Goal: Task Accomplishment & Management: Use online tool/utility

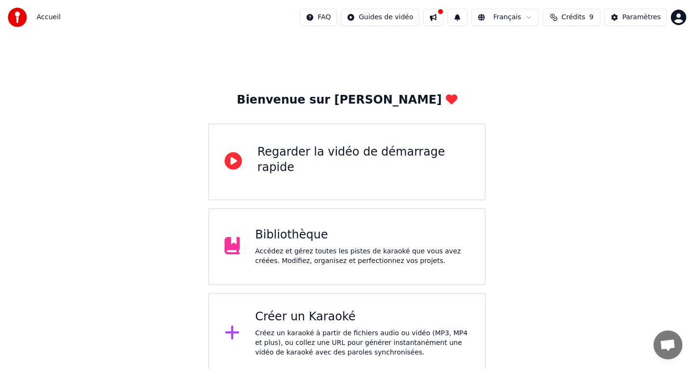
scroll to position [5, 0]
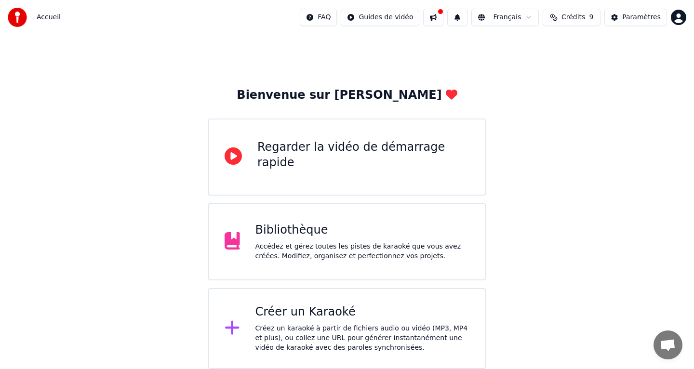
click at [411, 231] on div "Bibliothèque" at bounding box center [363, 230] width 215 height 15
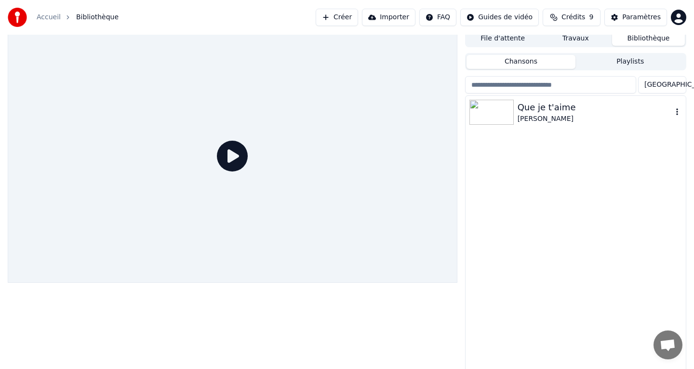
click at [545, 108] on div "Que je t'aime" at bounding box center [595, 108] width 155 height 14
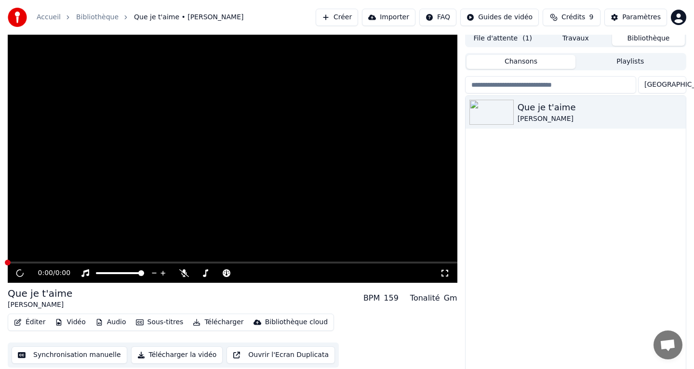
click at [33, 326] on button "Éditer" at bounding box center [29, 323] width 39 height 14
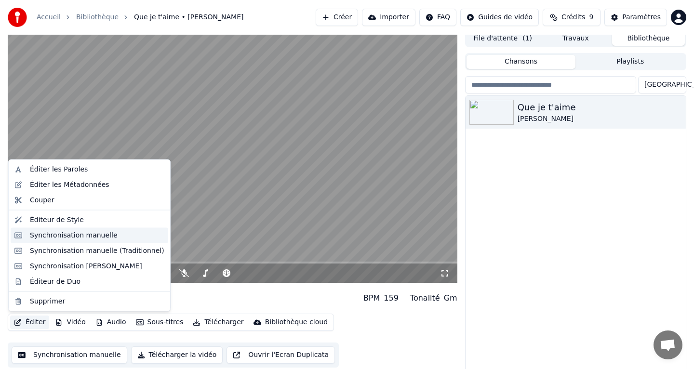
click at [110, 238] on div "Synchronisation manuelle" at bounding box center [97, 235] width 135 height 10
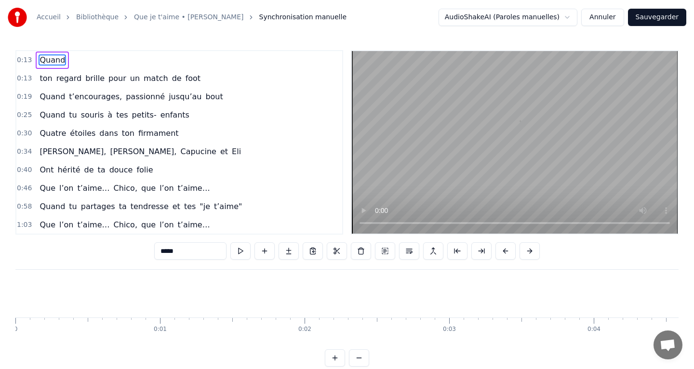
scroll to position [0, 1879]
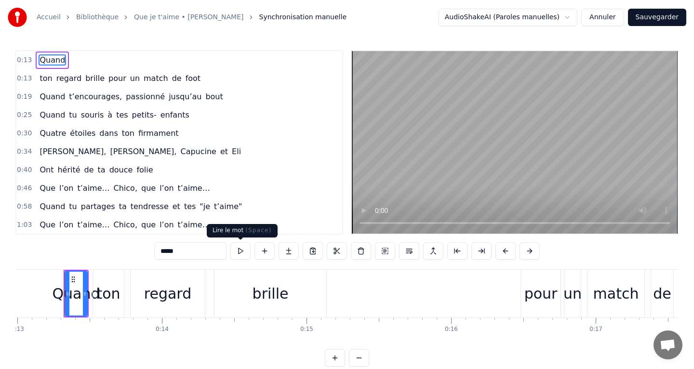
click at [237, 250] on button at bounding box center [240, 251] width 20 height 17
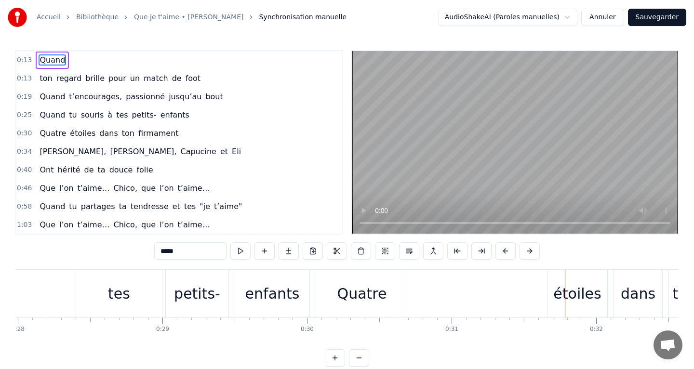
scroll to position [0, 0]
drag, startPoint x: 40, startPoint y: 58, endPoint x: 37, endPoint y: 79, distance: 20.9
click at [37, 79] on div "0:13 Quand 0:13 ton regard brille pour un match de foot 0:19 Quand t’encourages…" at bounding box center [179, 142] width 328 height 185
click at [44, 63] on span "Quand" at bounding box center [52, 59] width 27 height 11
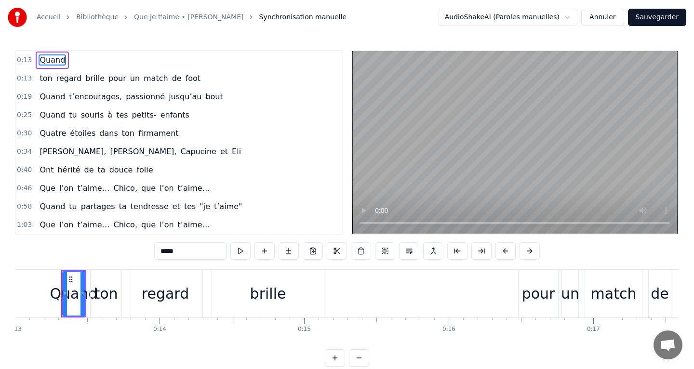
scroll to position [0, 1879]
click at [188, 255] on input "*****" at bounding box center [190, 251] width 72 height 17
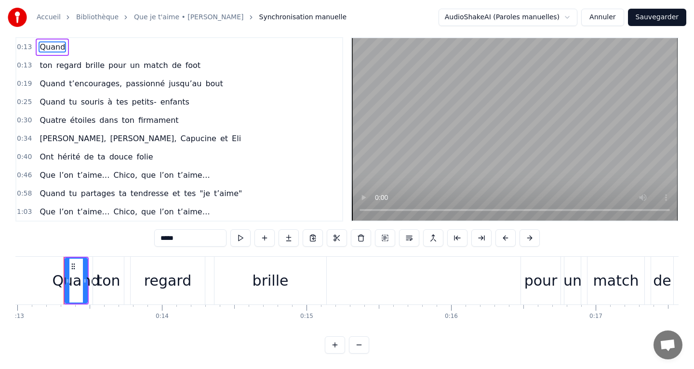
scroll to position [0, 0]
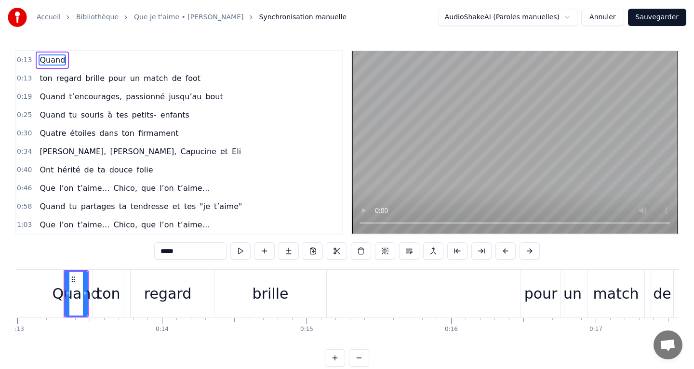
click at [194, 251] on input "*****" at bounding box center [190, 251] width 72 height 17
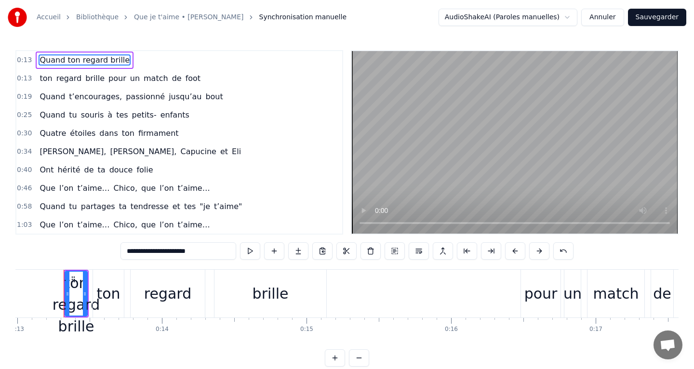
click at [108, 81] on span "pour" at bounding box center [118, 78] width 20 height 11
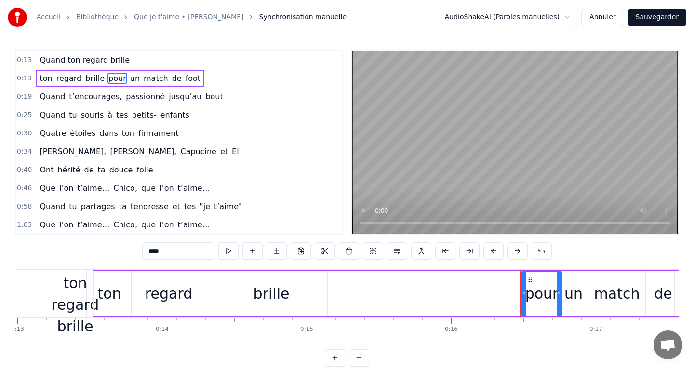
click at [72, 81] on span "regard" at bounding box center [68, 78] width 27 height 11
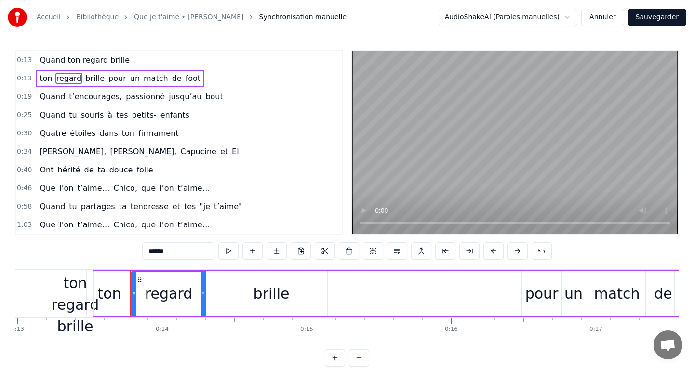
click at [42, 82] on span "ton" at bounding box center [46, 78] width 14 height 11
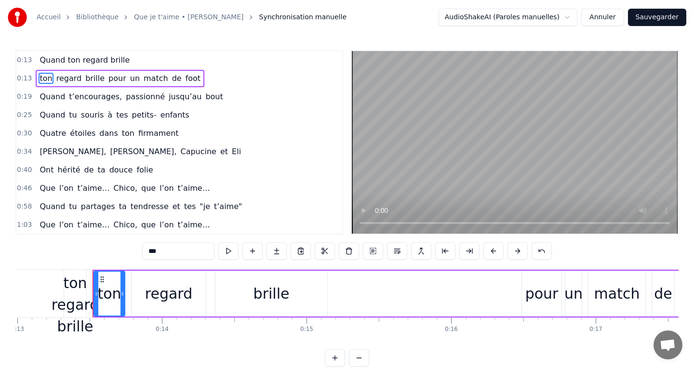
click at [162, 248] on input "***" at bounding box center [178, 251] width 72 height 17
type input "*"
click at [81, 81] on span "brille" at bounding box center [82, 78] width 21 height 11
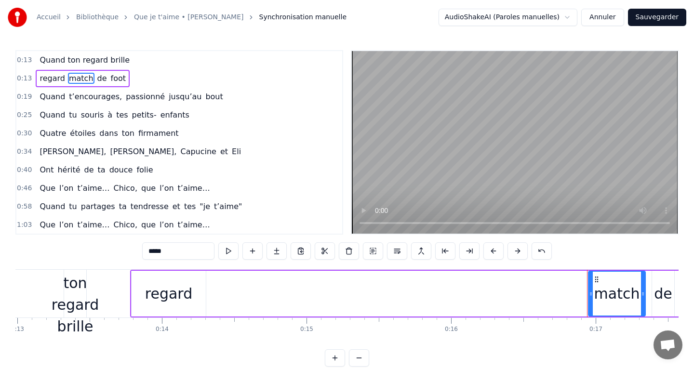
click at [52, 80] on span "regard" at bounding box center [52, 78] width 27 height 11
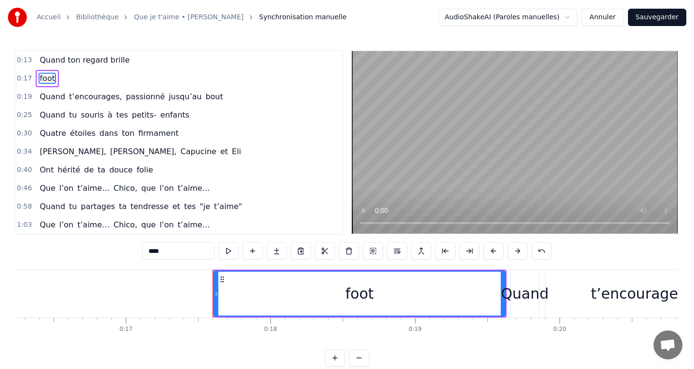
scroll to position [0, 2466]
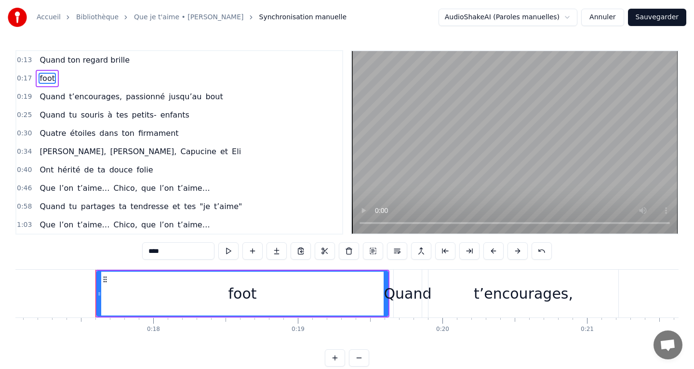
click at [161, 251] on input "****" at bounding box center [178, 251] width 72 height 17
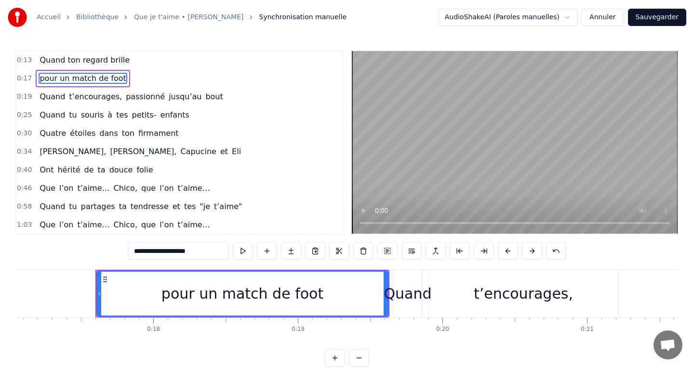
click at [134, 99] on span "passionné" at bounding box center [145, 96] width 41 height 11
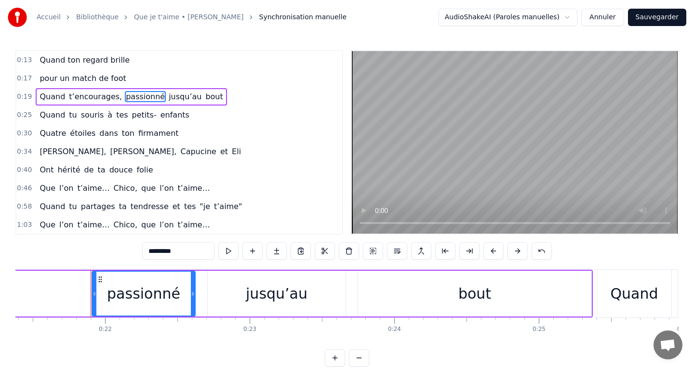
scroll to position [0, 3120]
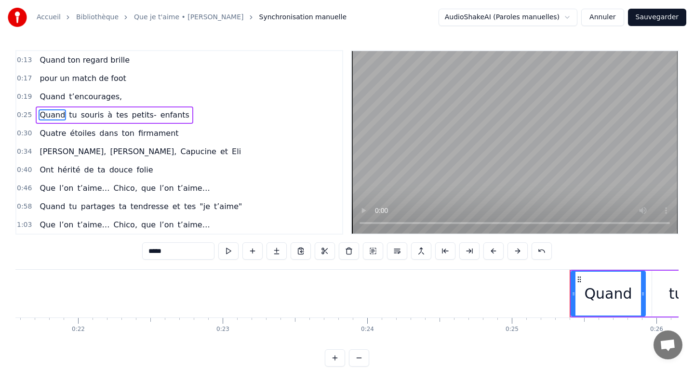
click at [54, 113] on span "Quand" at bounding box center [52, 114] width 27 height 11
click at [160, 247] on input "*****" at bounding box center [178, 251] width 72 height 17
click at [159, 246] on input "*****" at bounding box center [178, 251] width 72 height 17
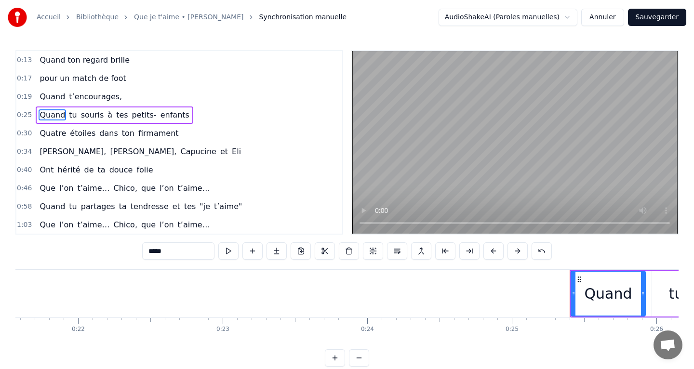
click at [159, 246] on input "*****" at bounding box center [178, 251] width 72 height 17
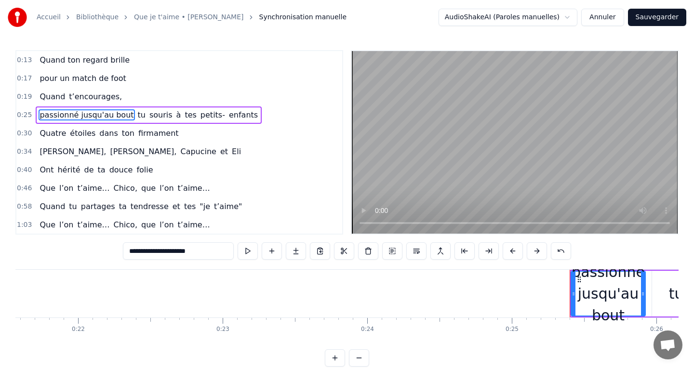
click at [137, 113] on span "tu" at bounding box center [142, 114] width 10 height 11
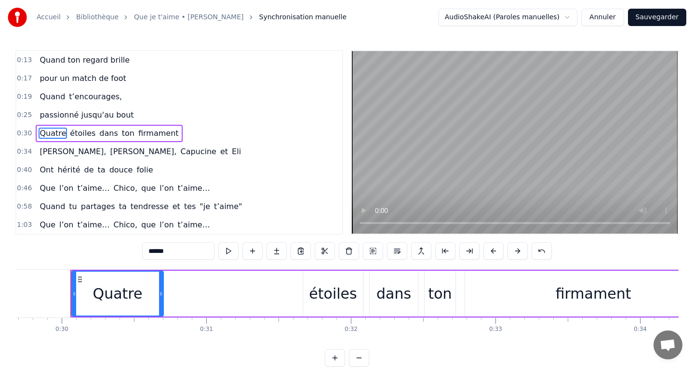
scroll to position [0, 4300]
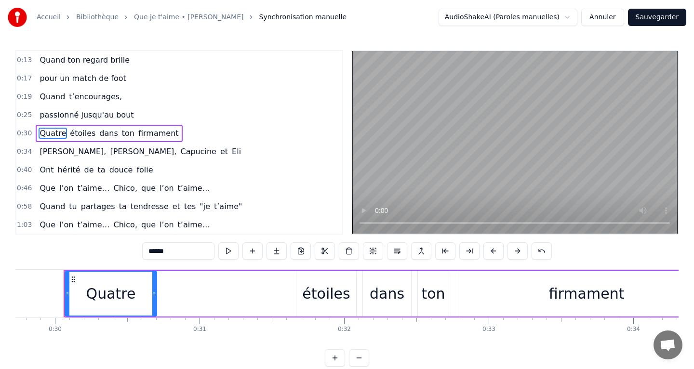
click at [163, 250] on input "******" at bounding box center [178, 251] width 72 height 17
click at [163, 249] on input "******" at bounding box center [178, 251] width 72 height 17
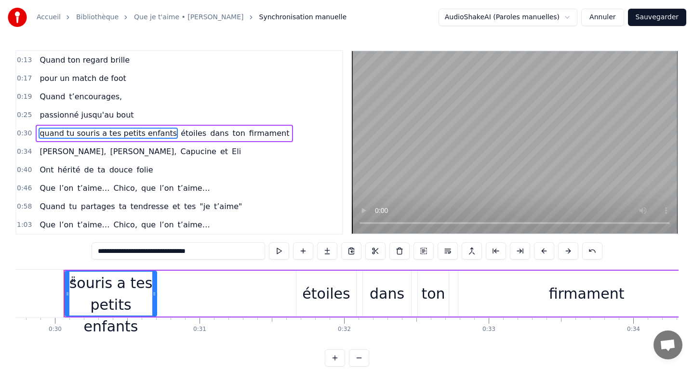
click at [180, 136] on span "étoiles" at bounding box center [193, 133] width 27 height 11
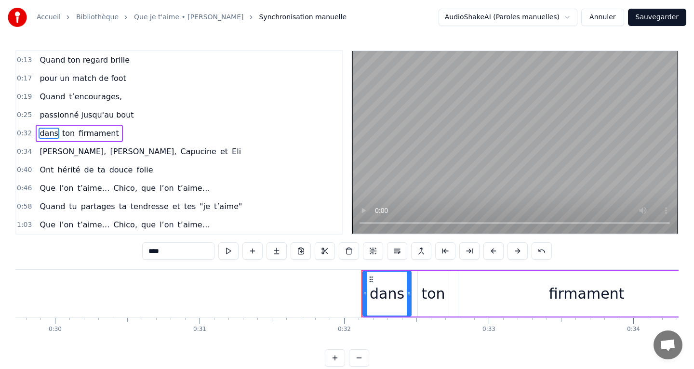
click at [47, 132] on span "dans" at bounding box center [49, 133] width 20 height 11
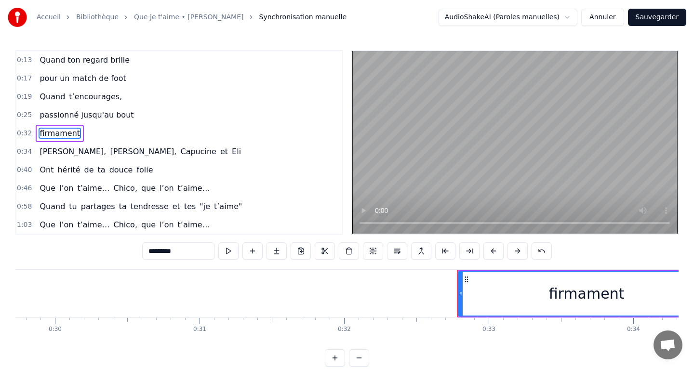
click at [167, 245] on input "*********" at bounding box center [178, 251] width 72 height 17
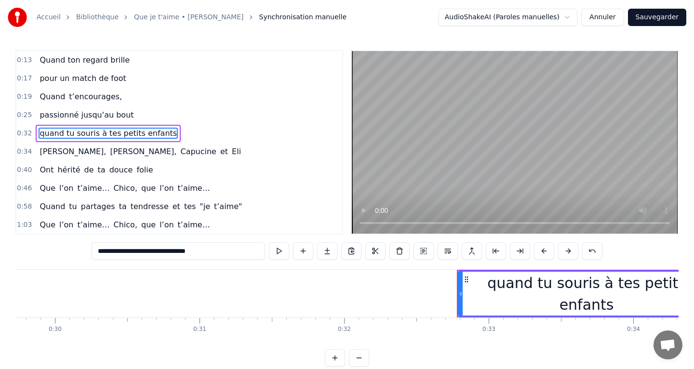
click at [47, 152] on span "[PERSON_NAME]," at bounding box center [73, 151] width 68 height 11
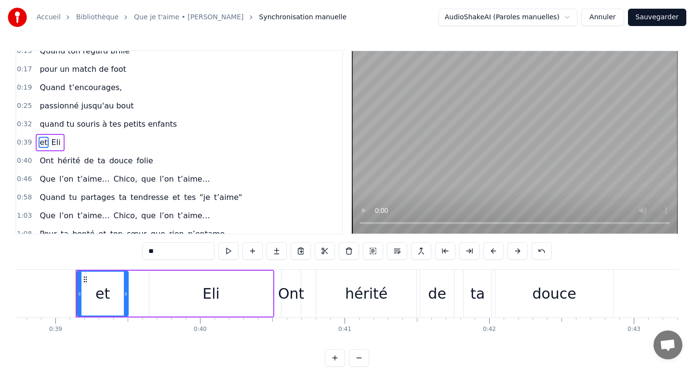
scroll to position [0, 5614]
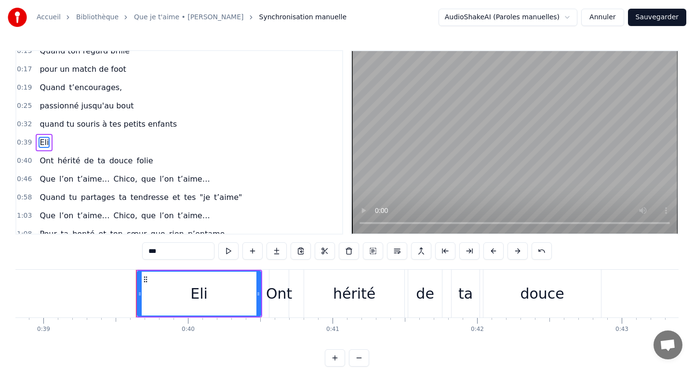
click at [159, 248] on input "***" at bounding box center [178, 251] width 72 height 17
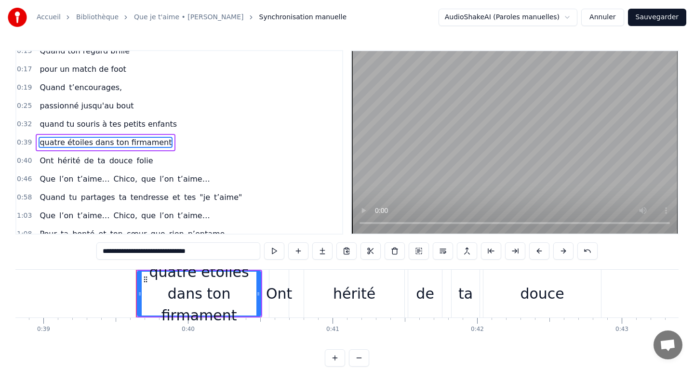
click at [47, 164] on span "Ont" at bounding box center [47, 160] width 16 height 11
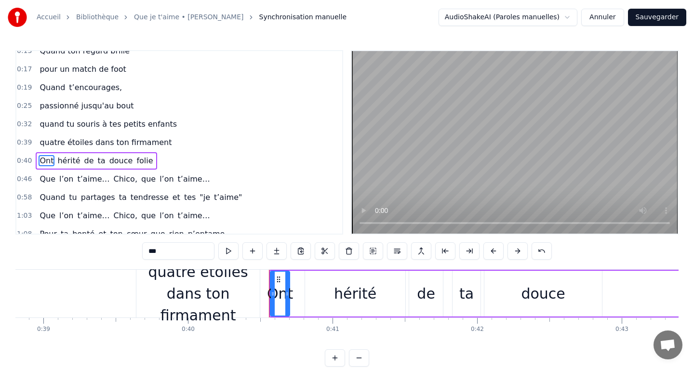
scroll to position [27, 0]
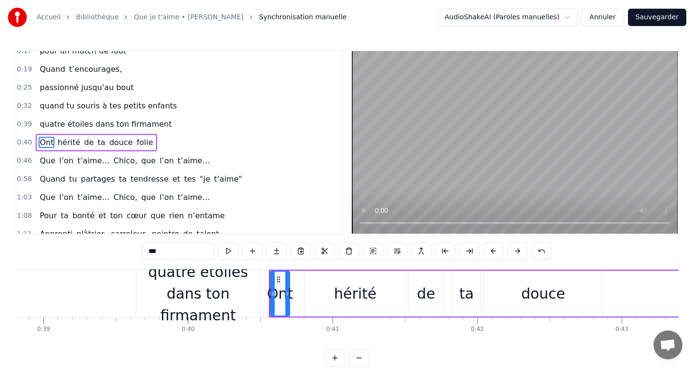
click at [45, 146] on span "Ont" at bounding box center [47, 142] width 16 height 11
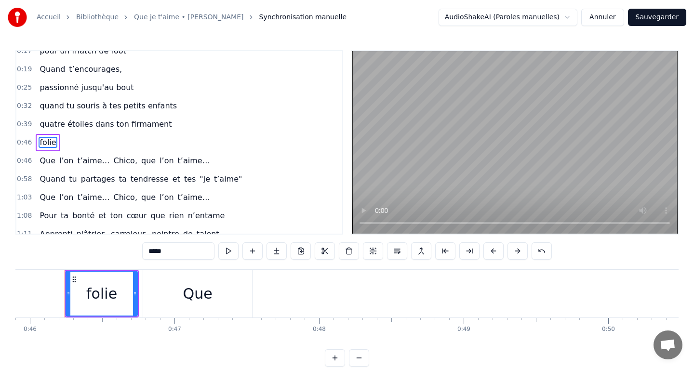
scroll to position [0, 6641]
click at [159, 247] on input "*****" at bounding box center [178, 251] width 72 height 17
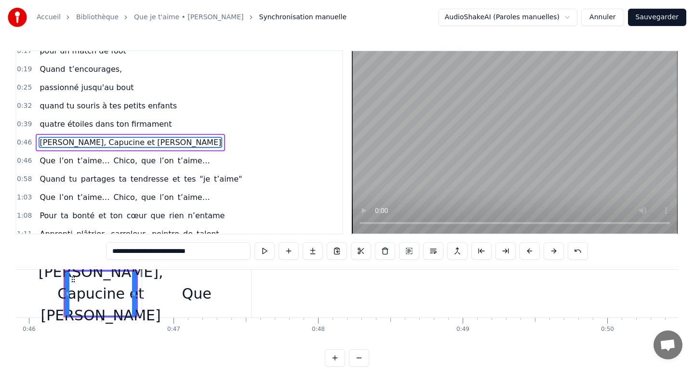
click at [51, 163] on span "Que" at bounding box center [48, 160] width 18 height 11
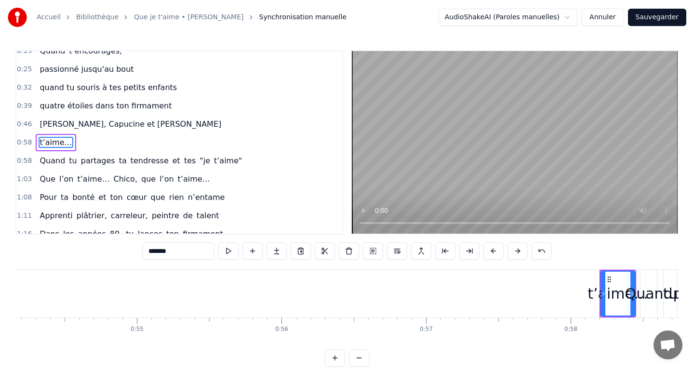
scroll to position [0, 8079]
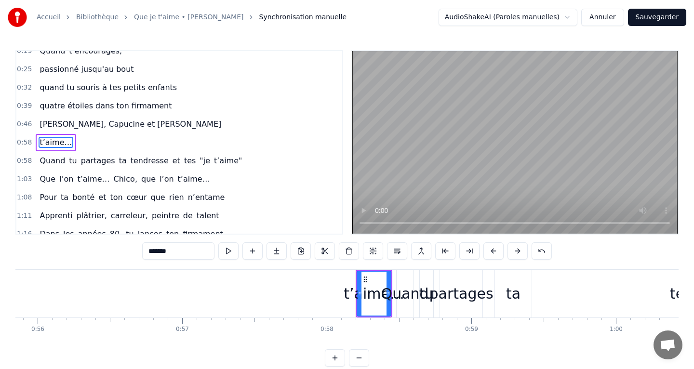
click at [186, 250] on input "*******" at bounding box center [178, 251] width 72 height 17
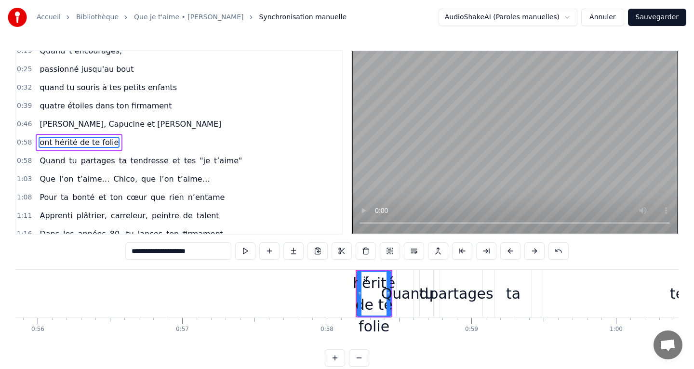
scroll to position [0, 0]
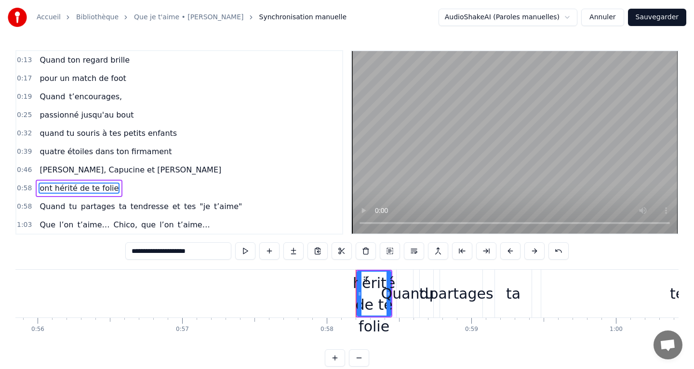
type input "**********"
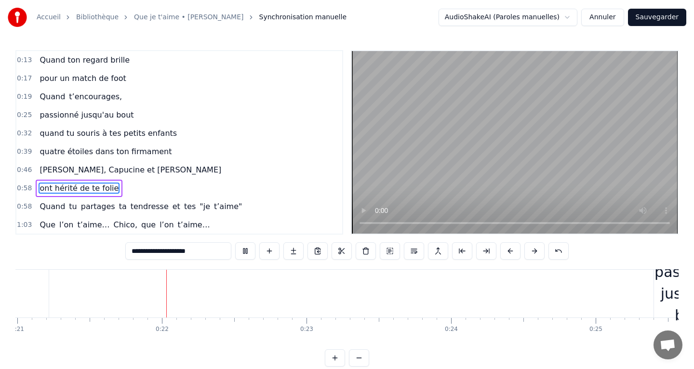
scroll to position [0, 3038]
click at [25, 79] on span "0:17" at bounding box center [24, 79] width 15 height 10
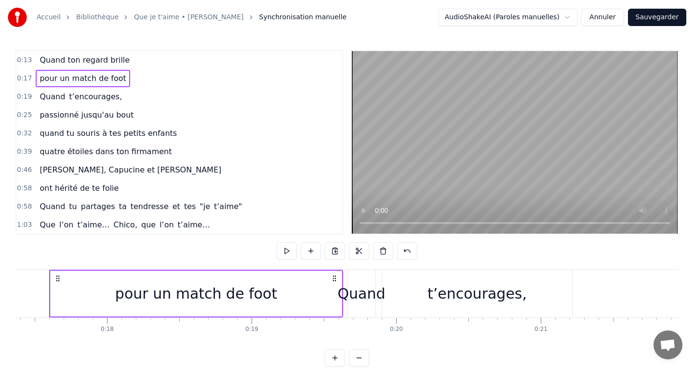
scroll to position [0, 2498]
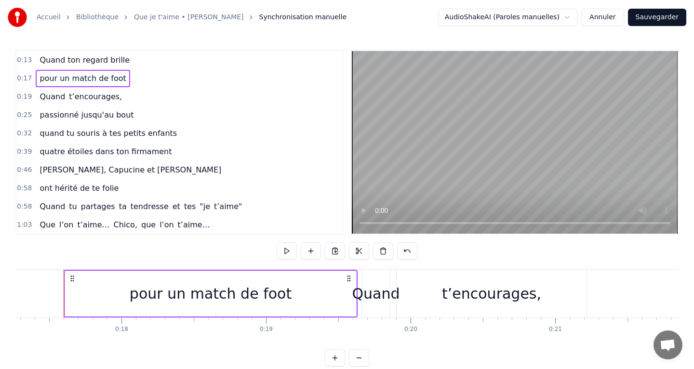
drag, startPoint x: 190, startPoint y: 296, endPoint x: 118, endPoint y: 292, distance: 71.9
click at [118, 292] on div "pour un match de foot" at bounding box center [210, 294] width 291 height 46
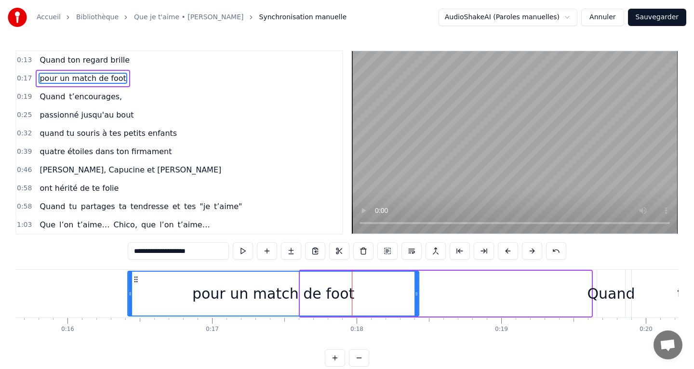
scroll to position [0, 2262]
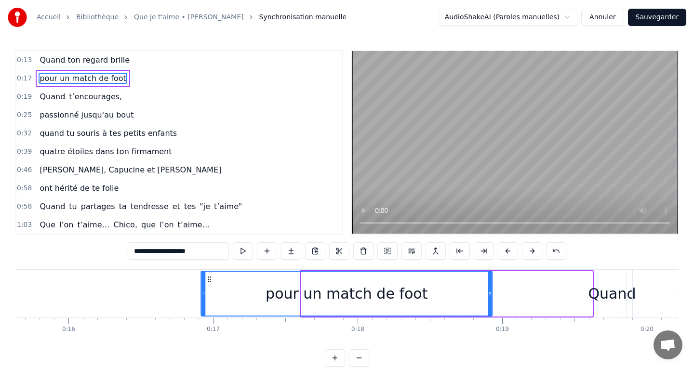
drag, startPoint x: 73, startPoint y: 281, endPoint x: 209, endPoint y: 285, distance: 136.1
click at [209, 285] on div "pour un match de foot" at bounding box center [347, 294] width 290 height 44
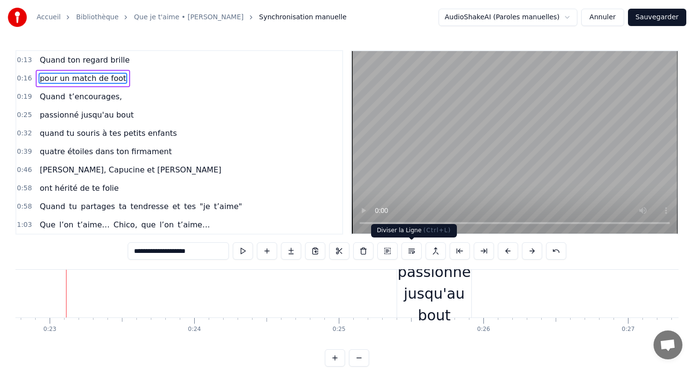
scroll to position [0, 3295]
click at [419, 290] on div "passionné jusqu'au bout" at bounding box center [432, 293] width 74 height 65
type input "**********"
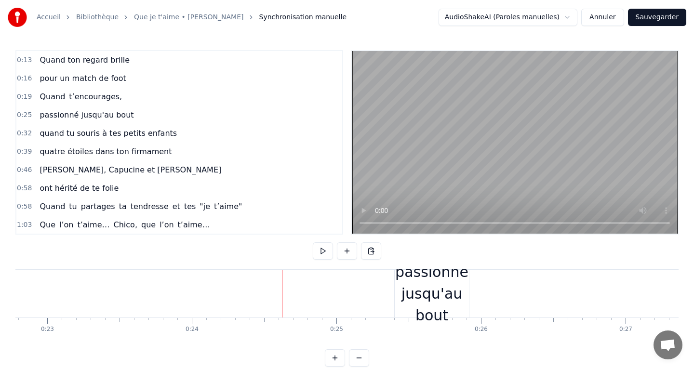
click at [414, 294] on div "passionné jusqu'au bout" at bounding box center [432, 293] width 74 height 65
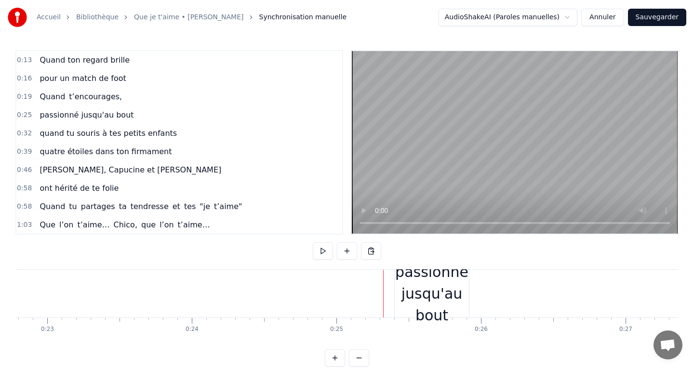
click at [406, 296] on div "passionné jusqu'au bout" at bounding box center [432, 293] width 74 height 65
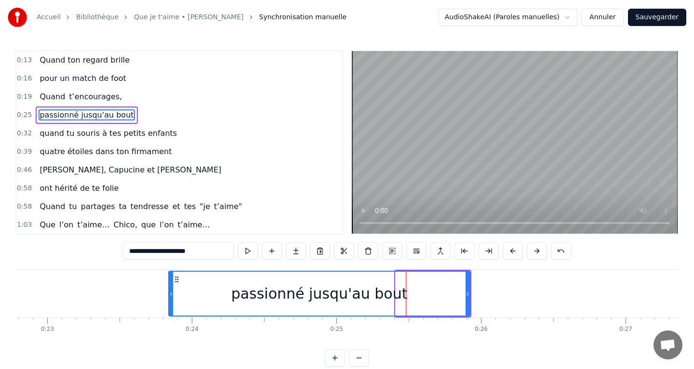
drag, startPoint x: 397, startPoint y: 298, endPoint x: 170, endPoint y: 292, distance: 227.2
click at [170, 292] on div at bounding box center [171, 294] width 4 height 44
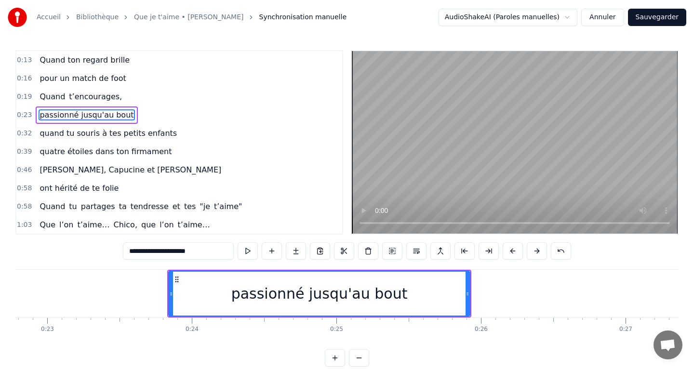
drag, startPoint x: 291, startPoint y: 297, endPoint x: 242, endPoint y: 297, distance: 48.7
click at [242, 297] on div "passionné jusqu'au bout" at bounding box center [319, 294] width 300 height 44
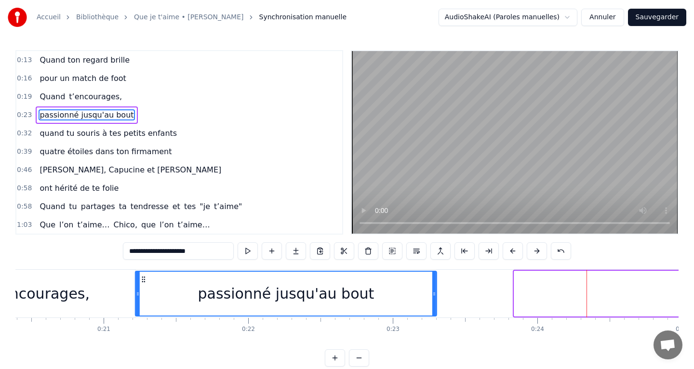
scroll to position [0, 2948]
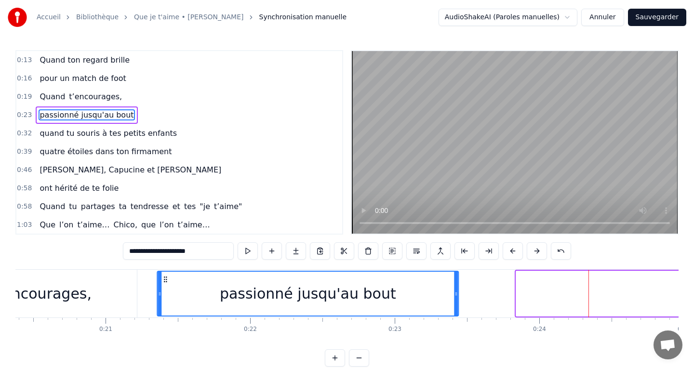
drag, startPoint x: 177, startPoint y: 281, endPoint x: 166, endPoint y: 283, distance: 11.3
click at [166, 283] on icon at bounding box center [166, 280] width 8 height 8
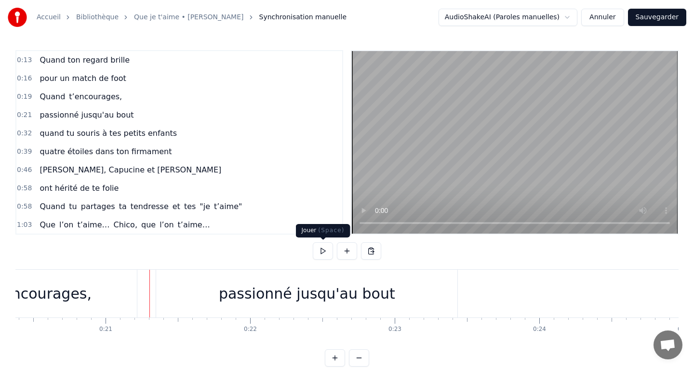
click at [319, 250] on button at bounding box center [323, 251] width 20 height 17
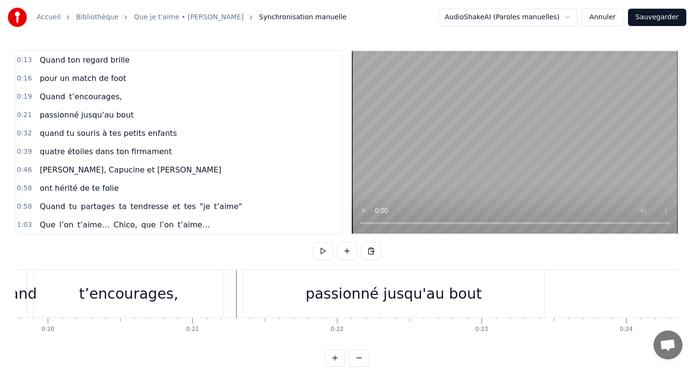
scroll to position [0, 2856]
click at [223, 302] on div "t’encourages," at bounding box center [134, 294] width 190 height 48
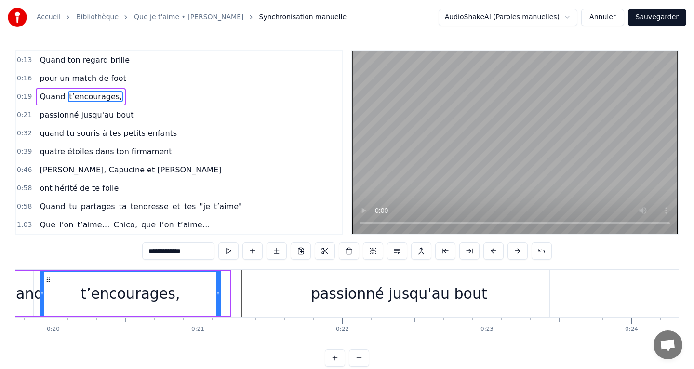
drag, startPoint x: 229, startPoint y: 301, endPoint x: 219, endPoint y: 304, distance: 9.6
click at [219, 304] on div at bounding box center [219, 294] width 4 height 44
click at [255, 296] on div "passionné jusqu'au bout" at bounding box center [398, 294] width 301 height 48
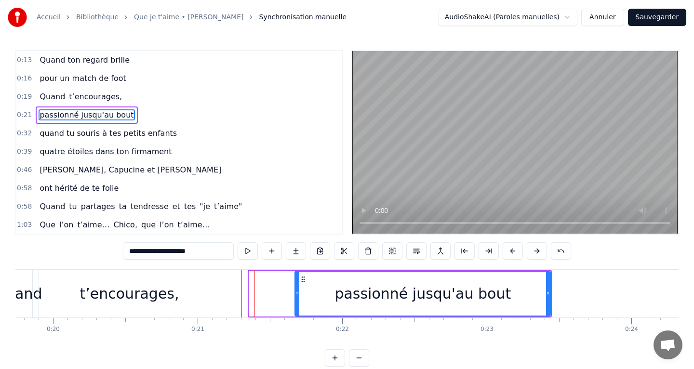
drag, startPoint x: 251, startPoint y: 296, endPoint x: 297, endPoint y: 296, distance: 45.8
click at [297, 296] on icon at bounding box center [298, 294] width 4 height 8
click at [211, 294] on div "t’encourages," at bounding box center [129, 294] width 181 height 48
type input "**********"
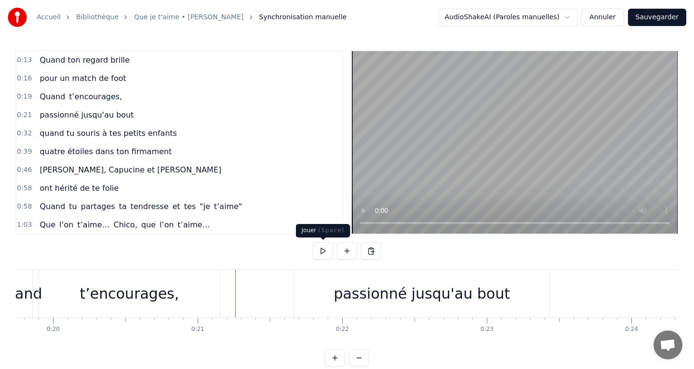
click at [317, 251] on button at bounding box center [323, 251] width 20 height 17
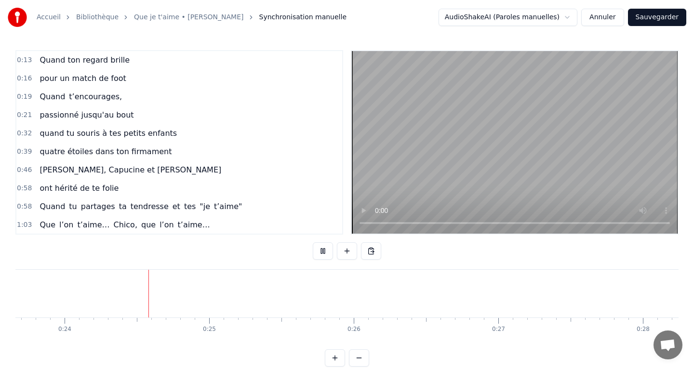
scroll to position [0, 3424]
click at [317, 251] on button at bounding box center [323, 251] width 20 height 17
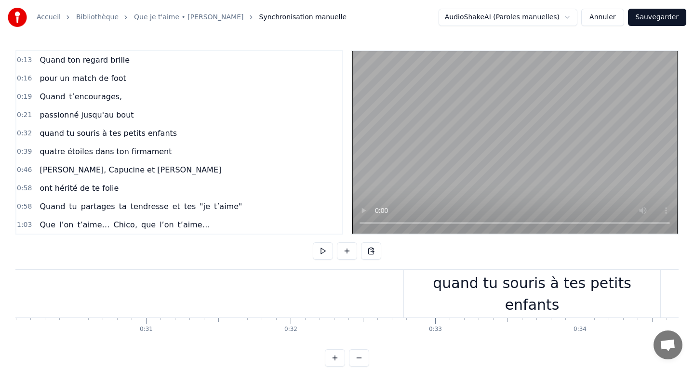
scroll to position [0, 4355]
click at [485, 285] on div "quand tu souris à tes petits enfants" at bounding box center [531, 293] width 257 height 43
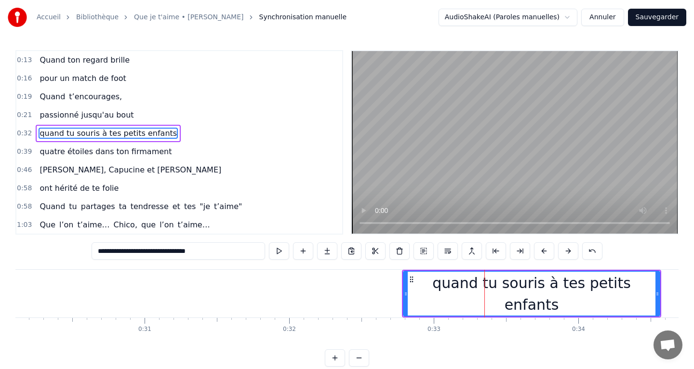
drag, startPoint x: 485, startPoint y: 285, endPoint x: 433, endPoint y: 285, distance: 52.1
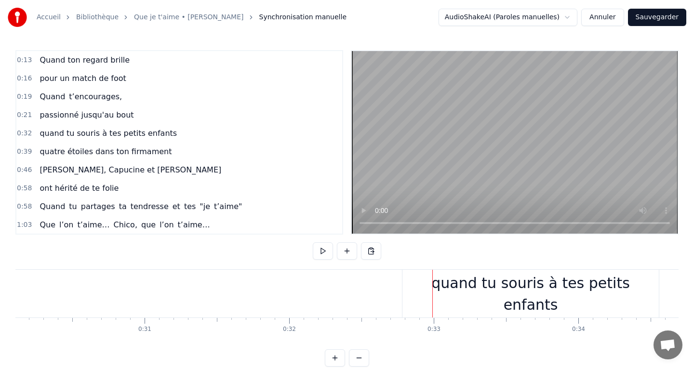
click at [420, 286] on div "quand tu souris à tes petits enfants" at bounding box center [531, 294] width 257 height 48
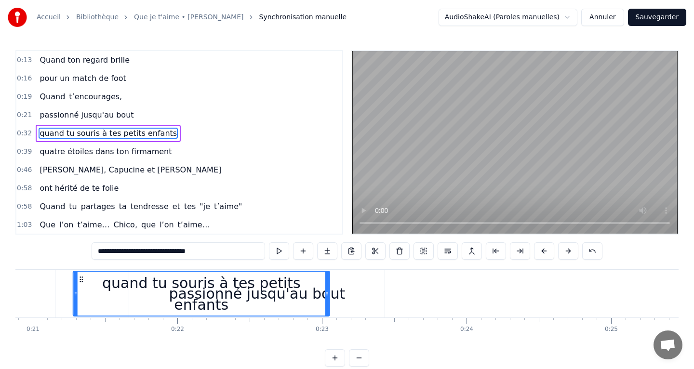
scroll to position [0, 3005]
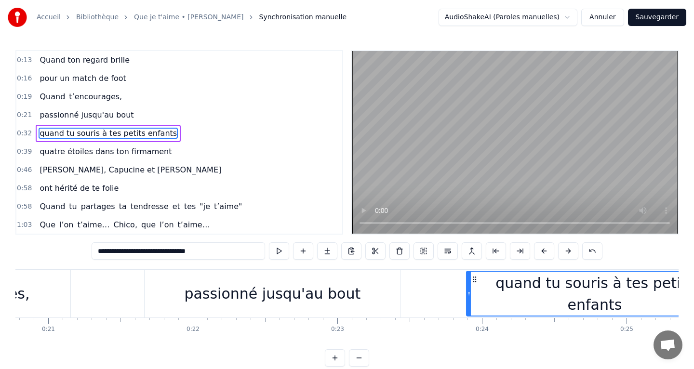
drag, startPoint x: 411, startPoint y: 280, endPoint x: 497, endPoint y: 280, distance: 85.8
click at [532, 272] on div "quand tu souris à tes petits enfants" at bounding box center [595, 294] width 256 height 44
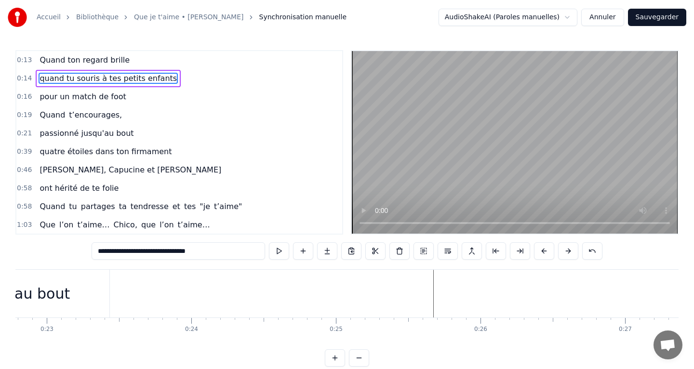
scroll to position [0, 3297]
click at [26, 79] on span "0:14" at bounding box center [24, 79] width 15 height 10
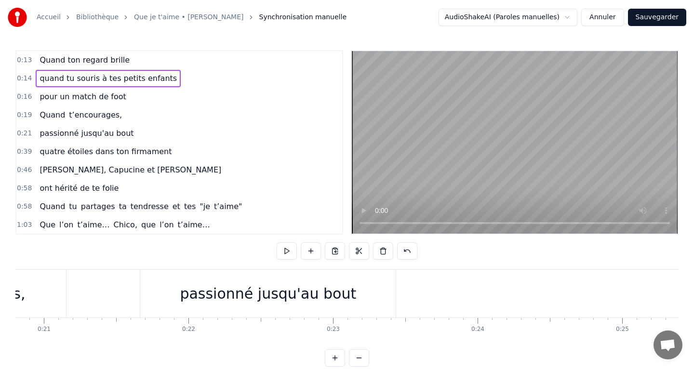
click at [26, 79] on span "0:14" at bounding box center [24, 79] width 15 height 10
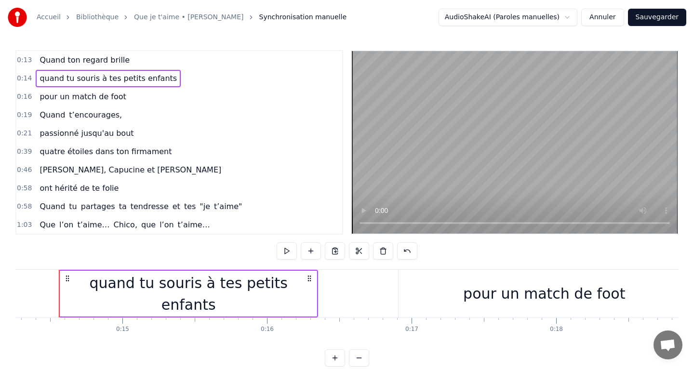
scroll to position [0, 2058]
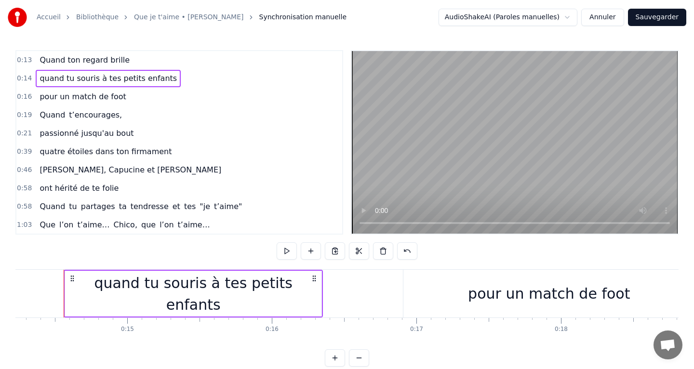
drag, startPoint x: 26, startPoint y: 79, endPoint x: 39, endPoint y: 79, distance: 12.5
click at [27, 94] on div "0:13 Quand ton regard brille 0:14 quand tu souris à tes petits enfants 0:16 pou…" at bounding box center [179, 142] width 328 height 185
drag, startPoint x: 42, startPoint y: 77, endPoint x: 37, endPoint y: 121, distance: 44.2
click at [37, 121] on div "0:13 Quand ton regard brille 0:14 quand tu souris à tes petits enfants 0:16 pou…" at bounding box center [179, 142] width 328 height 185
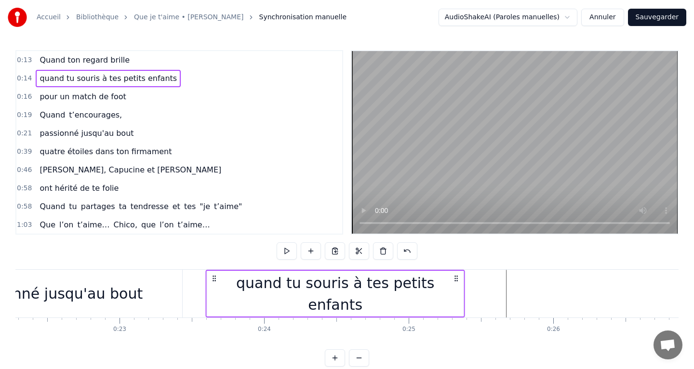
scroll to position [0, 3219]
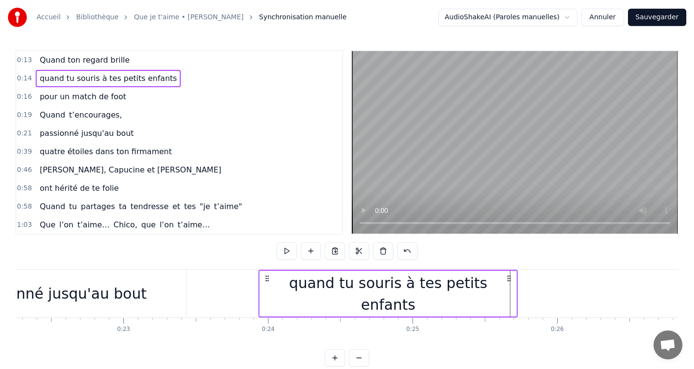
drag, startPoint x: 73, startPoint y: 279, endPoint x: 268, endPoint y: 291, distance: 195.2
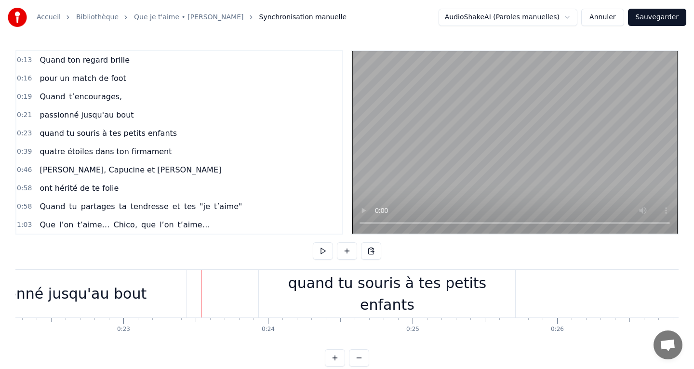
click at [73, 284] on div "passionné jusqu'au bout" at bounding box center [58, 294] width 176 height 22
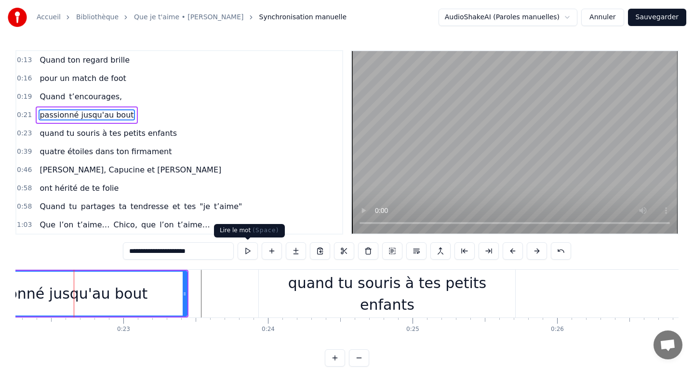
click at [249, 255] on button at bounding box center [248, 251] width 20 height 17
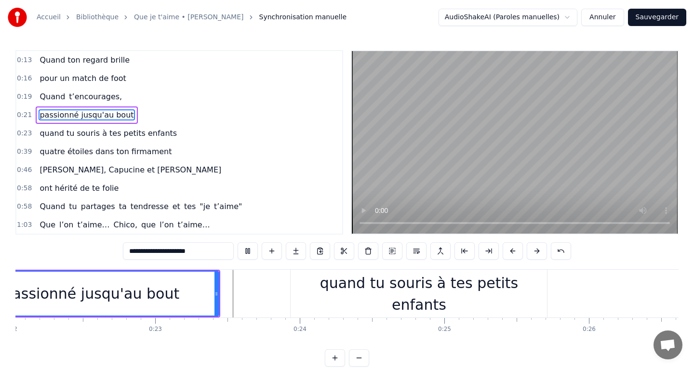
scroll to position [0, 3115]
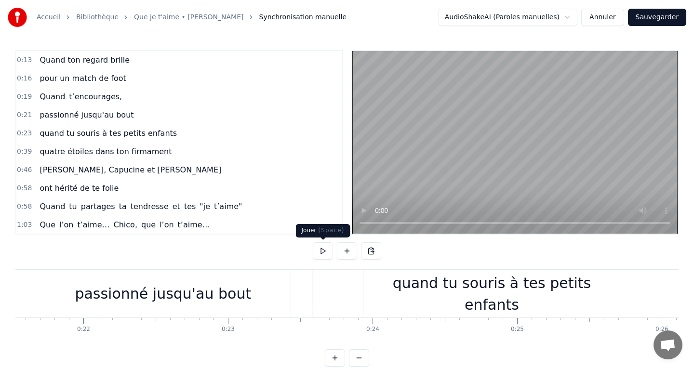
click at [328, 251] on button at bounding box center [323, 251] width 20 height 17
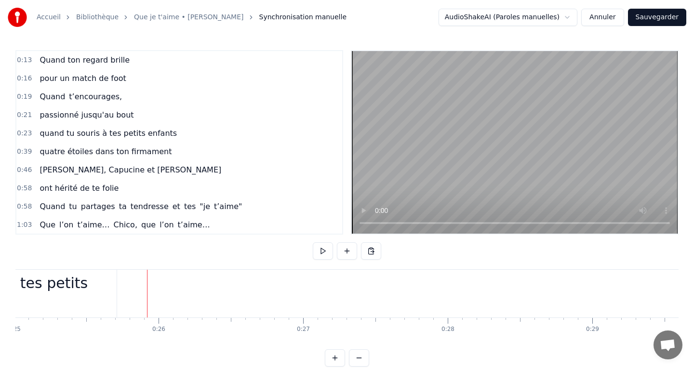
scroll to position [0, 3605]
click at [84, 294] on div "quand tu souris à tes petits enfants" at bounding box center [1, 293] width 257 height 43
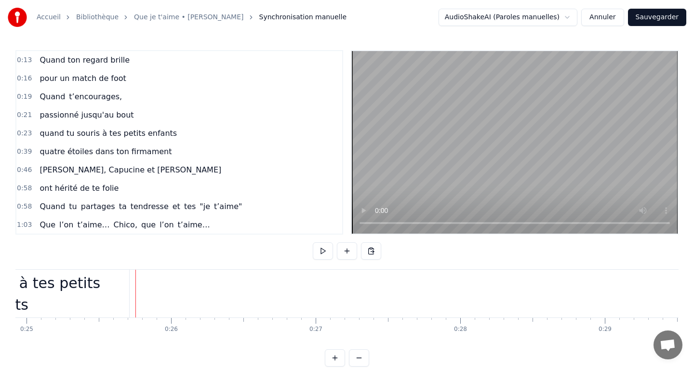
click at [113, 285] on div "quand tu souris à tes petits enfants" at bounding box center [1, 294] width 257 height 48
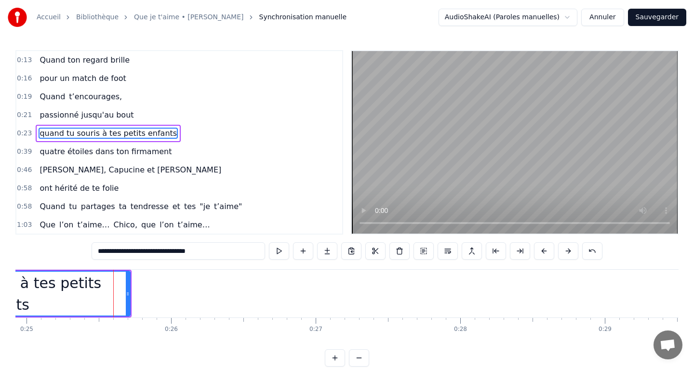
drag, startPoint x: 81, startPoint y: 270, endPoint x: 125, endPoint y: 269, distance: 43.9
click at [125, 269] on div "0:13 Quand ton regard brille 0:16 pour un match de foot 0:19 Quand t’encourages…" at bounding box center [347, 208] width 664 height 317
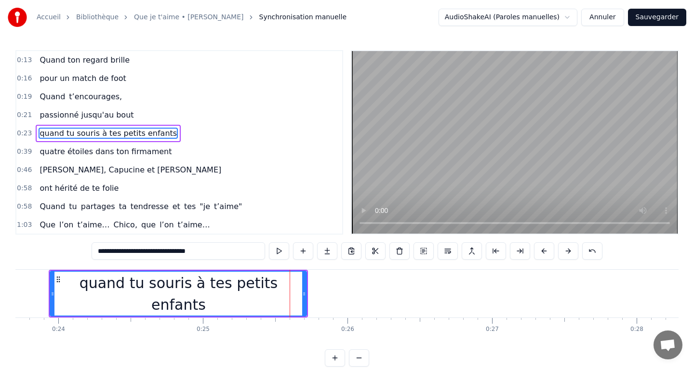
scroll to position [0, 3423]
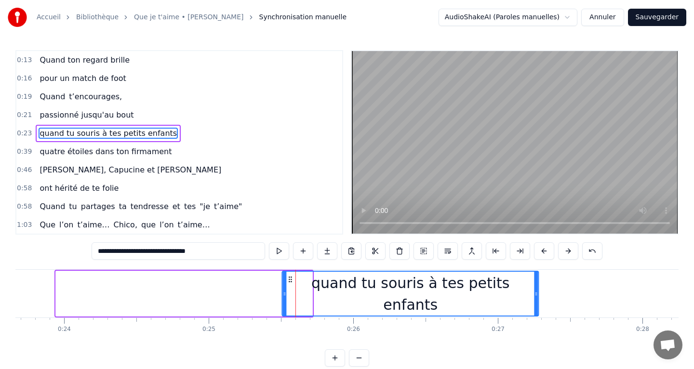
drag, startPoint x: 66, startPoint y: 279, endPoint x: 292, endPoint y: 288, distance: 226.3
click at [292, 288] on div "quand tu souris à tes petits enfants" at bounding box center [411, 294] width 256 height 44
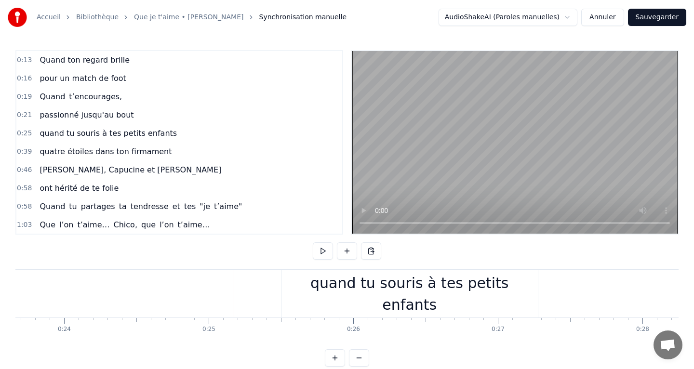
click at [318, 258] on button at bounding box center [323, 251] width 20 height 17
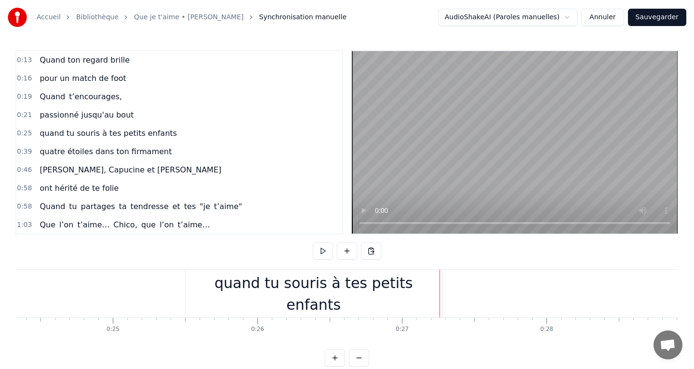
scroll to position [0, 3522]
click at [231, 306] on div "quand tu souris à tes petits enfants" at bounding box center [311, 294] width 257 height 48
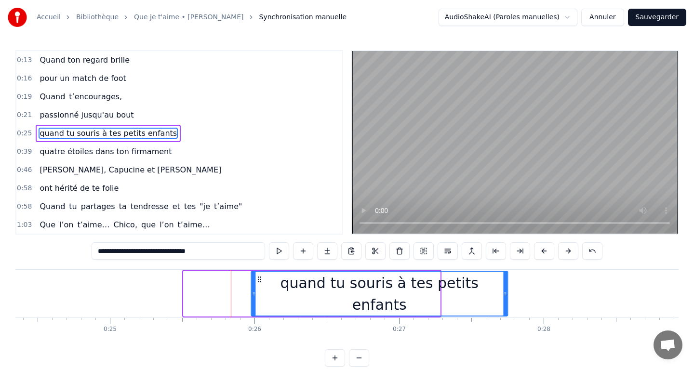
drag, startPoint x: 191, startPoint y: 281, endPoint x: 259, endPoint y: 270, distance: 68.4
click at [259, 270] on div "quand tu souris à tes petits enfants" at bounding box center [311, 294] width 259 height 48
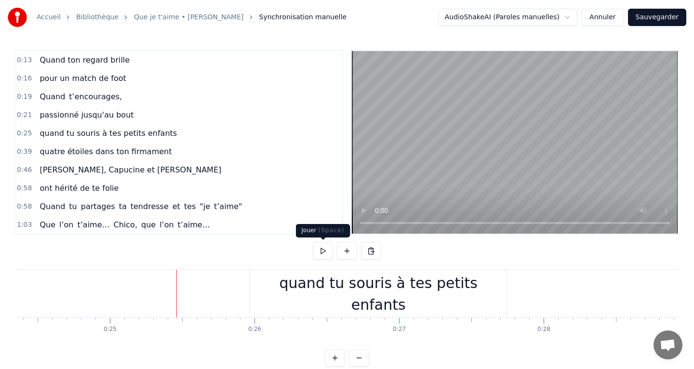
click at [314, 257] on button at bounding box center [323, 251] width 20 height 17
click at [328, 257] on button at bounding box center [323, 251] width 20 height 17
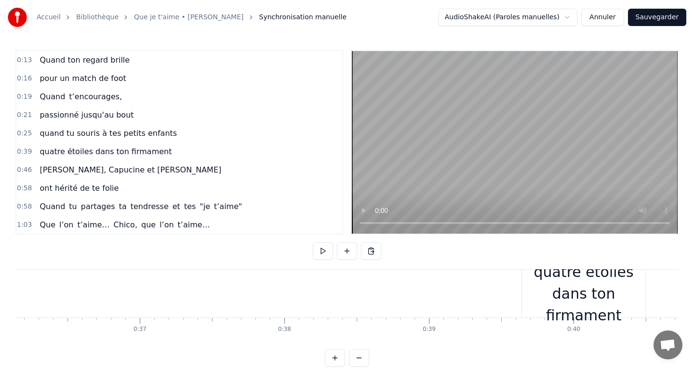
scroll to position [0, 5234]
click at [532, 289] on div "quatre étoiles dans ton firmament" at bounding box center [577, 293] width 123 height 65
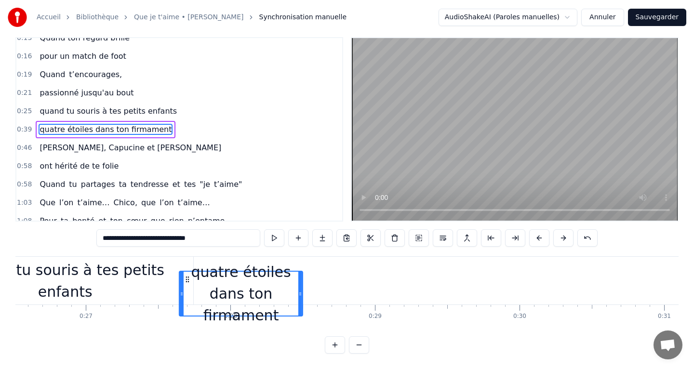
scroll to position [0, 3835]
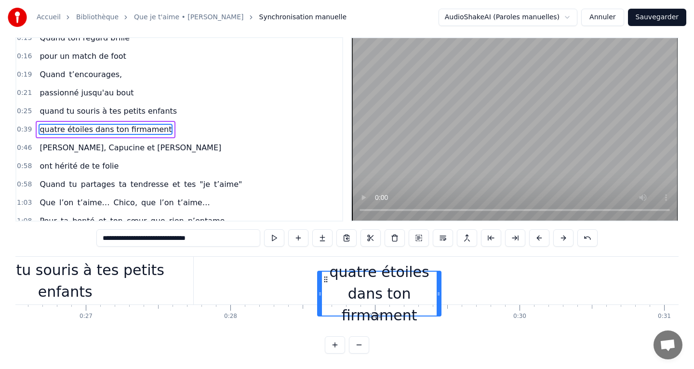
drag, startPoint x: 525, startPoint y: 278, endPoint x: 325, endPoint y: 253, distance: 201.3
click at [325, 253] on div "0:13 Quand ton regard brille 0:16 pour un match de foot 0:19 Quand t’encourages…" at bounding box center [347, 195] width 664 height 317
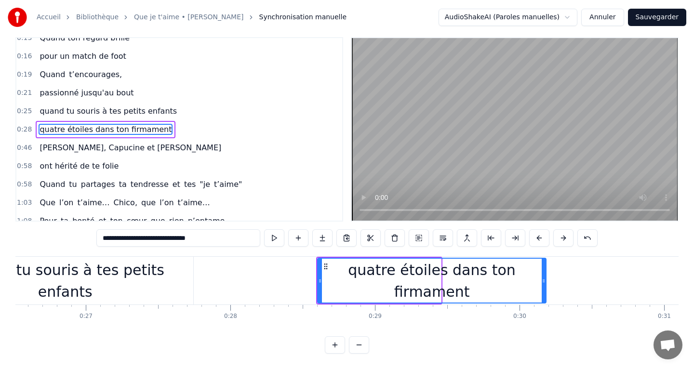
drag, startPoint x: 440, startPoint y: 281, endPoint x: 545, endPoint y: 279, distance: 105.1
click at [545, 280] on icon at bounding box center [544, 281] width 4 height 8
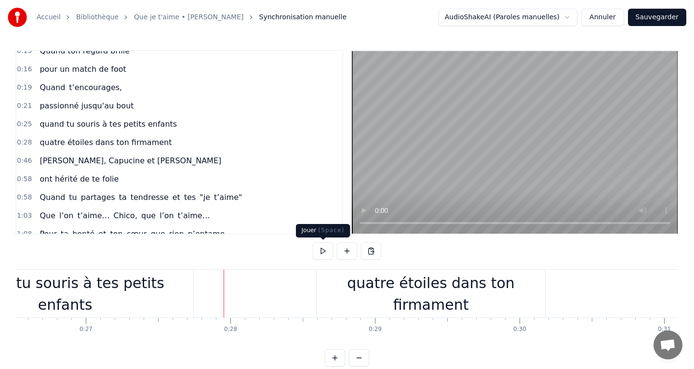
click at [322, 252] on button at bounding box center [323, 251] width 20 height 17
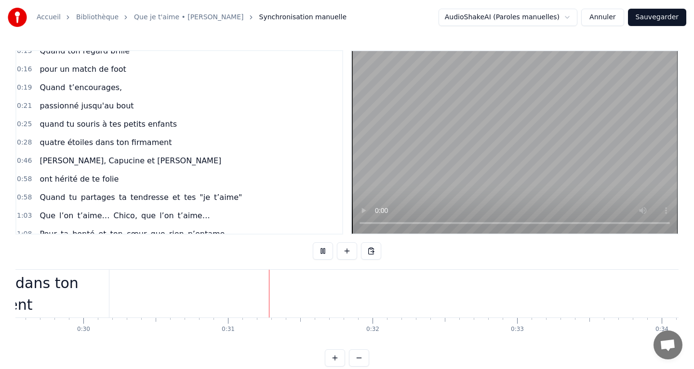
scroll to position [0, 4404]
click at [322, 252] on button at bounding box center [323, 251] width 20 height 17
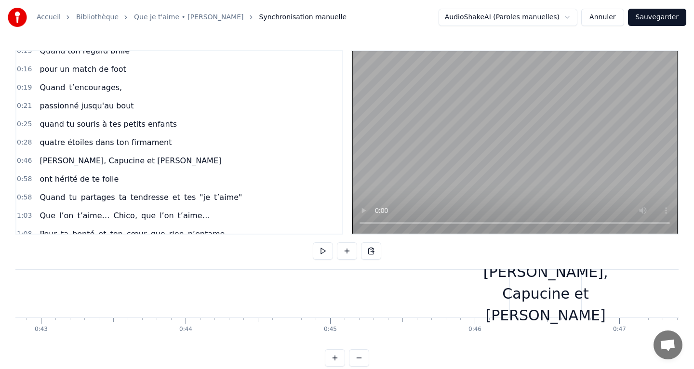
scroll to position [0, 6196]
click at [524, 284] on div "[PERSON_NAME], Capucine et [PERSON_NAME]" at bounding box center [545, 293] width 125 height 65
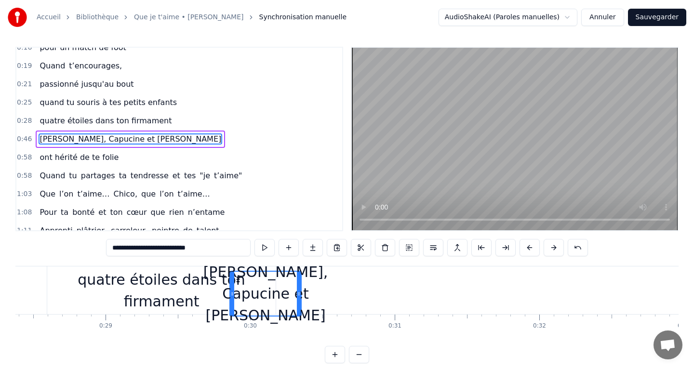
scroll to position [0, 4102]
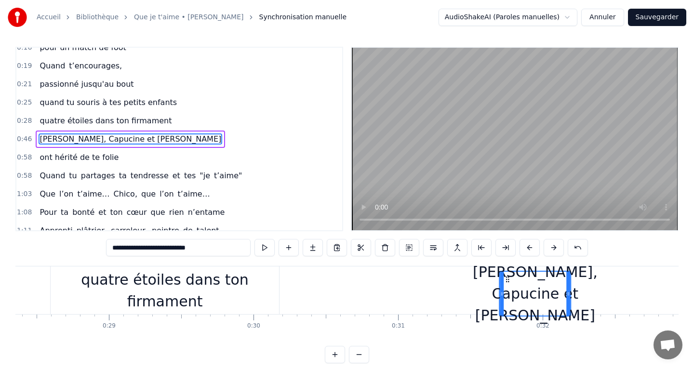
drag, startPoint x: 520, startPoint y: 283, endPoint x: 512, endPoint y: 282, distance: 8.7
click at [512, 282] on icon at bounding box center [508, 280] width 8 height 8
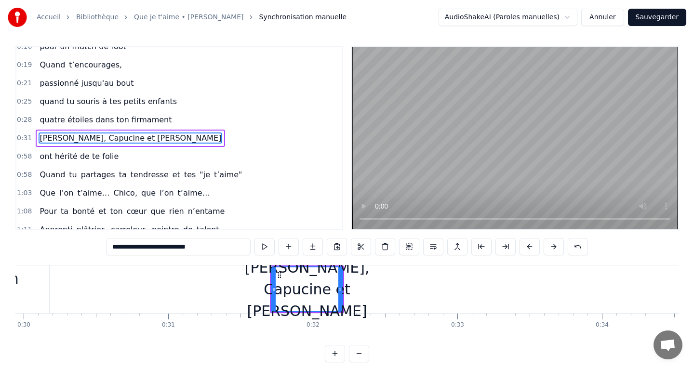
scroll to position [0, 4333]
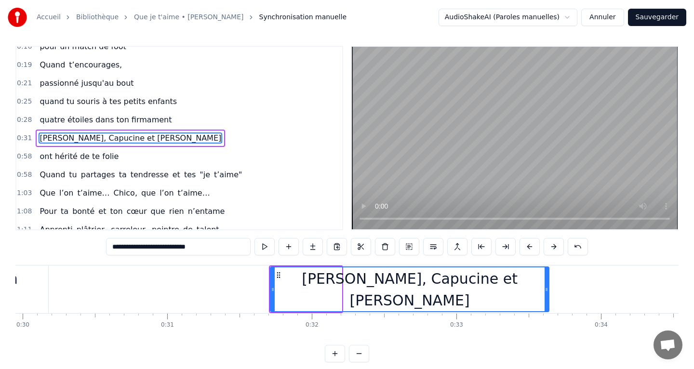
drag, startPoint x: 340, startPoint y: 285, endPoint x: 547, endPoint y: 281, distance: 207.4
click at [547, 281] on div at bounding box center [547, 290] width 4 height 44
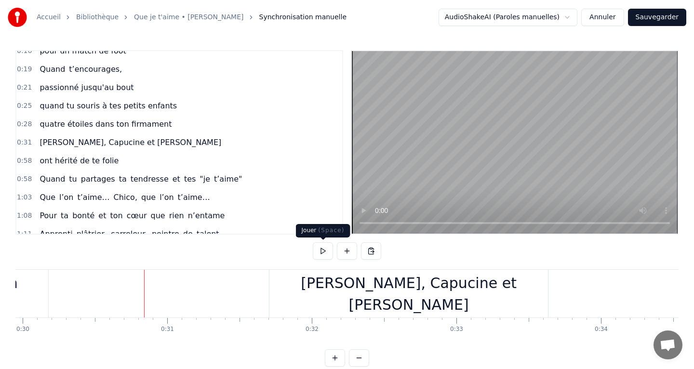
click at [319, 256] on button at bounding box center [323, 251] width 20 height 17
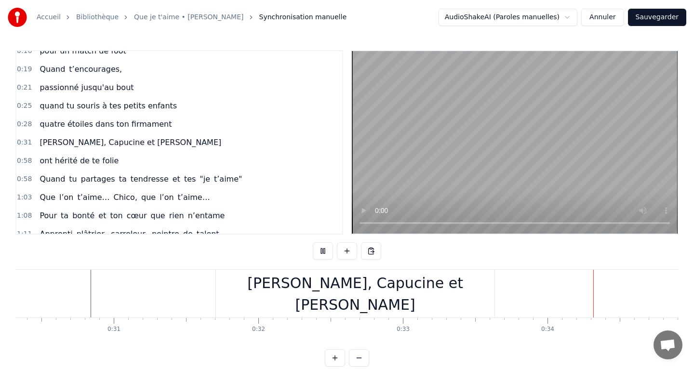
click at [319, 256] on button at bounding box center [323, 251] width 20 height 17
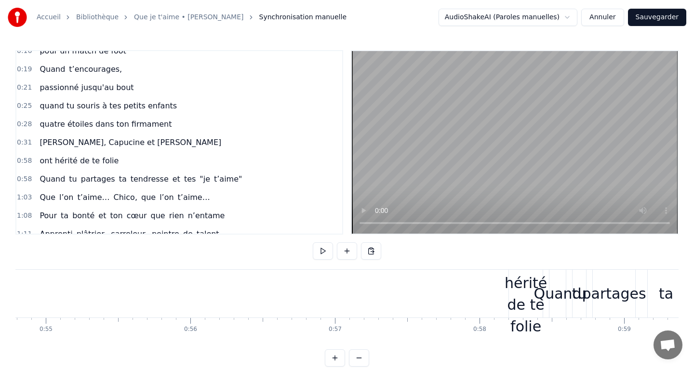
scroll to position [0, 7929]
click at [524, 297] on div "ont hérité de te folie" at bounding box center [522, 294] width 42 height 87
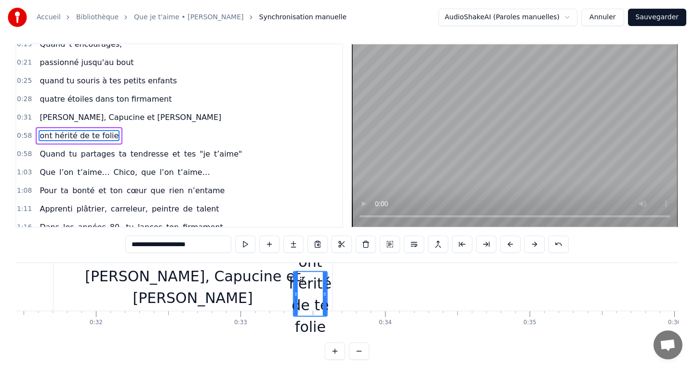
scroll to position [0, 4526]
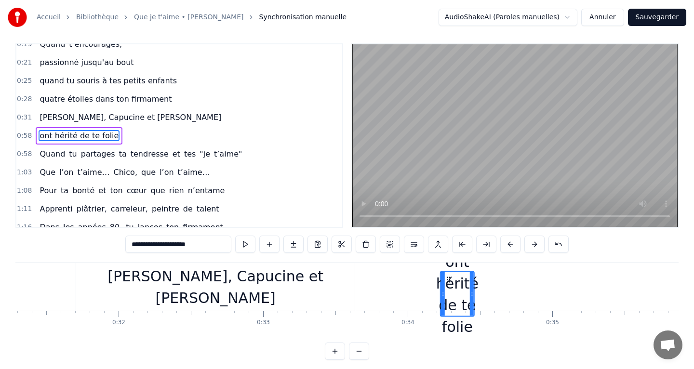
drag, startPoint x: 515, startPoint y: 279, endPoint x: 448, endPoint y: 279, distance: 66.1
click at [448, 279] on icon at bounding box center [449, 280] width 8 height 8
click at [474, 289] on div "ont hérité de te folie" at bounding box center [457, 287] width 42 height 87
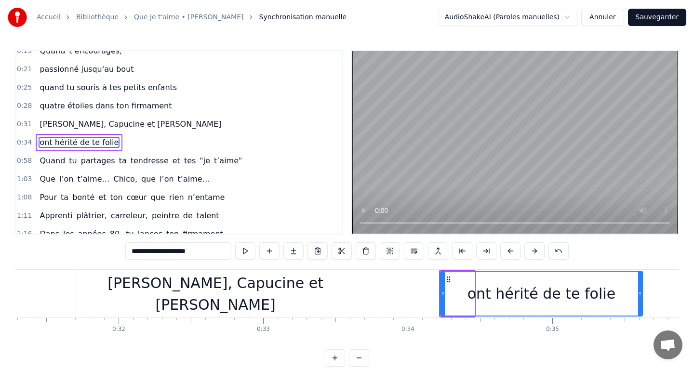
drag, startPoint x: 473, startPoint y: 295, endPoint x: 641, endPoint y: 292, distance: 168.3
click at [641, 292] on icon at bounding box center [640, 294] width 4 height 8
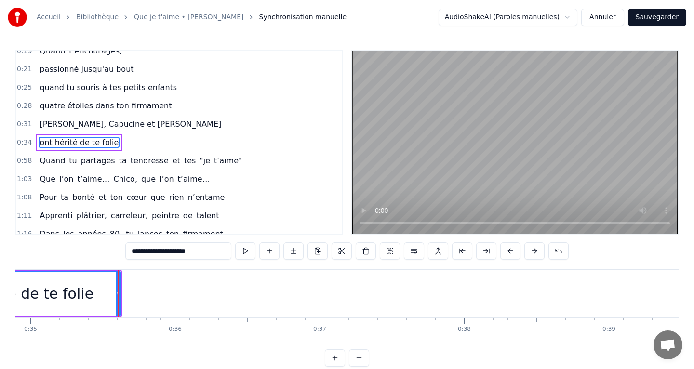
scroll to position [0, 5102]
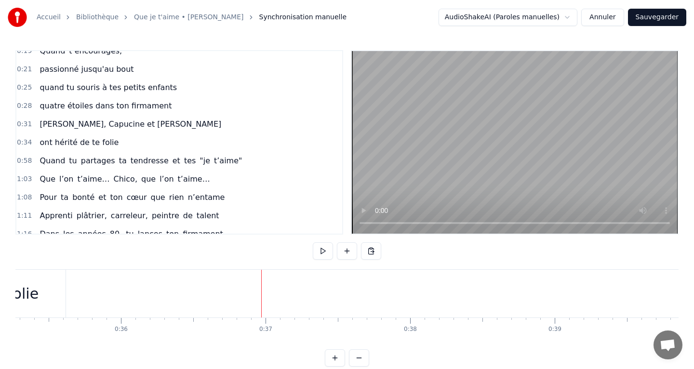
drag, startPoint x: 141, startPoint y: 287, endPoint x: 256, endPoint y: 285, distance: 114.8
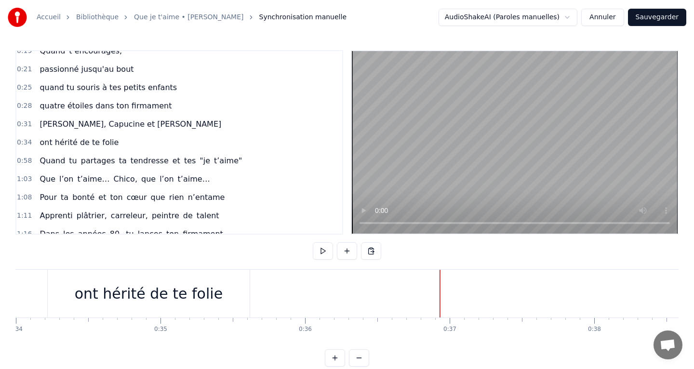
scroll to position [0, 4708]
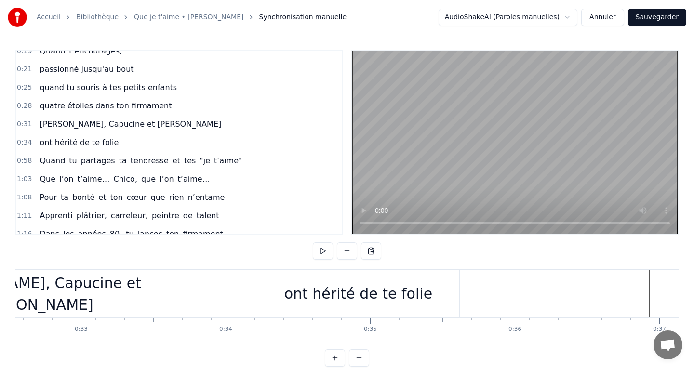
click at [328, 248] on button at bounding box center [323, 251] width 20 height 17
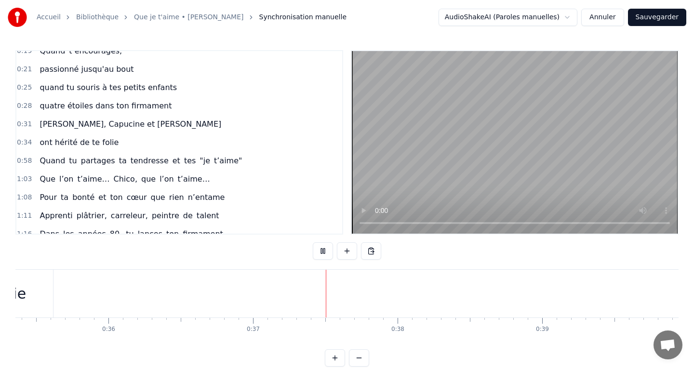
scroll to position [0, 5291]
click at [328, 248] on button at bounding box center [323, 251] width 20 height 17
click at [138, 291] on div "ont hérité de te folie" at bounding box center [93, 294] width 148 height 22
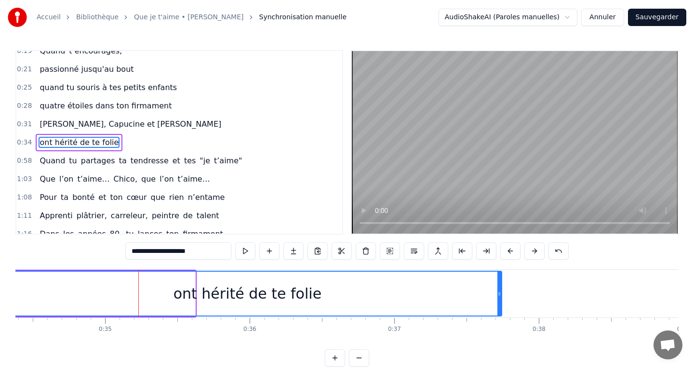
drag, startPoint x: 194, startPoint y: 295, endPoint x: 501, endPoint y: 289, distance: 306.7
click at [501, 289] on div at bounding box center [500, 294] width 4 height 44
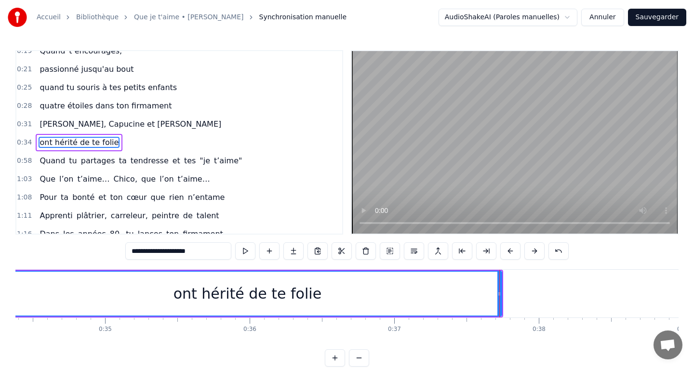
click at [178, 254] on input "**********" at bounding box center [178, 251] width 106 height 17
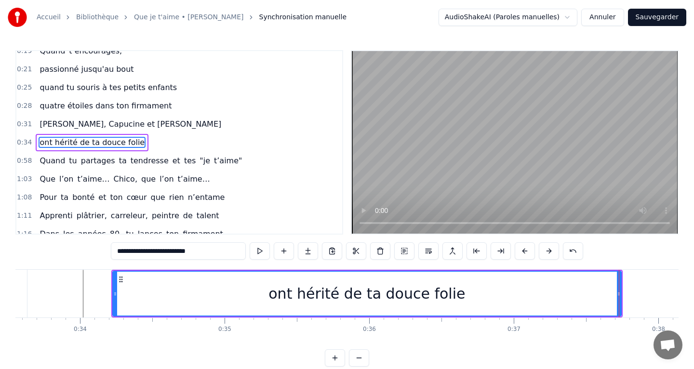
scroll to position [0, 4848]
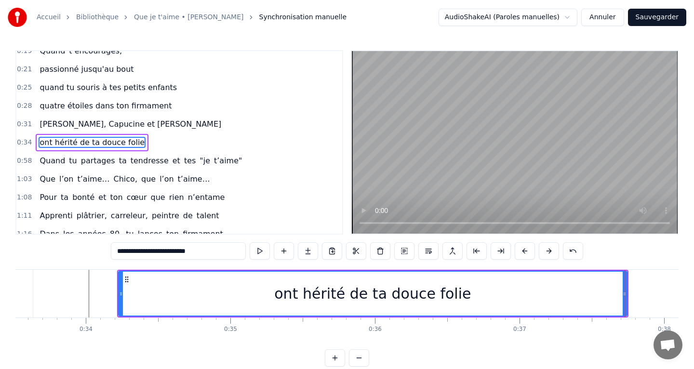
type input "**********"
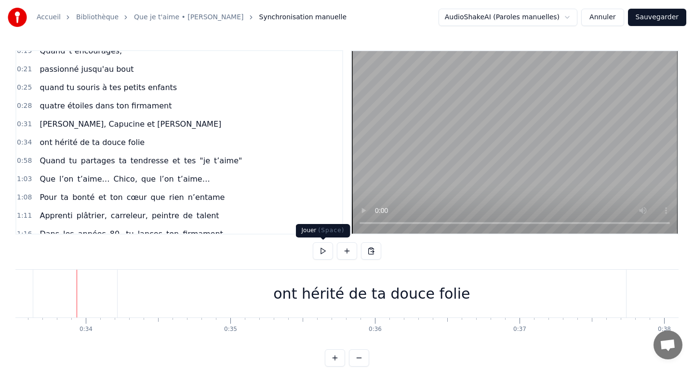
click at [317, 249] on button at bounding box center [323, 251] width 20 height 17
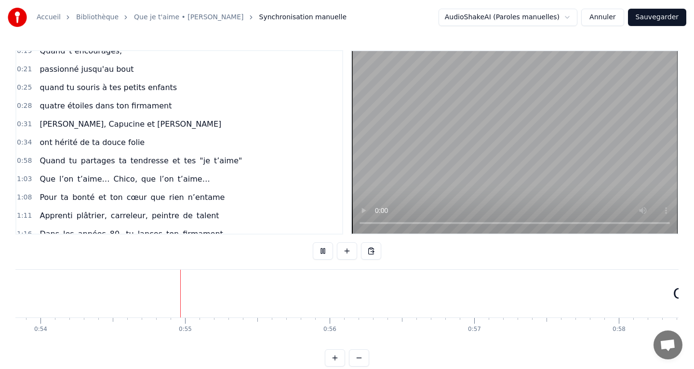
scroll to position [0, 7787]
click at [325, 250] on button at bounding box center [323, 251] width 20 height 17
click at [162, 299] on div at bounding box center [162, 294] width 0 height 48
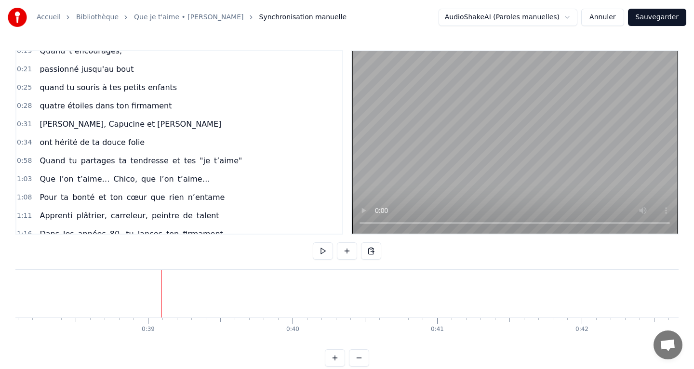
drag, startPoint x: 325, startPoint y: 250, endPoint x: 158, endPoint y: 296, distance: 173.0
click at [173, 296] on div at bounding box center [173, 294] width 0 height 48
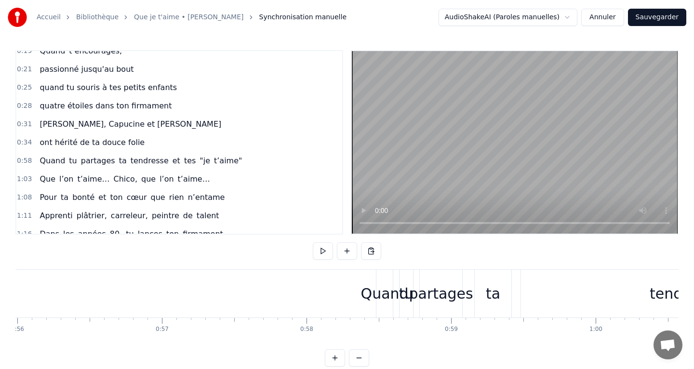
scroll to position [0, 8286]
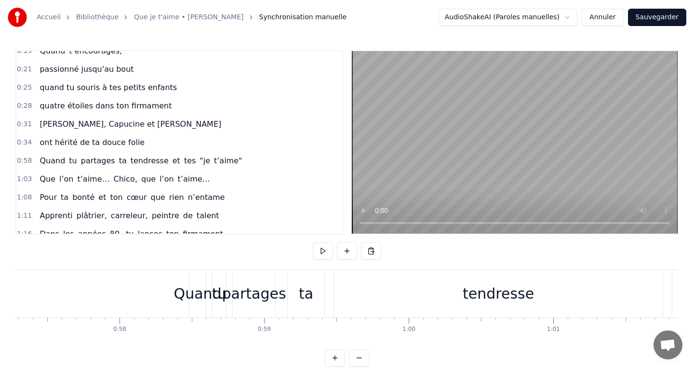
click at [199, 305] on div "Quand" at bounding box center [198, 294] width 16 height 48
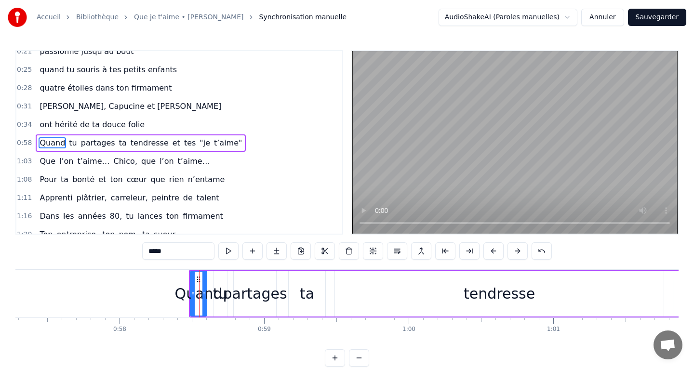
scroll to position [64, 0]
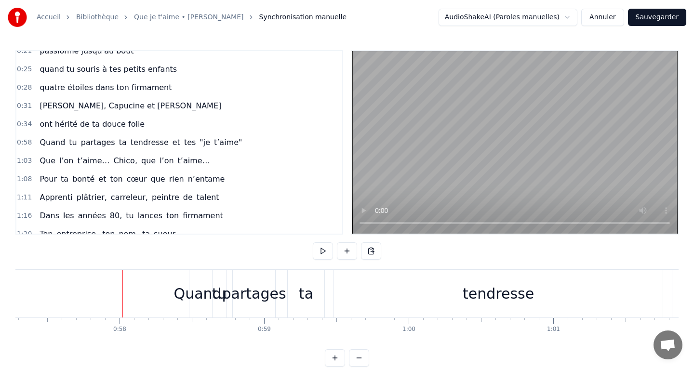
click at [191, 299] on div "Quand" at bounding box center [198, 294] width 48 height 22
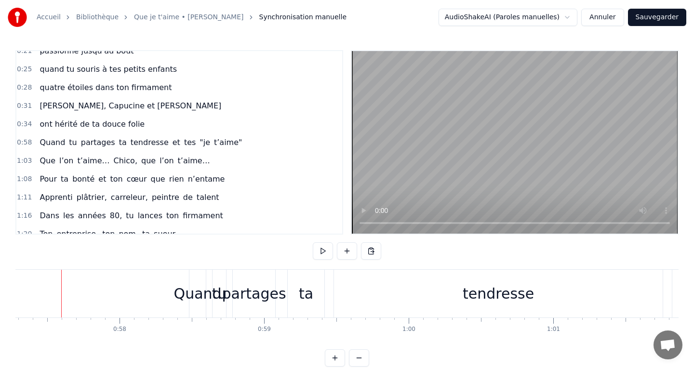
scroll to position [0, 8283]
click at [200, 295] on div "Quand" at bounding box center [201, 294] width 48 height 22
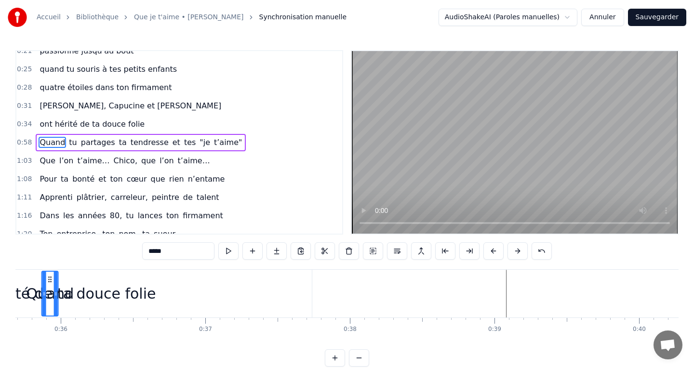
scroll to position [0, 5148]
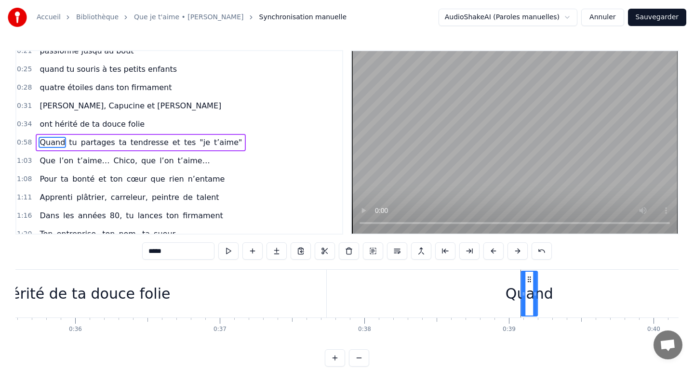
drag, startPoint x: 203, startPoint y: 282, endPoint x: 530, endPoint y: 276, distance: 327.9
click at [530, 276] on icon at bounding box center [530, 280] width 8 height 8
click at [161, 253] on input "*****" at bounding box center [178, 251] width 72 height 17
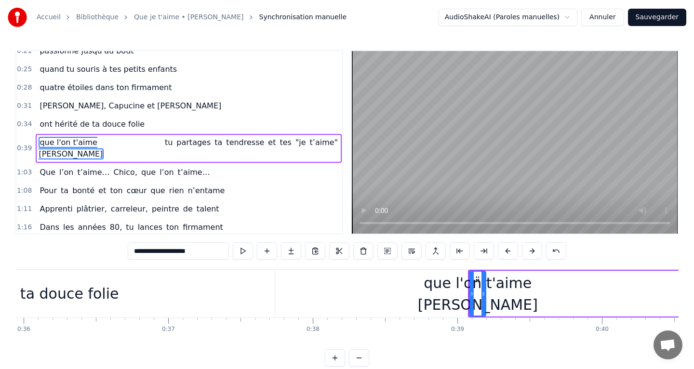
scroll to position [0, 5204]
type input "**********"
click at [124, 147] on div "que l'on t'aime [PERSON_NAME] tu partages ta tendresse et tes "je t’aime"" at bounding box center [189, 148] width 306 height 29
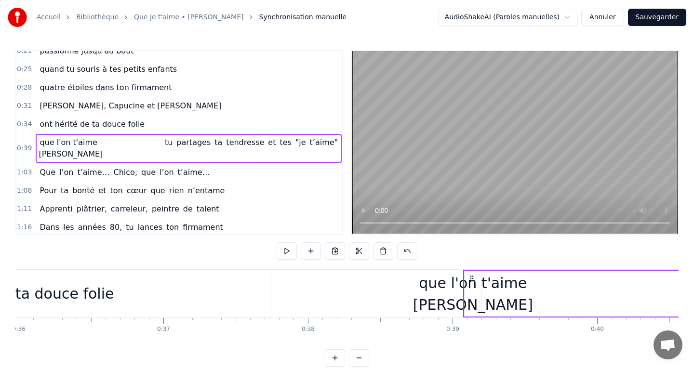
click at [164, 144] on span "tu" at bounding box center [169, 142] width 10 height 11
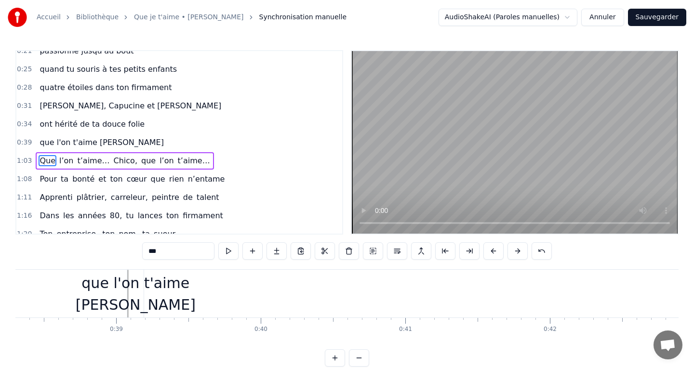
scroll to position [0, 5544]
click at [138, 298] on div "que l'on t'aime [PERSON_NAME]" at bounding box center [133, 293] width 120 height 43
type input "**********"
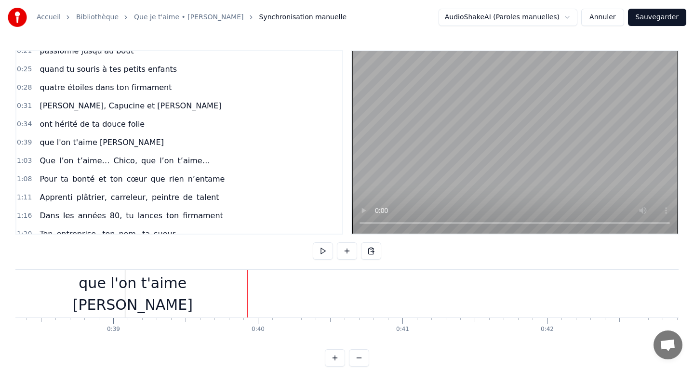
click at [134, 297] on div "que l'on t'aime [PERSON_NAME]" at bounding box center [133, 293] width 120 height 43
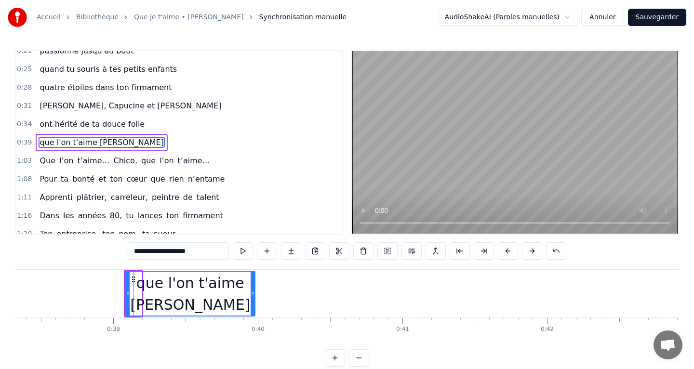
drag, startPoint x: 141, startPoint y: 293, endPoint x: 254, endPoint y: 290, distance: 113.4
click at [254, 290] on icon at bounding box center [253, 294] width 4 height 8
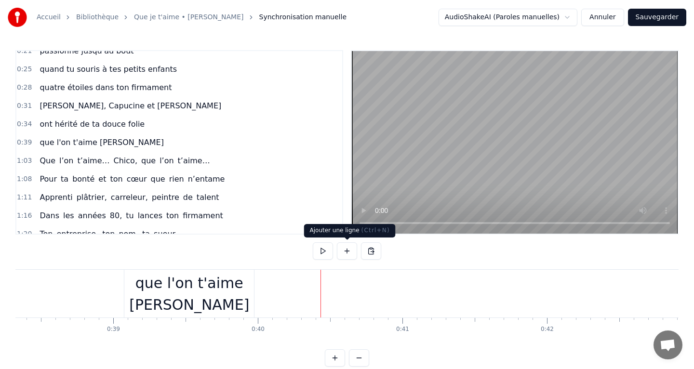
click at [351, 256] on button at bounding box center [347, 251] width 20 height 17
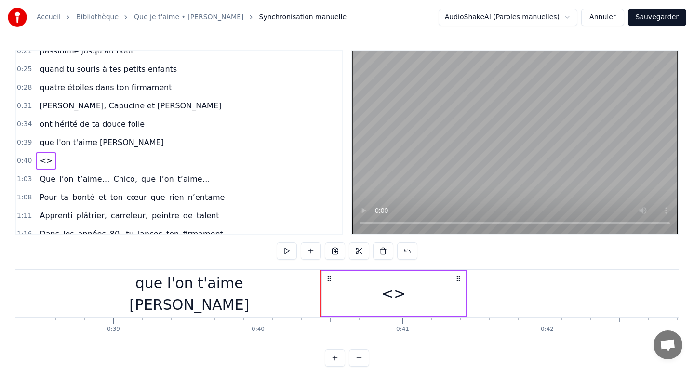
click at [391, 297] on div "<>" at bounding box center [394, 294] width 24 height 22
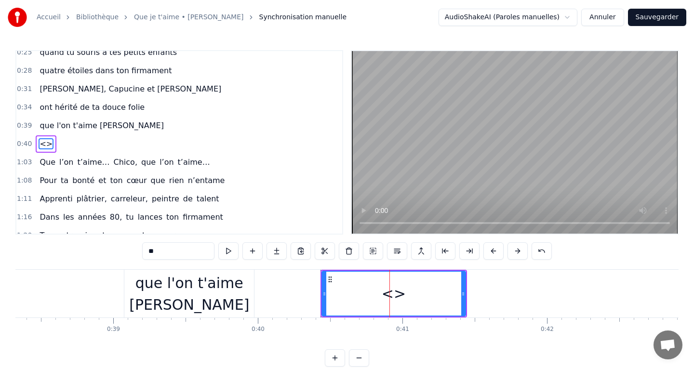
scroll to position [82, 0]
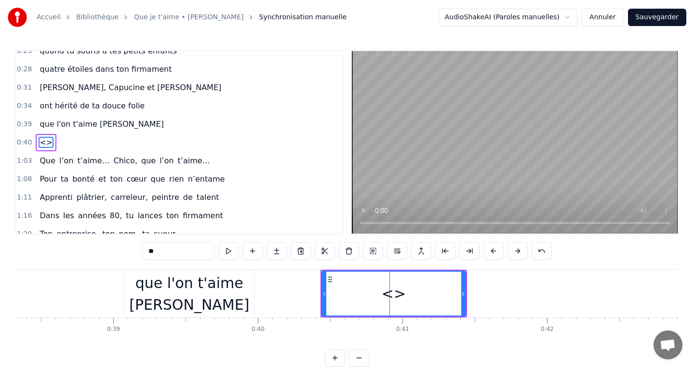
click at [46, 144] on span "<>" at bounding box center [46, 142] width 15 height 11
click at [154, 245] on input "**" at bounding box center [178, 251] width 72 height 17
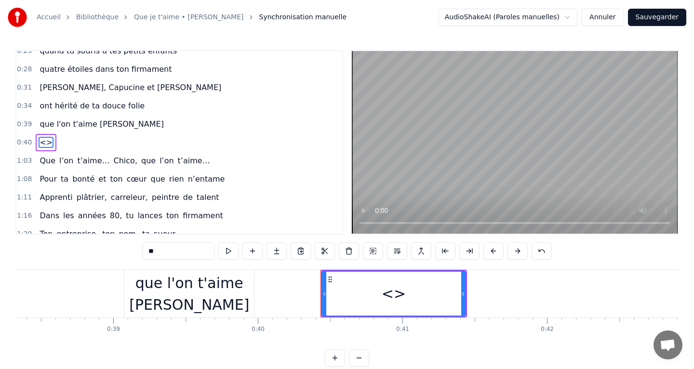
click at [154, 245] on input "**" at bounding box center [178, 251] width 72 height 17
type input "*"
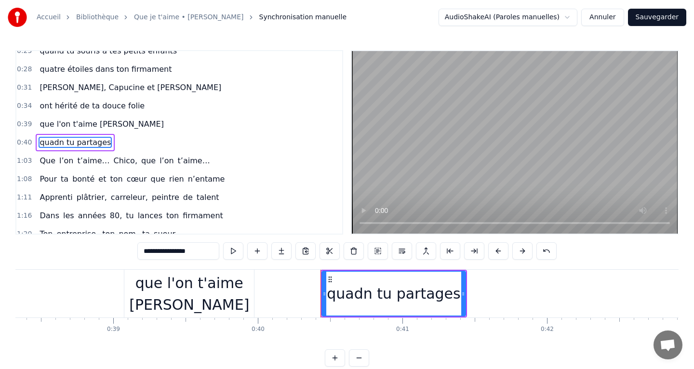
click at [160, 250] on input "**********" at bounding box center [178, 251] width 82 height 17
type input "**********"
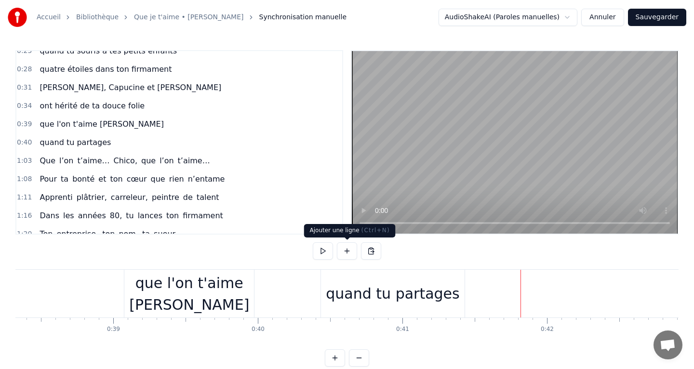
click at [343, 255] on button at bounding box center [347, 251] width 20 height 17
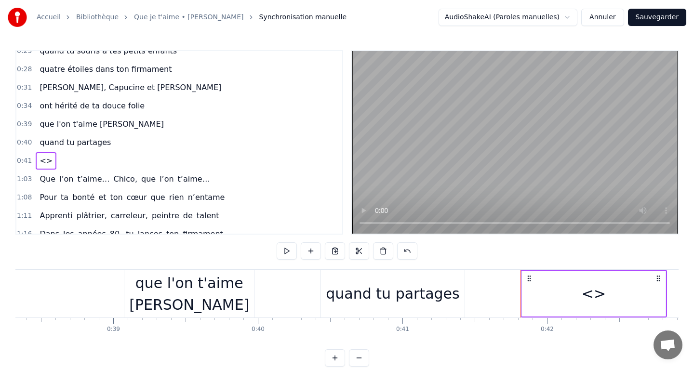
click at [48, 163] on div "<>" at bounding box center [46, 160] width 21 height 17
click at [43, 163] on span "<>" at bounding box center [46, 160] width 15 height 11
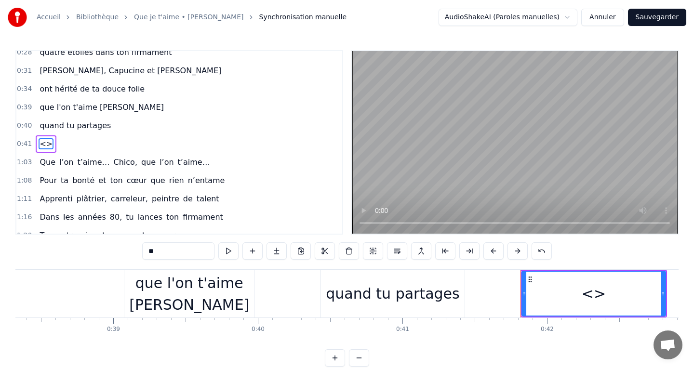
scroll to position [101, 0]
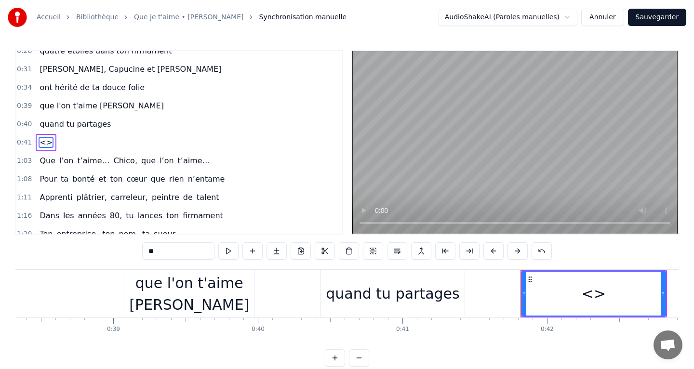
click at [161, 246] on input "**" at bounding box center [178, 251] width 72 height 17
type input "*"
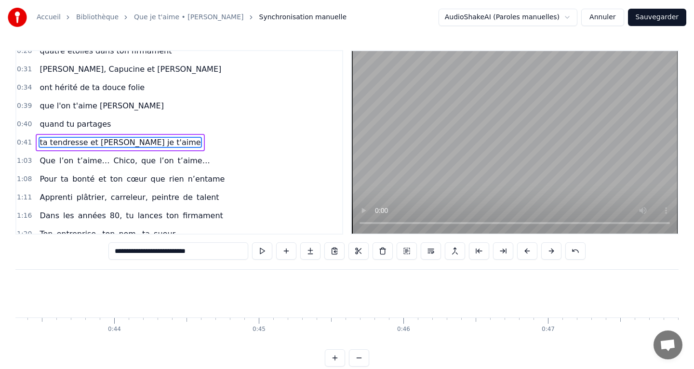
scroll to position [0, 6270]
type input "**********"
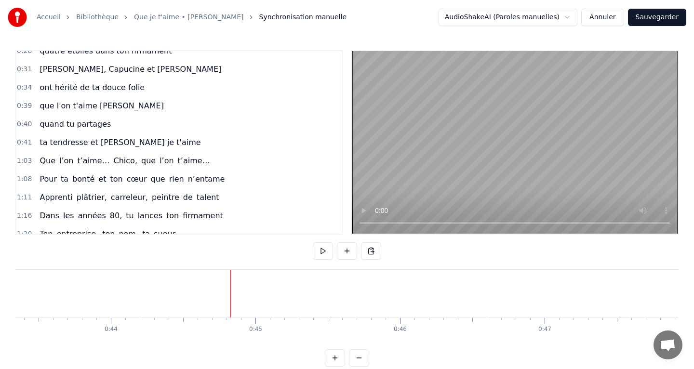
click at [347, 251] on button at bounding box center [347, 251] width 20 height 17
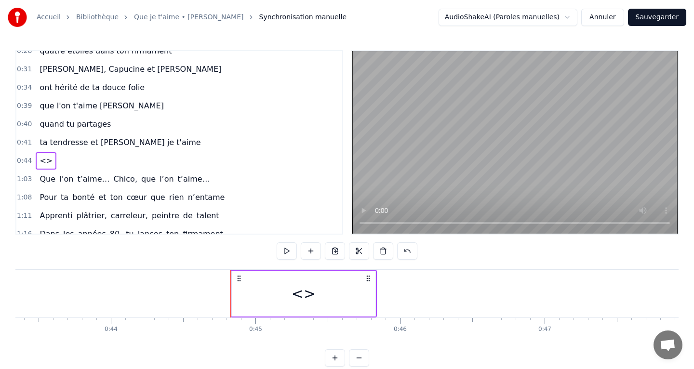
click at [300, 293] on div "<>" at bounding box center [304, 294] width 24 height 22
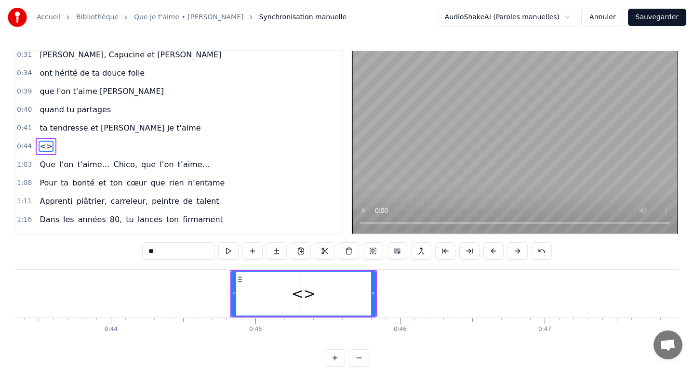
scroll to position [119, 0]
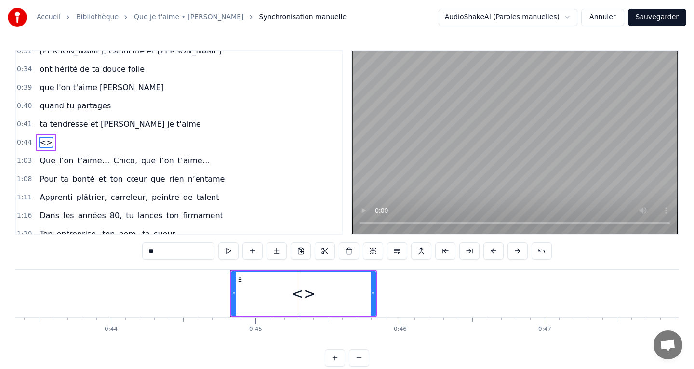
drag, startPoint x: 172, startPoint y: 254, endPoint x: 137, endPoint y: 249, distance: 35.5
click at [137, 249] on div "0:13 Quand ton regard brille 0:16 pour un match de foot 0:19 Quand t’encourages…" at bounding box center [347, 208] width 664 height 317
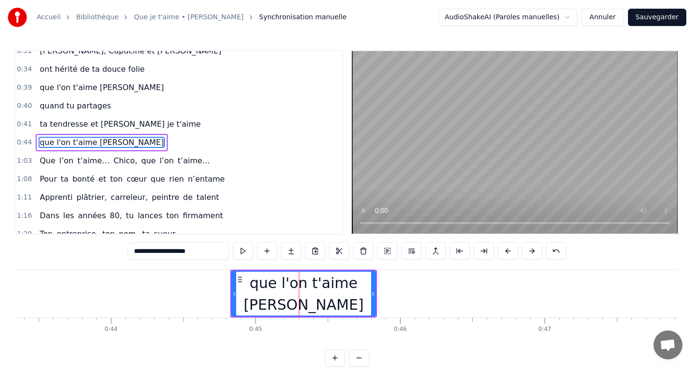
type input "**********"
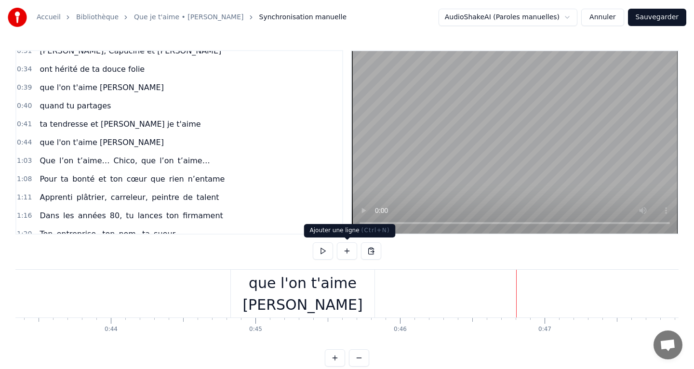
click at [346, 253] on button at bounding box center [347, 251] width 20 height 17
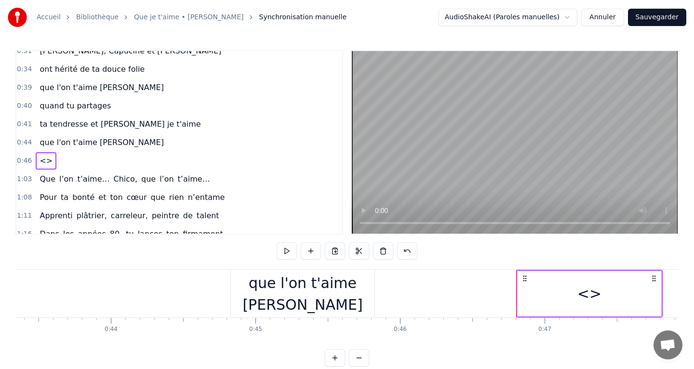
drag, startPoint x: 542, startPoint y: 277, endPoint x: 548, endPoint y: 278, distance: 6.8
click at [548, 278] on div "<>" at bounding box center [590, 294] width 144 height 46
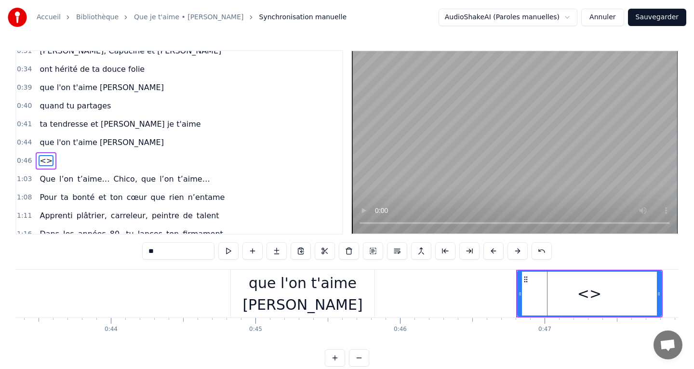
scroll to position [137, 0]
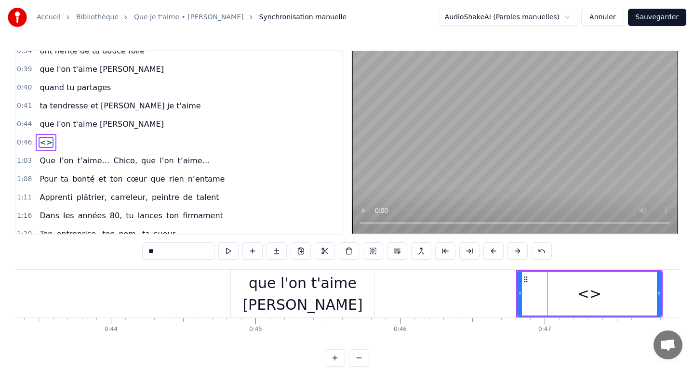
drag, startPoint x: 187, startPoint y: 254, endPoint x: 105, endPoint y: 253, distance: 82.0
click at [105, 253] on div "0:13 Quand ton regard brille 0:16 pour un match de foot 0:19 Quand t’encourages…" at bounding box center [347, 208] width 664 height 317
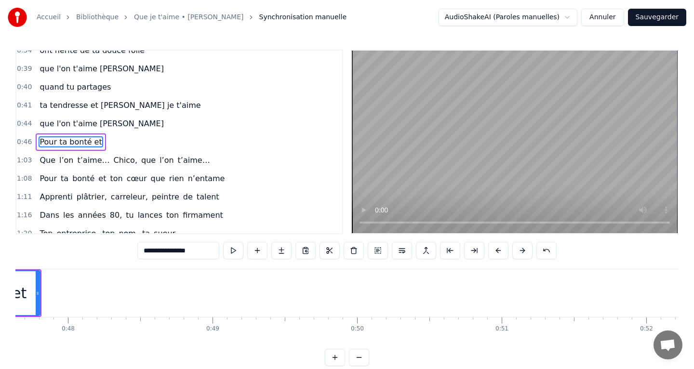
scroll to position [0, 6888]
type input "**********"
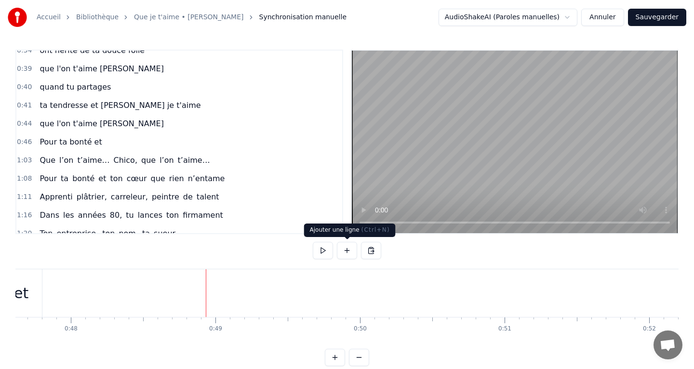
click at [347, 253] on button at bounding box center [347, 250] width 20 height 17
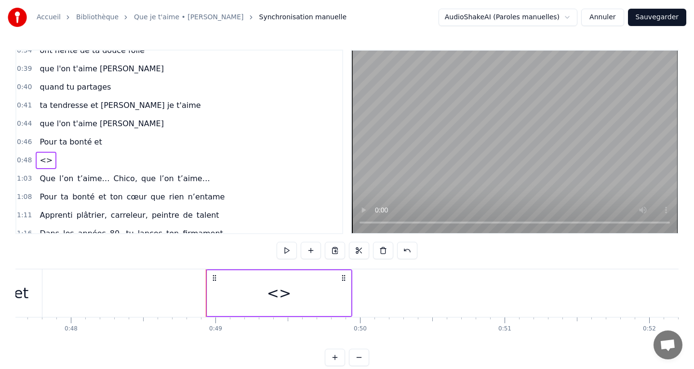
click at [282, 294] on div "<>" at bounding box center [279, 294] width 24 height 22
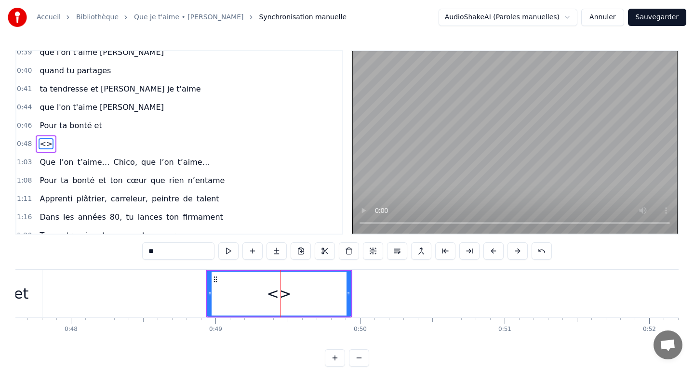
scroll to position [156, 0]
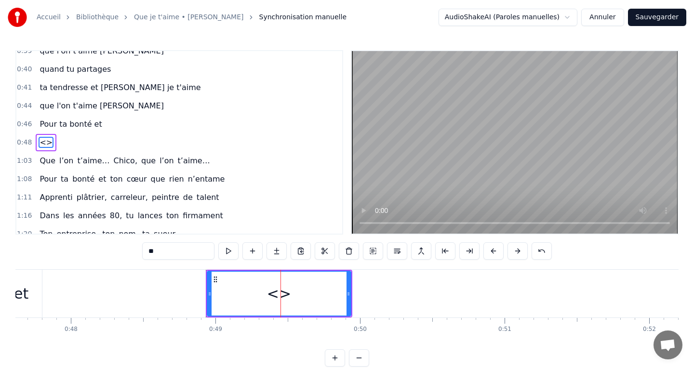
drag, startPoint x: 176, startPoint y: 259, endPoint x: 96, endPoint y: 245, distance: 80.2
click at [96, 245] on div "0:13 Quand ton regard brille 0:16 pour un match de foot 0:19 Quand t’encourages…" at bounding box center [347, 208] width 664 height 317
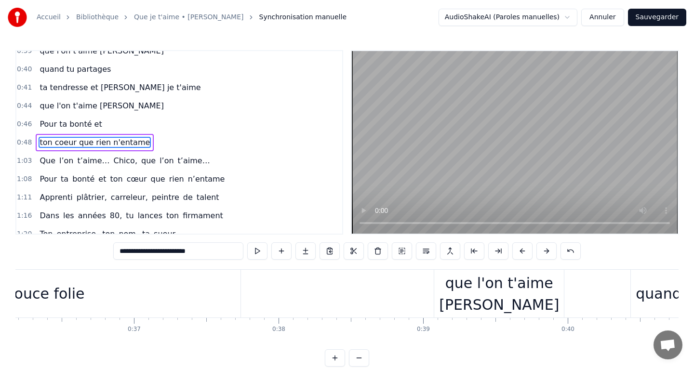
scroll to position [0, 5249]
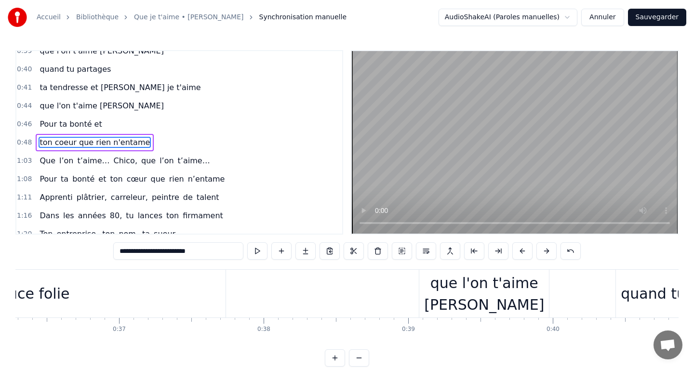
type input "**********"
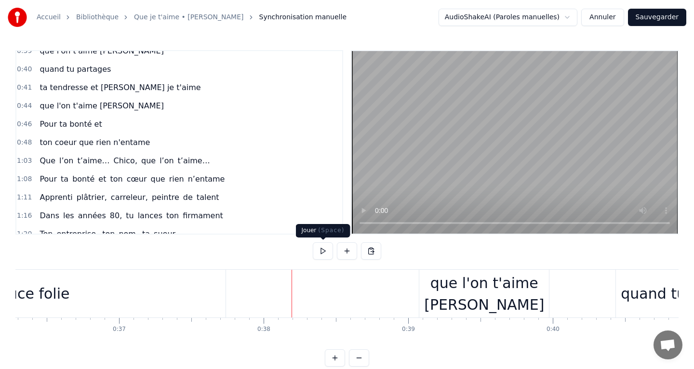
click at [321, 253] on button at bounding box center [323, 251] width 20 height 17
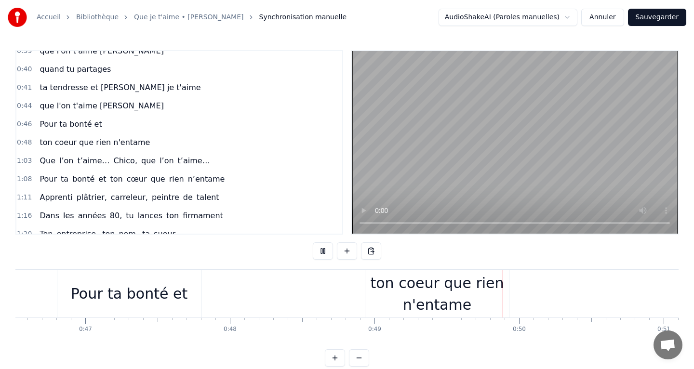
scroll to position [0, 7084]
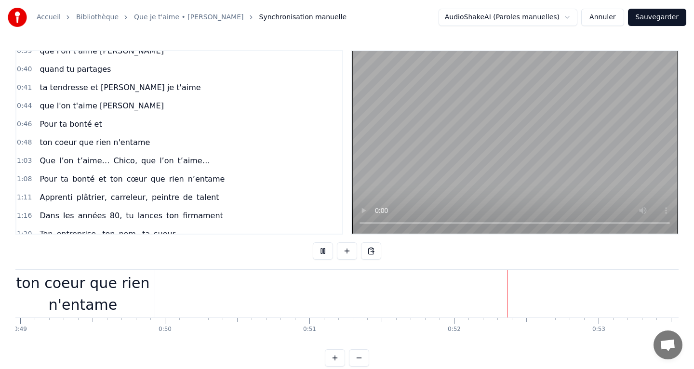
click at [277, 251] on div "0:13 Quand ton regard brille 0:16 pour un match de foot 0:19 Quand t’encourages…" at bounding box center [347, 208] width 664 height 317
click at [314, 250] on button at bounding box center [323, 251] width 20 height 17
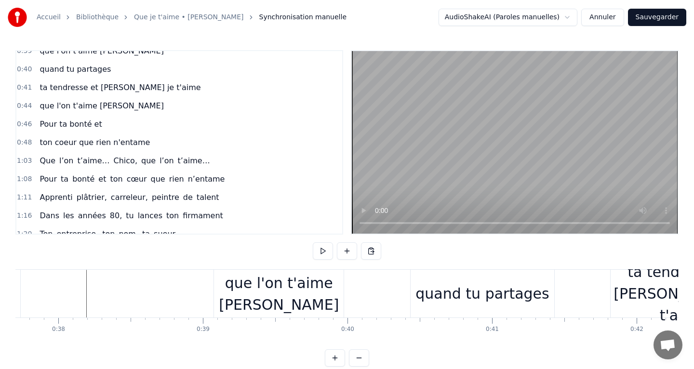
scroll to position [0, 5457]
click at [254, 301] on div "que l'on t'aime [PERSON_NAME]" at bounding box center [276, 293] width 130 height 43
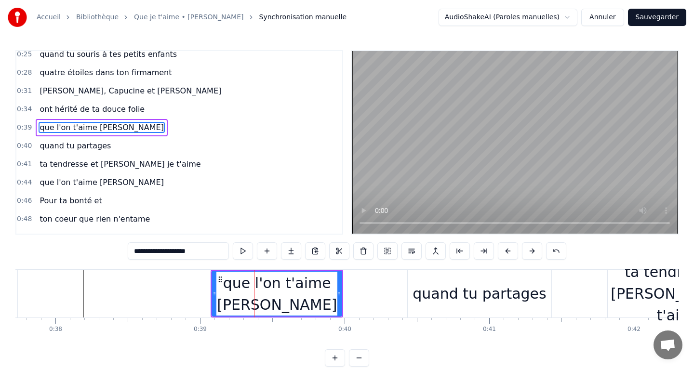
scroll to position [64, 0]
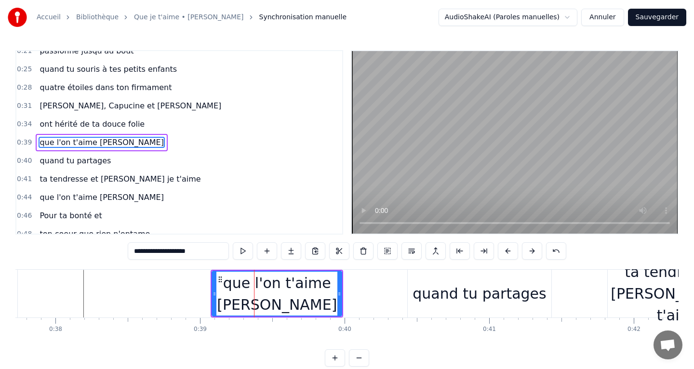
drag, startPoint x: 341, startPoint y: 294, endPoint x: 314, endPoint y: 294, distance: 27.5
click at [311, 294] on div "que l'on t'aime [PERSON_NAME]" at bounding box center [277, 294] width 131 height 46
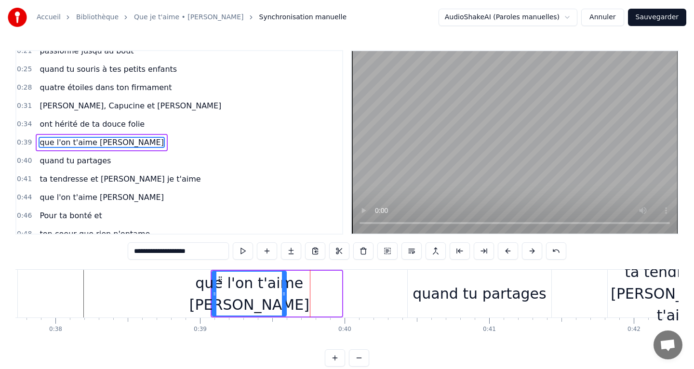
drag, startPoint x: 340, startPoint y: 294, endPoint x: 285, endPoint y: 292, distance: 55.5
click at [285, 292] on icon at bounding box center [284, 294] width 4 height 8
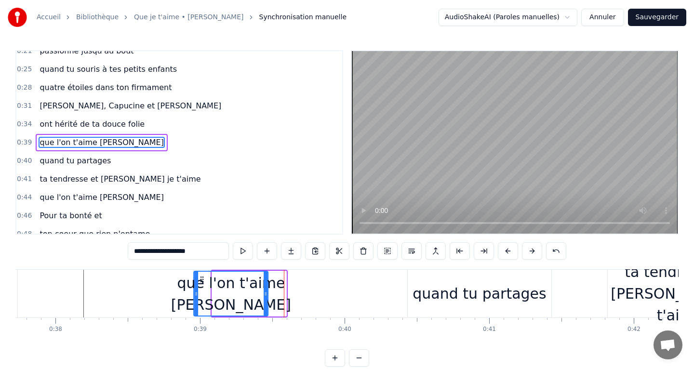
drag, startPoint x: 219, startPoint y: 280, endPoint x: 201, endPoint y: 281, distance: 18.4
click at [201, 281] on icon at bounding box center [202, 280] width 8 height 8
click at [430, 295] on div "quand tu partages" at bounding box center [480, 294] width 134 height 22
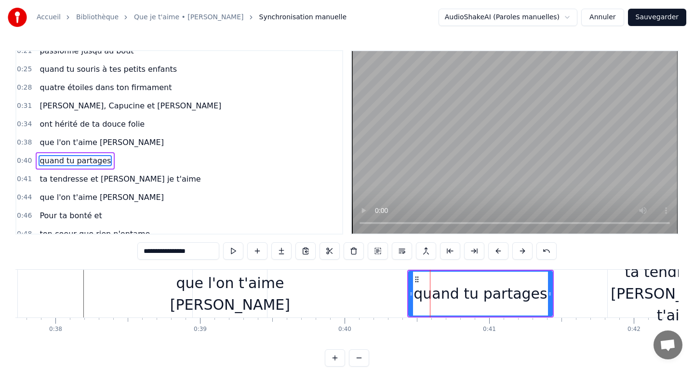
scroll to position [82, 0]
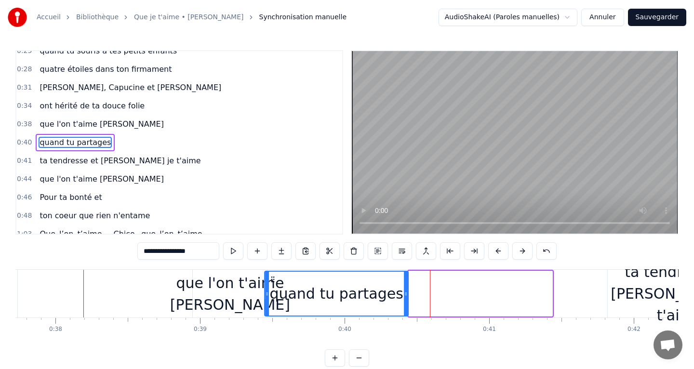
drag, startPoint x: 419, startPoint y: 280, endPoint x: 275, endPoint y: 285, distance: 144.3
click at [275, 285] on div "quand tu partages" at bounding box center [336, 294] width 143 height 44
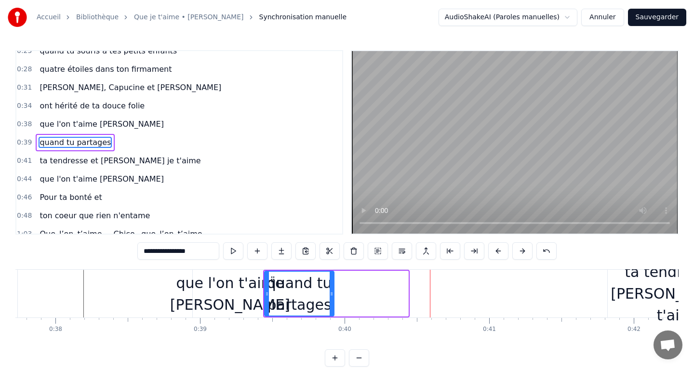
drag, startPoint x: 406, startPoint y: 296, endPoint x: 332, endPoint y: 296, distance: 74.3
click at [332, 296] on icon at bounding box center [332, 294] width 4 height 8
click at [629, 287] on div "ta tendresse et [PERSON_NAME] je t'aime" at bounding box center [680, 293] width 144 height 65
type input "**********"
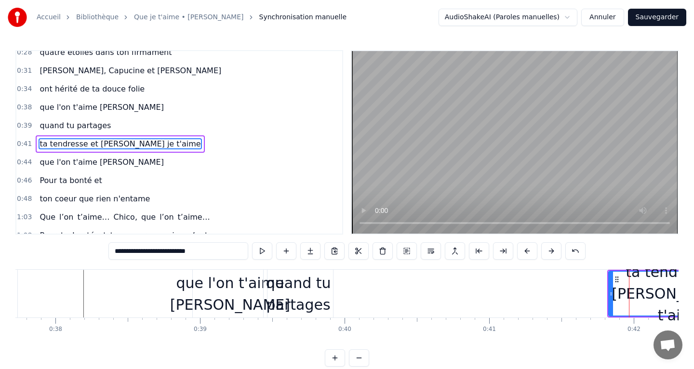
scroll to position [101, 0]
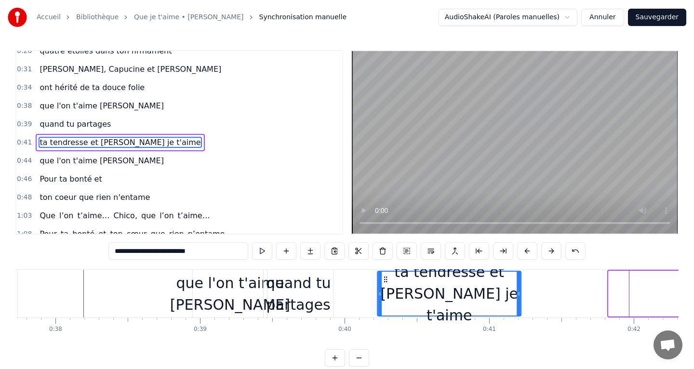
drag, startPoint x: 619, startPoint y: 278, endPoint x: 388, endPoint y: 286, distance: 231.1
click at [388, 286] on div "ta tendresse et [PERSON_NAME] je t'aime" at bounding box center [449, 294] width 143 height 44
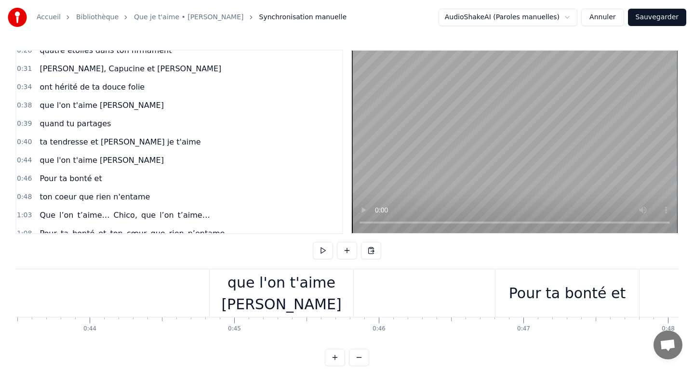
scroll to position [0, 6291]
click at [537, 292] on div "Pour ta bonté et" at bounding box center [567, 294] width 117 height 22
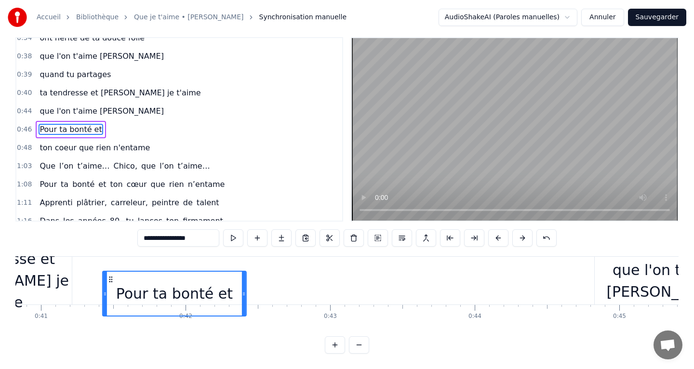
scroll to position [0, 5880]
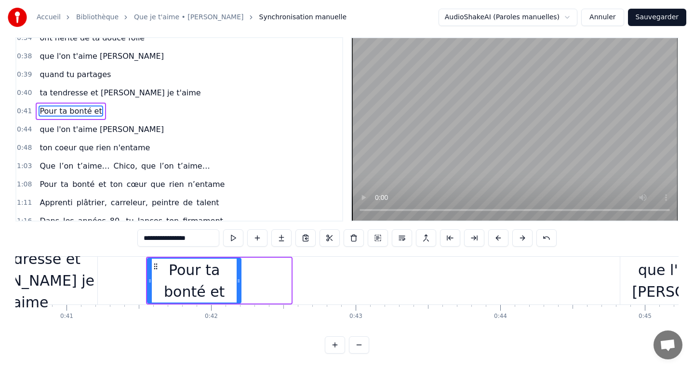
drag, startPoint x: 288, startPoint y: 283, endPoint x: 238, endPoint y: 280, distance: 50.2
click at [238, 280] on icon at bounding box center [239, 281] width 4 height 8
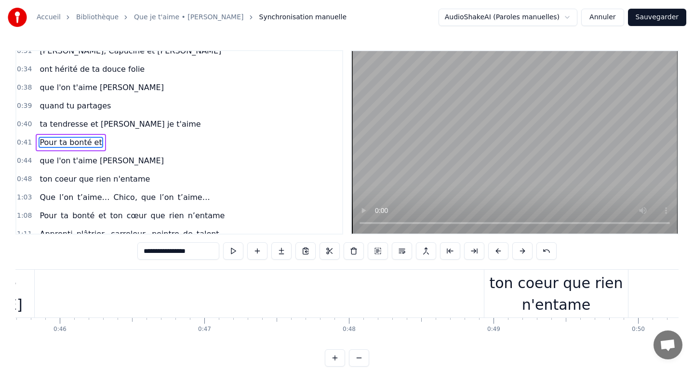
scroll to position [0, 6670]
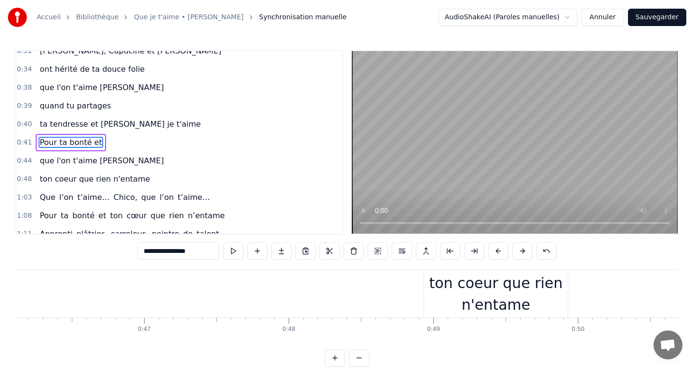
click at [491, 279] on div "ton coeur que rien n'entame" at bounding box center [496, 293] width 144 height 43
type input "**********"
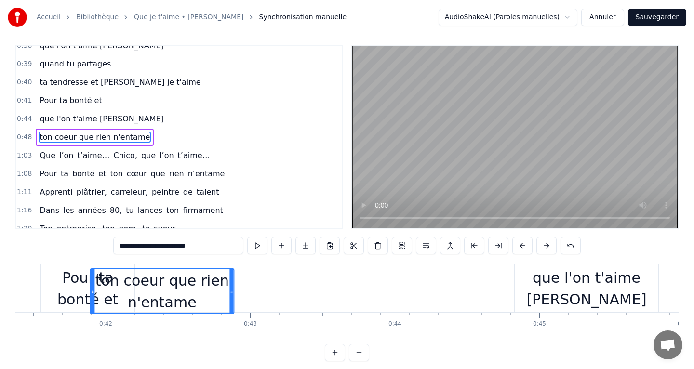
scroll to position [6, 0]
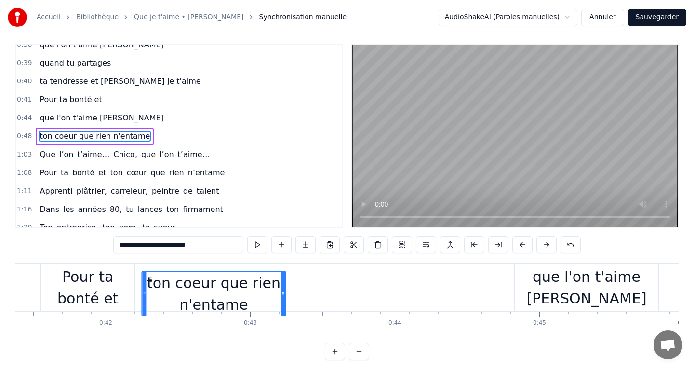
drag, startPoint x: 434, startPoint y: 280, endPoint x: 150, endPoint y: 281, distance: 283.5
click at [150, 281] on icon at bounding box center [150, 280] width 8 height 8
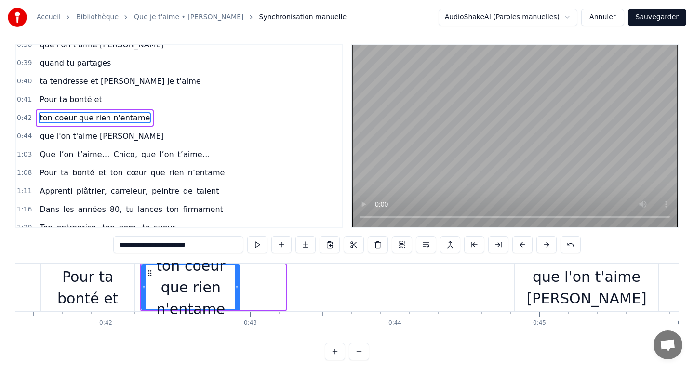
drag, startPoint x: 281, startPoint y: 289, endPoint x: 230, endPoint y: 286, distance: 50.2
click at [235, 286] on icon at bounding box center [237, 288] width 4 height 8
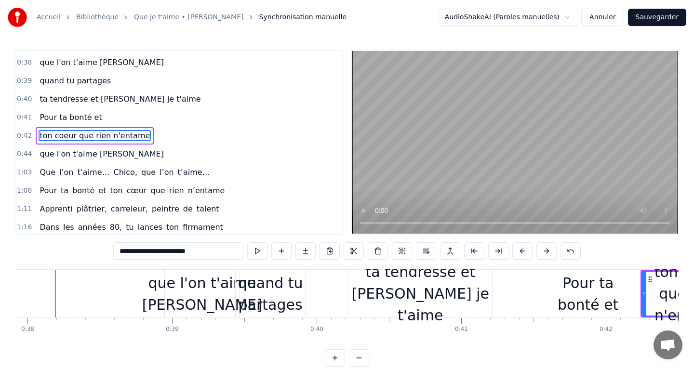
scroll to position [0, 5462]
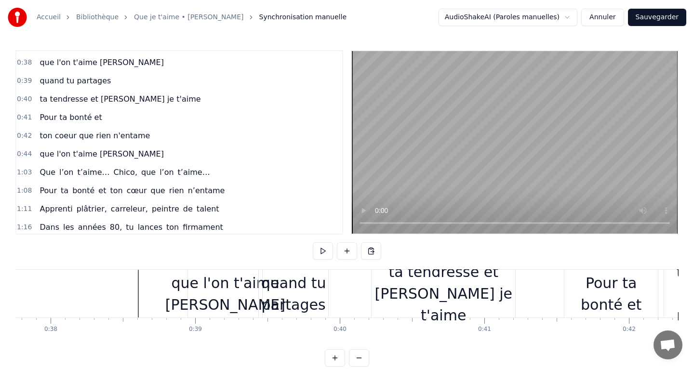
click at [326, 253] on button at bounding box center [323, 251] width 20 height 17
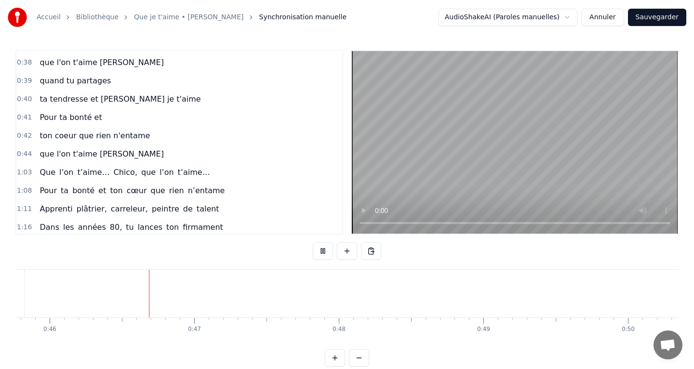
scroll to position [0, 6621]
click at [320, 254] on button at bounding box center [323, 251] width 20 height 17
click at [121, 298] on div "Quand ton regard brille" at bounding box center [119, 293] width 48 height 87
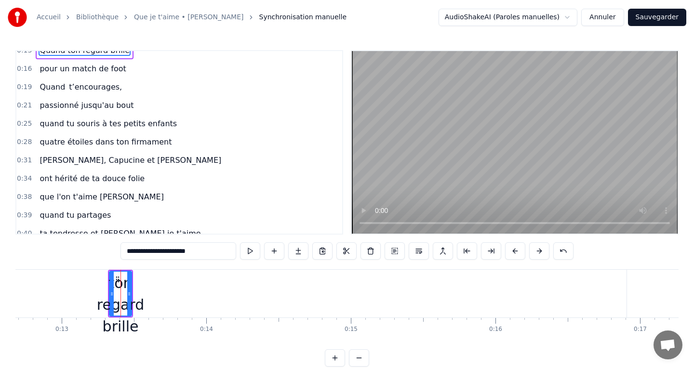
scroll to position [0, 0]
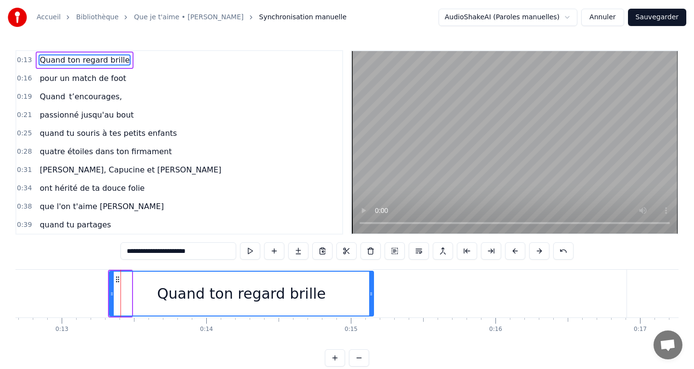
drag, startPoint x: 128, startPoint y: 297, endPoint x: 370, endPoint y: 294, distance: 242.1
click at [370, 294] on icon at bounding box center [371, 294] width 4 height 8
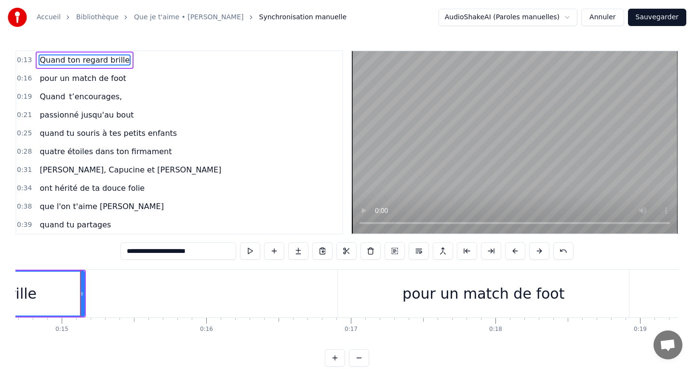
scroll to position [0, 2134]
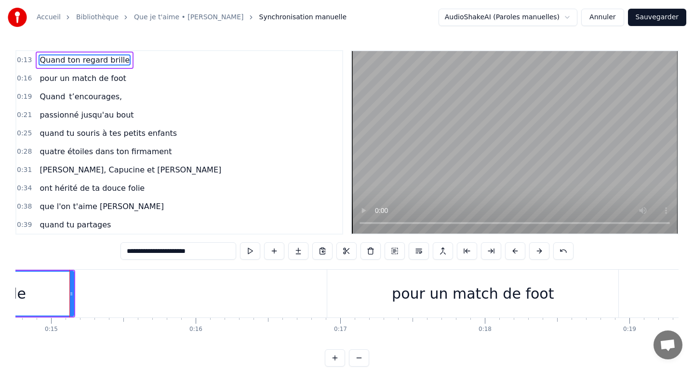
drag, startPoint x: 459, startPoint y: 299, endPoint x: 403, endPoint y: 301, distance: 56.0
click at [403, 301] on div "pour un match de foot" at bounding box center [472, 294] width 291 height 48
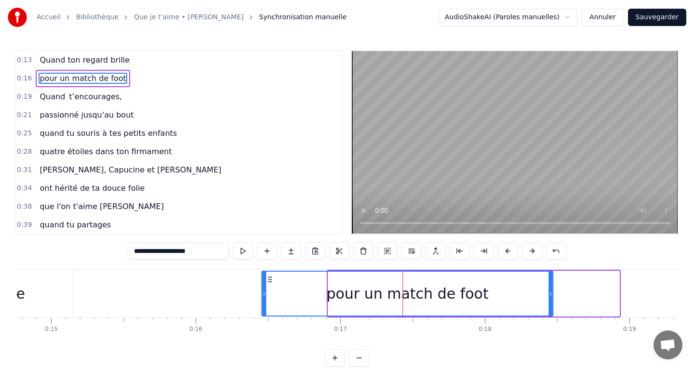
drag, startPoint x: 335, startPoint y: 281, endPoint x: 266, endPoint y: 293, distance: 70.0
click at [266, 293] on div "pour un match de foot" at bounding box center [408, 294] width 290 height 44
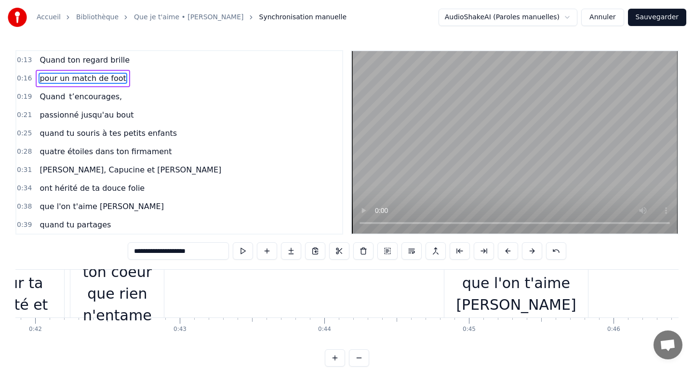
scroll to position [0, 6068]
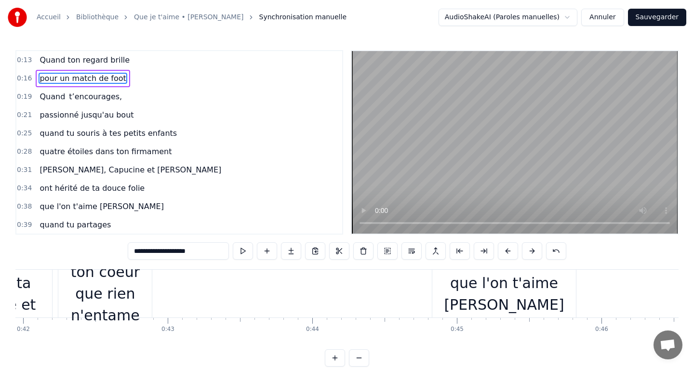
click at [441, 287] on div "que l'on t'aime [PERSON_NAME]" at bounding box center [505, 293] width 144 height 43
type input "**********"
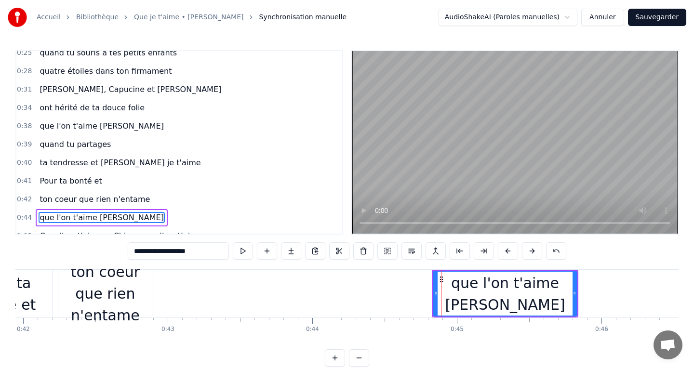
scroll to position [156, 0]
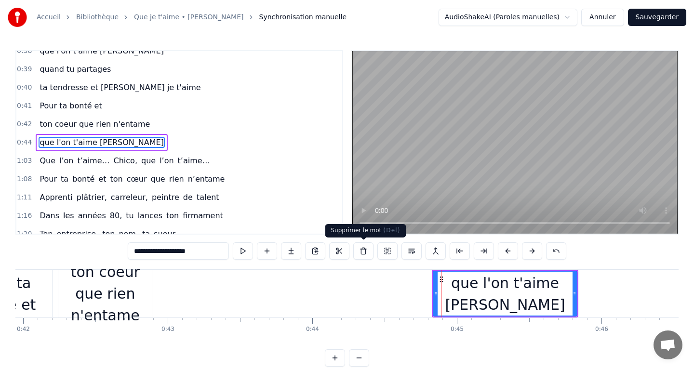
click at [363, 255] on button at bounding box center [363, 251] width 20 height 17
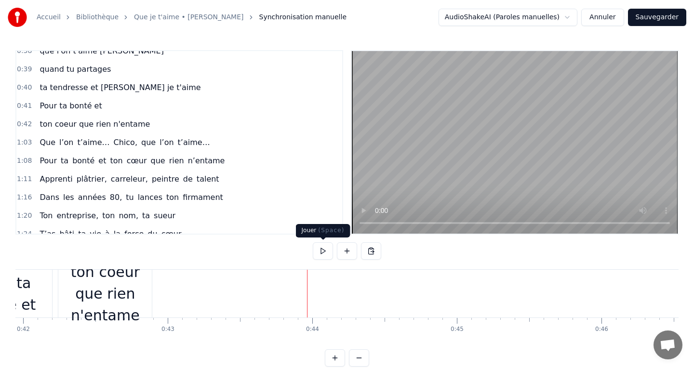
click at [322, 255] on button at bounding box center [323, 251] width 20 height 17
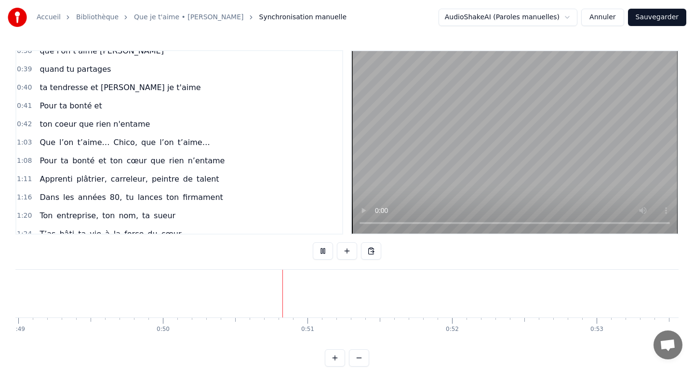
scroll to position [0, 7219]
click at [322, 255] on button at bounding box center [323, 251] width 20 height 17
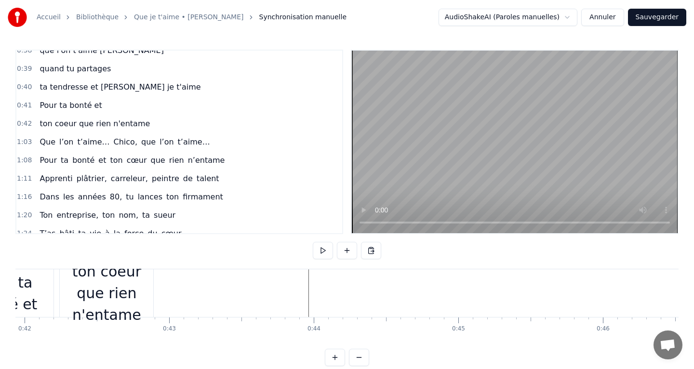
scroll to position [0, 6049]
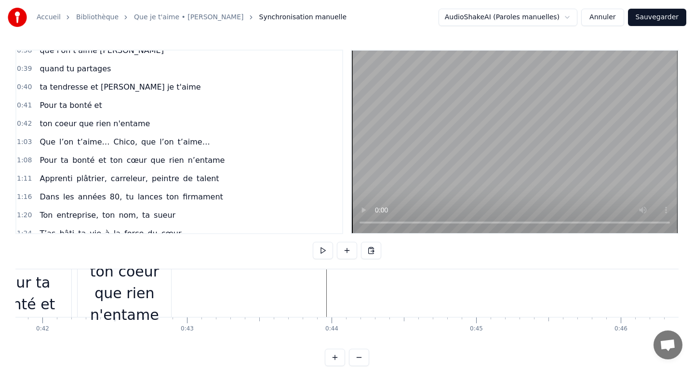
click at [113, 306] on div "ton coeur que rien n'entame" at bounding box center [125, 293] width 94 height 65
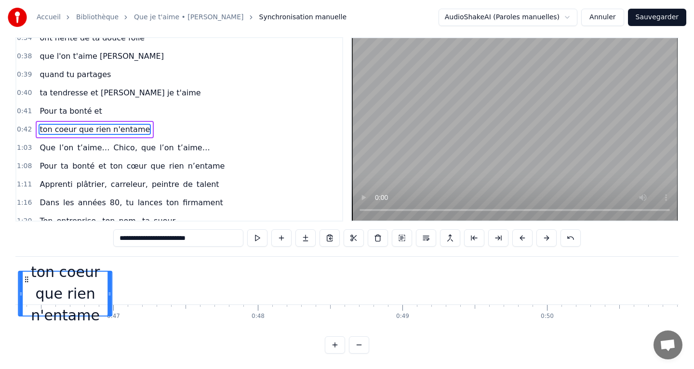
scroll to position [0, 6699]
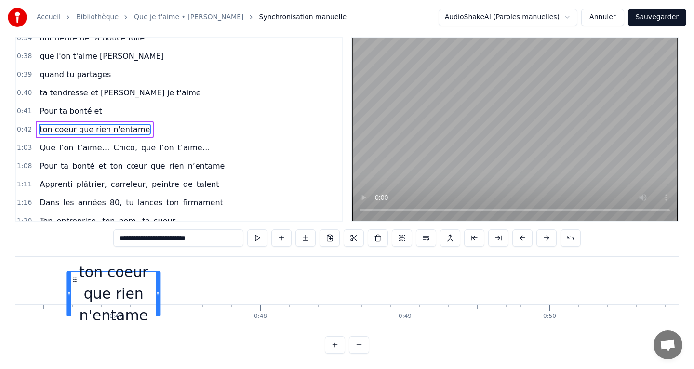
drag, startPoint x: 87, startPoint y: 280, endPoint x: 193, endPoint y: 249, distance: 110.5
click at [193, 249] on div "0:13 Quand ton regard brille 0:16 pour un match de foot 0:19 Quand t’encourages…" at bounding box center [347, 195] width 664 height 317
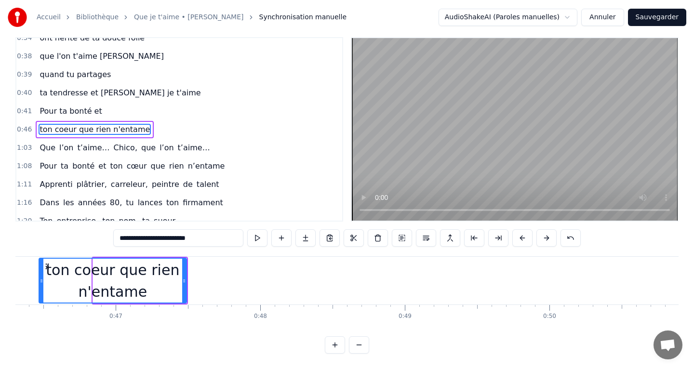
drag, startPoint x: 95, startPoint y: 283, endPoint x: 41, endPoint y: 288, distance: 54.3
click at [41, 288] on div at bounding box center [42, 281] width 4 height 44
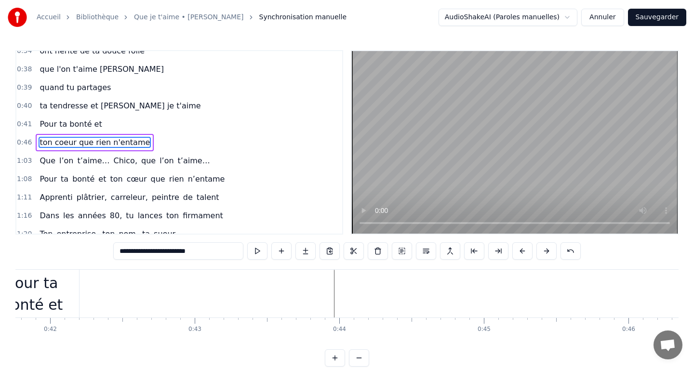
scroll to position [0, 6037]
click at [39, 297] on div "Pour ta bonté et" at bounding box center [36, 293] width 94 height 43
type input "**********"
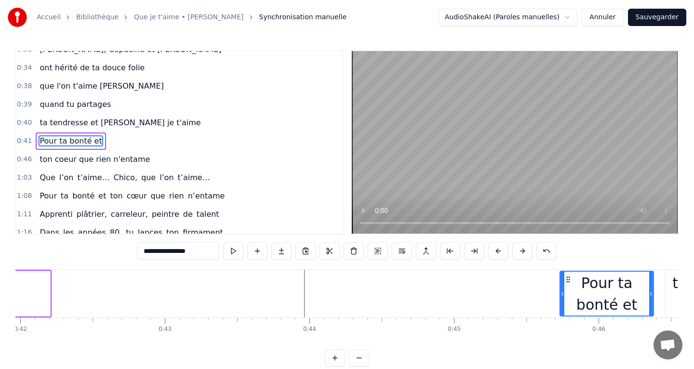
scroll to position [0, 6077]
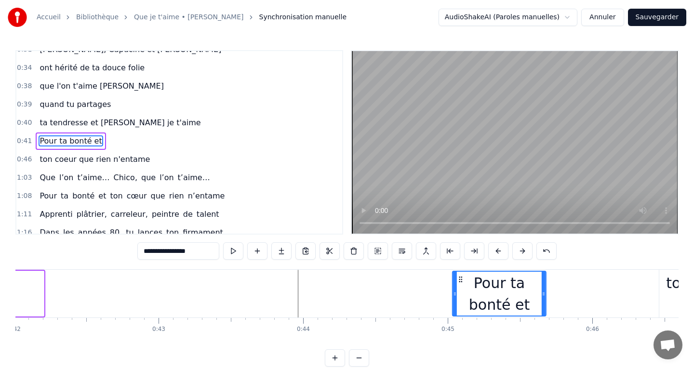
drag, startPoint x: 162, startPoint y: 280, endPoint x: 458, endPoint y: 279, distance: 296.6
click at [458, 279] on icon at bounding box center [461, 280] width 8 height 8
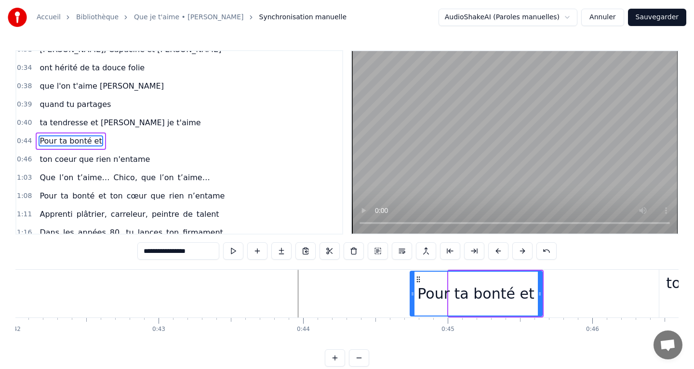
drag, startPoint x: 449, startPoint y: 298, endPoint x: 408, endPoint y: 295, distance: 41.1
click at [411, 295] on icon at bounding box center [413, 294] width 4 height 8
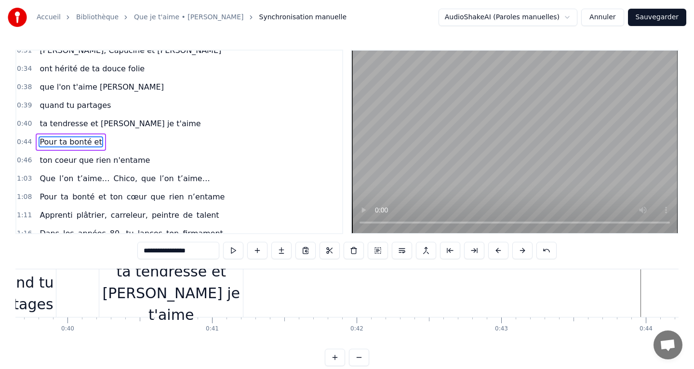
scroll to position [0, 5749]
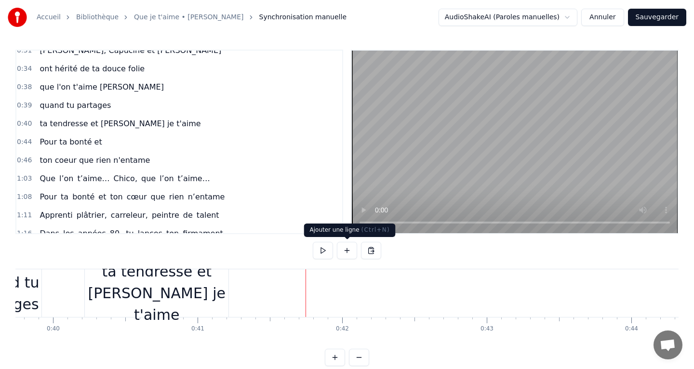
click at [346, 257] on button at bounding box center [347, 250] width 20 height 17
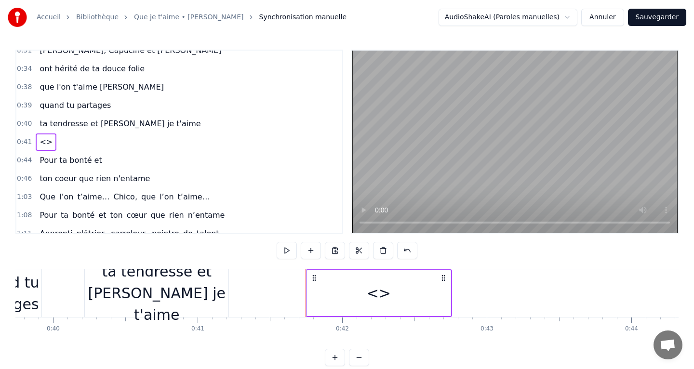
click at [373, 298] on div "<>" at bounding box center [379, 294] width 24 height 22
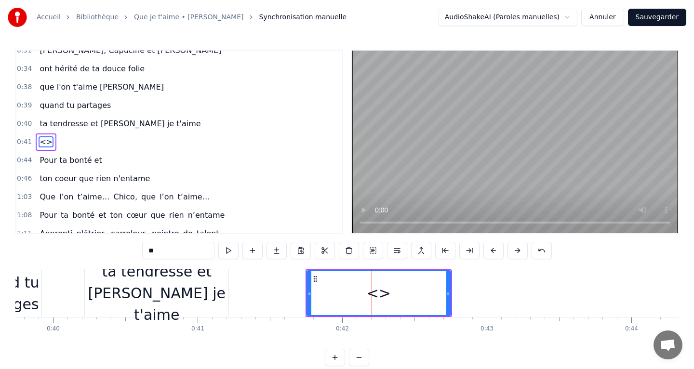
scroll to position [0, 0]
drag, startPoint x: 190, startPoint y: 256, endPoint x: 111, endPoint y: 252, distance: 78.7
click at [111, 252] on div "0:13 Quand ton regard brille 0:16 pour un match de foot 0:19 Quand t’encourages…" at bounding box center [347, 208] width 664 height 317
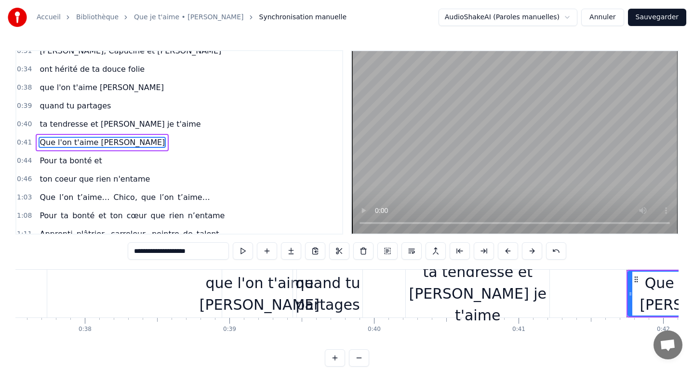
scroll to position [0, 5426]
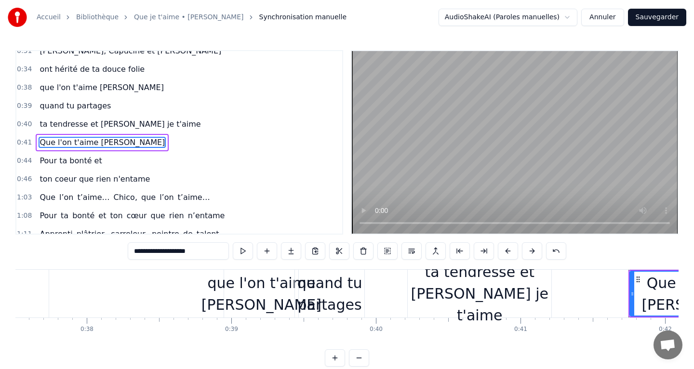
type input "**********"
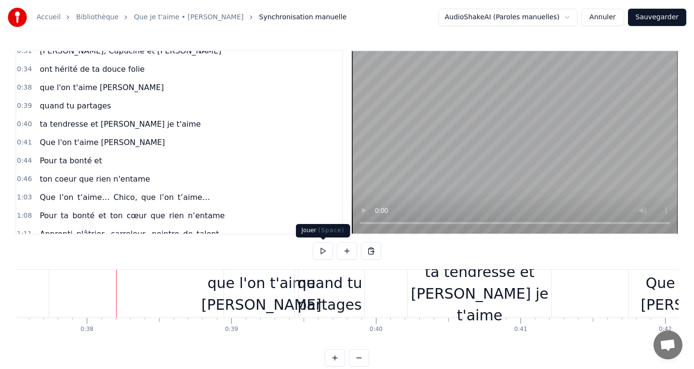
click at [315, 253] on button at bounding box center [323, 251] width 20 height 17
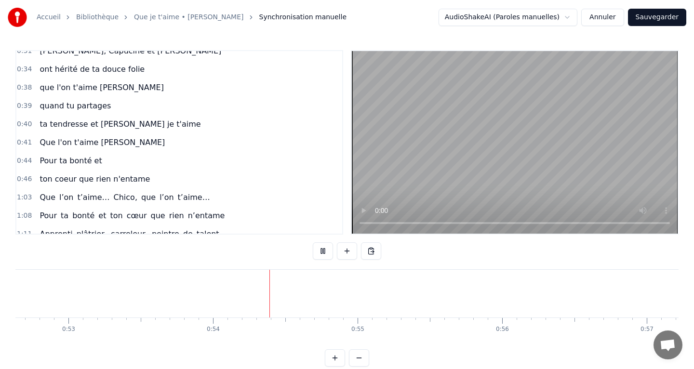
scroll to position [0, 7748]
click at [315, 253] on button at bounding box center [323, 251] width 20 height 17
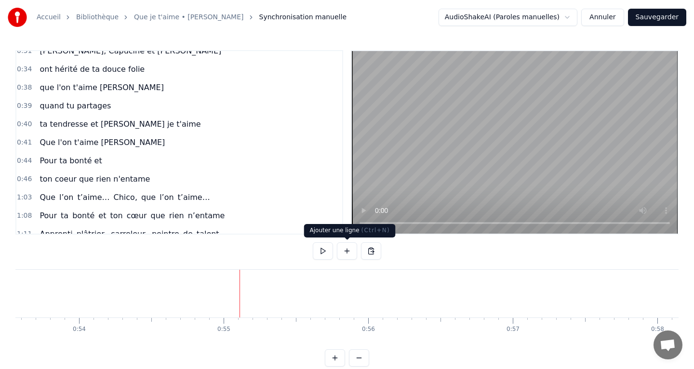
click at [344, 251] on button at bounding box center [347, 251] width 20 height 17
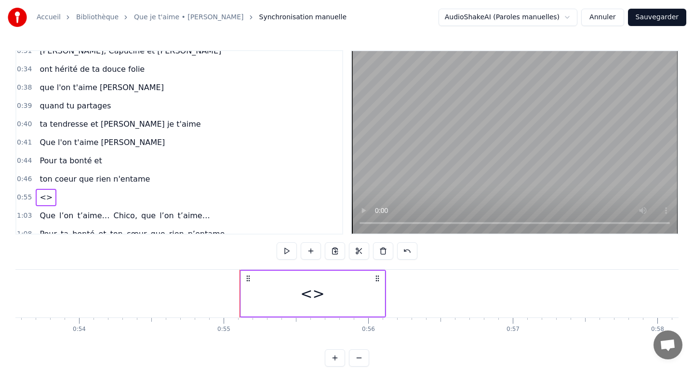
click at [318, 298] on div "<>" at bounding box center [312, 294] width 24 height 22
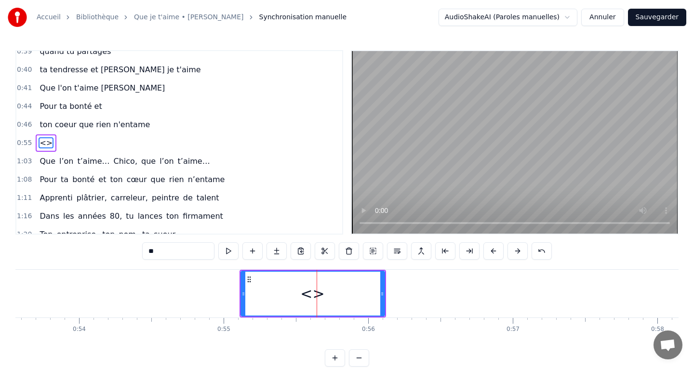
scroll to position [174, 0]
click at [186, 252] on input "**" at bounding box center [178, 251] width 72 height 17
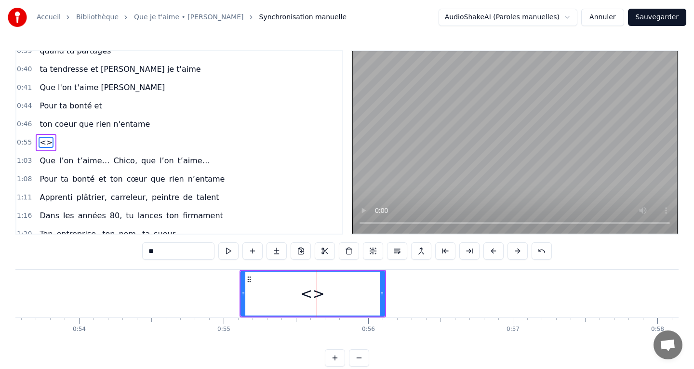
click at [186, 252] on input "**" at bounding box center [178, 251] width 72 height 17
click at [185, 252] on input "**" at bounding box center [178, 251] width 72 height 17
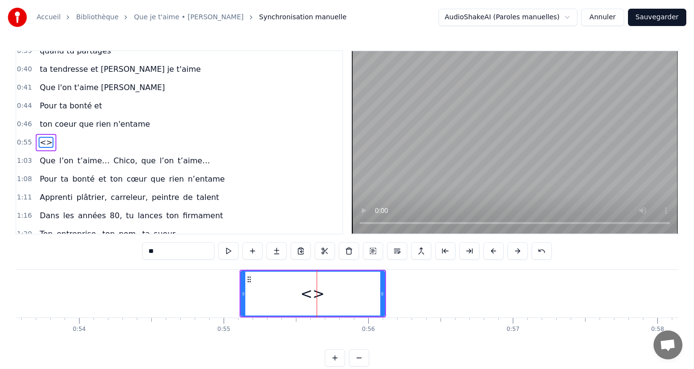
click at [185, 252] on input "**" at bounding box center [178, 251] width 72 height 17
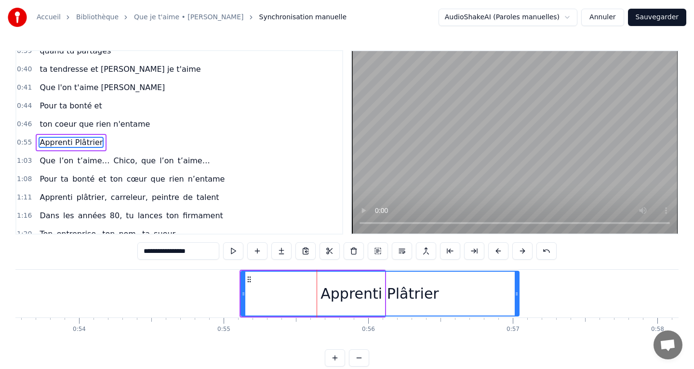
drag, startPoint x: 384, startPoint y: 300, endPoint x: 520, endPoint y: 297, distance: 136.5
click at [520, 297] on div "Apprenti Plâtrier" at bounding box center [380, 294] width 279 height 46
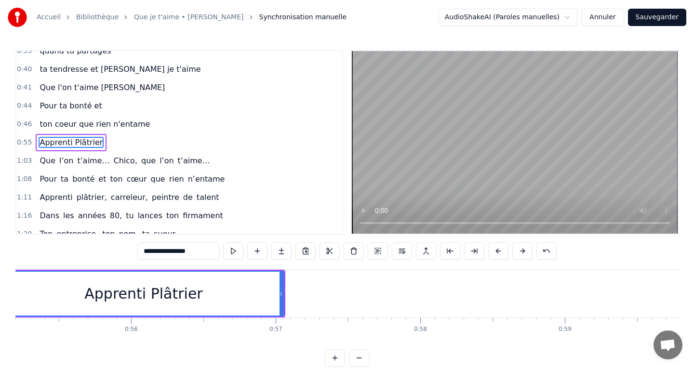
scroll to position [0, 8031]
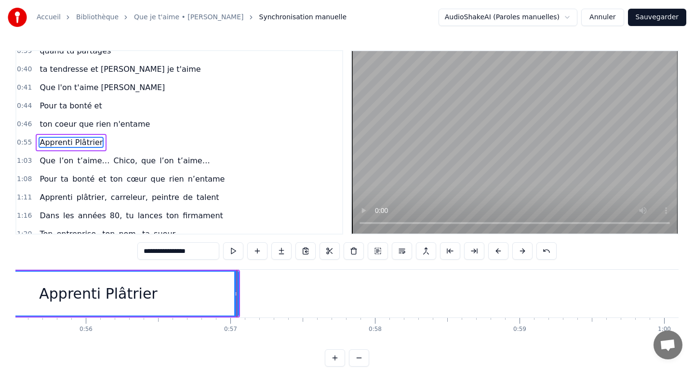
type input "**********"
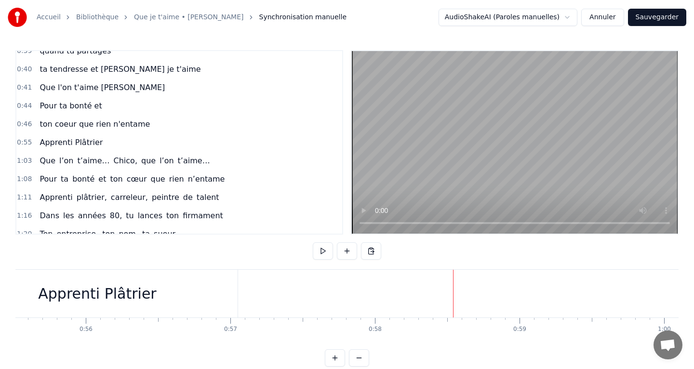
click at [348, 254] on button at bounding box center [347, 251] width 20 height 17
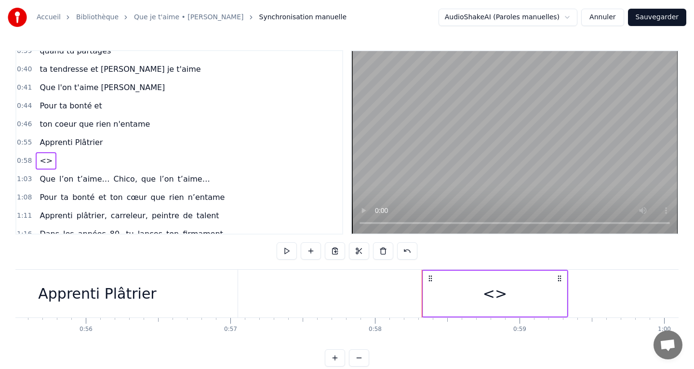
click at [499, 298] on div "<>" at bounding box center [495, 294] width 24 height 22
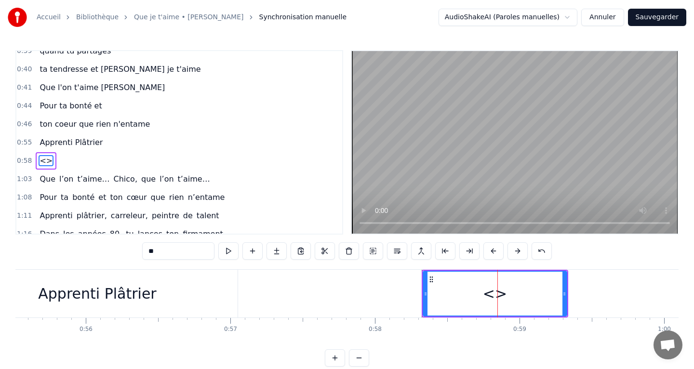
scroll to position [192, 0]
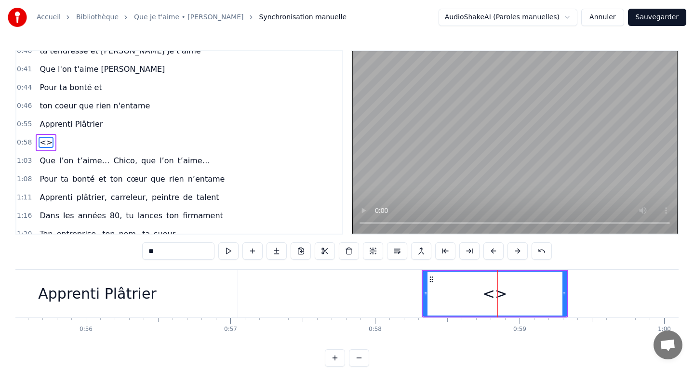
click at [195, 250] on input "**" at bounding box center [178, 251] width 72 height 17
click at [177, 250] on input "**" at bounding box center [178, 251] width 72 height 17
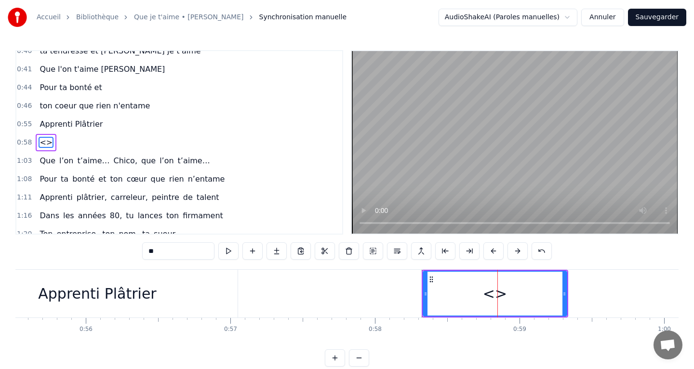
click at [177, 250] on input "**" at bounding box center [178, 251] width 72 height 17
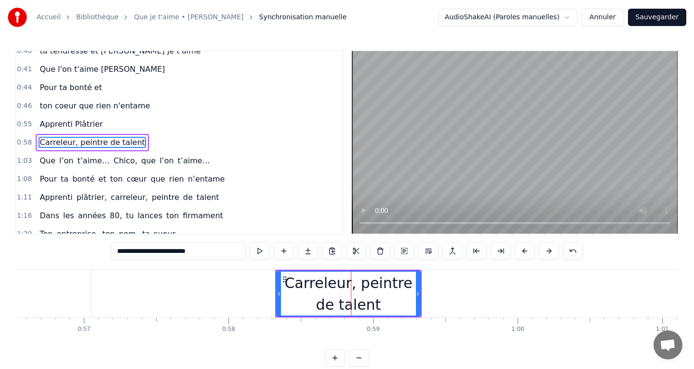
scroll to position [0, 8185]
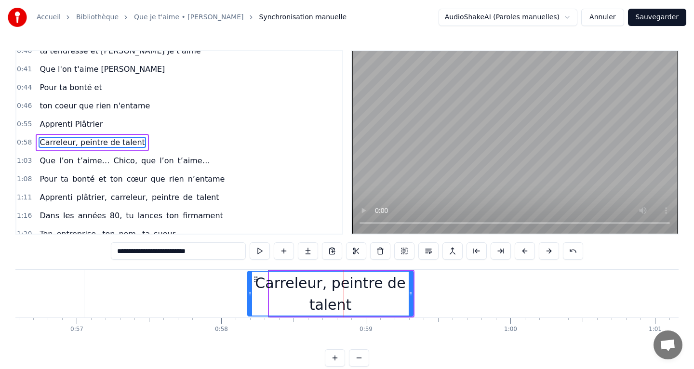
drag, startPoint x: 271, startPoint y: 295, endPoint x: 247, endPoint y: 292, distance: 23.8
click at [248, 292] on icon at bounding box center [250, 294] width 4 height 8
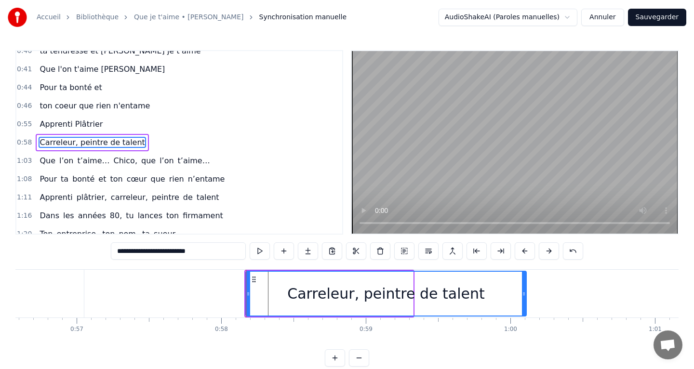
drag, startPoint x: 411, startPoint y: 295, endPoint x: 526, endPoint y: 291, distance: 114.3
click at [526, 291] on icon at bounding box center [524, 294] width 4 height 8
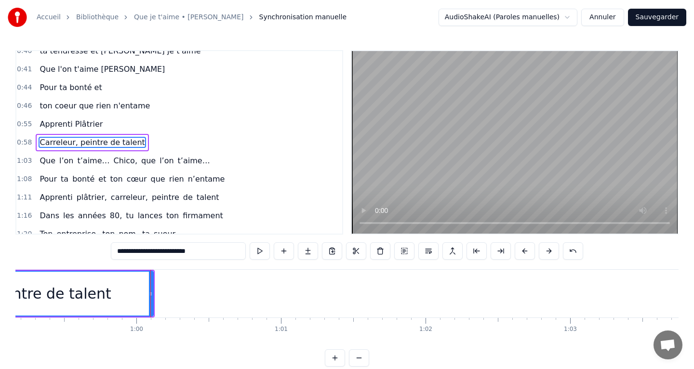
scroll to position [0, 8560]
type input "**********"
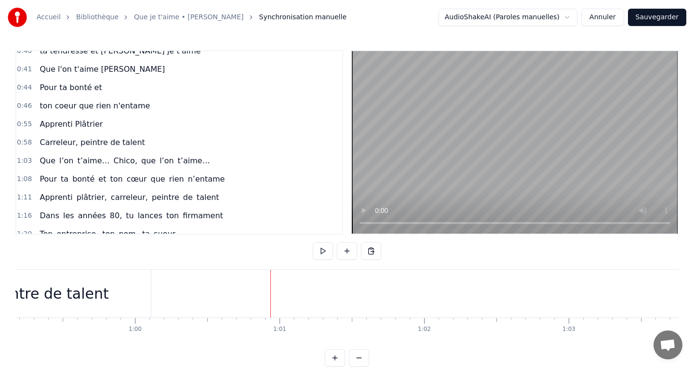
click at [351, 257] on button at bounding box center [347, 251] width 20 height 17
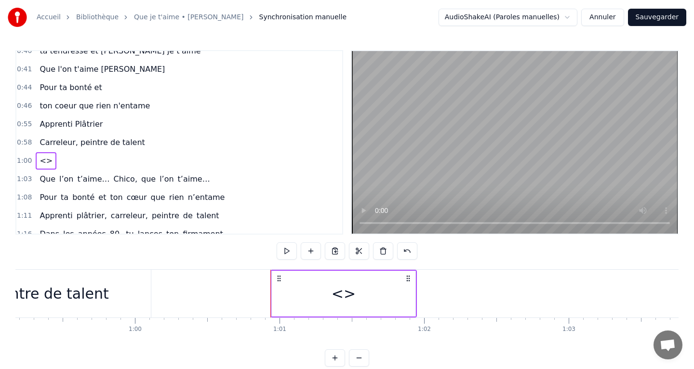
click at [336, 296] on div "<>" at bounding box center [344, 294] width 24 height 22
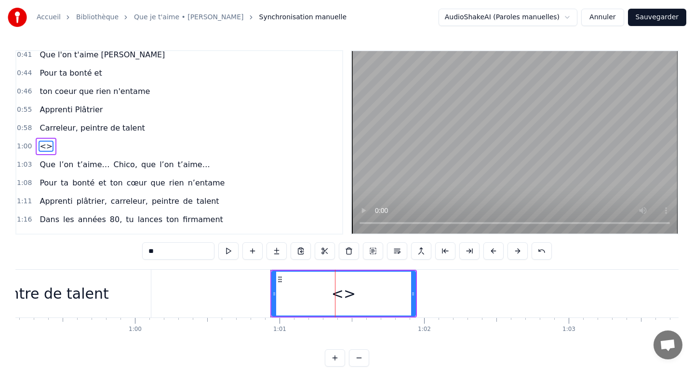
scroll to position [211, 0]
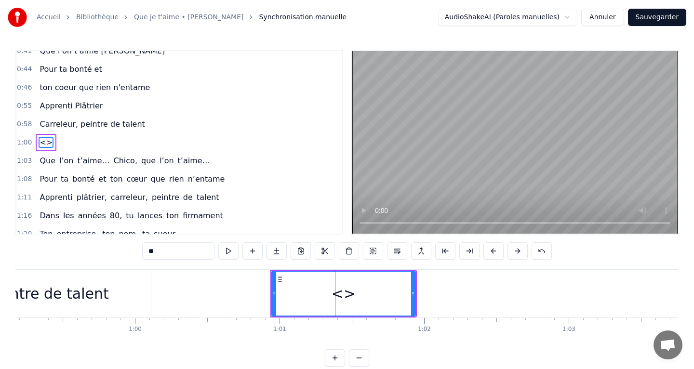
drag, startPoint x: 166, startPoint y: 250, endPoint x: 114, endPoint y: 253, distance: 52.2
click at [114, 253] on div "0:13 Quand ton regard brille 0:16 pour un match de foot 0:19 Quand t’encourages…" at bounding box center [347, 208] width 664 height 317
type input "*"
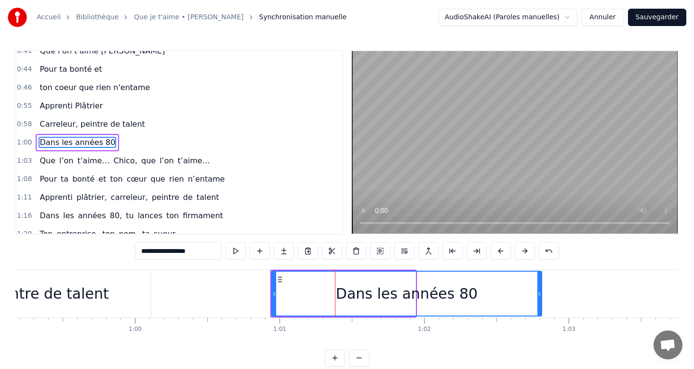
drag, startPoint x: 414, startPoint y: 298, endPoint x: 542, endPoint y: 291, distance: 127.5
click at [542, 291] on icon at bounding box center [540, 294] width 4 height 8
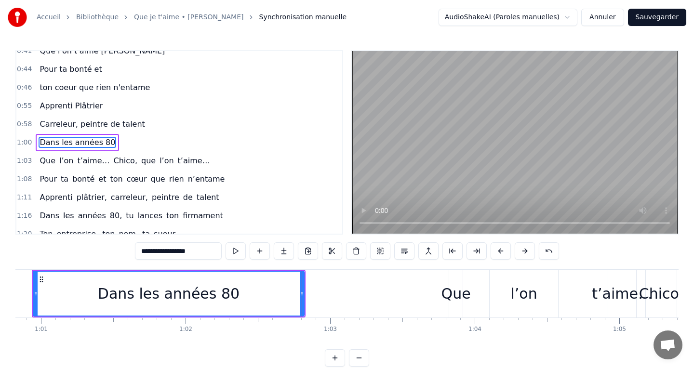
scroll to position [0, 8874]
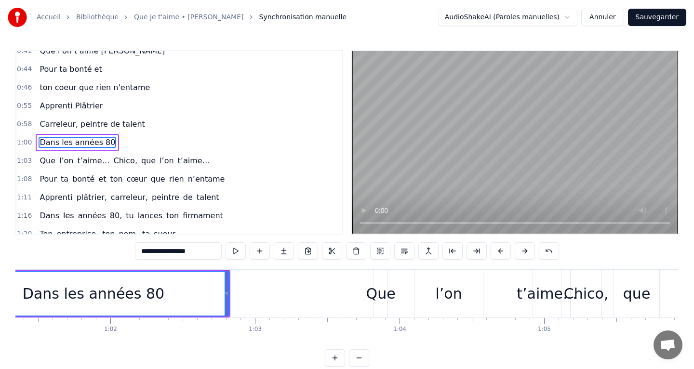
click at [39, 160] on span "Que" at bounding box center [48, 160] width 18 height 11
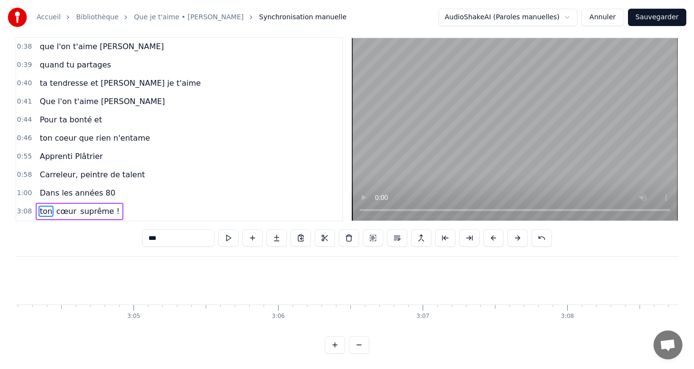
scroll to position [0, 26752]
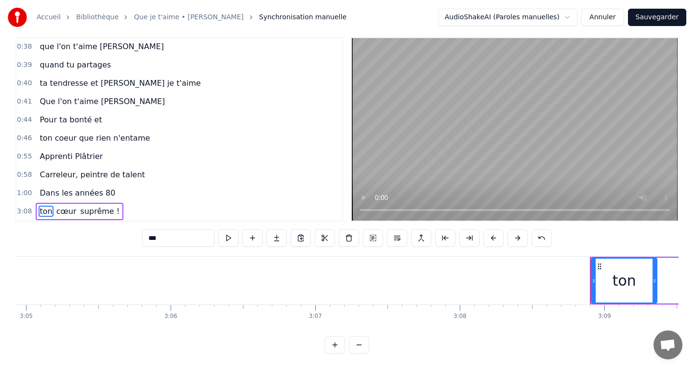
type input "*********"
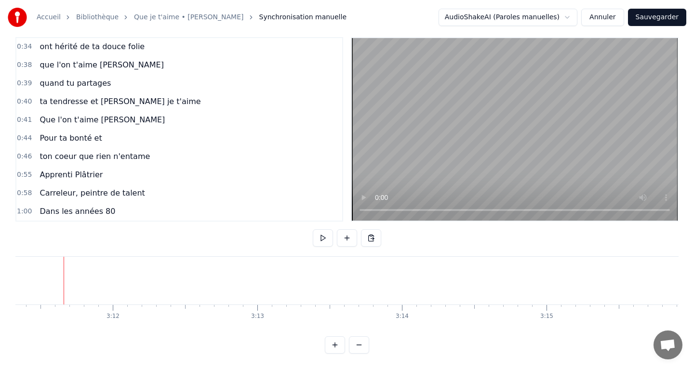
scroll to position [129, 0]
click at [71, 213] on span "Dans les années 80" at bounding box center [78, 211] width 78 height 11
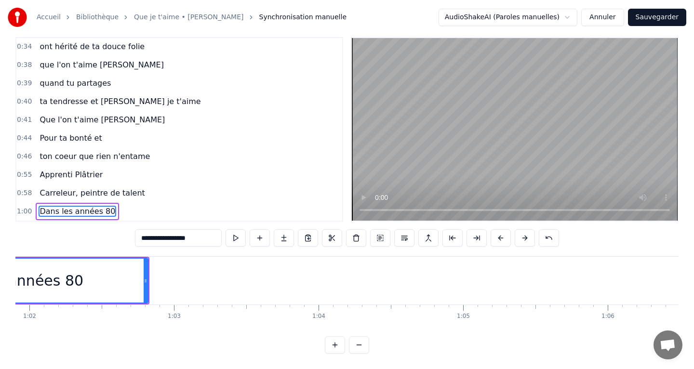
scroll to position [0, 8767]
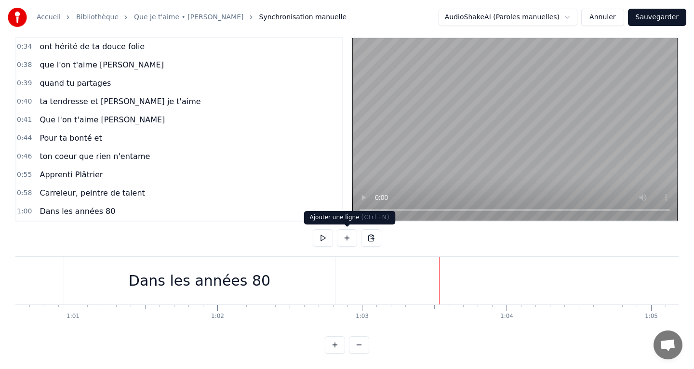
click at [352, 239] on button at bounding box center [347, 238] width 20 height 17
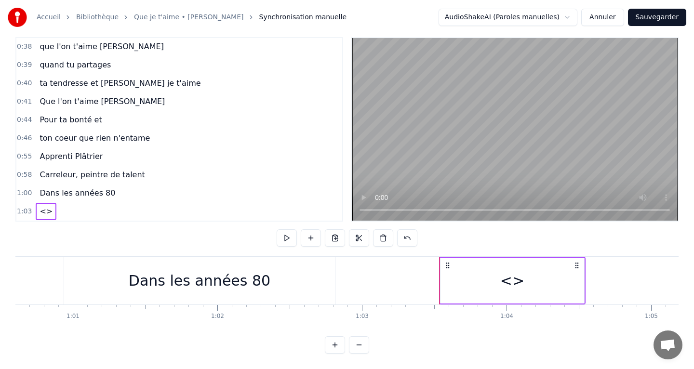
click at [476, 274] on div "<>" at bounding box center [513, 281] width 144 height 46
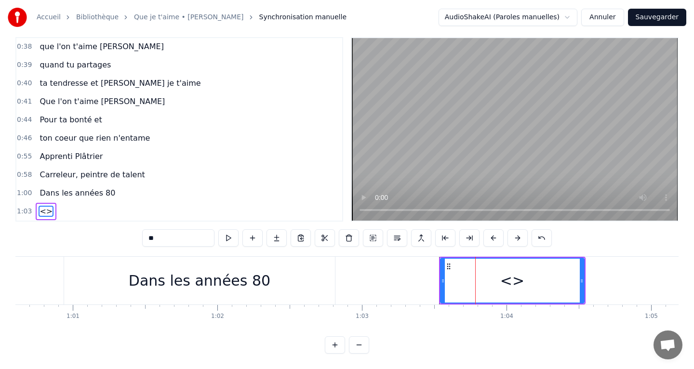
click at [186, 244] on input "**" at bounding box center [178, 238] width 72 height 17
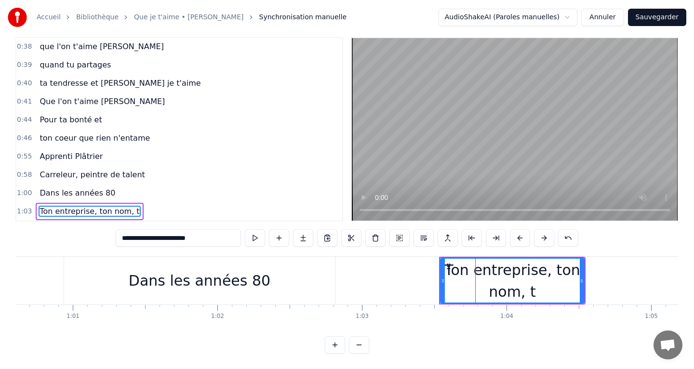
type input "**********"
click at [245, 230] on button at bounding box center [255, 238] width 20 height 17
click at [212, 239] on input "**********" at bounding box center [178, 238] width 125 height 17
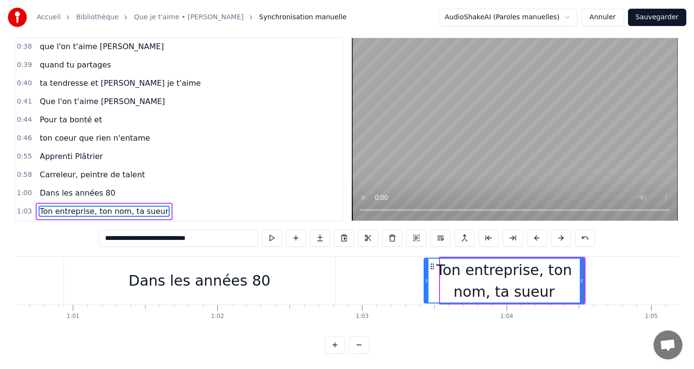
drag, startPoint x: 442, startPoint y: 278, endPoint x: 427, endPoint y: 279, distance: 15.5
click at [427, 279] on icon at bounding box center [427, 281] width 4 height 8
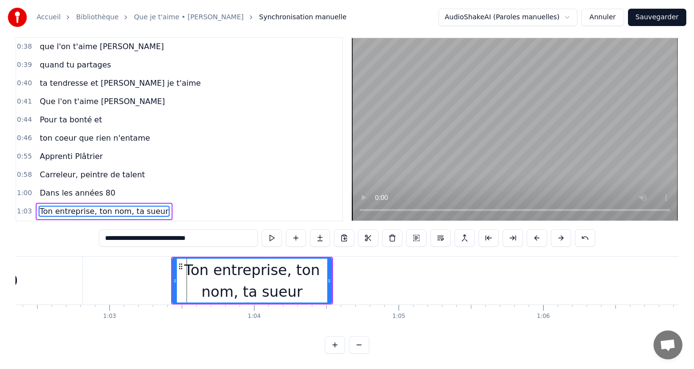
scroll to position [0, 9020]
type input "**********"
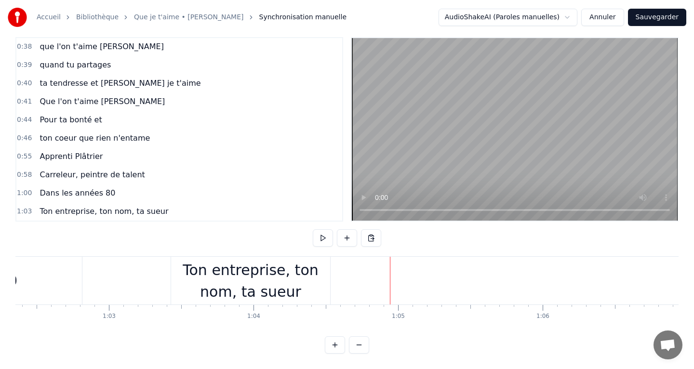
click at [319, 244] on button at bounding box center [323, 238] width 20 height 17
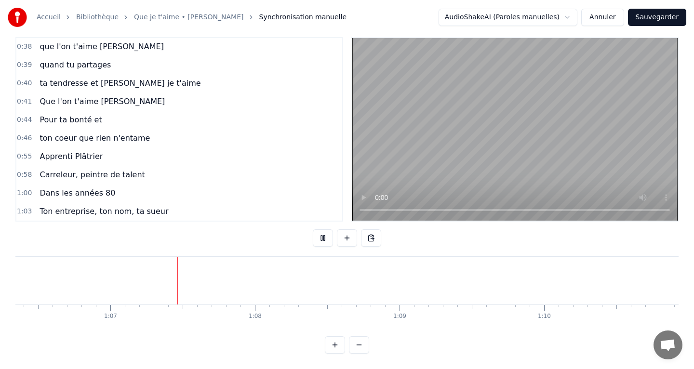
click at [319, 244] on button at bounding box center [323, 238] width 20 height 17
click at [346, 243] on button at bounding box center [347, 238] width 20 height 17
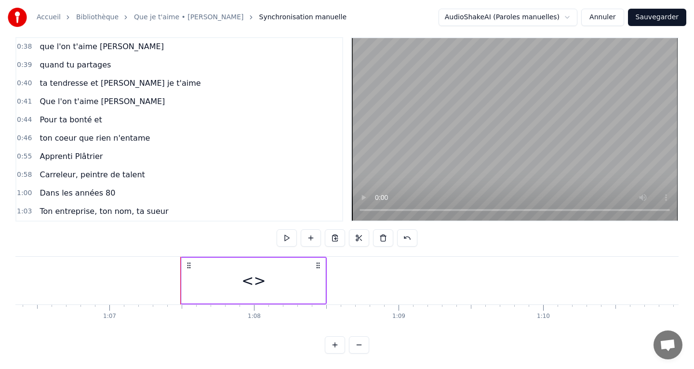
scroll to position [165, 0]
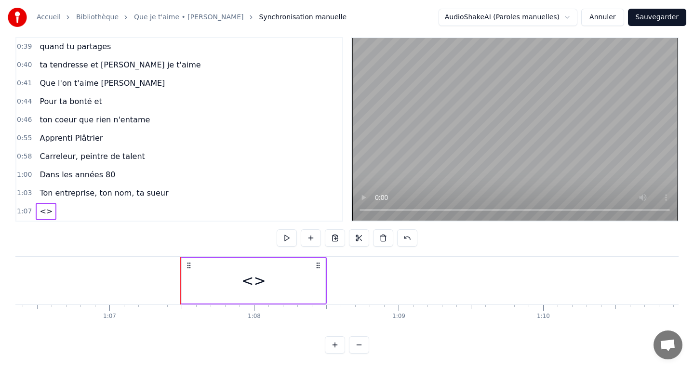
click at [259, 288] on div "<>" at bounding box center [254, 281] width 24 height 22
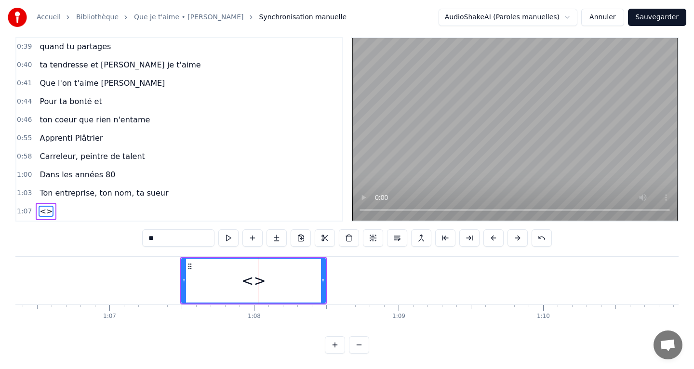
click at [182, 241] on input "**" at bounding box center [178, 238] width 72 height 17
type input "*"
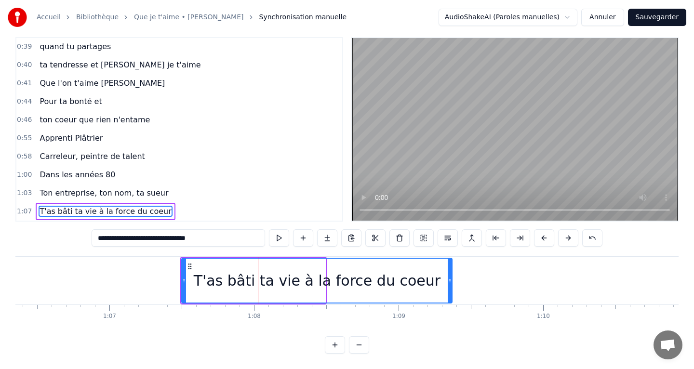
drag, startPoint x: 323, startPoint y: 283, endPoint x: 450, endPoint y: 277, distance: 127.4
click at [450, 277] on icon at bounding box center [450, 281] width 4 height 8
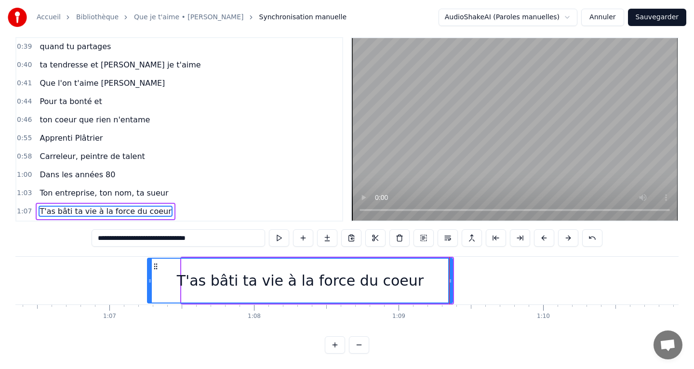
drag, startPoint x: 183, startPoint y: 285, endPoint x: 149, endPoint y: 288, distance: 34.4
click at [149, 288] on div at bounding box center [150, 281] width 4 height 44
type input "**********"
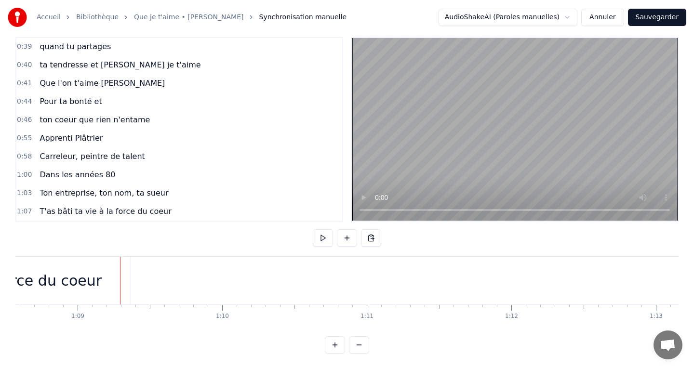
scroll to position [0, 9930]
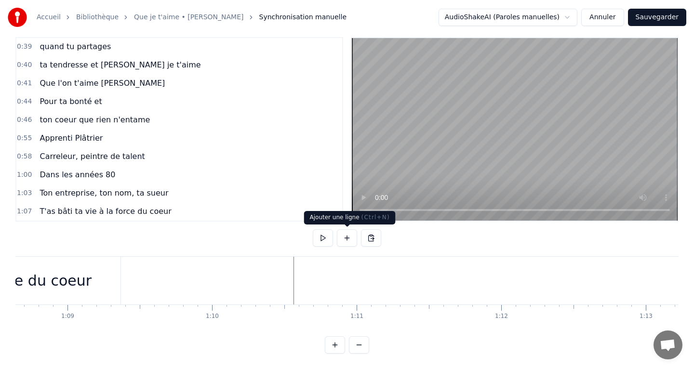
click at [347, 245] on button at bounding box center [347, 238] width 20 height 17
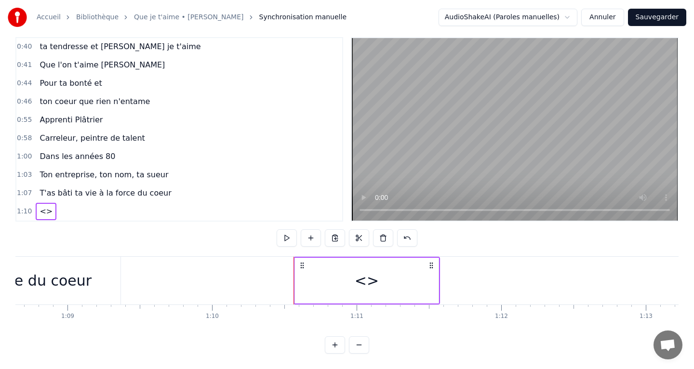
click at [368, 276] on div "<>" at bounding box center [367, 281] width 24 height 22
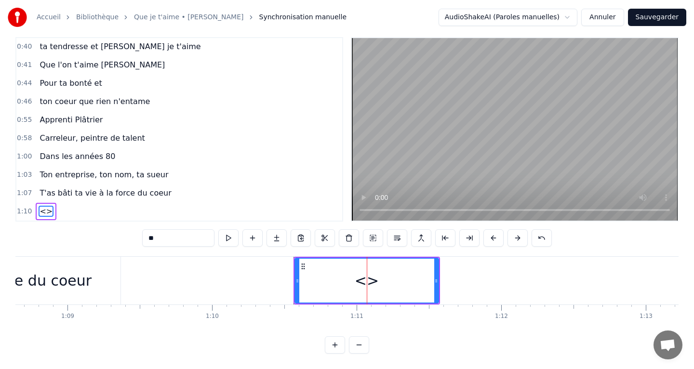
click at [192, 241] on input "**" at bounding box center [178, 238] width 72 height 17
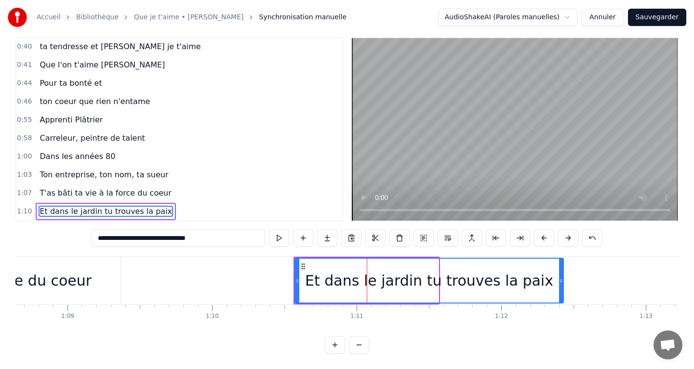
drag, startPoint x: 436, startPoint y: 284, endPoint x: 563, endPoint y: 283, distance: 126.3
click at [563, 284] on icon at bounding box center [561, 281] width 4 height 8
type input "**********"
click at [301, 281] on div "Et dans le jardin tu trouves la paix" at bounding box center [430, 281] width 269 height 44
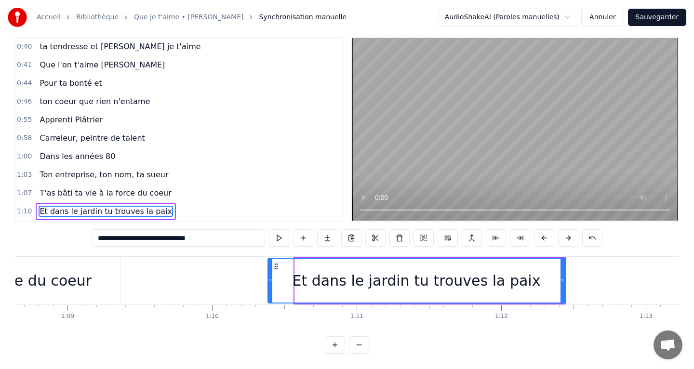
drag, startPoint x: 298, startPoint y: 282, endPoint x: 264, endPoint y: 281, distance: 33.3
click at [269, 281] on icon at bounding box center [271, 281] width 4 height 8
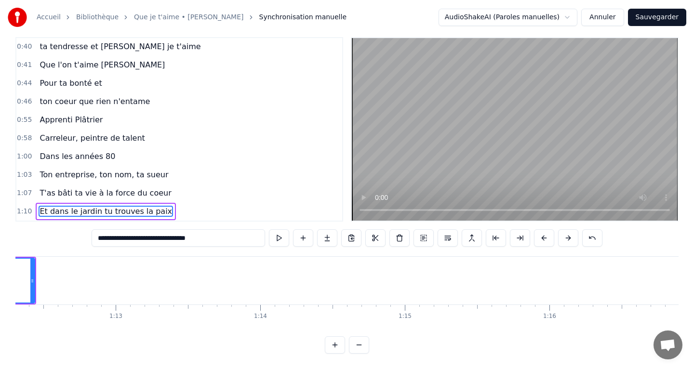
scroll to position [0, 10460]
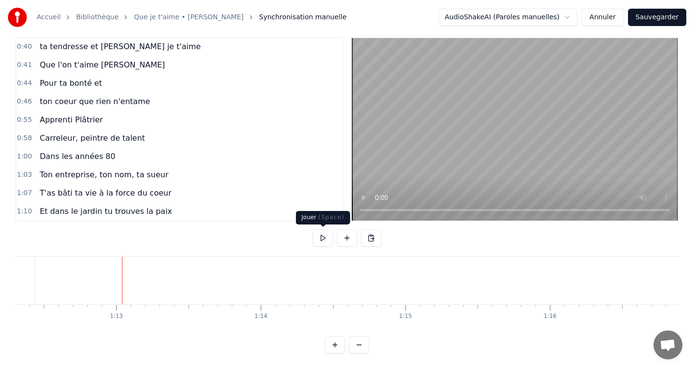
click at [318, 244] on button at bounding box center [323, 238] width 20 height 17
click at [325, 240] on button at bounding box center [323, 238] width 20 height 17
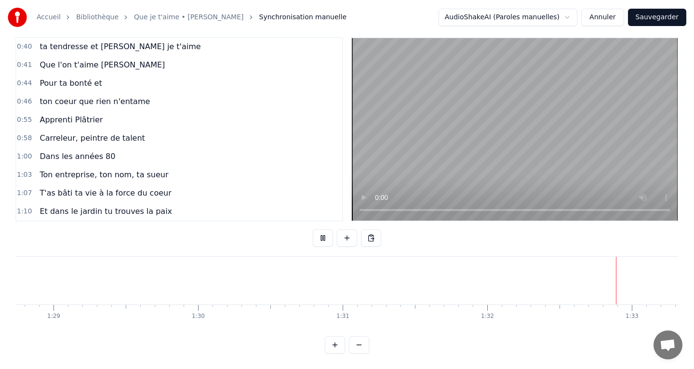
click at [325, 240] on button at bounding box center [323, 238] width 20 height 17
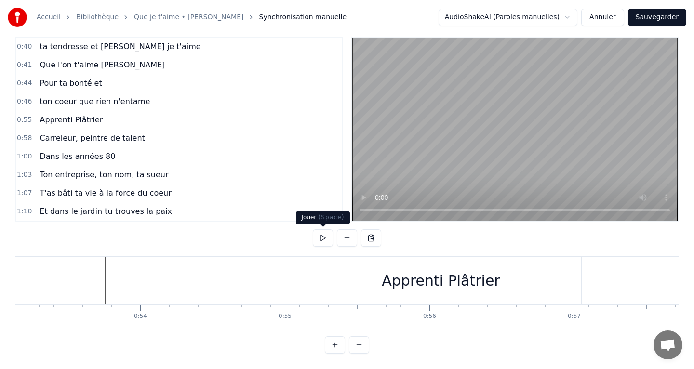
click at [325, 233] on button at bounding box center [323, 238] width 20 height 17
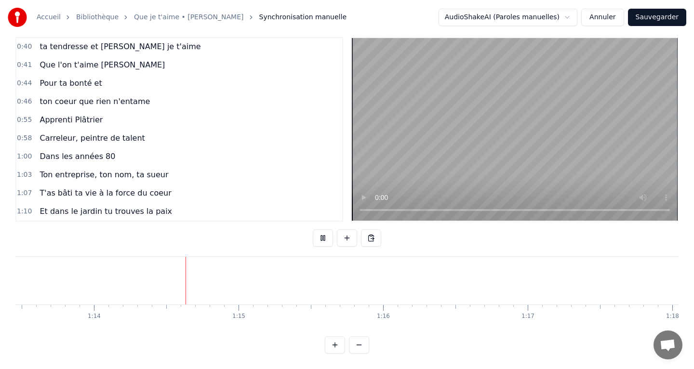
scroll to position [0, 10651]
click at [325, 233] on button at bounding box center [323, 238] width 20 height 17
click at [342, 247] on div at bounding box center [347, 239] width 68 height 19
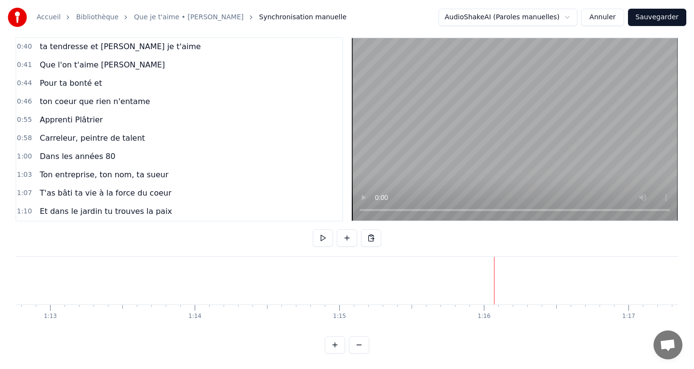
click at [345, 244] on button at bounding box center [347, 238] width 20 height 17
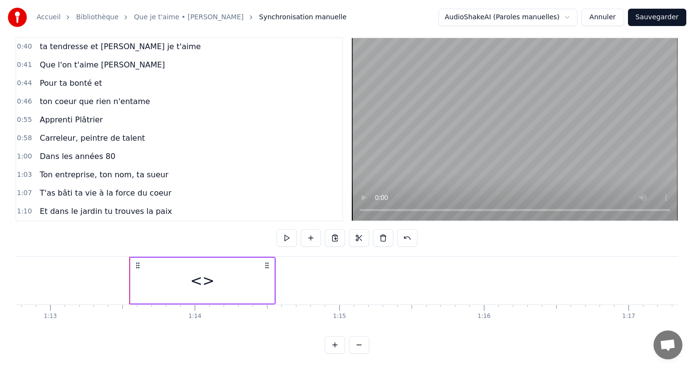
scroll to position [202, 0]
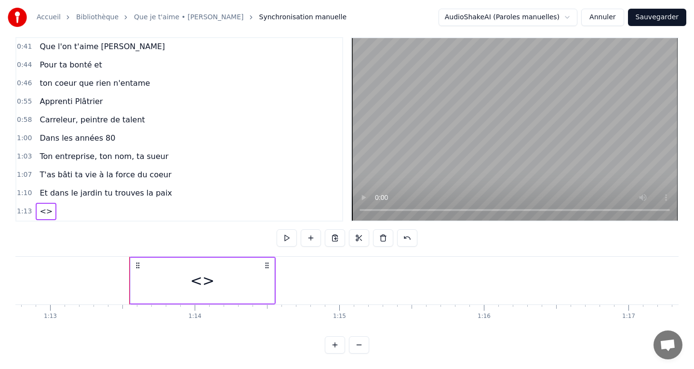
click at [204, 282] on div "<>" at bounding box center [202, 281] width 24 height 22
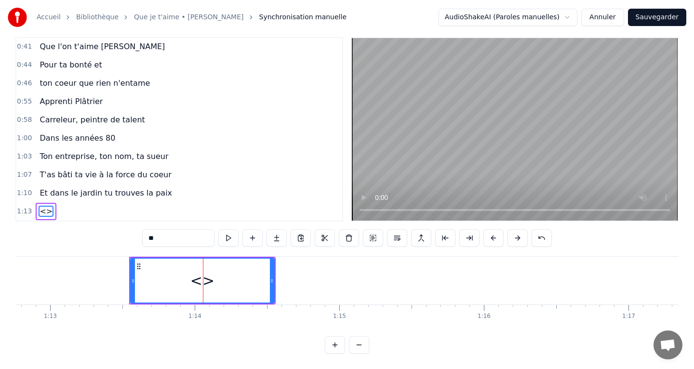
click at [177, 240] on input "**" at bounding box center [178, 238] width 72 height 17
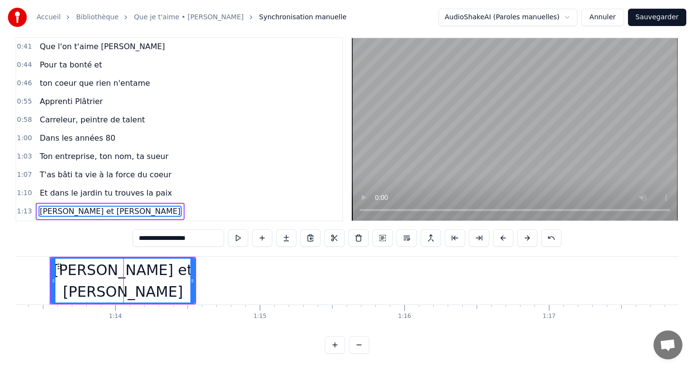
scroll to position [0, 10609]
type input "**********"
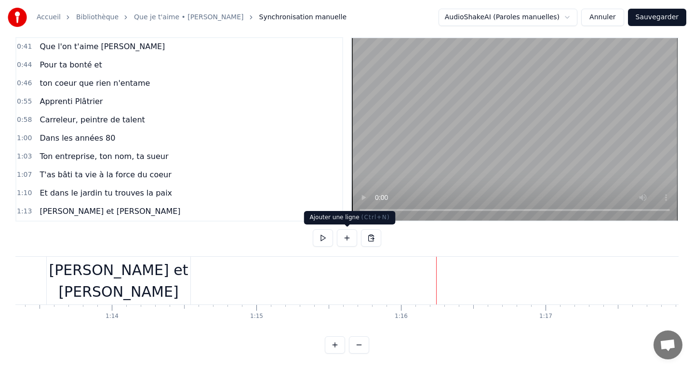
click at [358, 237] on div at bounding box center [347, 238] width 68 height 17
click at [351, 236] on button at bounding box center [347, 238] width 20 height 17
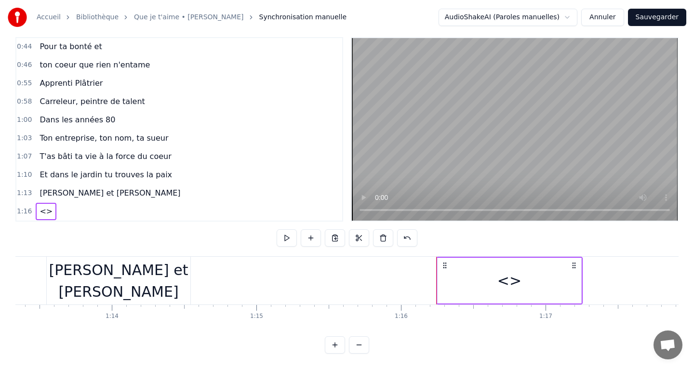
click at [472, 272] on div "<>" at bounding box center [510, 281] width 144 height 46
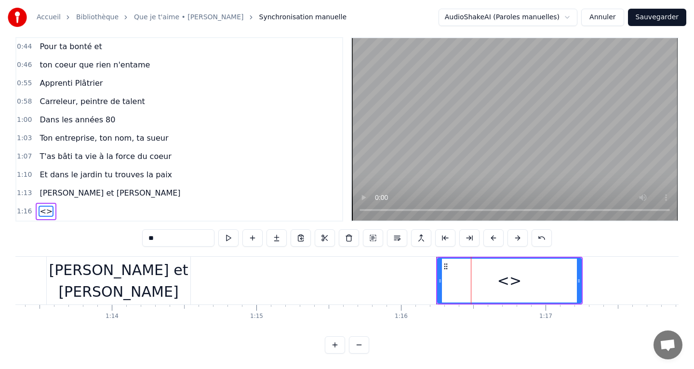
click at [495, 285] on div "<>" at bounding box center [509, 281] width 143 height 44
click at [200, 238] on input "**" at bounding box center [178, 238] width 72 height 17
type input "*"
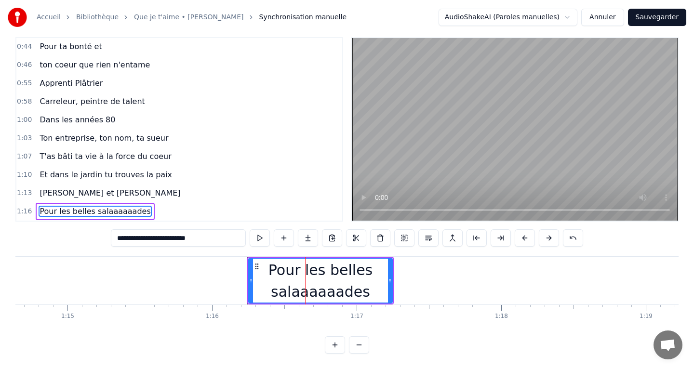
scroll to position [0, 10798]
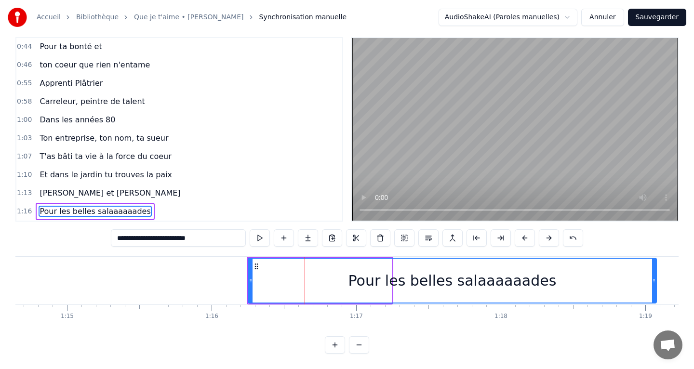
drag, startPoint x: 391, startPoint y: 285, endPoint x: 657, endPoint y: 264, distance: 267.0
click at [656, 264] on div at bounding box center [654, 281] width 4 height 44
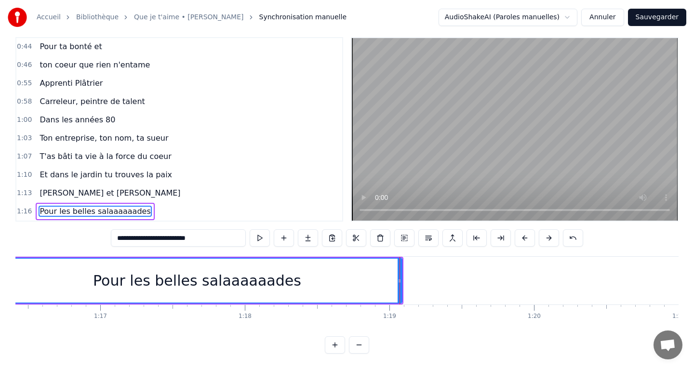
scroll to position [0, 11080]
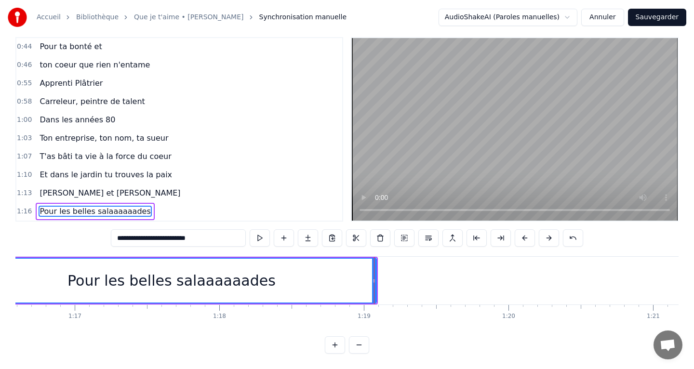
type input "**********"
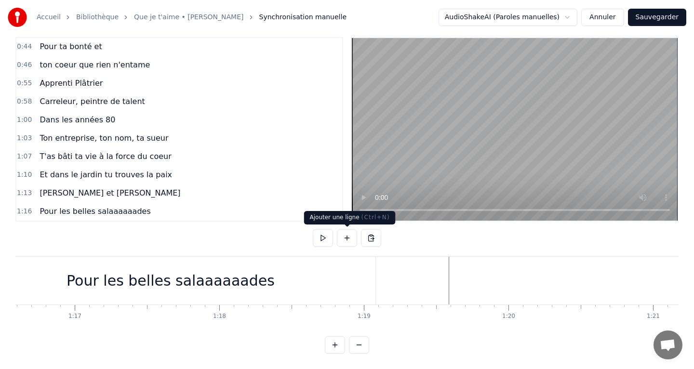
click at [350, 240] on button at bounding box center [347, 238] width 20 height 17
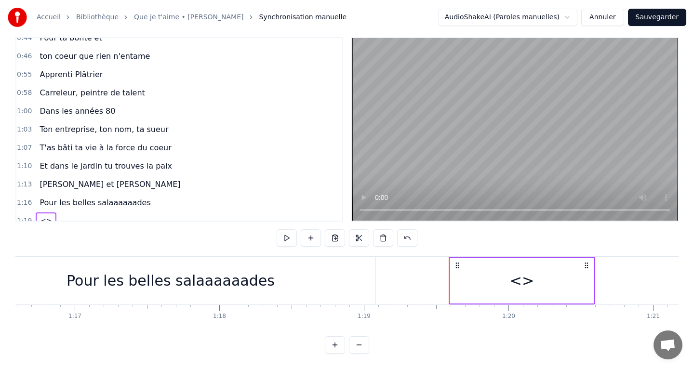
click at [504, 281] on div "<>" at bounding box center [522, 281] width 144 height 46
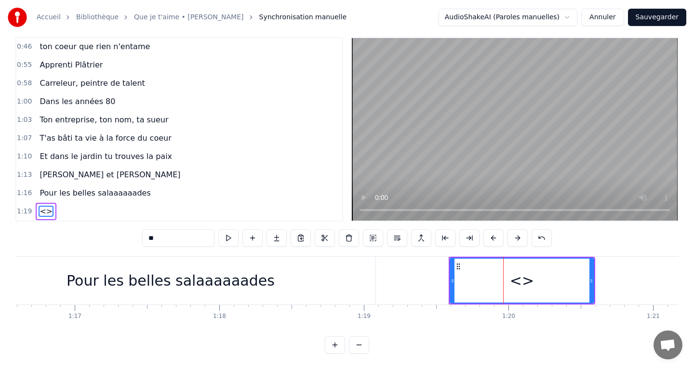
click at [177, 244] on input "**" at bounding box center [178, 238] width 72 height 17
type input "*"
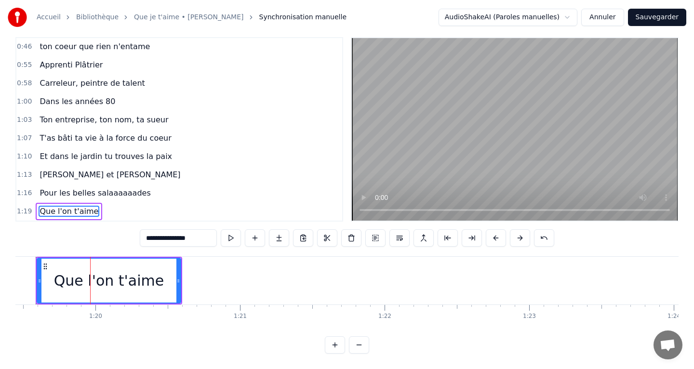
scroll to position [0, 11493]
type input "**********"
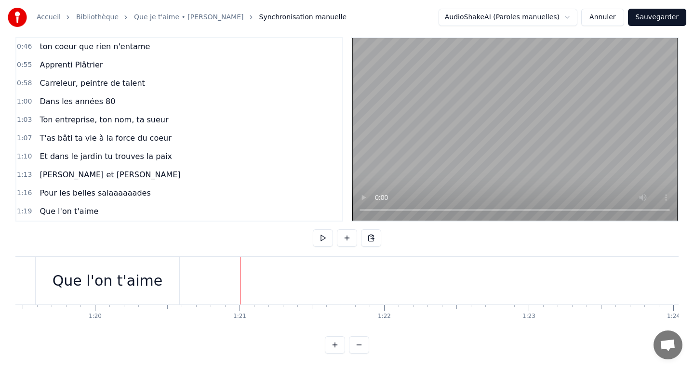
click at [347, 243] on button at bounding box center [347, 238] width 20 height 17
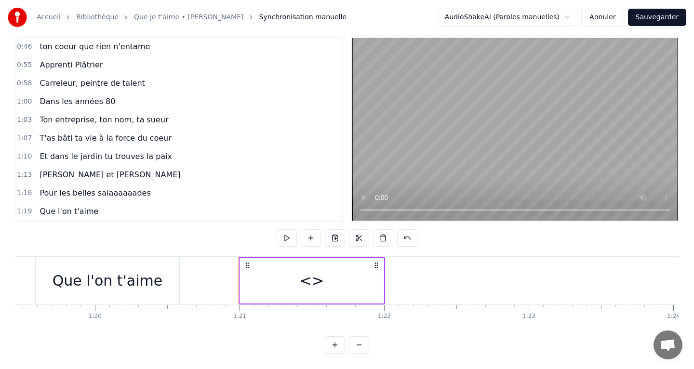
click at [310, 281] on div "<>" at bounding box center [312, 281] width 24 height 22
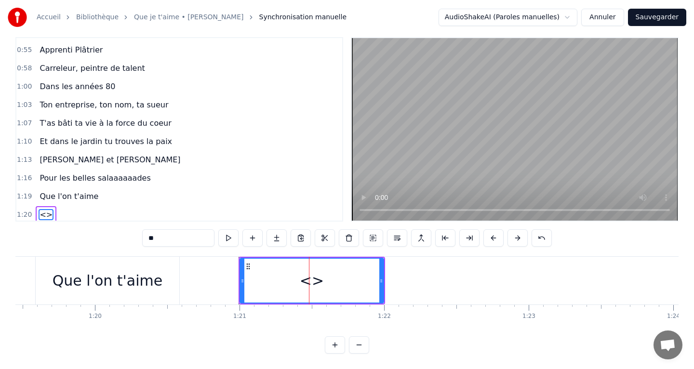
scroll to position [257, 0]
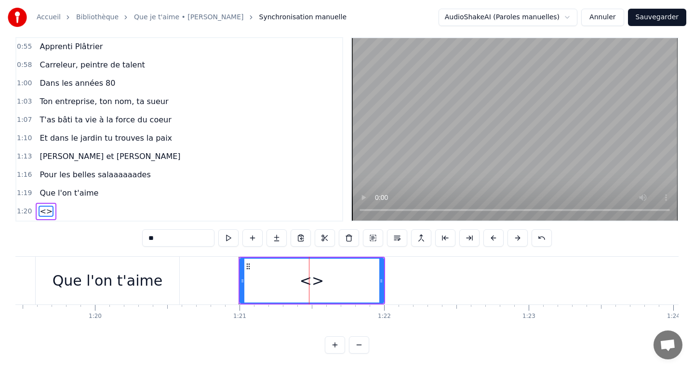
click at [171, 238] on input "**" at bounding box center [178, 238] width 72 height 17
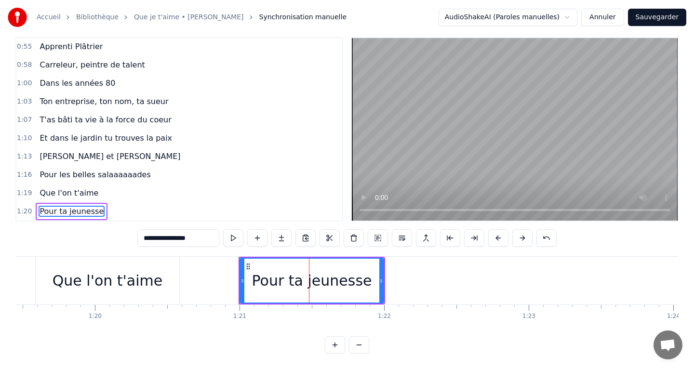
type input "**********"
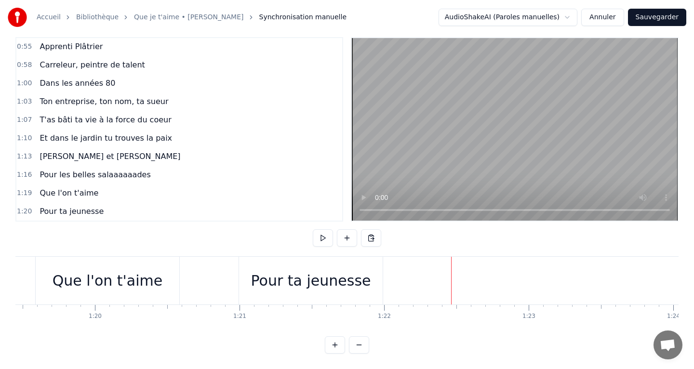
click at [348, 241] on button at bounding box center [347, 238] width 20 height 17
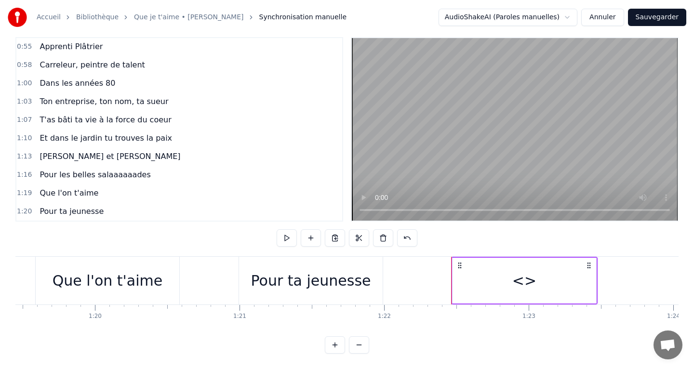
click at [513, 278] on div "<>" at bounding box center [525, 281] width 144 height 46
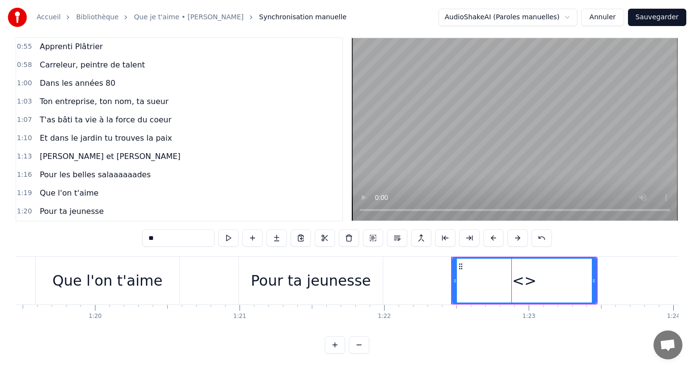
scroll to position [275, 0]
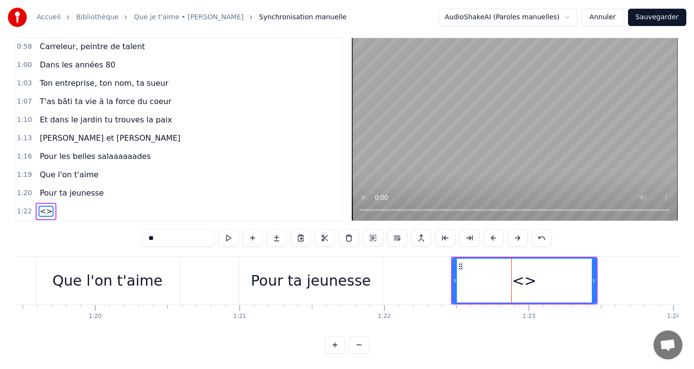
click at [190, 239] on input "**" at bounding box center [178, 238] width 72 height 17
type input "*"
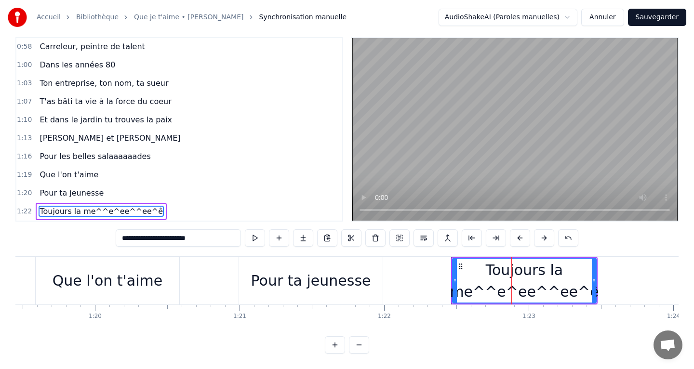
click at [210, 238] on input "**********" at bounding box center [178, 238] width 125 height 17
drag, startPoint x: 210, startPoint y: 238, endPoint x: 164, endPoint y: 240, distance: 46.3
click at [164, 240] on input "**********" at bounding box center [178, 238] width 125 height 17
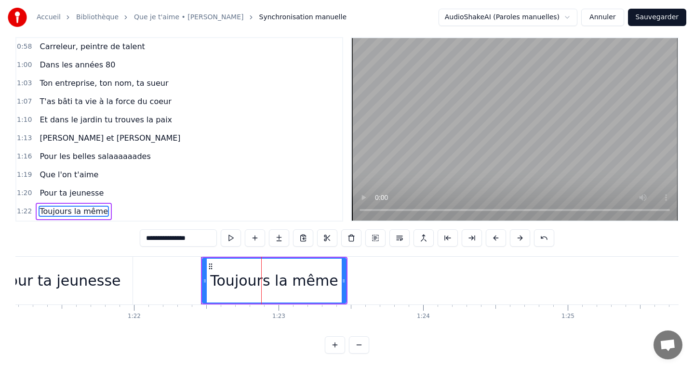
scroll to position [0, 11761]
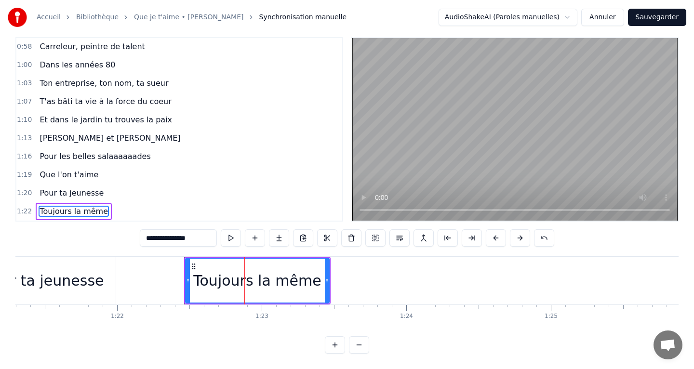
type input "**********"
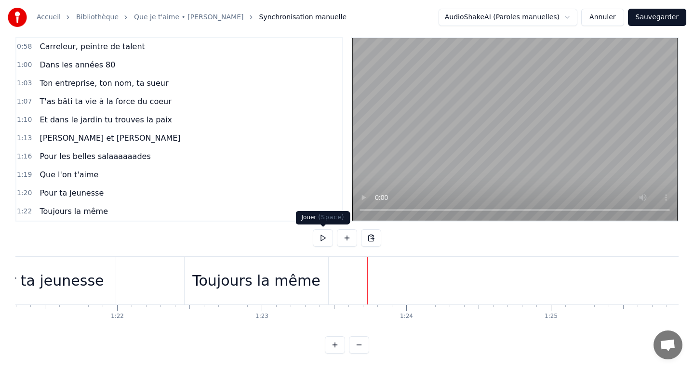
click at [325, 242] on button at bounding box center [323, 238] width 20 height 17
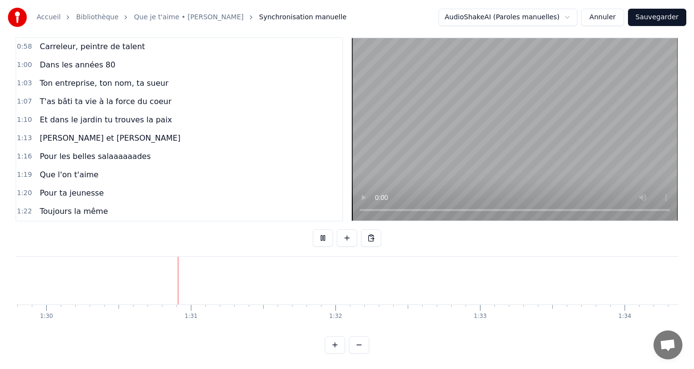
scroll to position [0, 12999]
click at [325, 243] on button at bounding box center [323, 238] width 20 height 17
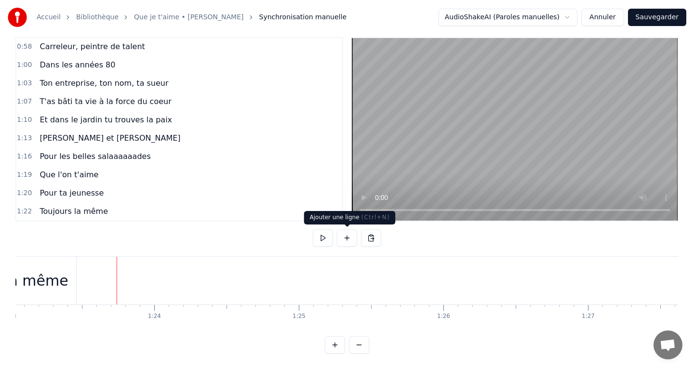
click at [347, 234] on button at bounding box center [347, 238] width 20 height 17
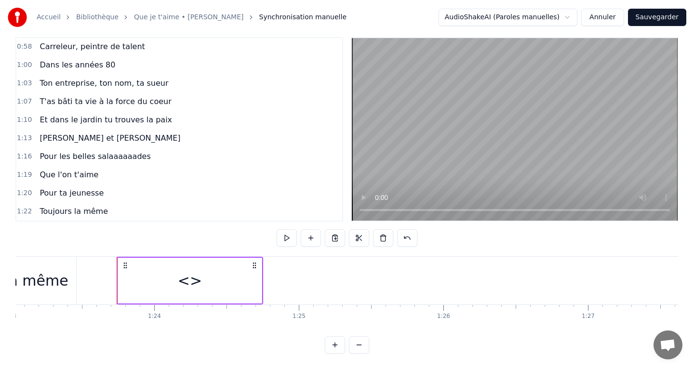
click at [183, 281] on div "<>" at bounding box center [190, 281] width 24 height 22
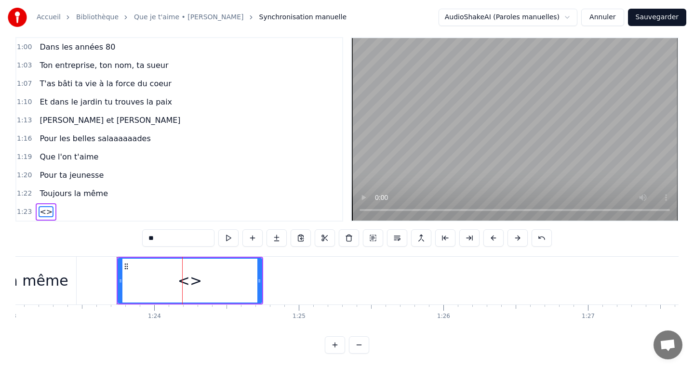
scroll to position [294, 0]
click at [180, 239] on input "**" at bounding box center [178, 238] width 72 height 17
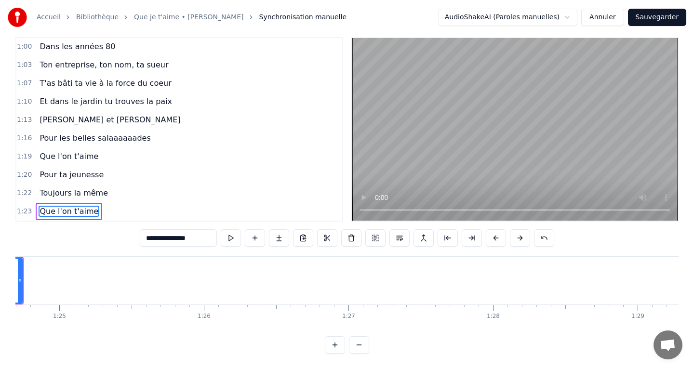
scroll to position [0, 12254]
type input "**********"
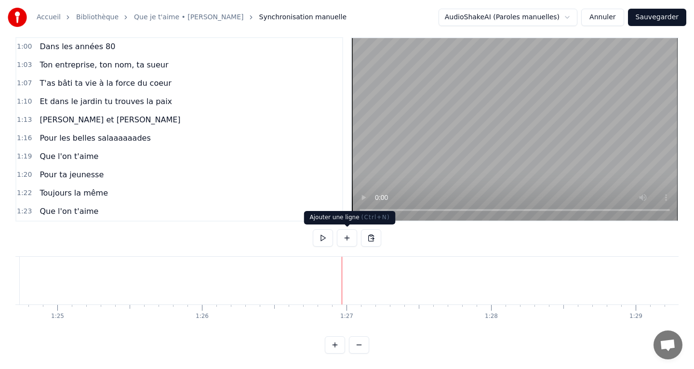
click at [342, 244] on button at bounding box center [347, 238] width 20 height 17
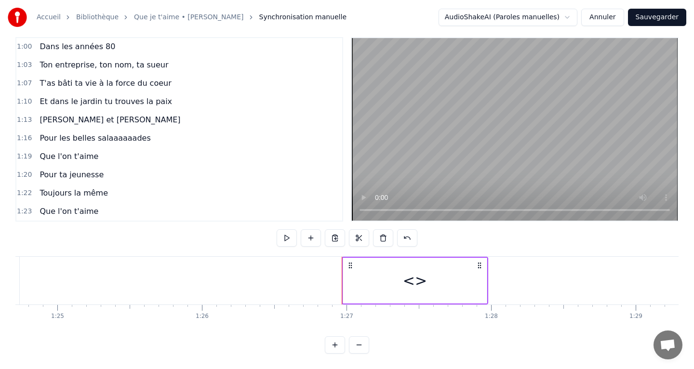
click at [389, 271] on div "<>" at bounding box center [415, 281] width 144 height 46
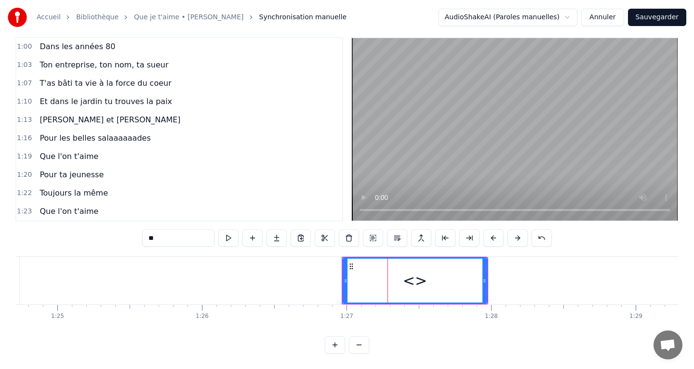
scroll to position [312, 0]
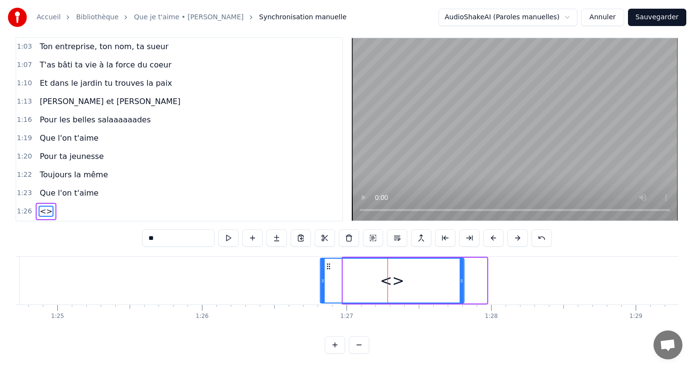
drag, startPoint x: 353, startPoint y: 268, endPoint x: 330, endPoint y: 266, distance: 22.7
click at [330, 266] on icon at bounding box center [329, 267] width 8 height 8
click at [167, 234] on input "**" at bounding box center [178, 238] width 72 height 17
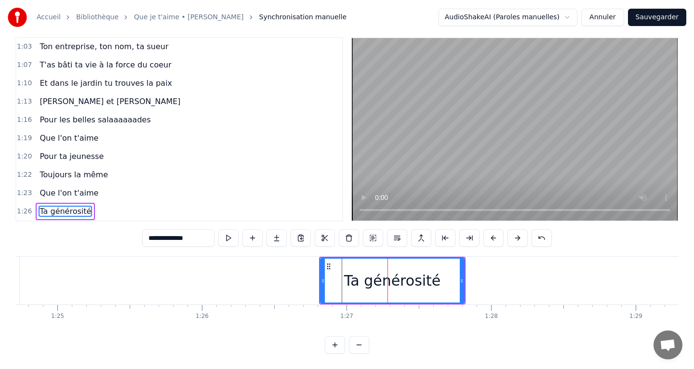
type input "**********"
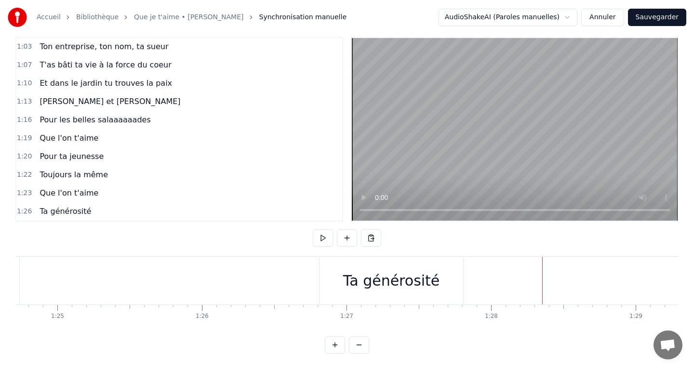
click at [351, 240] on button at bounding box center [347, 238] width 20 height 17
click at [579, 273] on div "<>" at bounding box center [616, 281] width 144 height 46
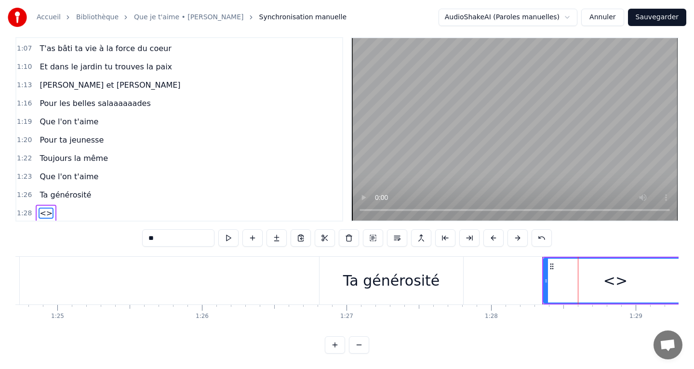
scroll to position [330, 0]
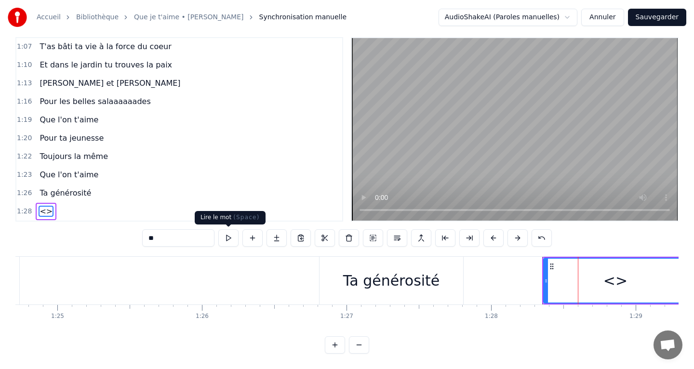
click at [201, 240] on input "**" at bounding box center [178, 238] width 72 height 17
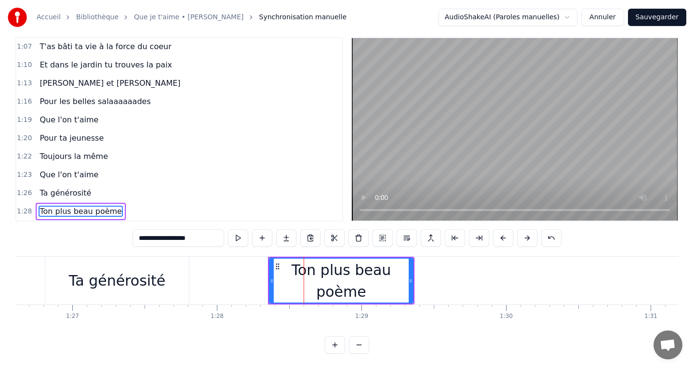
scroll to position [0, 12533]
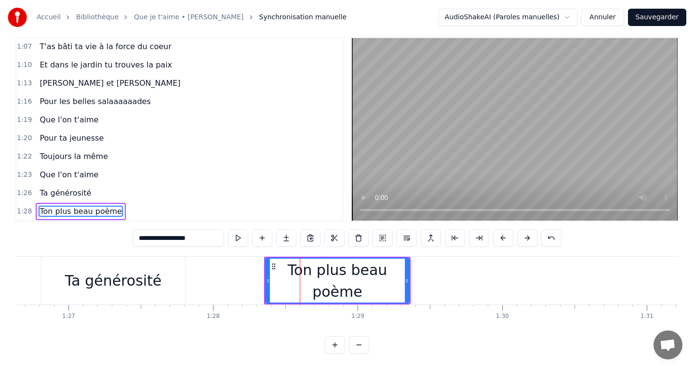
type input "**********"
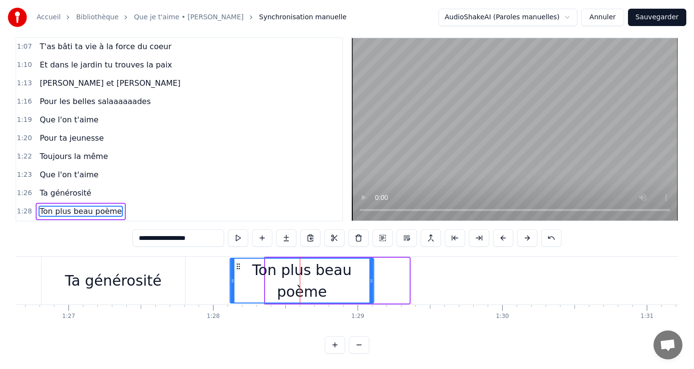
drag, startPoint x: 275, startPoint y: 266, endPoint x: 238, endPoint y: 272, distance: 37.7
click at [238, 272] on div "Ton plus beau poème" at bounding box center [301, 281] width 143 height 44
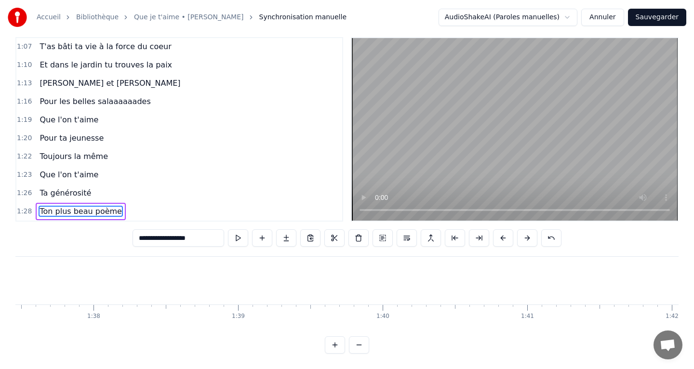
scroll to position [0, 14134]
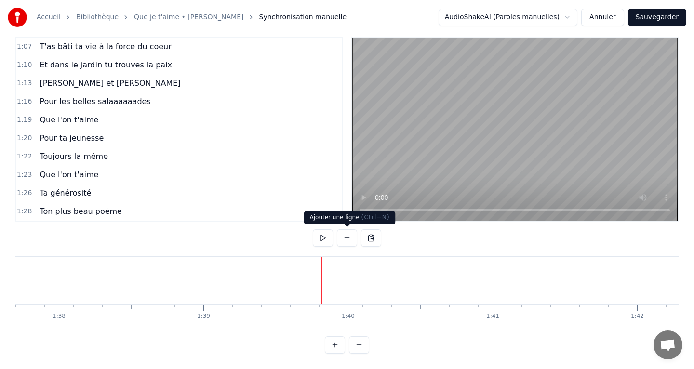
click at [345, 243] on button at bounding box center [347, 238] width 20 height 17
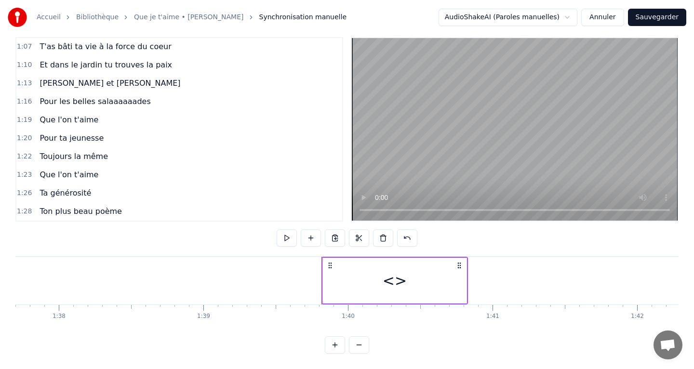
click at [460, 289] on div "<>" at bounding box center [395, 281] width 144 height 46
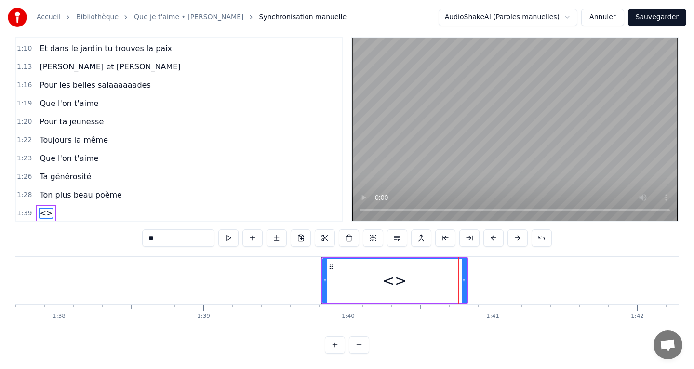
scroll to position [349, 0]
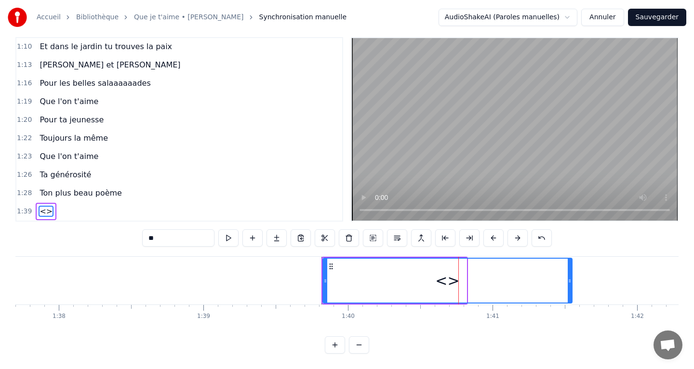
drag, startPoint x: 464, startPoint y: 281, endPoint x: 570, endPoint y: 282, distance: 106.6
click at [570, 282] on icon at bounding box center [570, 281] width 4 height 8
click at [172, 239] on input "**" at bounding box center [178, 238] width 72 height 17
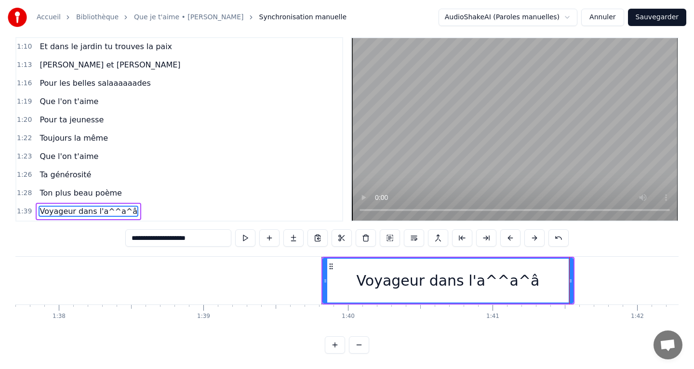
drag, startPoint x: 203, startPoint y: 240, endPoint x: 182, endPoint y: 240, distance: 20.7
click at [182, 240] on input "**********" at bounding box center [178, 238] width 106 height 17
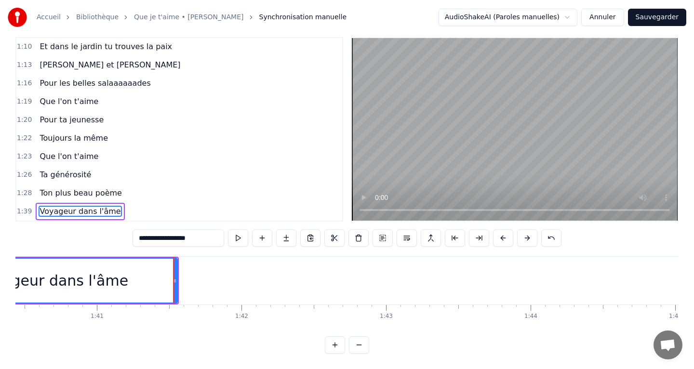
scroll to position [0, 14531]
type input "**********"
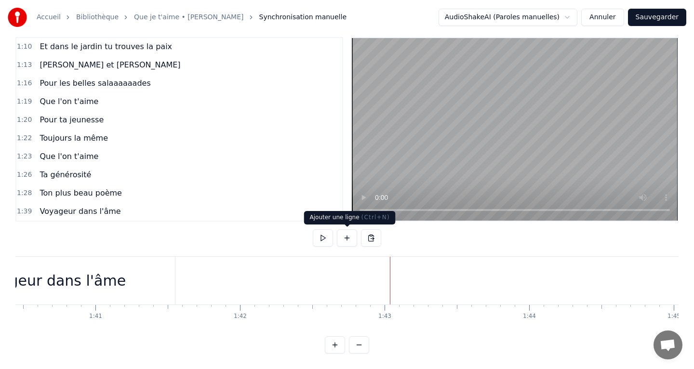
click at [349, 244] on button at bounding box center [347, 238] width 20 height 17
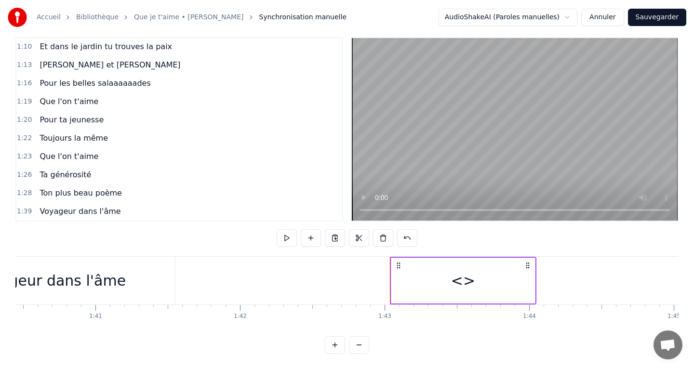
click at [462, 279] on div "<>" at bounding box center [463, 281] width 24 height 22
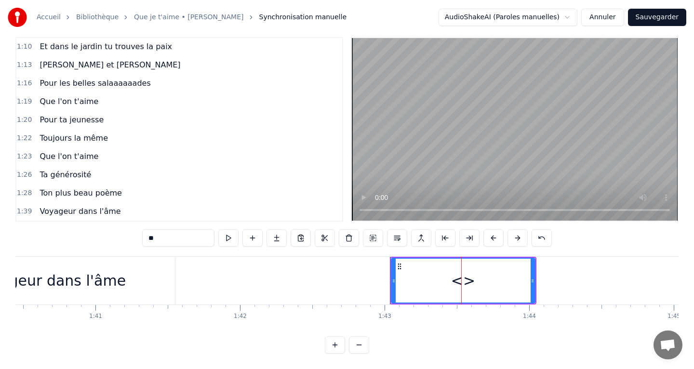
scroll to position [367, 0]
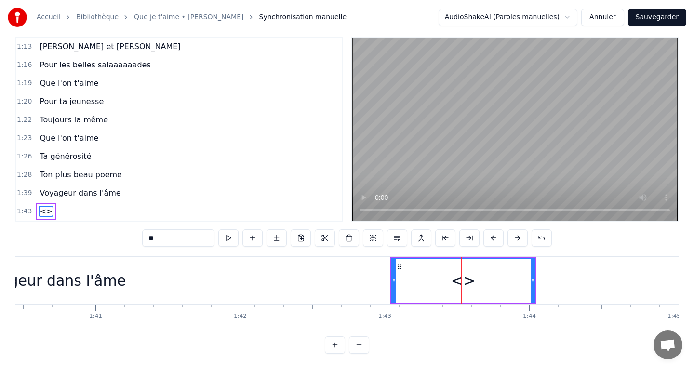
click at [462, 279] on div "<>" at bounding box center [463, 281] width 24 height 22
drag, startPoint x: 532, startPoint y: 284, endPoint x: 605, endPoint y: 287, distance: 72.9
click at [605, 287] on div at bounding box center [605, 281] width 4 height 44
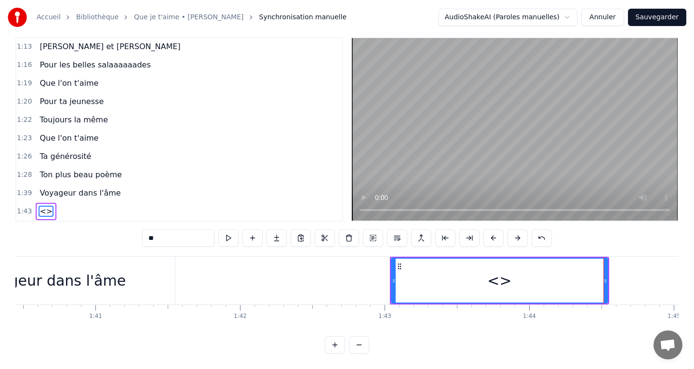
click at [157, 240] on input "**" at bounding box center [178, 238] width 72 height 17
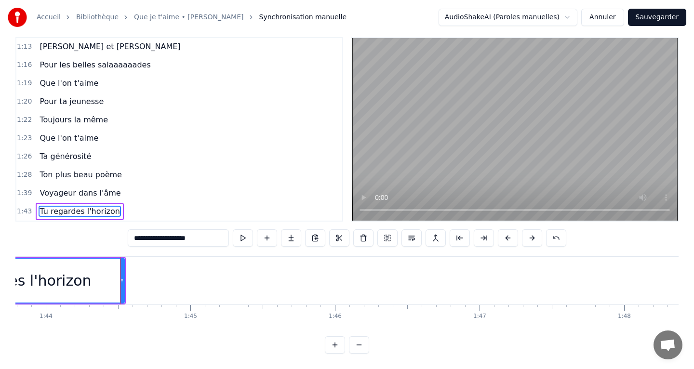
scroll to position [0, 15015]
type input "**********"
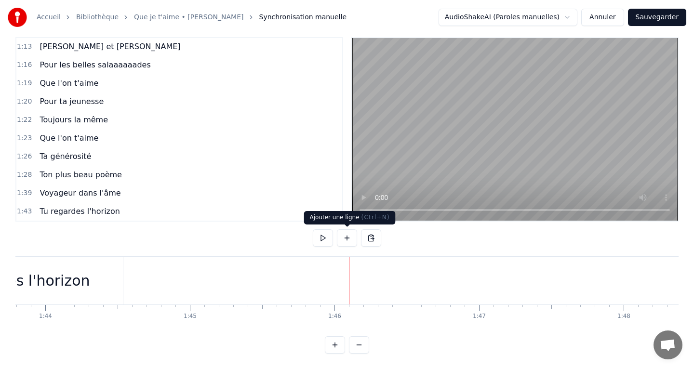
click at [349, 245] on button at bounding box center [347, 238] width 20 height 17
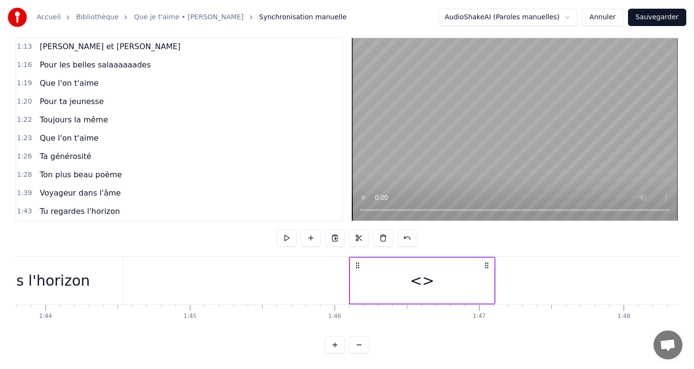
click at [415, 285] on div "<>" at bounding box center [422, 281] width 24 height 22
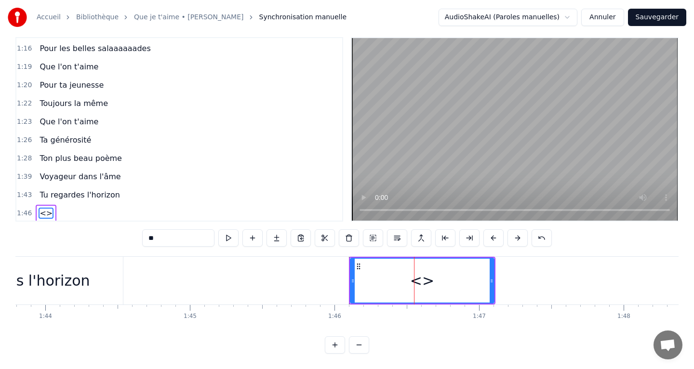
scroll to position [385, 0]
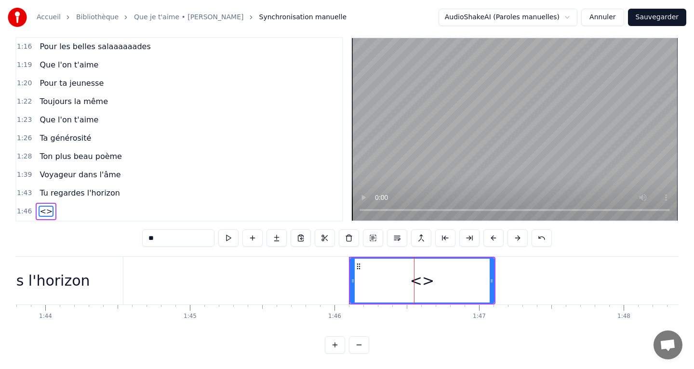
click at [185, 243] on input "**" at bounding box center [178, 238] width 72 height 17
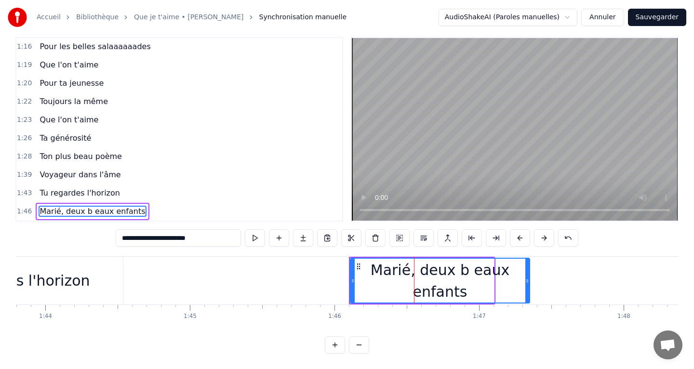
drag, startPoint x: 490, startPoint y: 282, endPoint x: 528, endPoint y: 281, distance: 37.6
click at [528, 281] on icon at bounding box center [528, 281] width 4 height 8
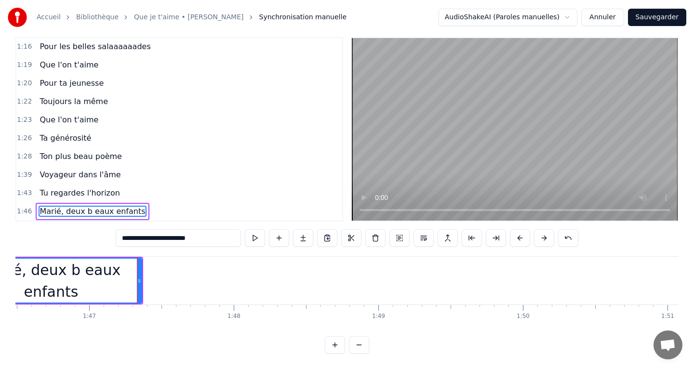
scroll to position [0, 15408]
type input "**********"
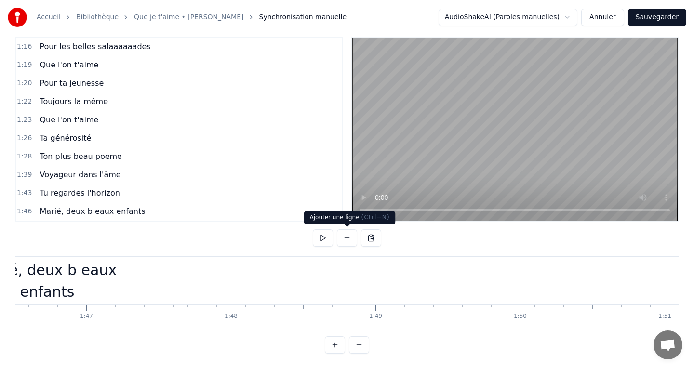
click at [344, 237] on button at bounding box center [347, 238] width 20 height 17
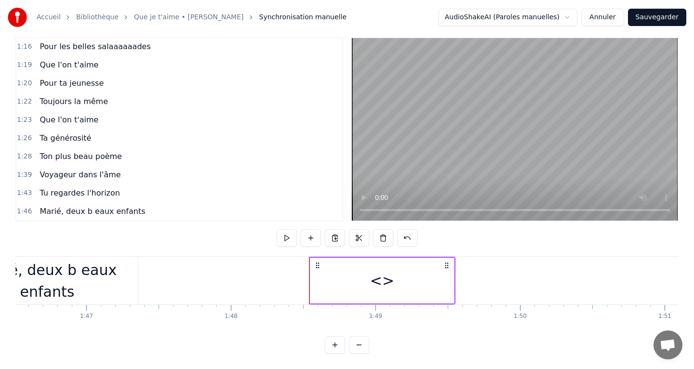
click at [379, 284] on div "<>" at bounding box center [382, 281] width 24 height 22
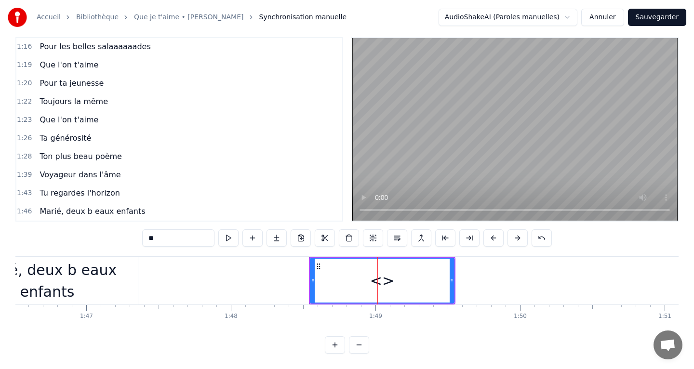
scroll to position [404, 0]
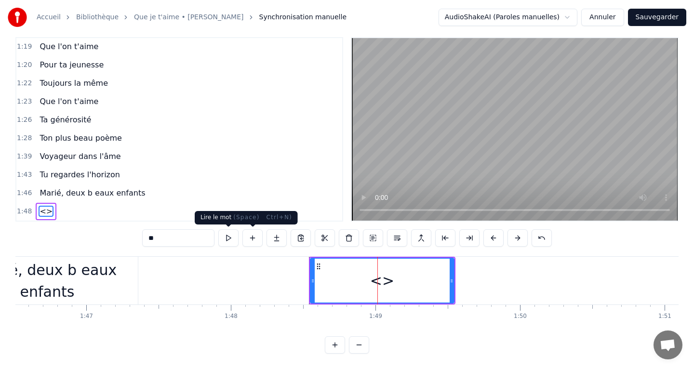
click at [179, 246] on input "**" at bounding box center [178, 238] width 72 height 17
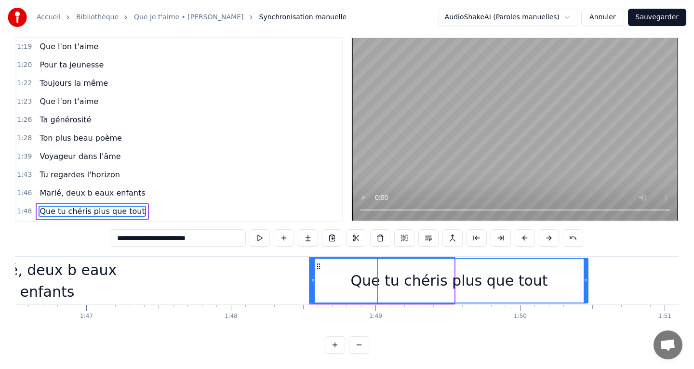
drag, startPoint x: 452, startPoint y: 280, endPoint x: 596, endPoint y: 278, distance: 144.2
click at [588, 278] on icon at bounding box center [586, 281] width 4 height 8
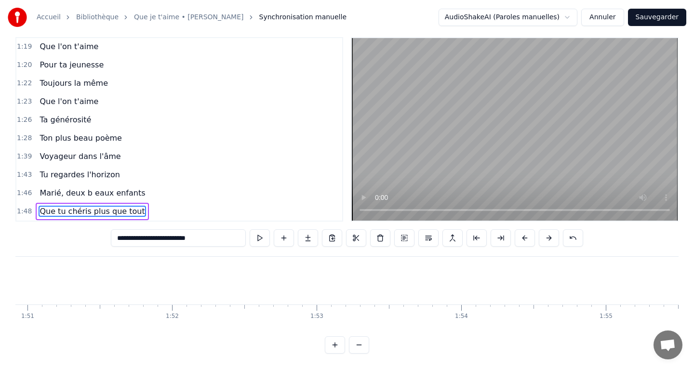
scroll to position [0, 16061]
type input "**********"
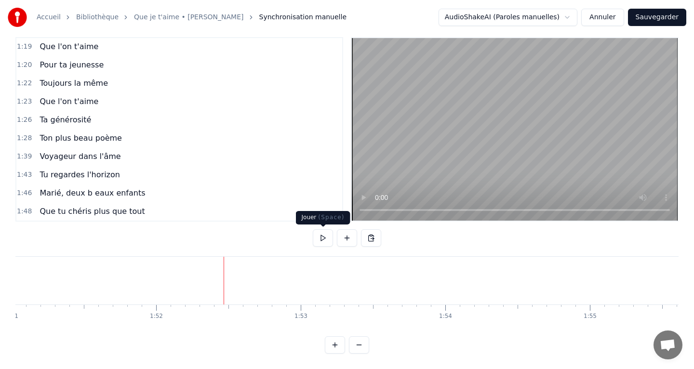
click at [322, 239] on button at bounding box center [323, 238] width 20 height 17
click at [322, 240] on button at bounding box center [323, 238] width 20 height 17
click at [344, 242] on button at bounding box center [347, 238] width 20 height 17
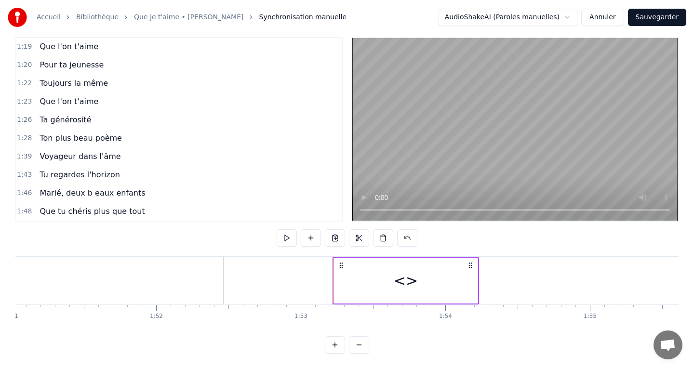
click at [353, 279] on div "<>" at bounding box center [406, 281] width 144 height 46
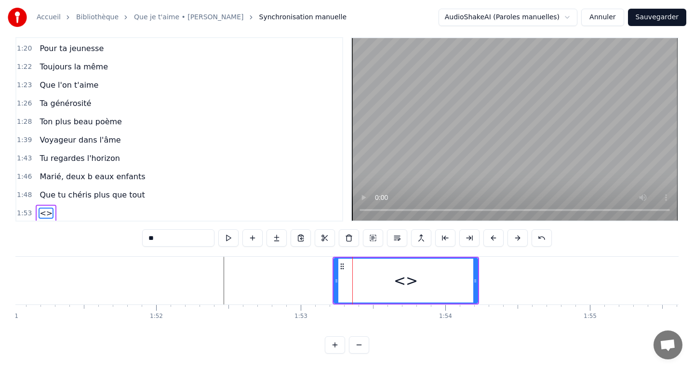
scroll to position [422, 0]
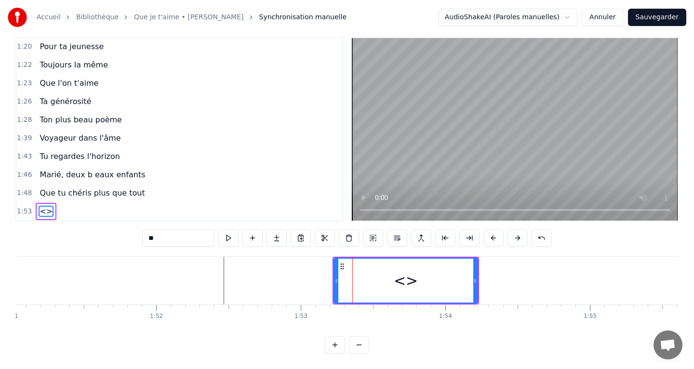
click at [341, 267] on icon at bounding box center [343, 267] width 8 height 8
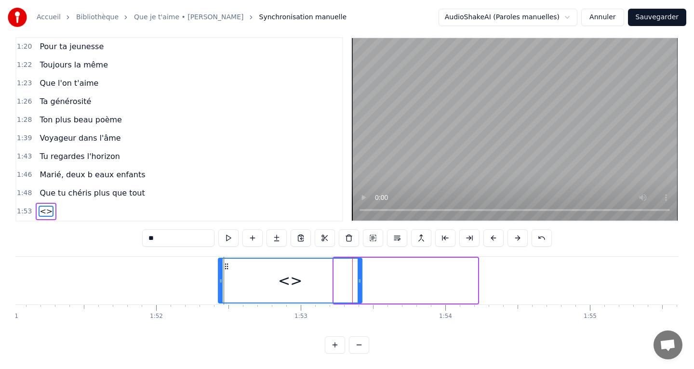
drag, startPoint x: 341, startPoint y: 267, endPoint x: 226, endPoint y: 277, distance: 115.7
click at [226, 277] on div "<>" at bounding box center [290, 281] width 143 height 44
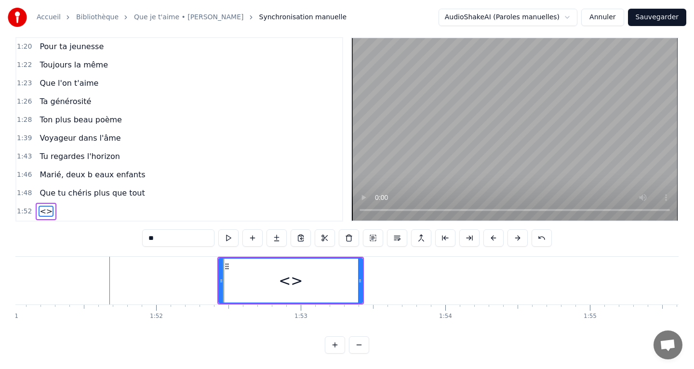
click at [165, 234] on input "**" at bounding box center [178, 238] width 72 height 17
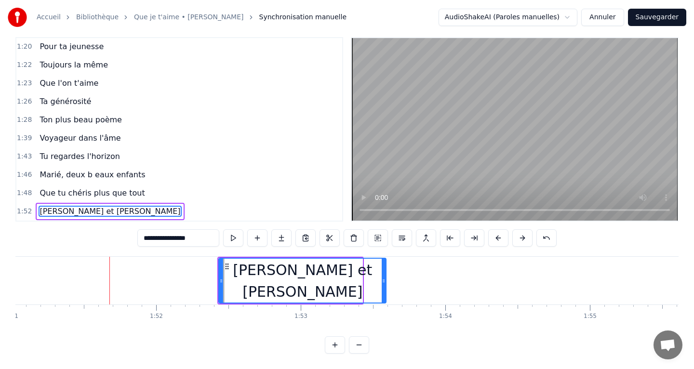
drag, startPoint x: 362, startPoint y: 282, endPoint x: 395, endPoint y: 279, distance: 33.4
click at [387, 279] on div "[PERSON_NAME] et [PERSON_NAME]" at bounding box center [302, 281] width 168 height 46
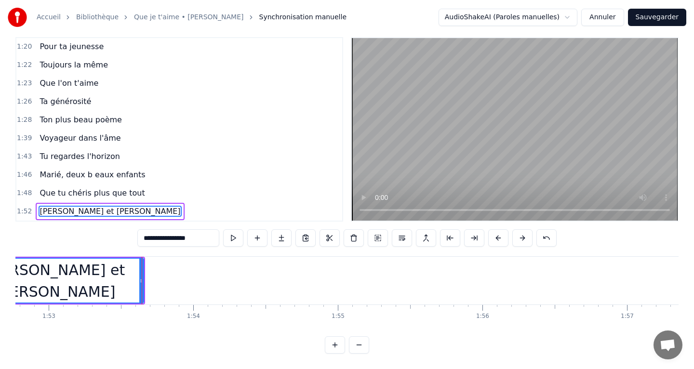
scroll to position [0, 16328]
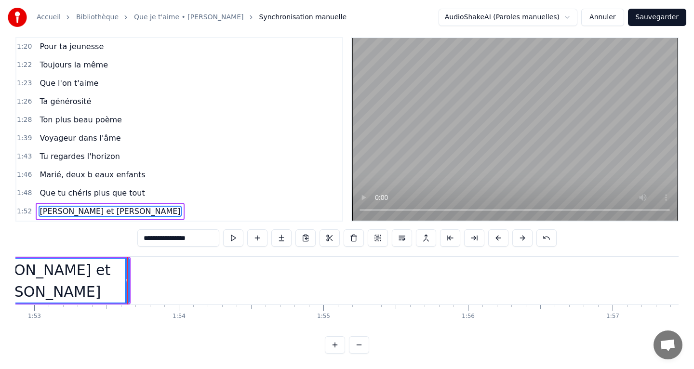
type input "**********"
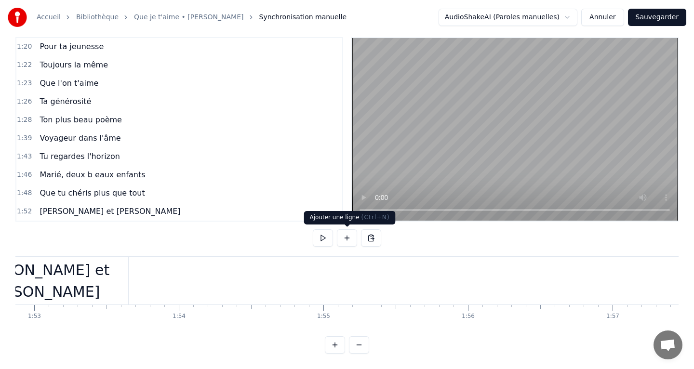
click at [344, 244] on button at bounding box center [347, 238] width 20 height 17
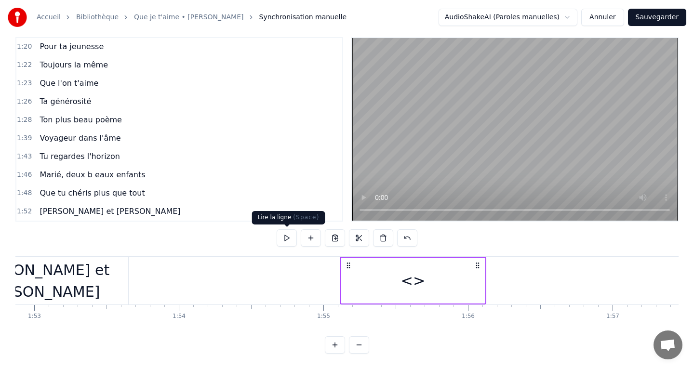
click at [418, 274] on div "<>" at bounding box center [413, 281] width 24 height 22
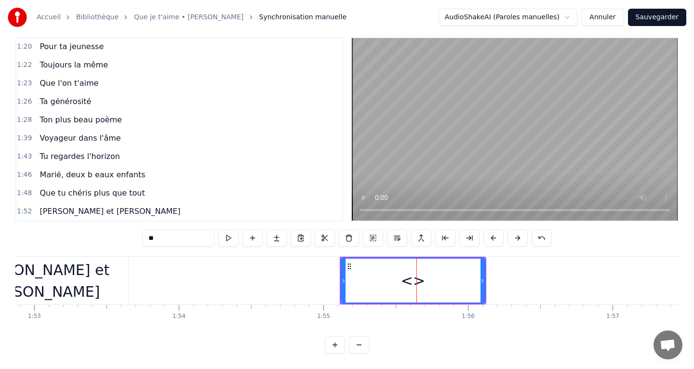
scroll to position [440, 0]
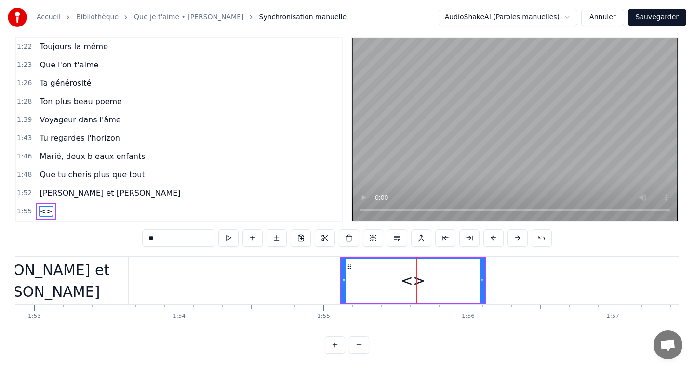
click at [178, 238] on input "**" at bounding box center [178, 238] width 72 height 17
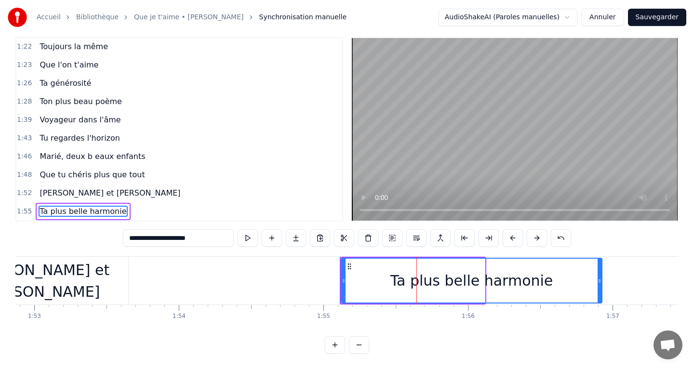
drag, startPoint x: 484, startPoint y: 282, endPoint x: 601, endPoint y: 283, distance: 117.2
click at [601, 283] on icon at bounding box center [600, 281] width 4 height 8
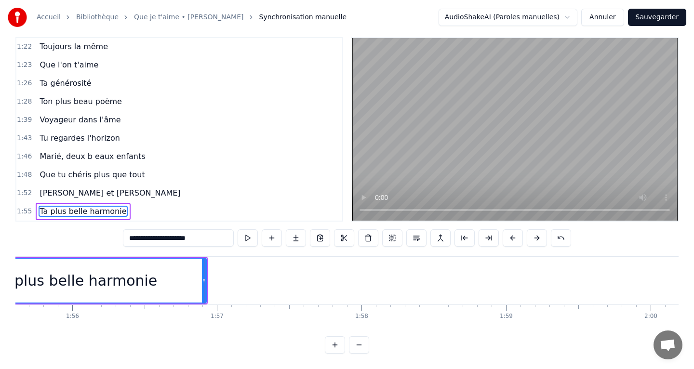
scroll to position [0, 16737]
type input "**********"
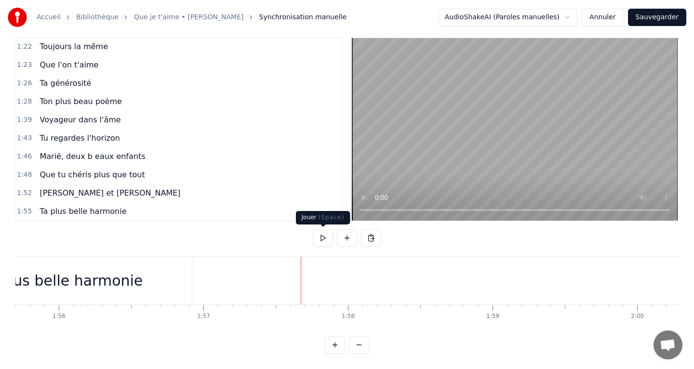
click at [318, 242] on button at bounding box center [323, 238] width 20 height 17
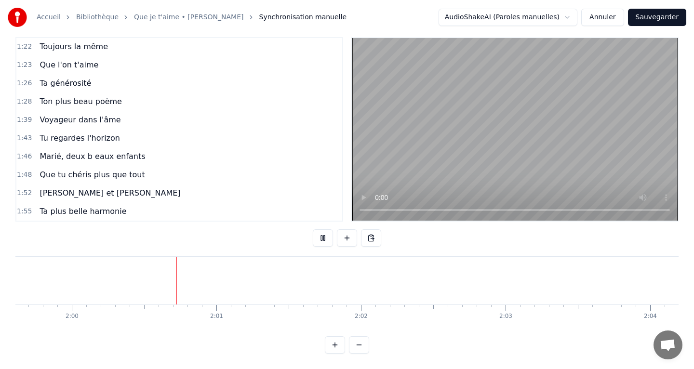
scroll to position [0, 17309]
click at [318, 242] on button at bounding box center [323, 238] width 20 height 17
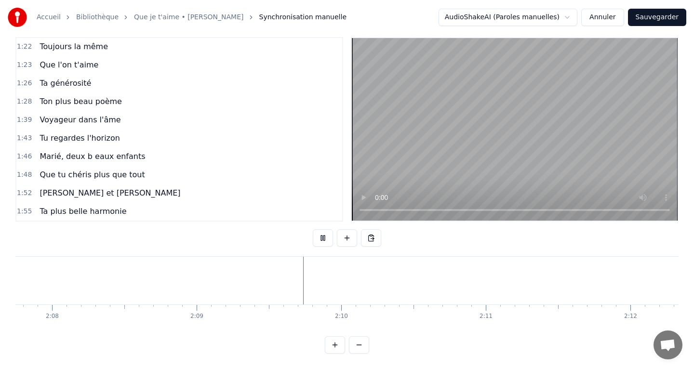
click at [318, 242] on button at bounding box center [323, 238] width 20 height 17
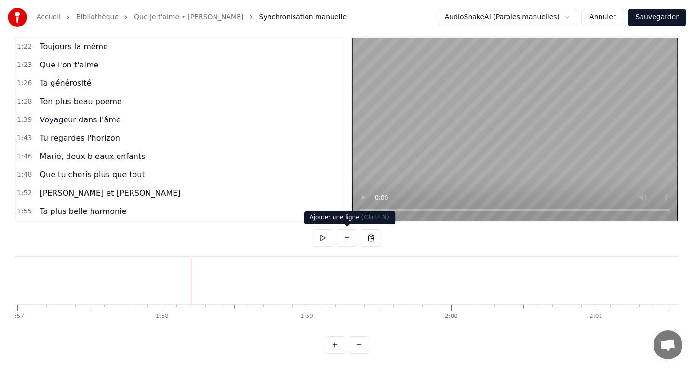
click at [345, 243] on button at bounding box center [347, 238] width 20 height 17
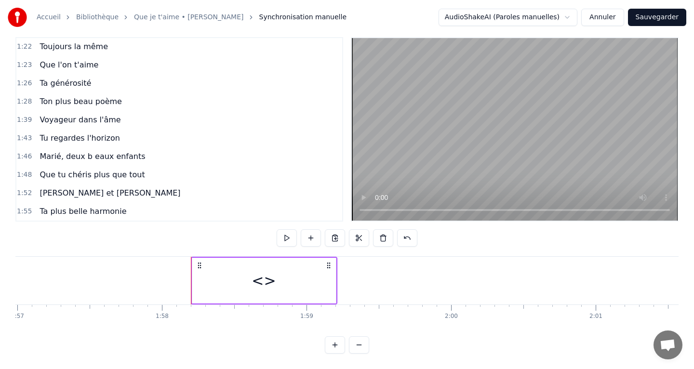
click at [333, 289] on div "<>" at bounding box center [264, 281] width 144 height 46
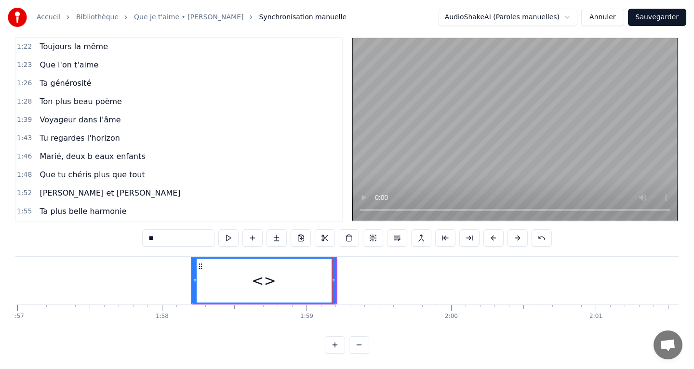
scroll to position [459, 0]
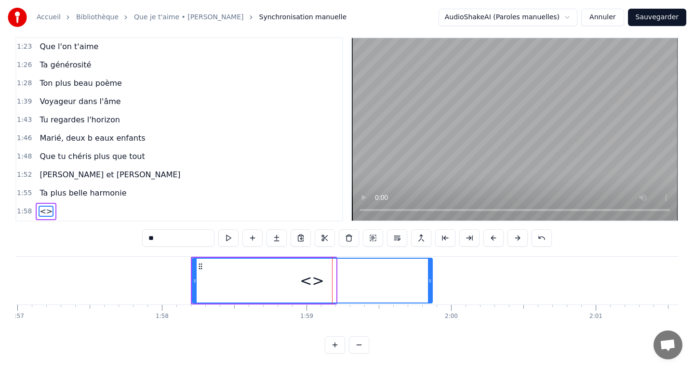
drag, startPoint x: 334, startPoint y: 288, endPoint x: 433, endPoint y: 284, distance: 98.5
click at [432, 284] on div at bounding box center [430, 281] width 4 height 44
click at [308, 281] on div "<>" at bounding box center [313, 281] width 24 height 22
click at [168, 235] on input "**" at bounding box center [178, 238] width 72 height 17
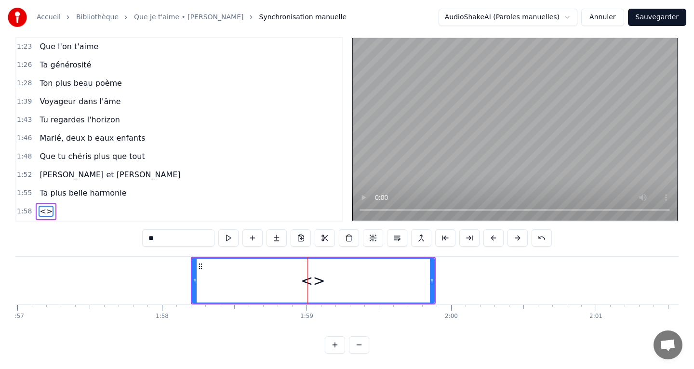
click at [168, 235] on input "**" at bounding box center [178, 238] width 72 height 17
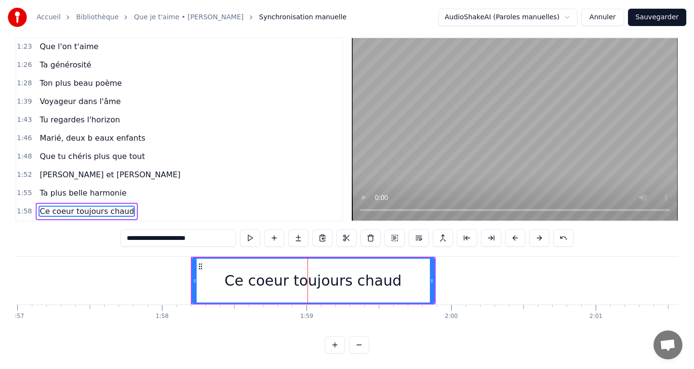
type input "**********"
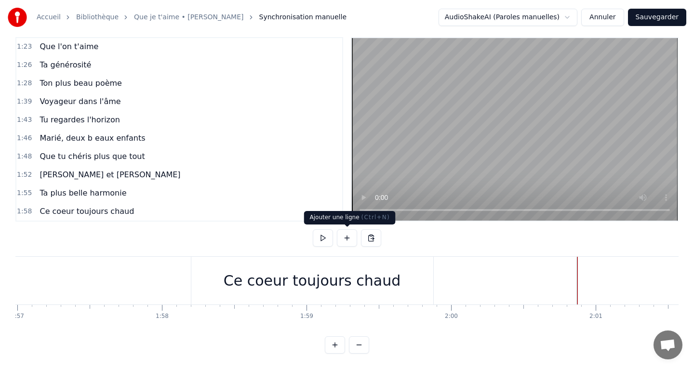
click at [349, 243] on button at bounding box center [347, 238] width 20 height 17
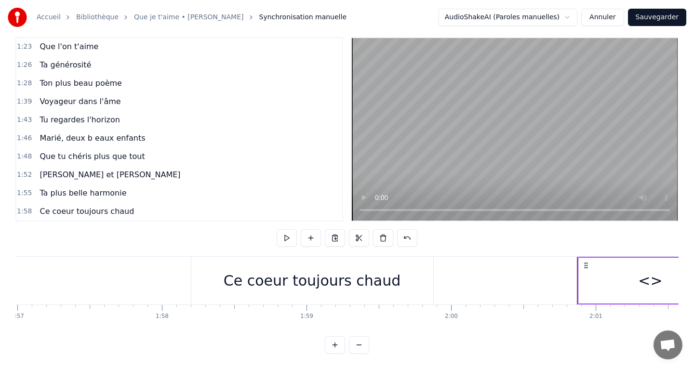
click at [639, 277] on div "<>" at bounding box center [651, 281] width 144 height 46
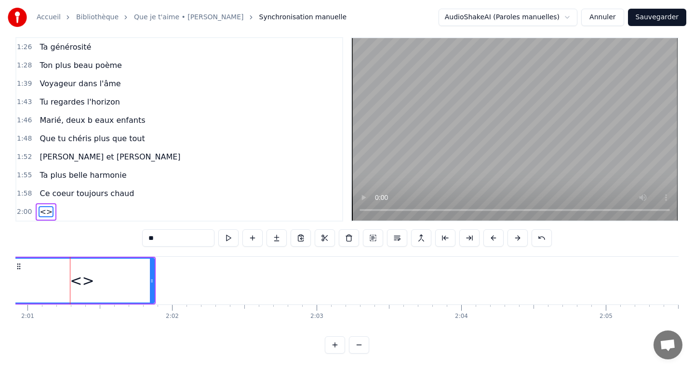
scroll to position [0, 17498]
click at [69, 198] on span "Ce coeur toujours chaud" at bounding box center [87, 193] width 96 height 11
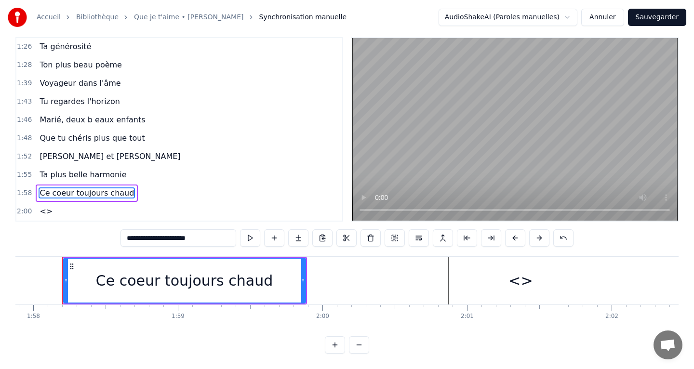
scroll to position [0, 17050]
drag, startPoint x: 69, startPoint y: 198, endPoint x: 62, endPoint y: 155, distance: 44.0
click at [62, 155] on div "0:13 Quand ton regard brille 0:16 pour un match de foot 0:19 Quand t’encourages…" at bounding box center [179, 129] width 328 height 185
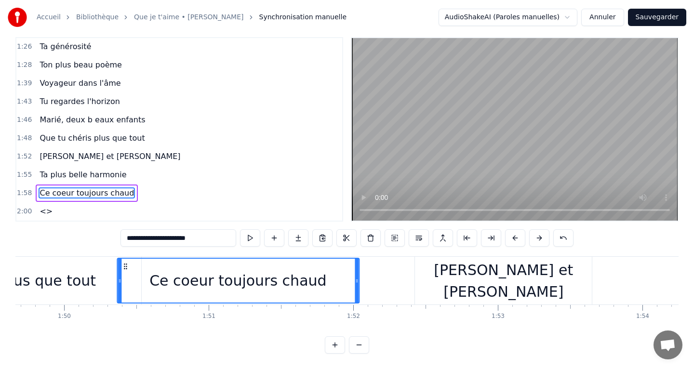
scroll to position [0, 15861]
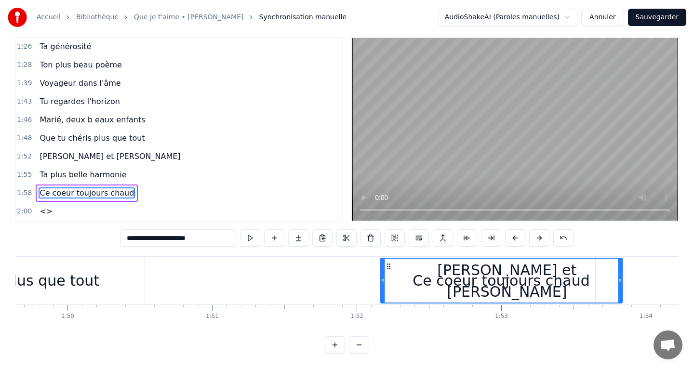
drag, startPoint x: 75, startPoint y: 265, endPoint x: 392, endPoint y: 277, distance: 317.0
click at [392, 277] on div "Ce coeur toujours chaud" at bounding box center [501, 281] width 241 height 44
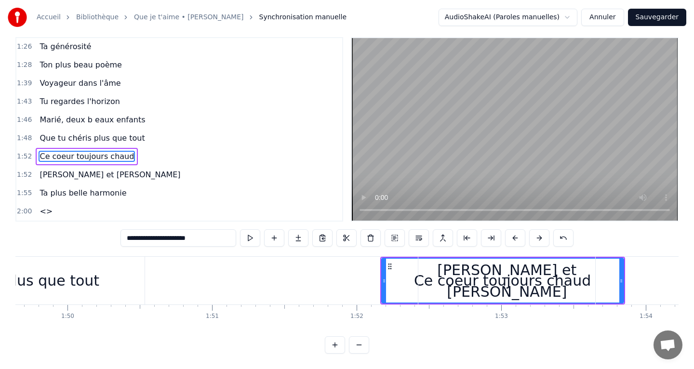
click at [440, 272] on div "[PERSON_NAME] et [PERSON_NAME]" at bounding box center [507, 281] width 177 height 48
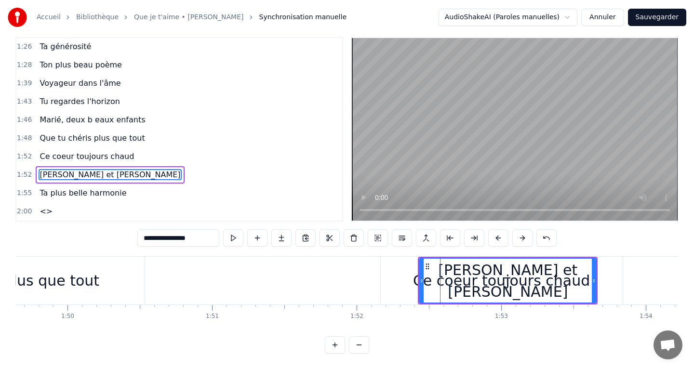
scroll to position [3, 0]
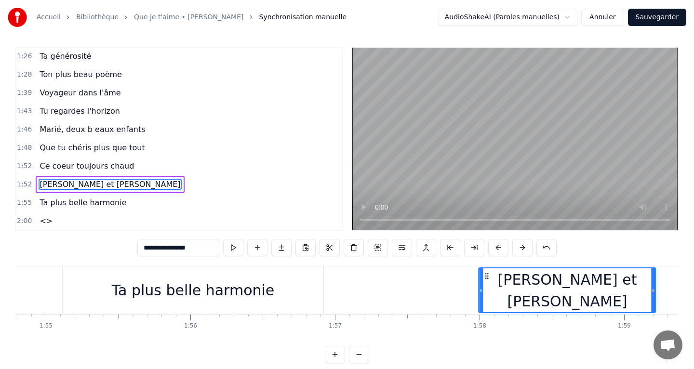
drag, startPoint x: 427, startPoint y: 275, endPoint x: 487, endPoint y: 274, distance: 59.3
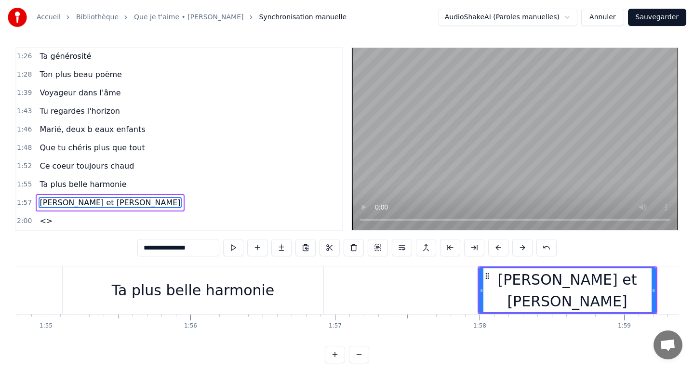
scroll to position [0, 16606]
click at [76, 279] on div "Ta plus belle harmonie" at bounding box center [193, 291] width 261 height 48
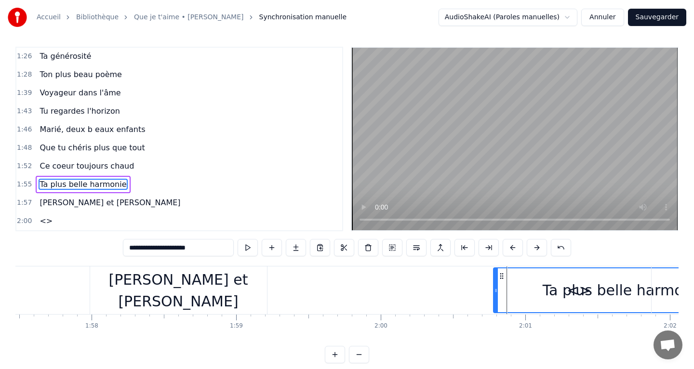
drag, startPoint x: 71, startPoint y: 277, endPoint x: 501, endPoint y: 266, distance: 429.8
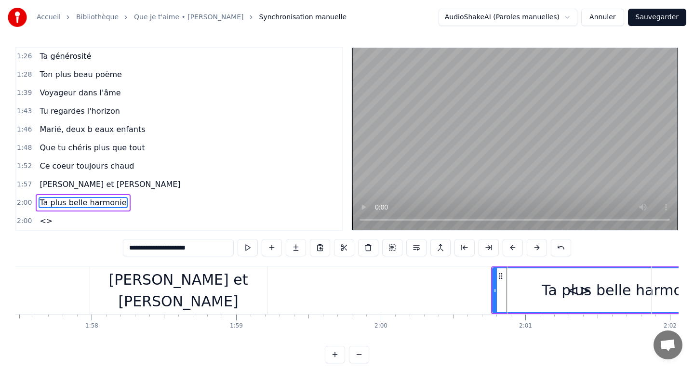
scroll to position [0, 16994]
click at [528, 284] on div "<>" at bounding box center [580, 291] width 144 height 48
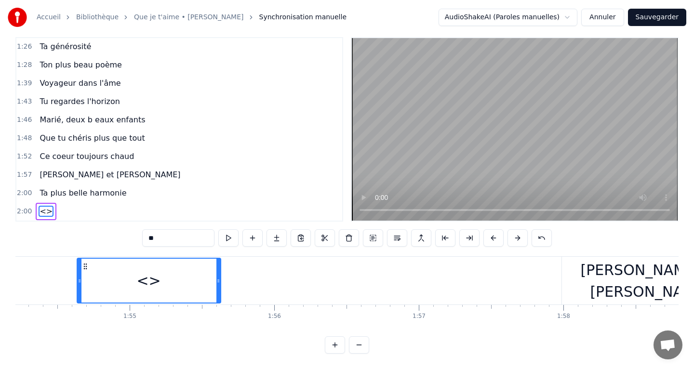
scroll to position [0, 16509]
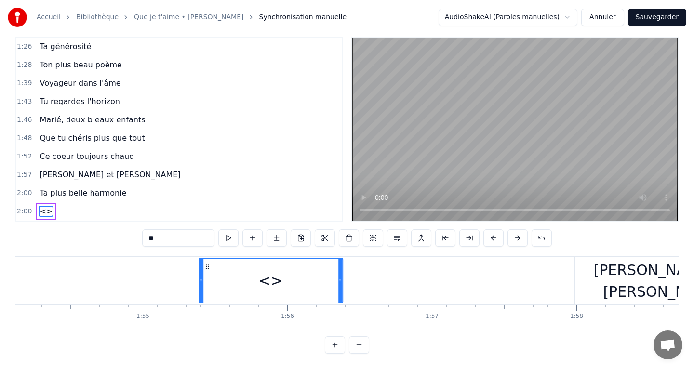
drag, startPoint x: 518, startPoint y: 267, endPoint x: 205, endPoint y: 270, distance: 313.5
click at [205, 270] on icon at bounding box center [207, 267] width 8 height 8
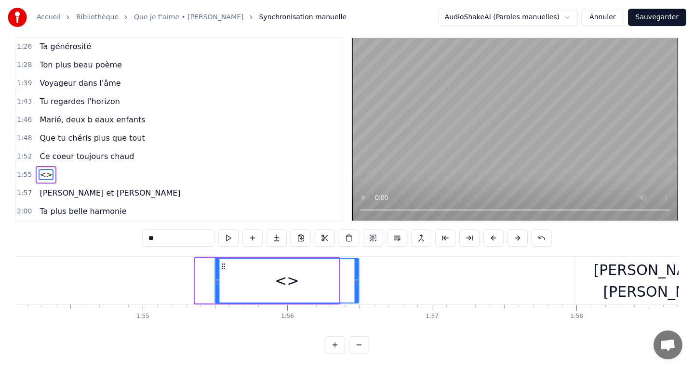
drag, startPoint x: 204, startPoint y: 269, endPoint x: 220, endPoint y: 269, distance: 15.4
click at [224, 269] on circle at bounding box center [224, 269] width 0 height 0
click at [153, 237] on input "**" at bounding box center [178, 238] width 72 height 17
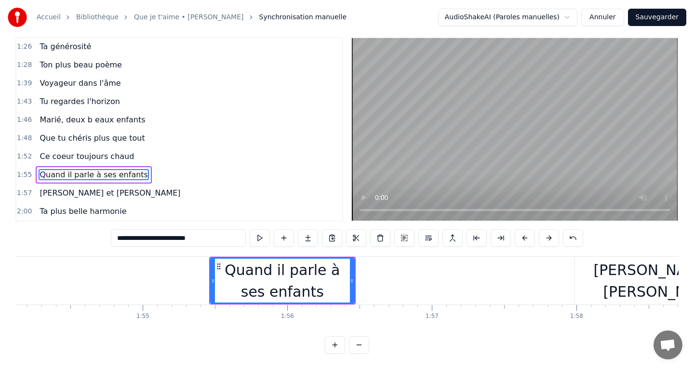
type input "**********"
click at [354, 284] on div "Quand il parle à ses enfants" at bounding box center [282, 281] width 147 height 48
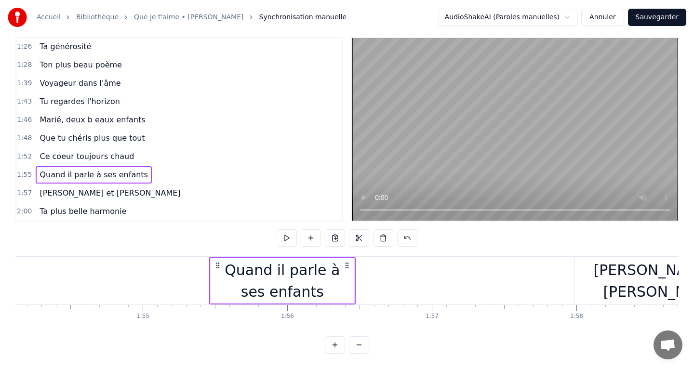
click at [346, 285] on div "Quand il parle à ses enfants" at bounding box center [283, 280] width 144 height 43
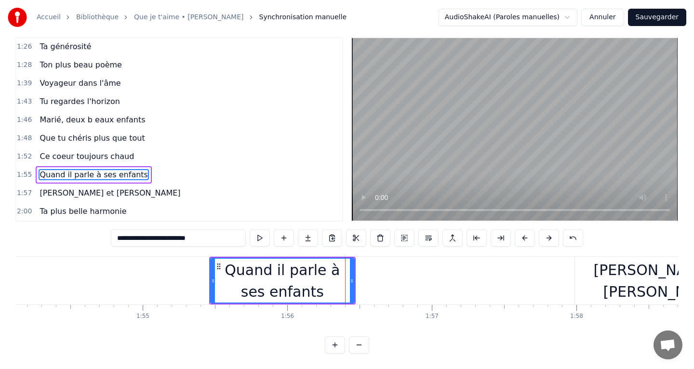
scroll to position [3, 0]
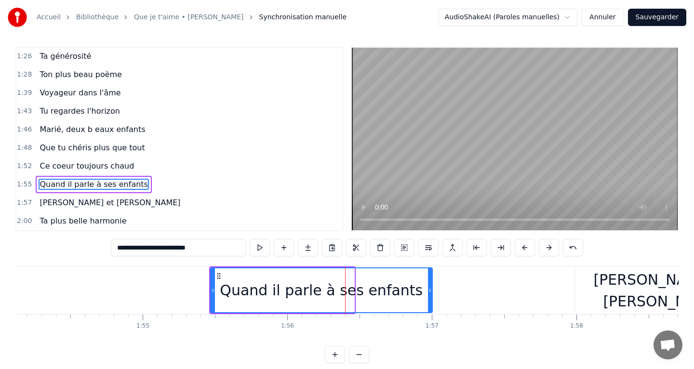
drag, startPoint x: 352, startPoint y: 291, endPoint x: 431, endPoint y: 291, distance: 78.1
click at [431, 291] on icon at bounding box center [430, 291] width 4 height 8
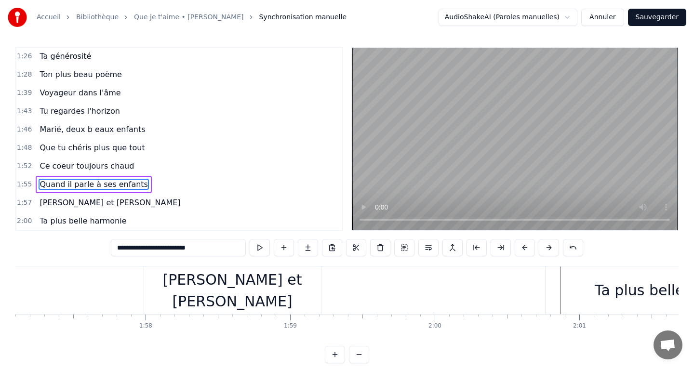
scroll to position [0, 16966]
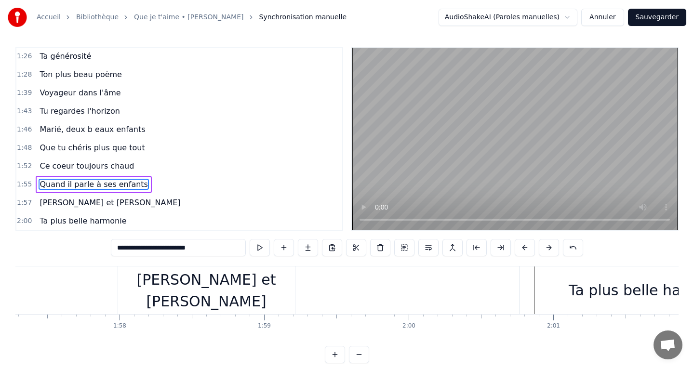
click at [226, 300] on div "[PERSON_NAME] et [PERSON_NAME]" at bounding box center [206, 290] width 177 height 43
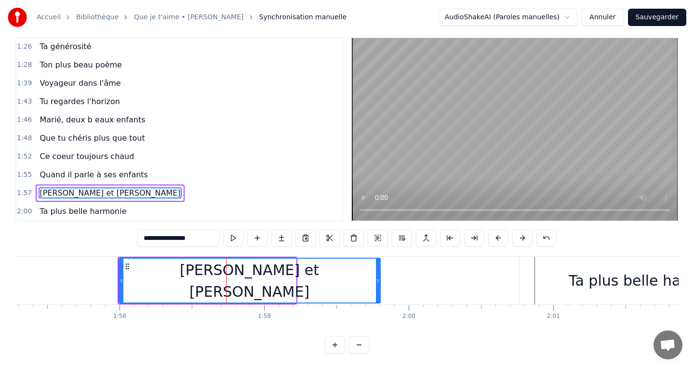
drag, startPoint x: 294, startPoint y: 281, endPoint x: 381, endPoint y: 284, distance: 87.3
click at [380, 284] on icon at bounding box center [378, 281] width 4 height 8
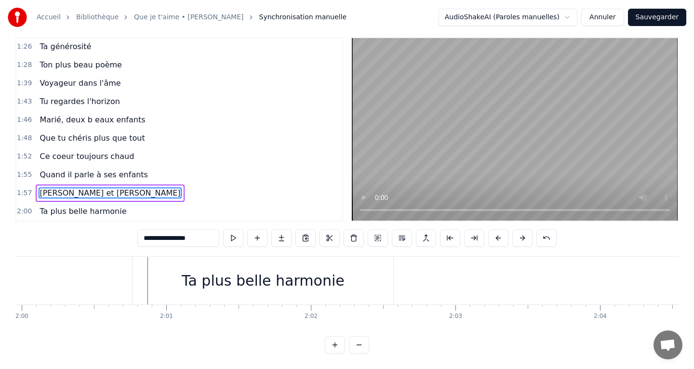
scroll to position [0, 17377]
click at [325, 300] on div "Ta plus belle harmonie" at bounding box center [238, 281] width 261 height 48
type input "**********"
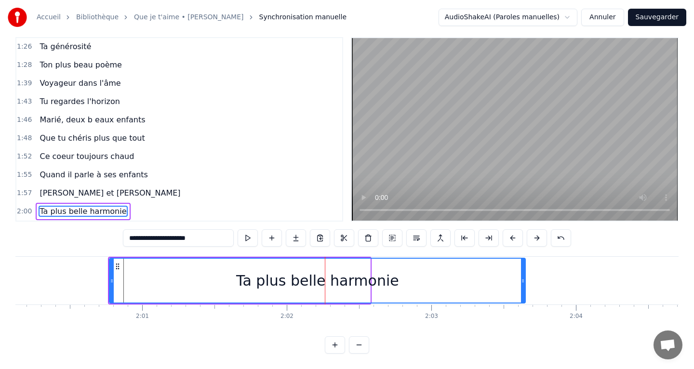
drag, startPoint x: 369, startPoint y: 281, endPoint x: 524, endPoint y: 283, distance: 155.3
click at [524, 283] on icon at bounding box center [523, 281] width 4 height 8
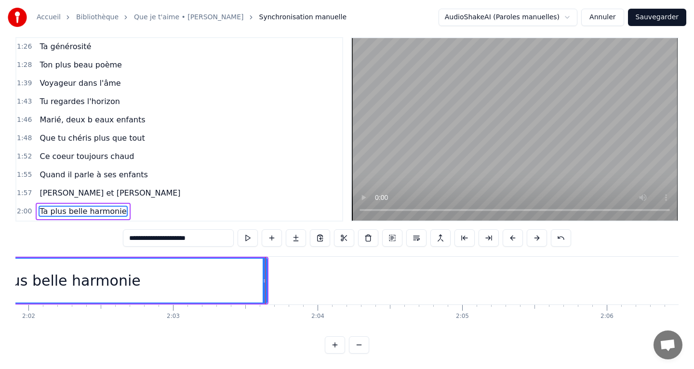
scroll to position [0, 17737]
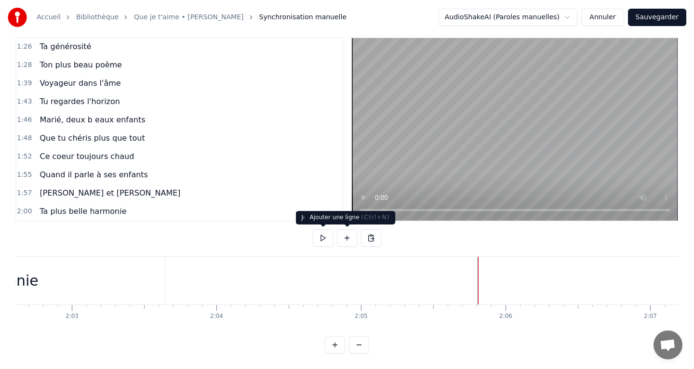
click at [345, 239] on button at bounding box center [347, 238] width 20 height 17
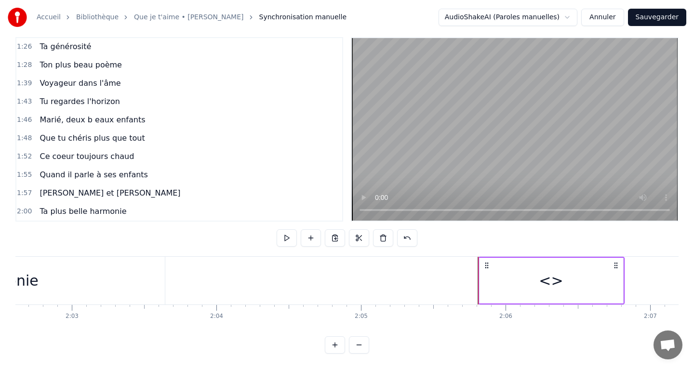
drag, startPoint x: 545, startPoint y: 284, endPoint x: 512, endPoint y: 285, distance: 33.3
click at [512, 285] on div "<>" at bounding box center [552, 281] width 144 height 46
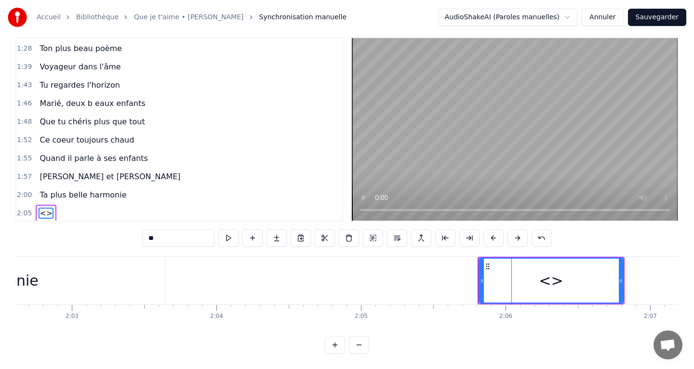
scroll to position [495, 0]
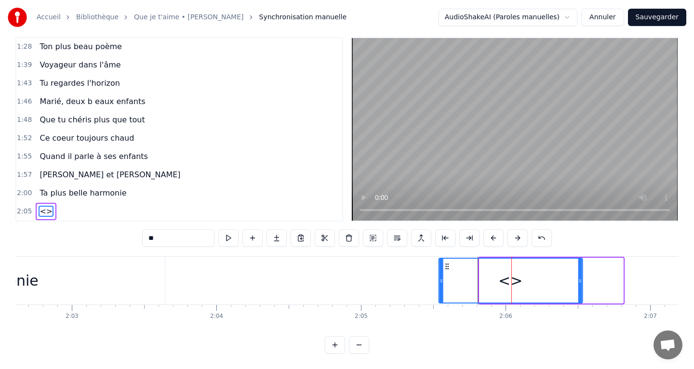
drag, startPoint x: 488, startPoint y: 267, endPoint x: 445, endPoint y: 262, distance: 43.2
click at [445, 262] on div "<>" at bounding box center [510, 281] width 143 height 44
click at [150, 238] on input "**" at bounding box center [178, 238] width 72 height 17
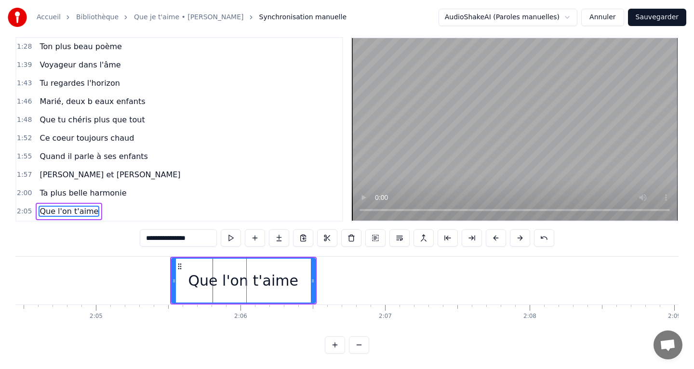
scroll to position [0, 18008]
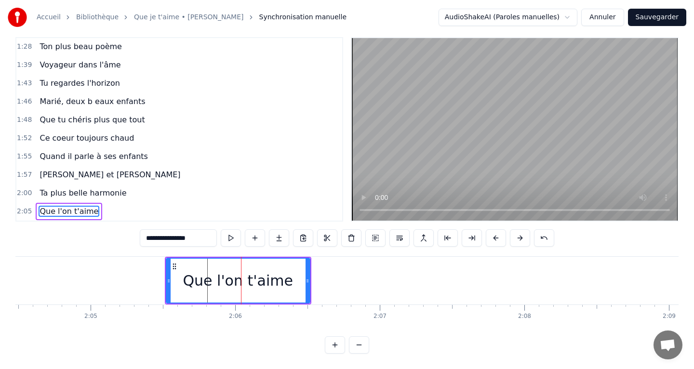
type input "**********"
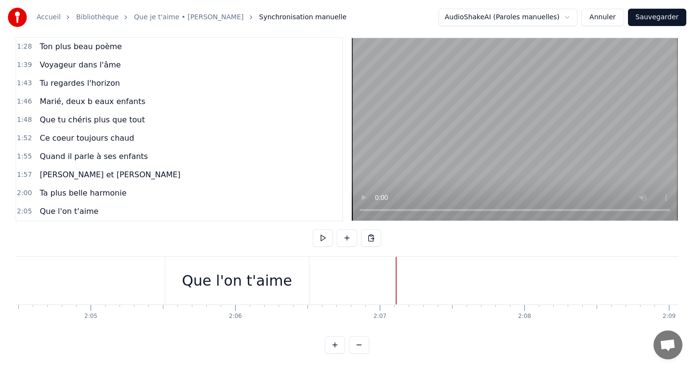
click at [345, 244] on button at bounding box center [347, 238] width 20 height 17
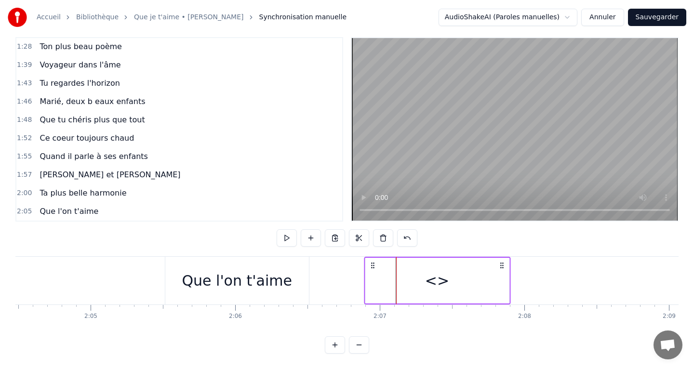
drag, startPoint x: 405, startPoint y: 267, endPoint x: 373, endPoint y: 266, distance: 32.3
click at [373, 266] on icon at bounding box center [373, 266] width 8 height 8
click at [442, 295] on div "<>" at bounding box center [438, 281] width 144 height 46
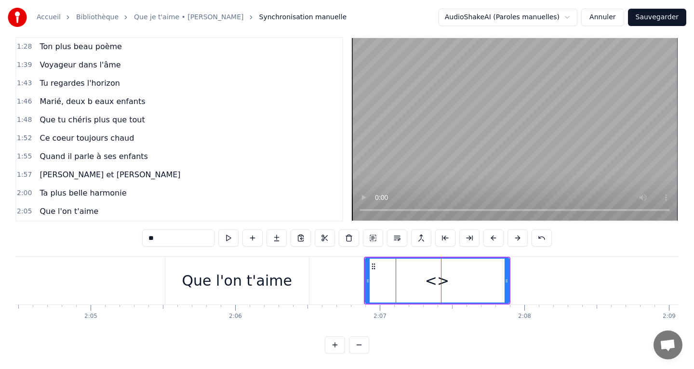
scroll to position [514, 0]
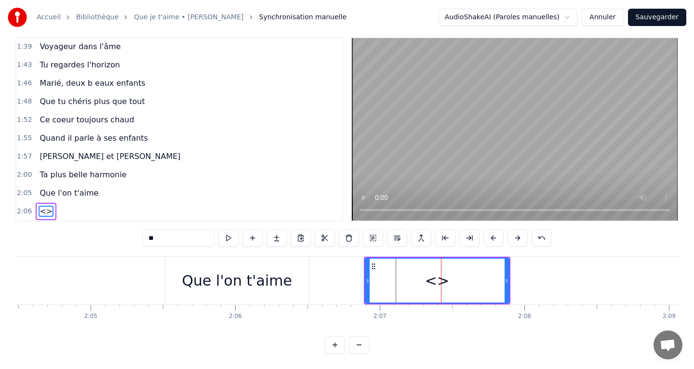
click at [198, 235] on input "**" at bounding box center [178, 238] width 72 height 17
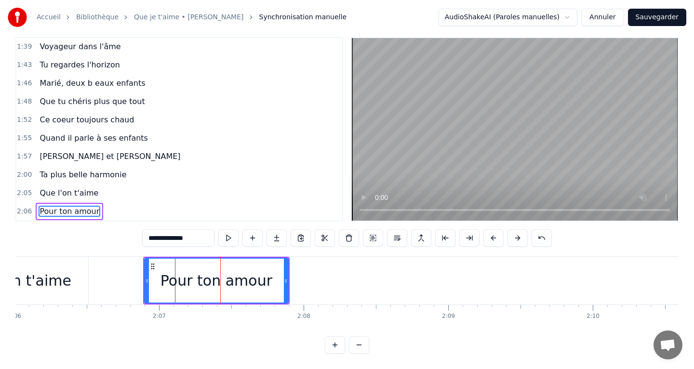
scroll to position [0, 18242]
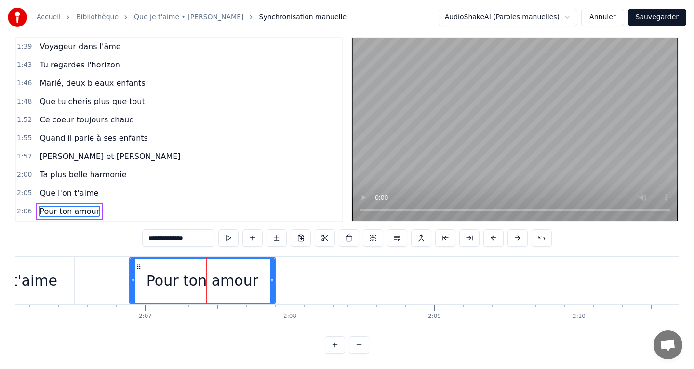
type input "**********"
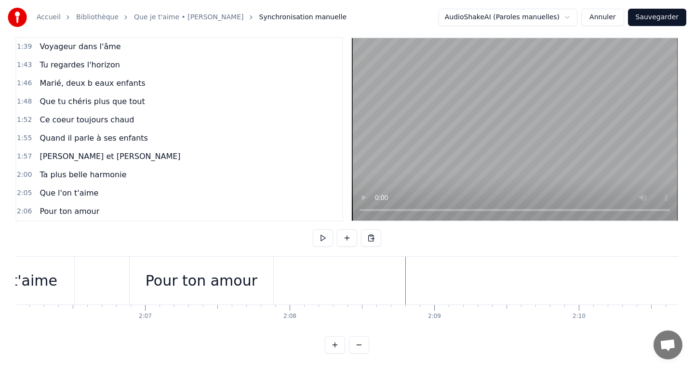
click at [351, 237] on button at bounding box center [347, 238] width 20 height 17
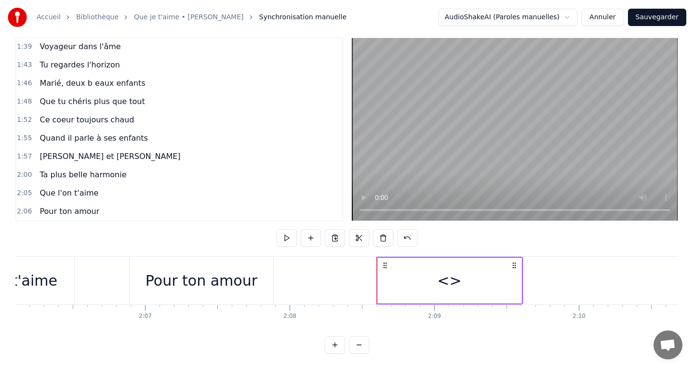
click at [414, 277] on div "<>" at bounding box center [450, 281] width 144 height 46
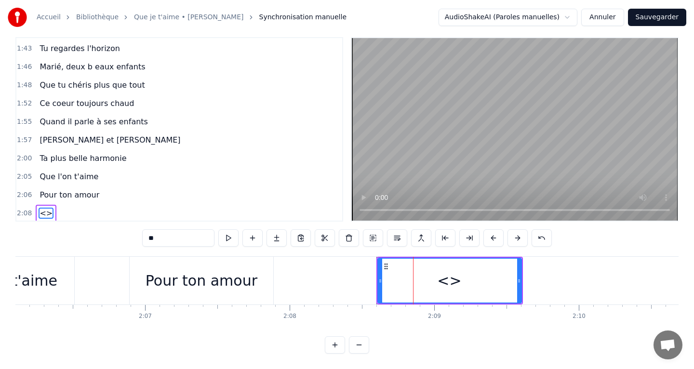
scroll to position [532, 0]
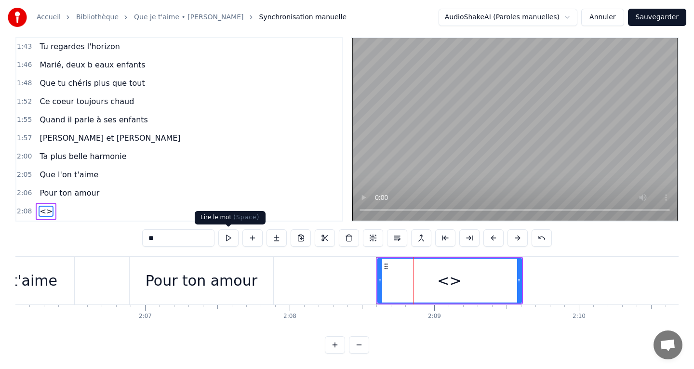
click at [190, 243] on input "**" at bounding box center [178, 238] width 72 height 17
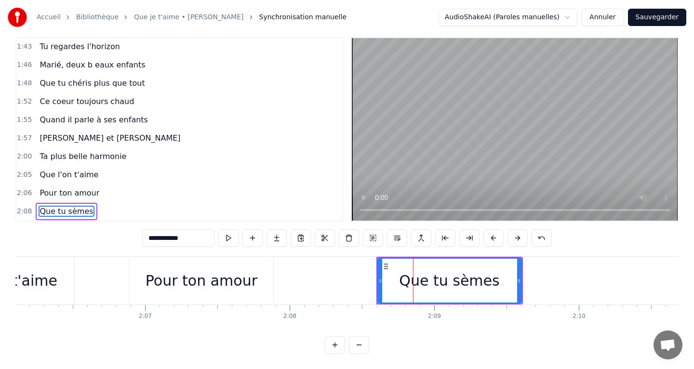
type input "**********"
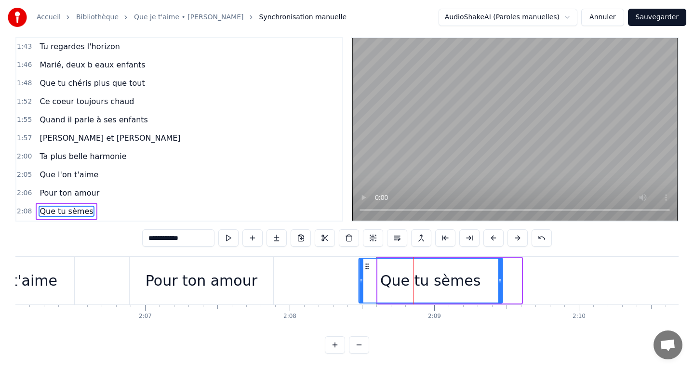
drag, startPoint x: 383, startPoint y: 267, endPoint x: 356, endPoint y: 264, distance: 27.6
click at [363, 264] on icon at bounding box center [367, 267] width 8 height 8
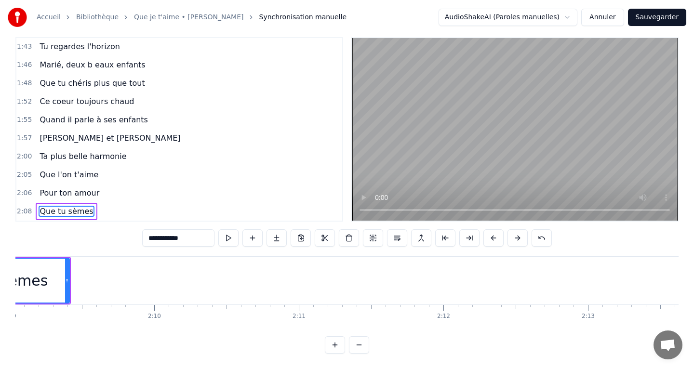
scroll to position [0, 18678]
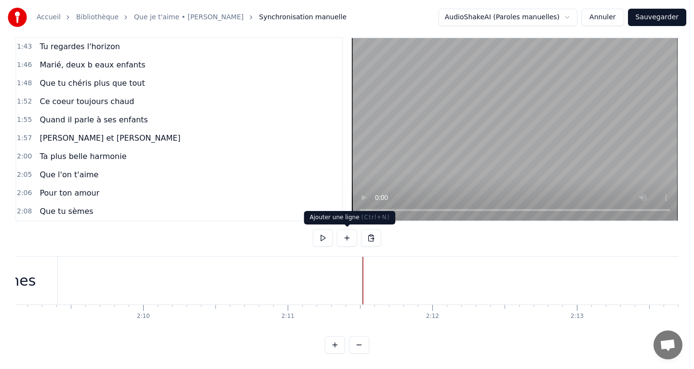
click at [347, 233] on button at bounding box center [347, 238] width 20 height 17
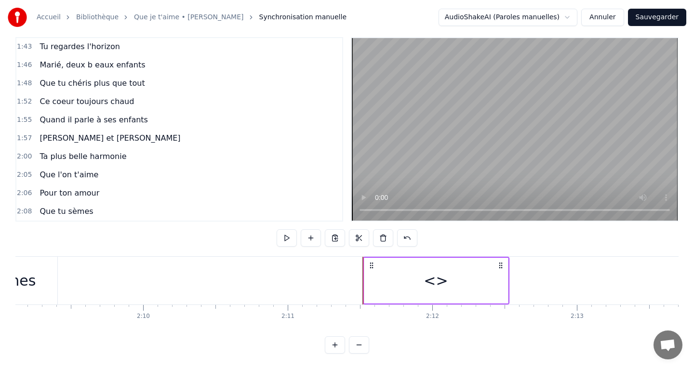
click at [415, 272] on div "<>" at bounding box center [437, 281] width 144 height 46
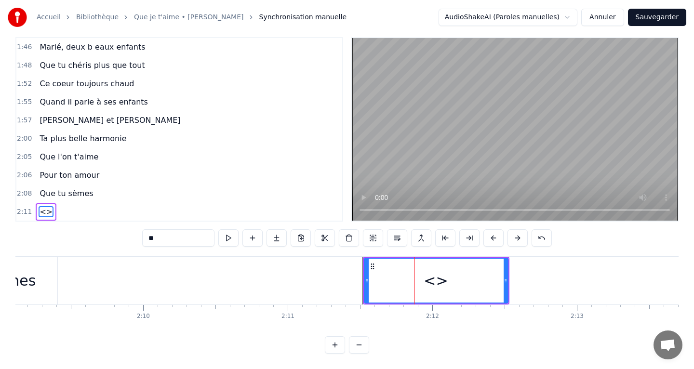
scroll to position [550, 0]
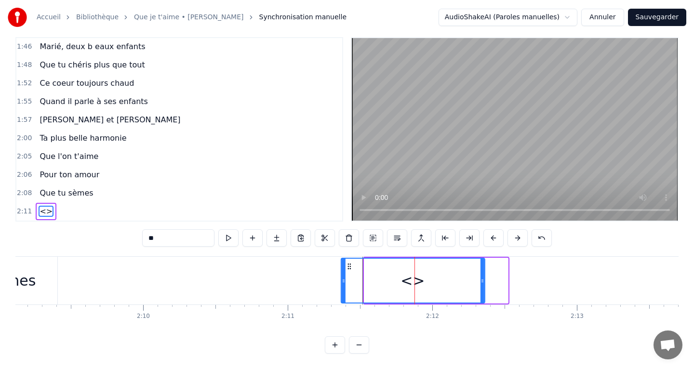
drag, startPoint x: 373, startPoint y: 264, endPoint x: 335, endPoint y: 262, distance: 38.1
click at [341, 262] on div "<>" at bounding box center [412, 281] width 143 height 44
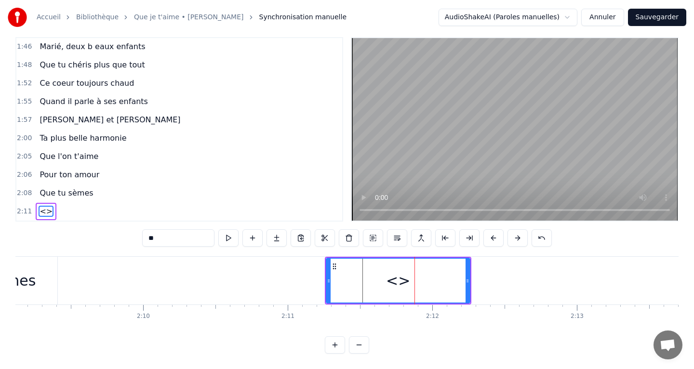
click at [174, 239] on input "**" at bounding box center [178, 238] width 72 height 17
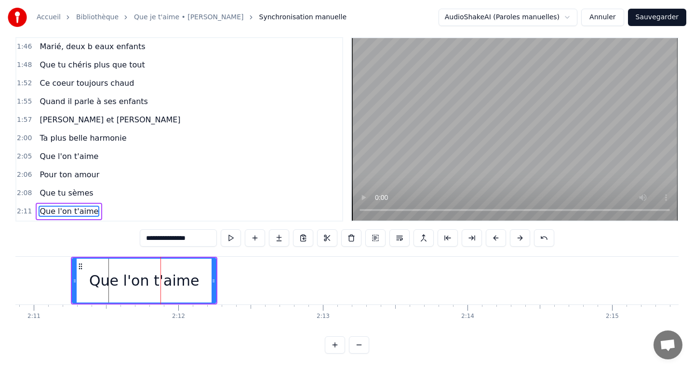
scroll to position [0, 18932]
type input "**********"
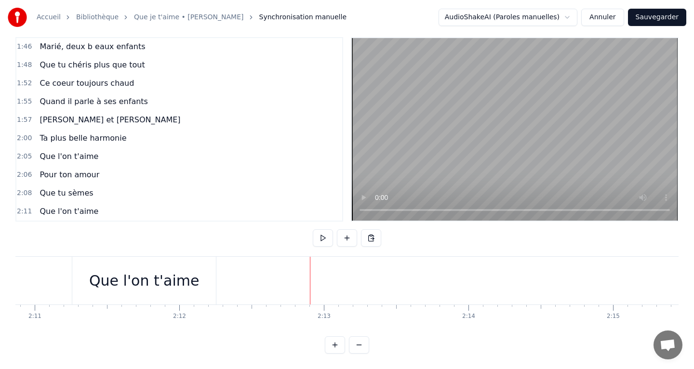
click at [348, 242] on button at bounding box center [347, 238] width 20 height 17
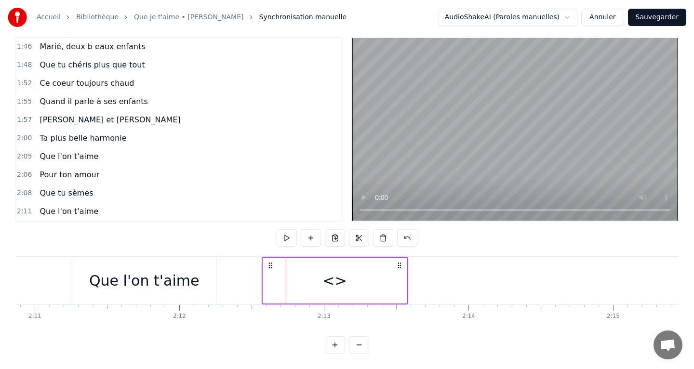
drag, startPoint x: 295, startPoint y: 267, endPoint x: 270, endPoint y: 267, distance: 24.6
click at [270, 267] on icon at bounding box center [270, 266] width 8 height 8
click at [332, 282] on div "<>" at bounding box center [334, 281] width 24 height 22
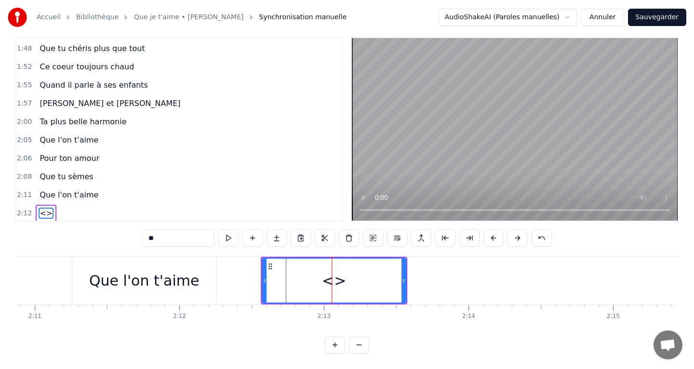
scroll to position [569, 0]
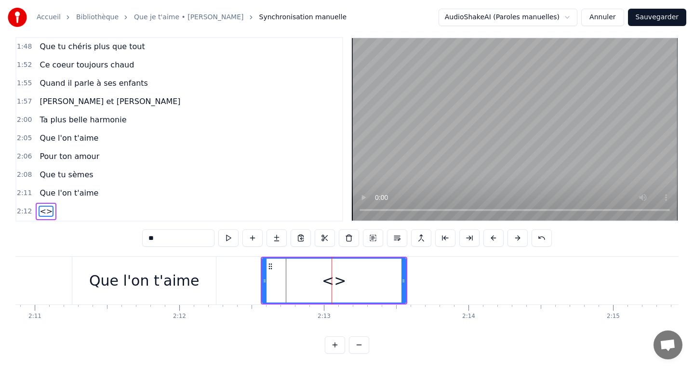
click at [187, 241] on input "**" at bounding box center [178, 238] width 72 height 17
type input "**********"
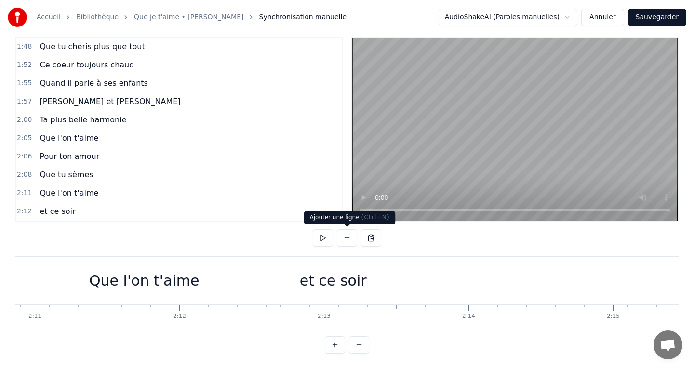
click at [348, 242] on button at bounding box center [347, 238] width 20 height 17
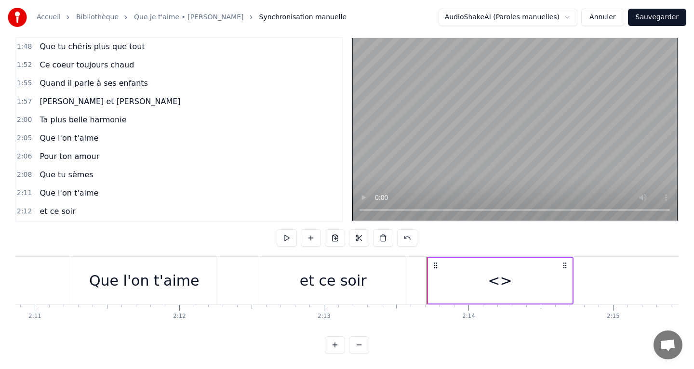
click at [488, 276] on div "<>" at bounding box center [501, 281] width 144 height 46
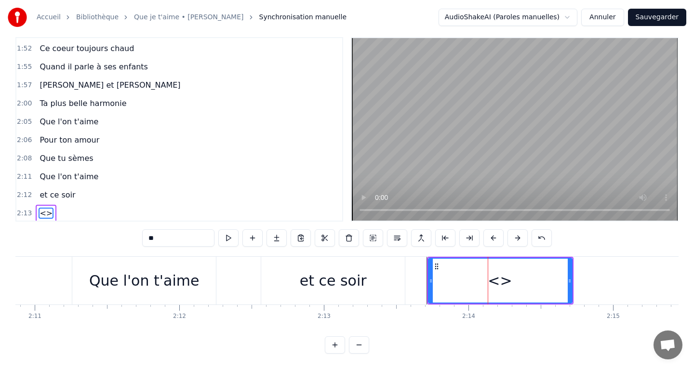
scroll to position [587, 0]
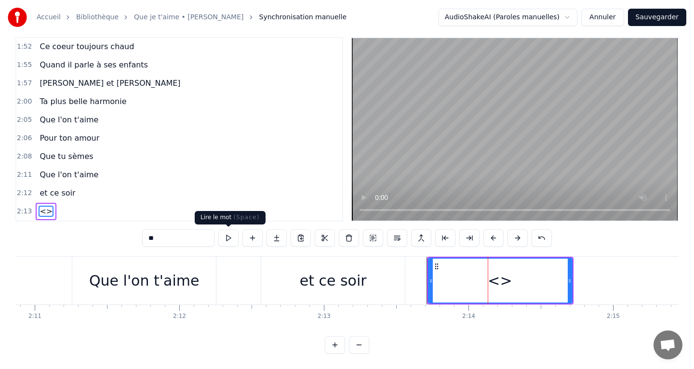
click at [191, 236] on input "**" at bounding box center [178, 238] width 72 height 17
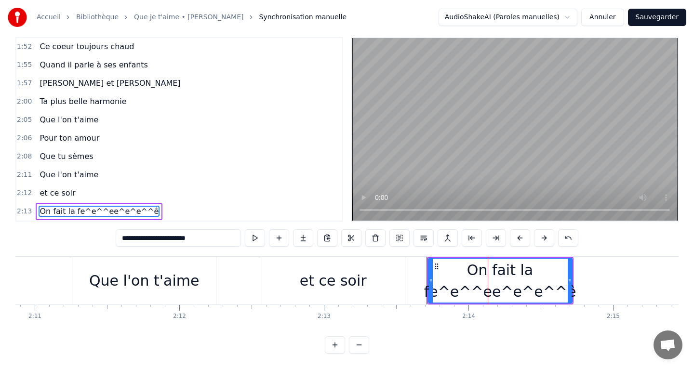
drag, startPoint x: 205, startPoint y: 239, endPoint x: 155, endPoint y: 240, distance: 50.2
click at [155, 240] on input "**********" at bounding box center [178, 238] width 125 height 17
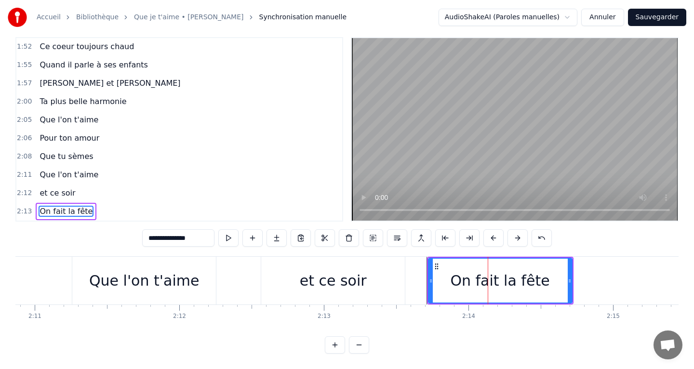
type input "**********"
click at [452, 270] on div "On fait la fête" at bounding box center [500, 281] width 143 height 44
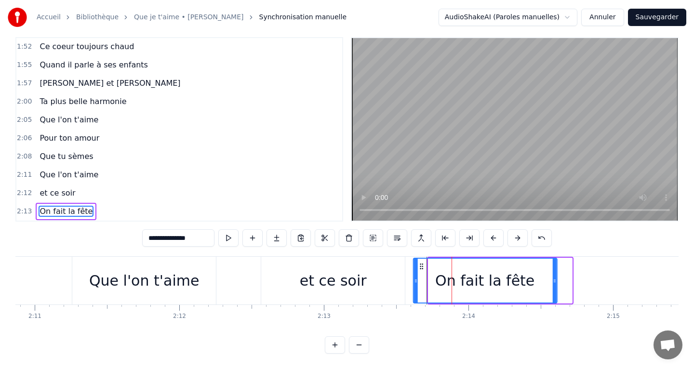
drag, startPoint x: 438, startPoint y: 267, endPoint x: 419, endPoint y: 270, distance: 20.0
click at [419, 270] on icon at bounding box center [422, 267] width 8 height 8
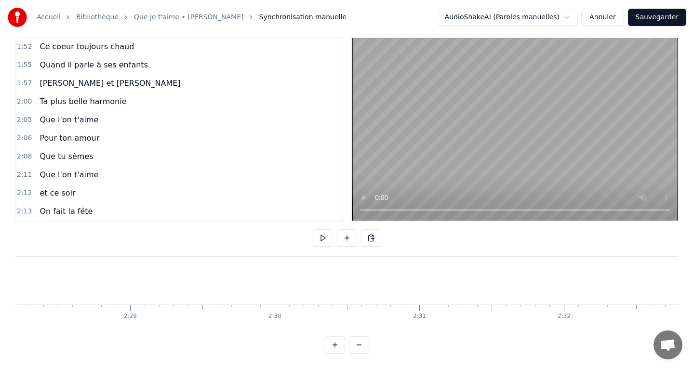
scroll to position [0, 21450]
click at [321, 241] on button at bounding box center [323, 238] width 20 height 17
click at [347, 240] on button at bounding box center [347, 238] width 20 height 17
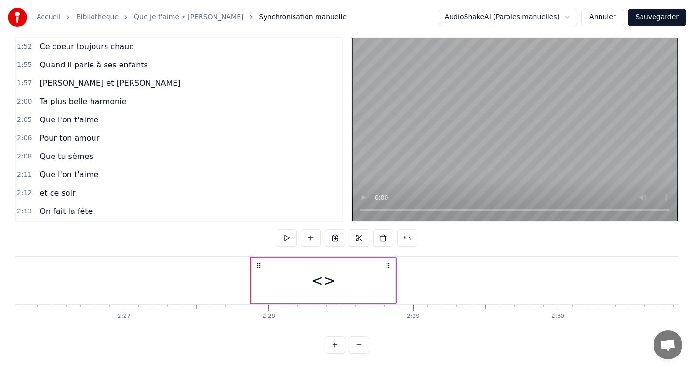
click at [323, 278] on div "<>" at bounding box center [324, 281] width 24 height 22
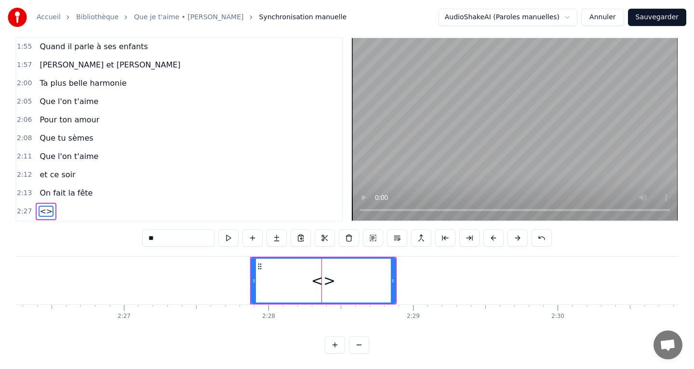
click at [185, 239] on input "**" at bounding box center [178, 238] width 72 height 17
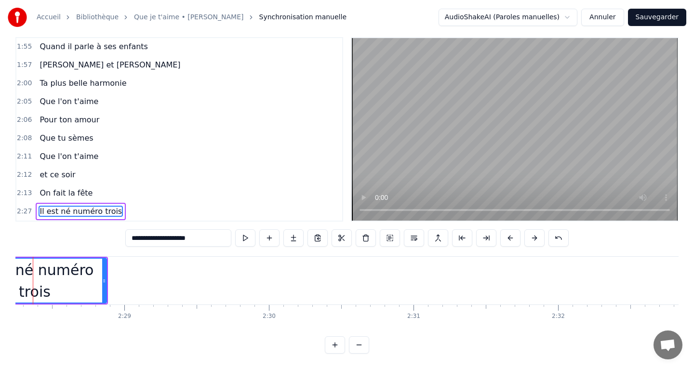
scroll to position [0, 21455]
type input "**********"
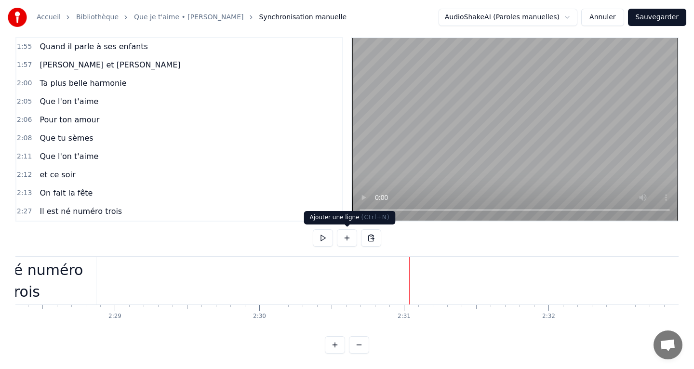
click at [339, 244] on button at bounding box center [347, 238] width 20 height 17
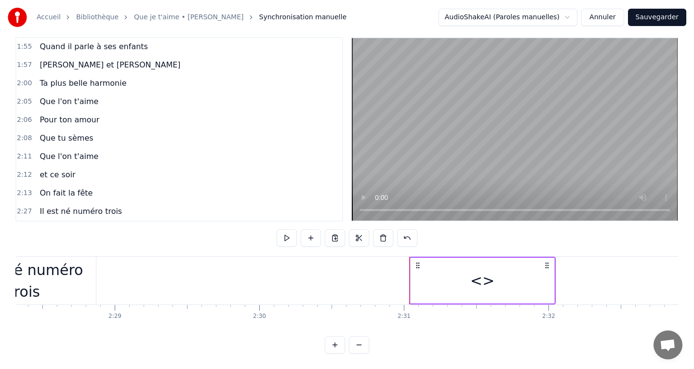
click at [504, 287] on div "<>" at bounding box center [483, 281] width 144 height 46
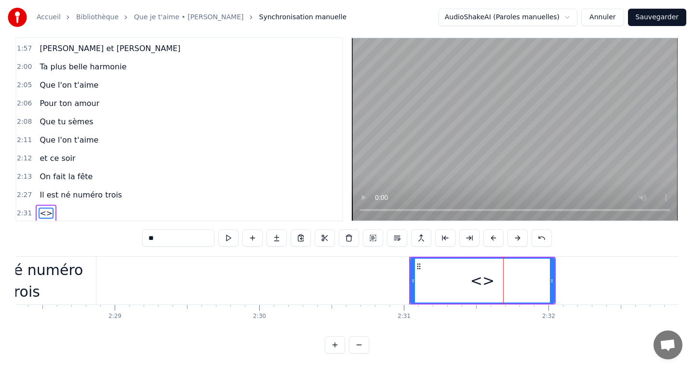
scroll to position [623, 0]
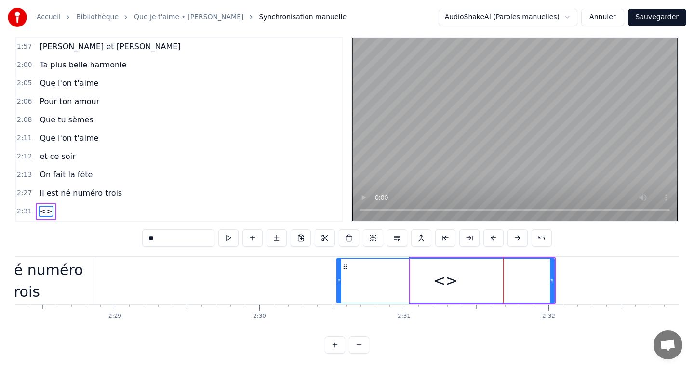
drag, startPoint x: 412, startPoint y: 284, endPoint x: 339, endPoint y: 281, distance: 73.9
click at [339, 281] on icon at bounding box center [340, 281] width 4 height 8
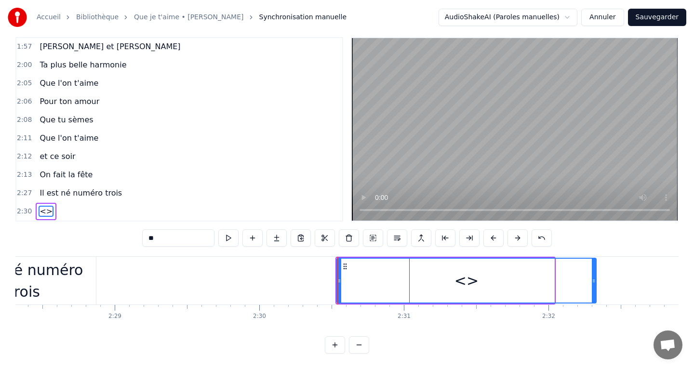
drag, startPoint x: 553, startPoint y: 284, endPoint x: 596, endPoint y: 284, distance: 42.9
click at [596, 284] on icon at bounding box center [594, 281] width 4 height 8
click at [168, 233] on input "**" at bounding box center [178, 238] width 72 height 17
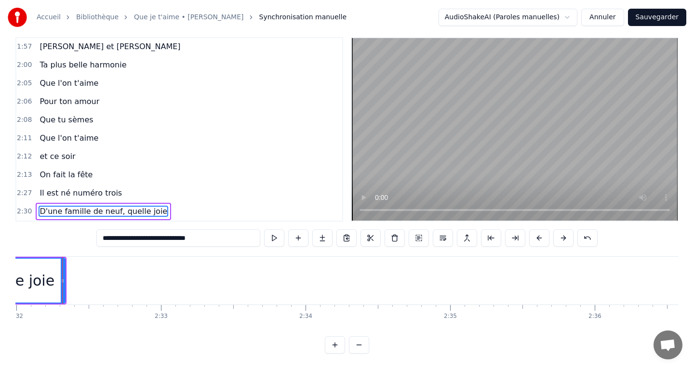
scroll to position [0, 21991]
type input "**********"
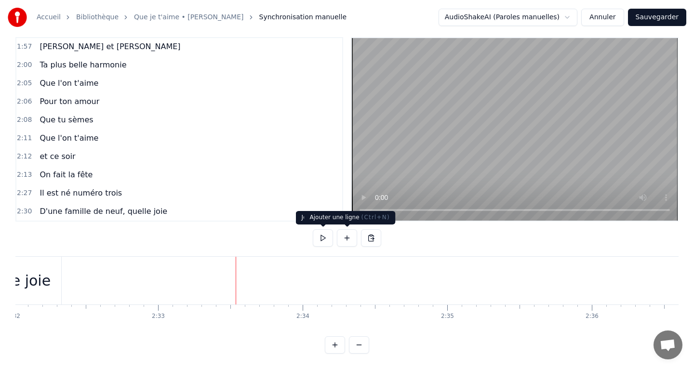
click at [351, 240] on button at bounding box center [347, 238] width 20 height 17
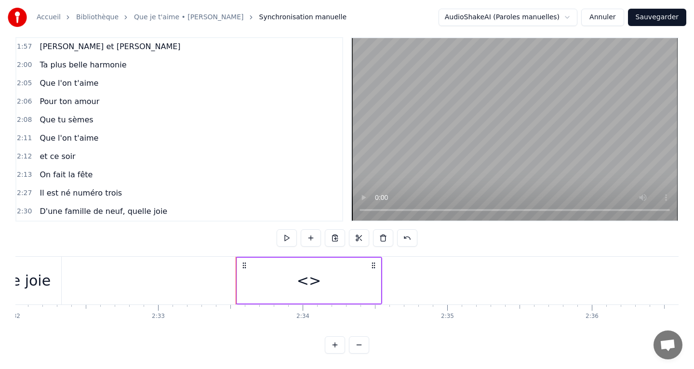
click at [370, 288] on div "<>" at bounding box center [309, 281] width 144 height 46
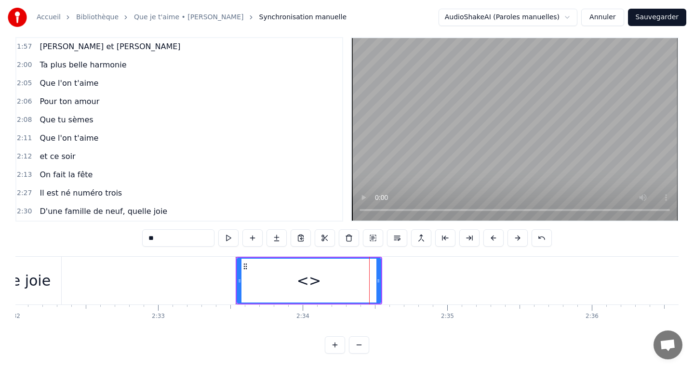
scroll to position [642, 0]
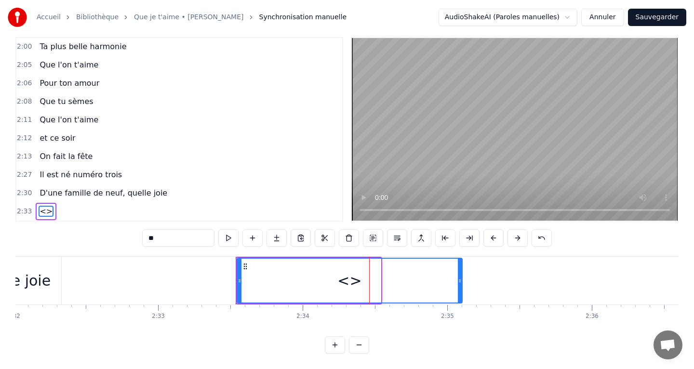
drag, startPoint x: 376, startPoint y: 287, endPoint x: 455, endPoint y: 286, distance: 79.1
click at [458, 287] on div "<>" at bounding box center [350, 281] width 224 height 44
click at [200, 243] on input "**" at bounding box center [178, 238] width 72 height 17
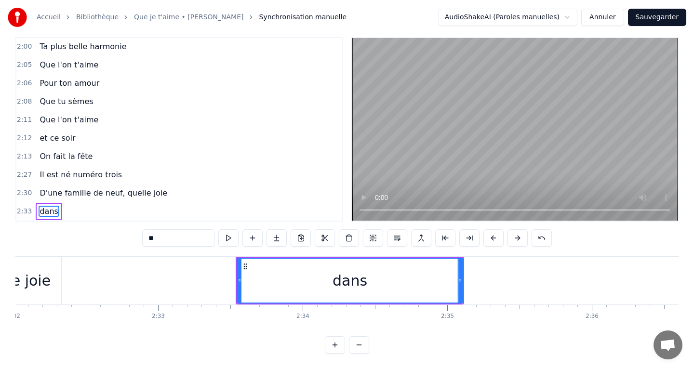
type input "*"
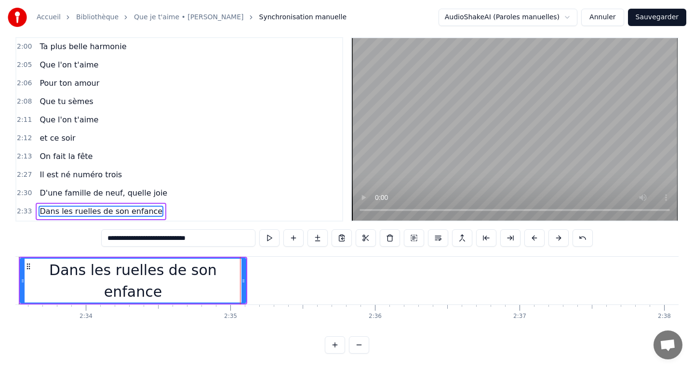
scroll to position [0, 22214]
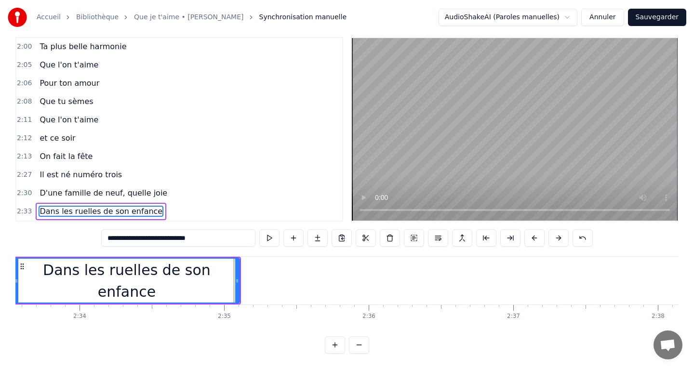
type input "**********"
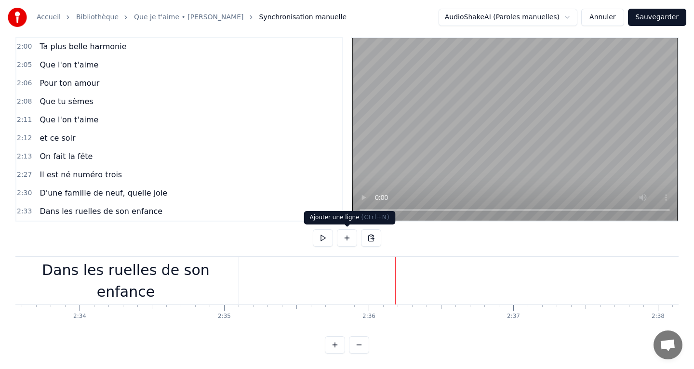
click at [354, 240] on button at bounding box center [347, 238] width 20 height 17
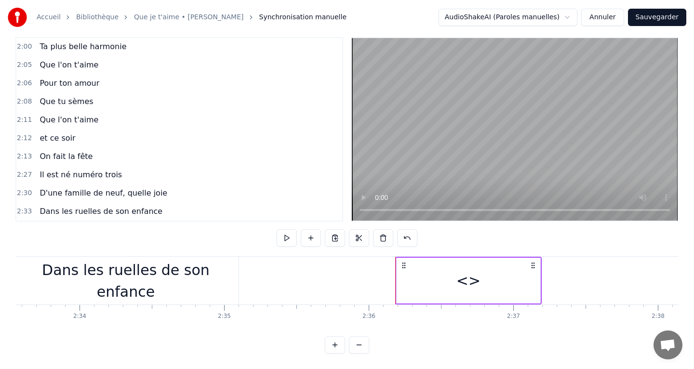
click at [525, 279] on div "<>" at bounding box center [469, 281] width 144 height 46
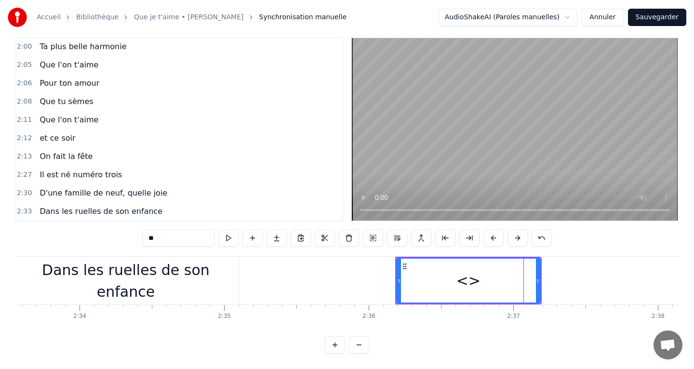
scroll to position [660, 0]
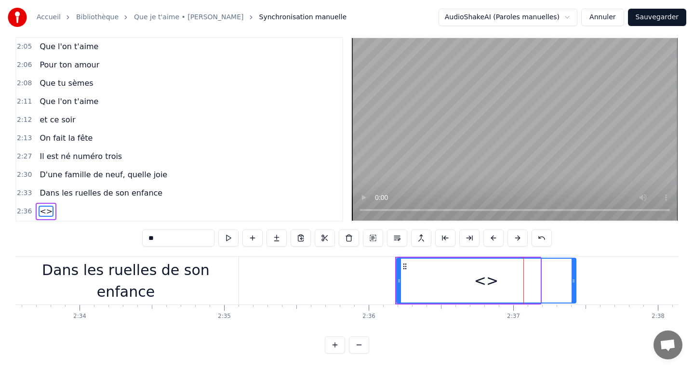
drag, startPoint x: 540, startPoint y: 282, endPoint x: 575, endPoint y: 284, distance: 35.7
click at [575, 284] on icon at bounding box center [574, 281] width 4 height 8
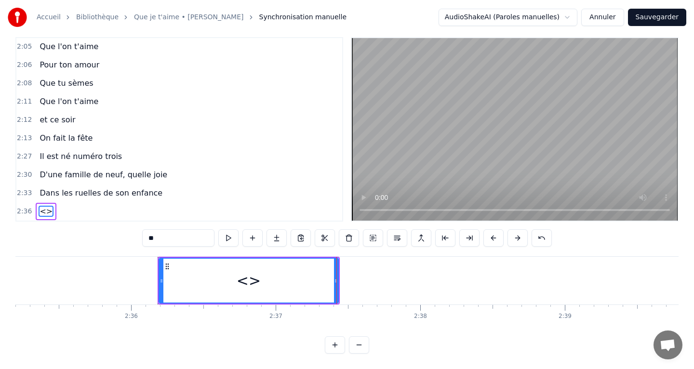
scroll to position [0, 22459]
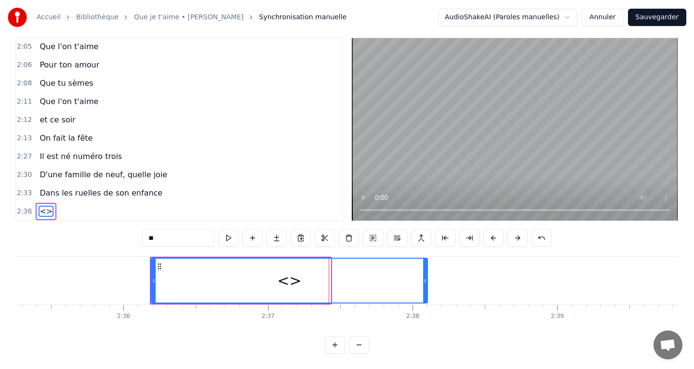
drag, startPoint x: 327, startPoint y: 284, endPoint x: 424, endPoint y: 285, distance: 96.9
click at [424, 285] on div at bounding box center [425, 281] width 4 height 44
click at [167, 237] on input "**" at bounding box center [178, 238] width 72 height 17
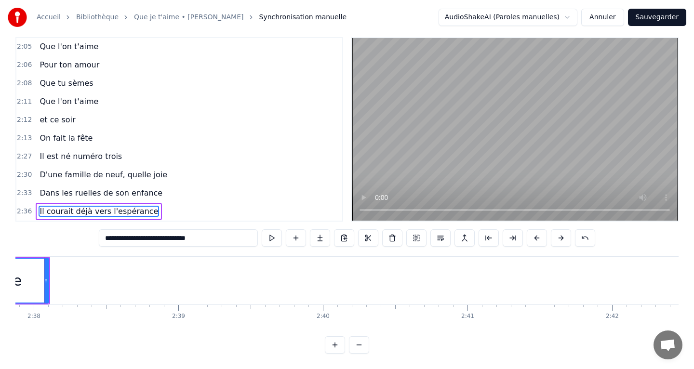
scroll to position [0, 22852]
type input "**********"
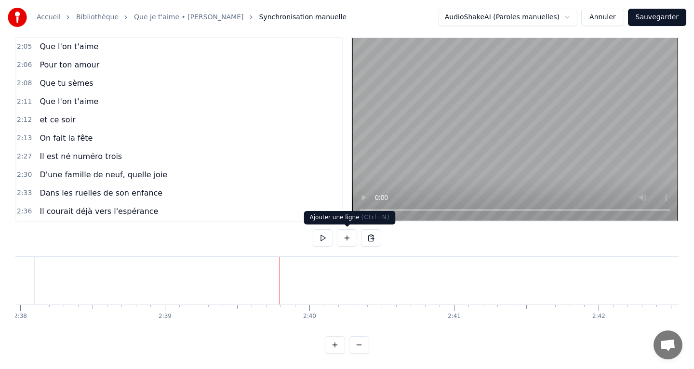
click at [351, 246] on button at bounding box center [347, 238] width 20 height 17
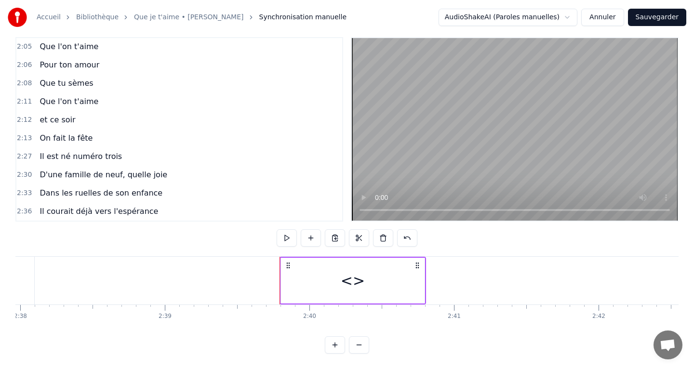
click at [282, 284] on div "<>" at bounding box center [353, 281] width 144 height 46
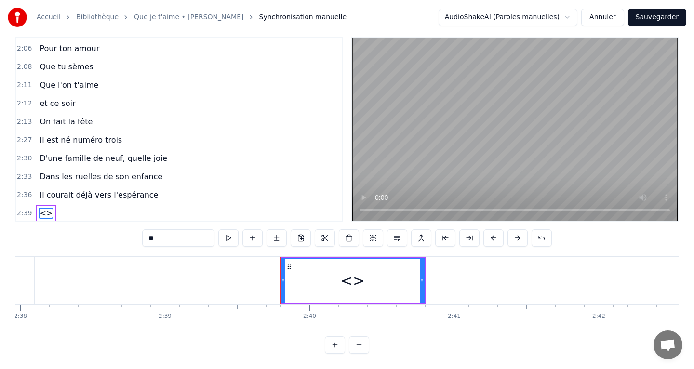
scroll to position [678, 0]
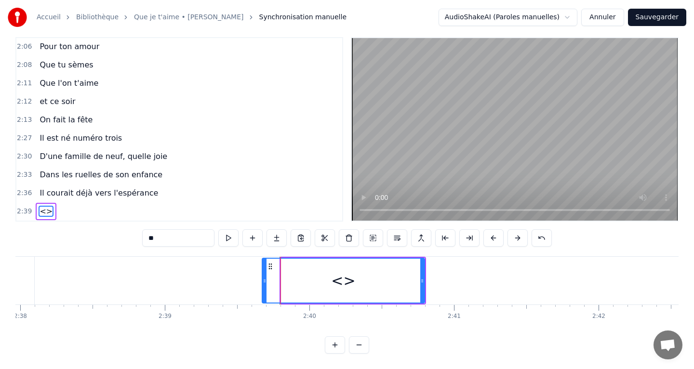
drag, startPoint x: 283, startPoint y: 284, endPoint x: 251, endPoint y: 283, distance: 32.3
click at [263, 283] on icon at bounding box center [265, 281] width 4 height 8
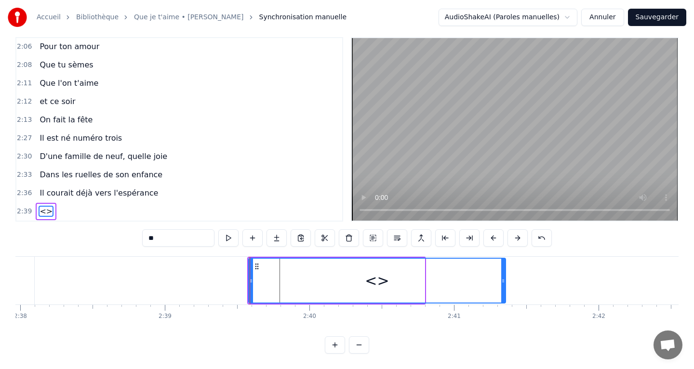
drag, startPoint x: 422, startPoint y: 285, endPoint x: 504, endPoint y: 285, distance: 82.5
click at [504, 285] on div at bounding box center [503, 281] width 4 height 44
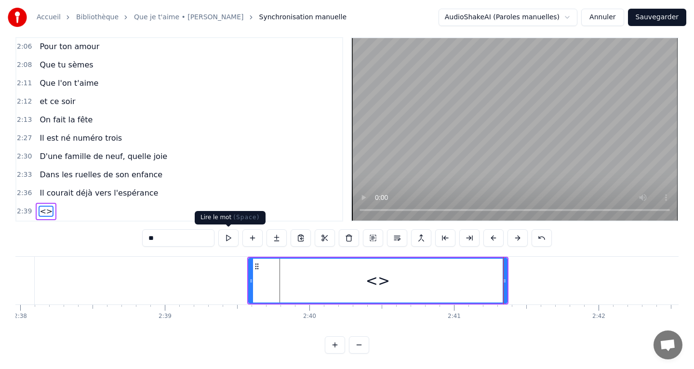
click at [199, 237] on input "**" at bounding box center [178, 238] width 72 height 17
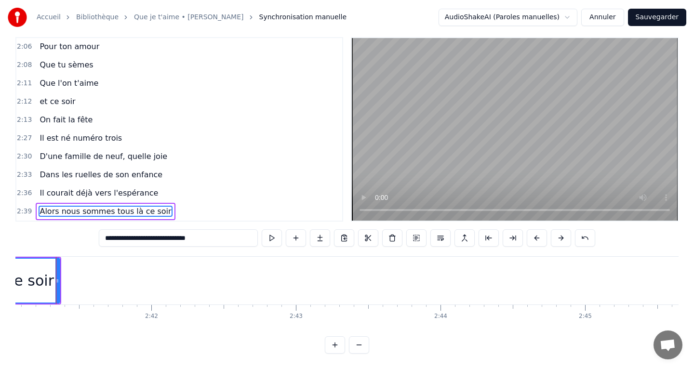
scroll to position [0, 23301]
type input "**********"
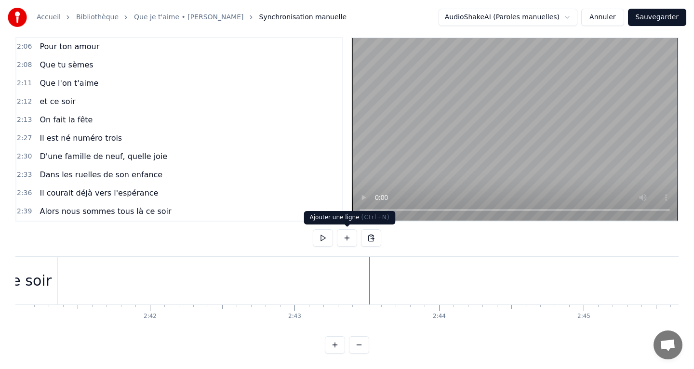
click at [348, 241] on button at bounding box center [347, 238] width 20 height 17
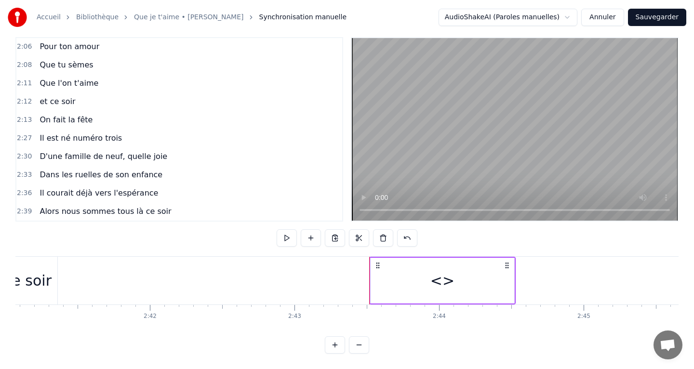
click at [392, 283] on div "<>" at bounding box center [443, 281] width 144 height 46
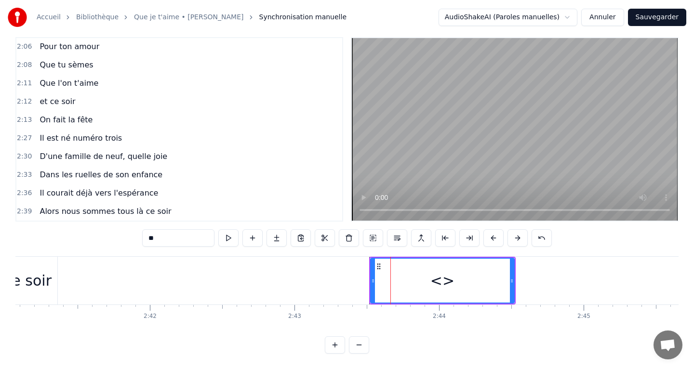
scroll to position [697, 0]
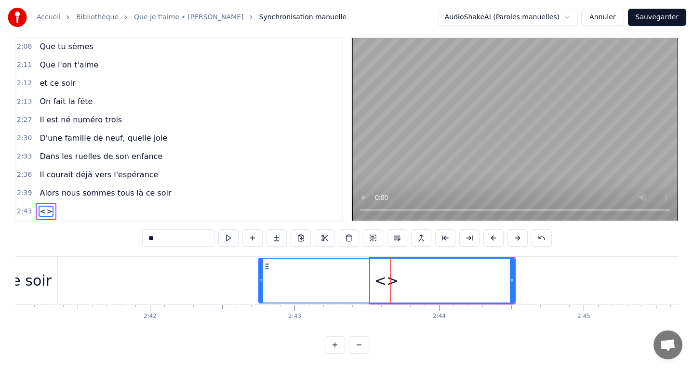
drag, startPoint x: 372, startPoint y: 284, endPoint x: 251, endPoint y: 277, distance: 121.2
click at [259, 277] on icon at bounding box center [261, 281] width 4 height 8
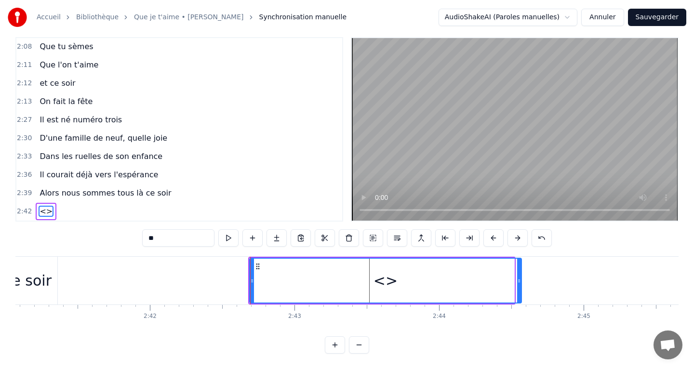
drag, startPoint x: 513, startPoint y: 287, endPoint x: 521, endPoint y: 287, distance: 8.2
click at [521, 287] on div at bounding box center [519, 281] width 4 height 44
click at [194, 236] on input "**" at bounding box center [178, 238] width 72 height 17
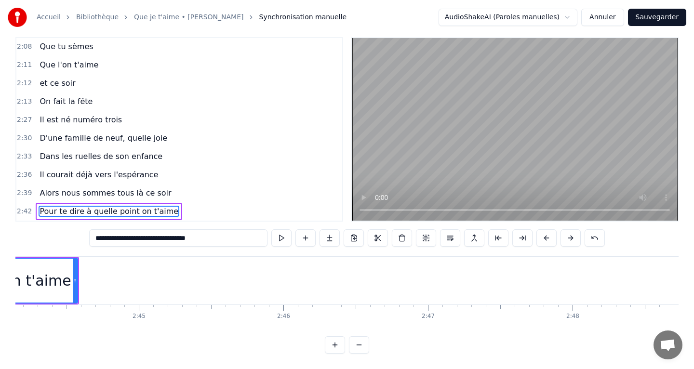
scroll to position [0, 23748]
type input "**********"
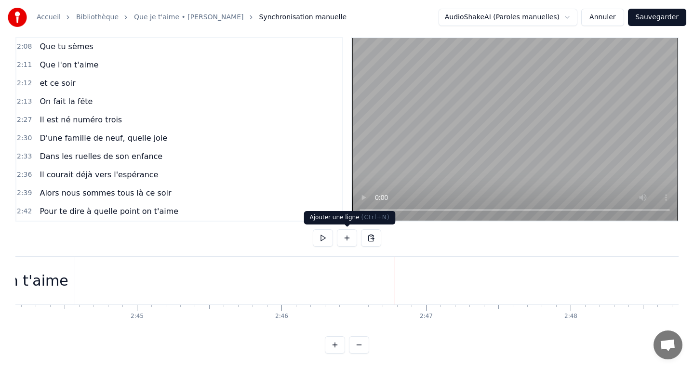
click at [343, 242] on button at bounding box center [347, 238] width 20 height 17
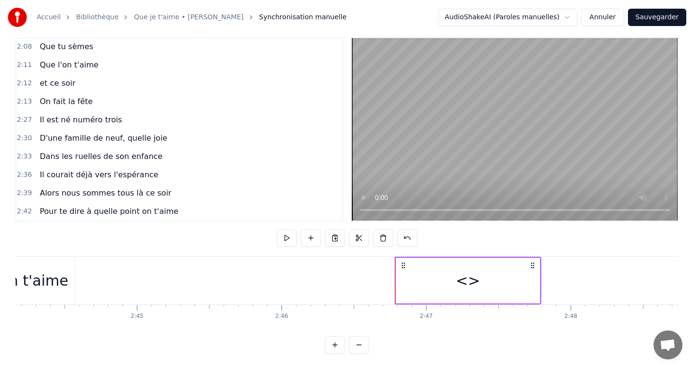
click at [407, 279] on div "<>" at bounding box center [468, 281] width 144 height 46
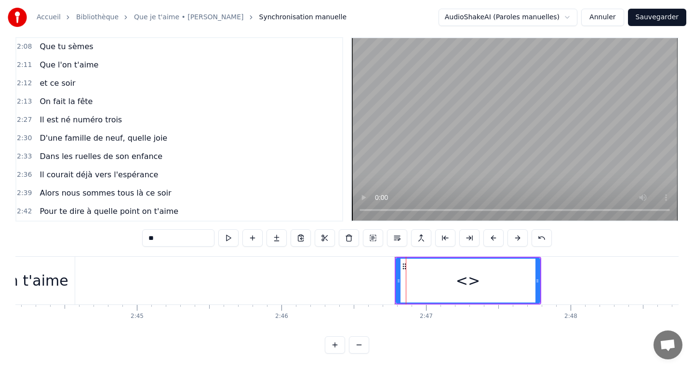
scroll to position [715, 0]
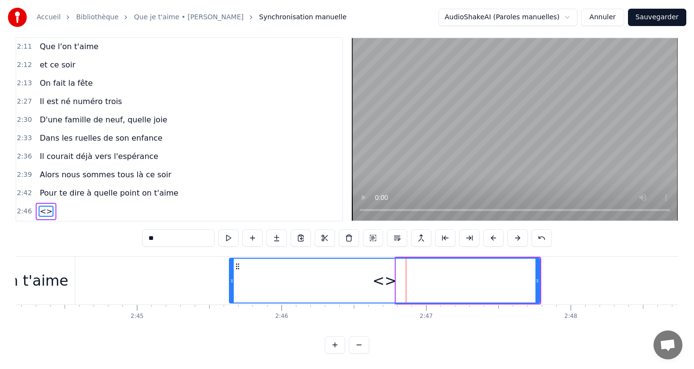
drag, startPoint x: 399, startPoint y: 282, endPoint x: 232, endPoint y: 276, distance: 167.0
click at [232, 276] on div at bounding box center [232, 281] width 4 height 44
click at [178, 248] on div "**" at bounding box center [347, 239] width 410 height 19
click at [173, 238] on input "**" at bounding box center [178, 238] width 72 height 17
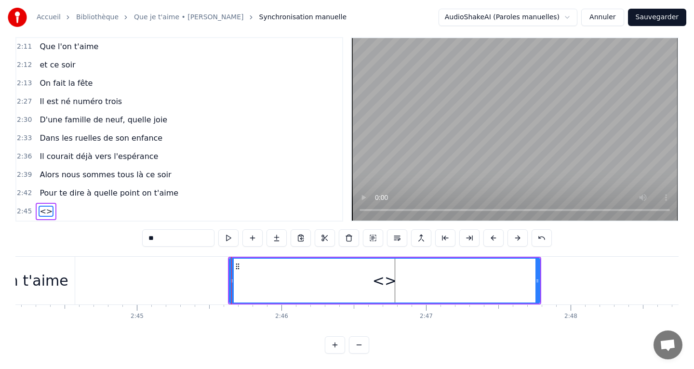
click at [173, 238] on input "**" at bounding box center [178, 238] width 72 height 17
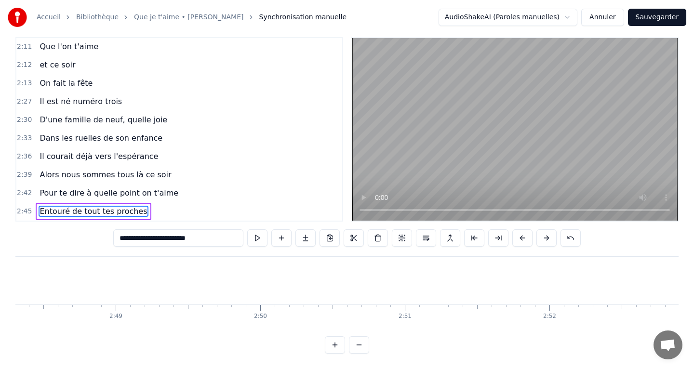
scroll to position [0, 24362]
type input "**********"
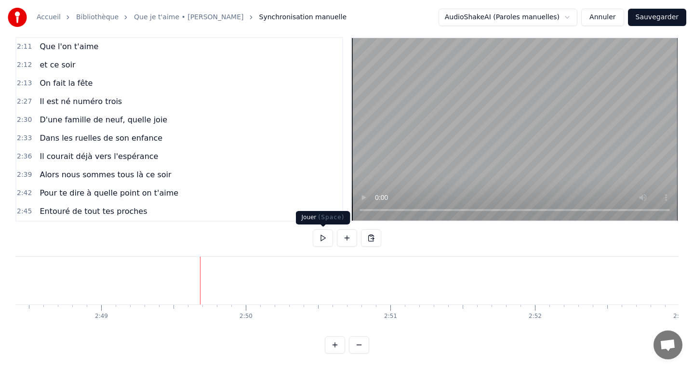
click at [315, 243] on button at bounding box center [323, 238] width 20 height 17
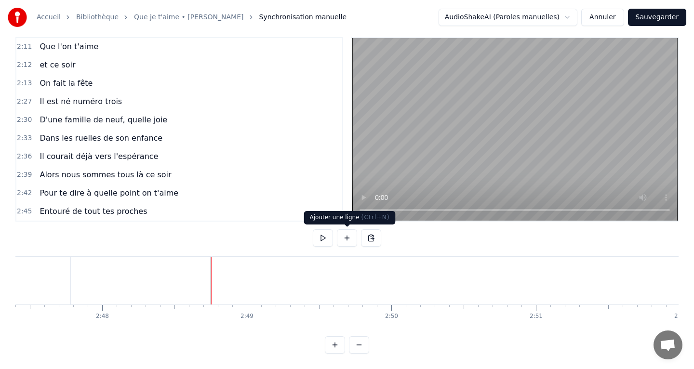
click at [348, 243] on button at bounding box center [347, 238] width 20 height 17
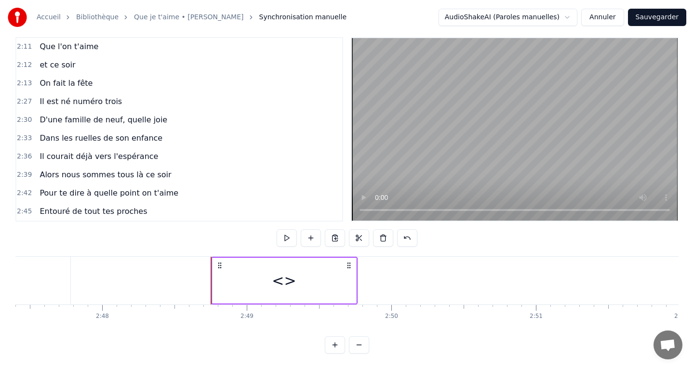
click at [333, 289] on div "<>" at bounding box center [285, 281] width 144 height 46
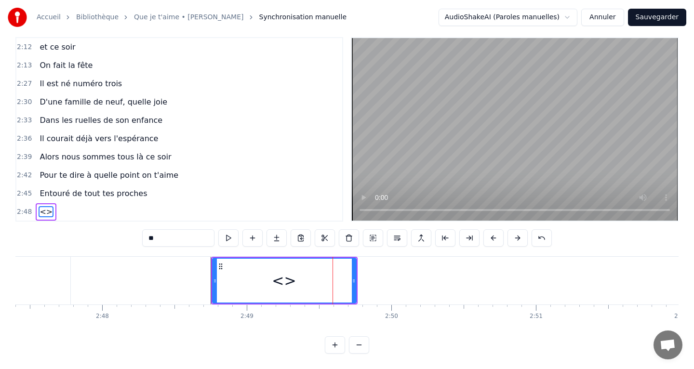
scroll to position [733, 0]
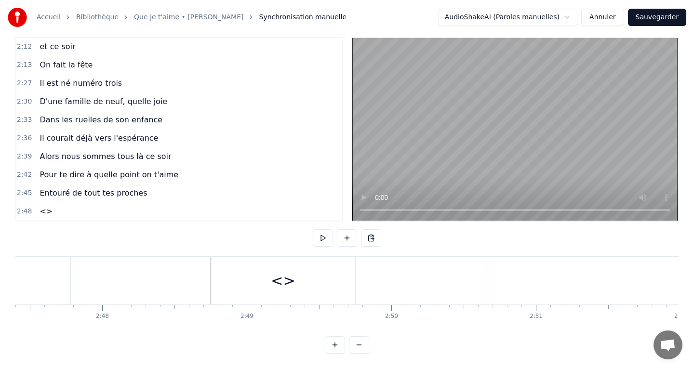
click at [321, 283] on div "<>" at bounding box center [284, 281] width 144 height 48
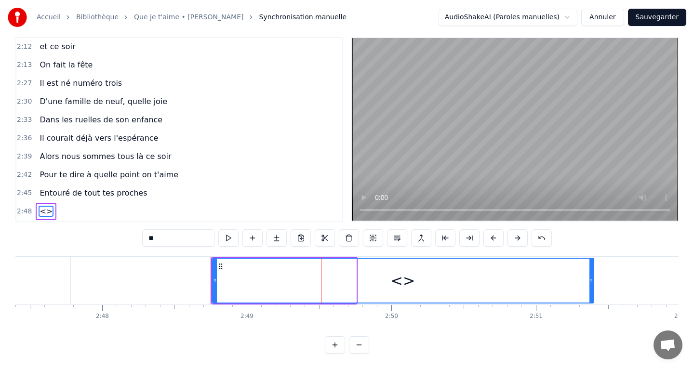
drag, startPoint x: 353, startPoint y: 280, endPoint x: 591, endPoint y: 281, distance: 237.7
click at [591, 281] on icon at bounding box center [592, 281] width 4 height 8
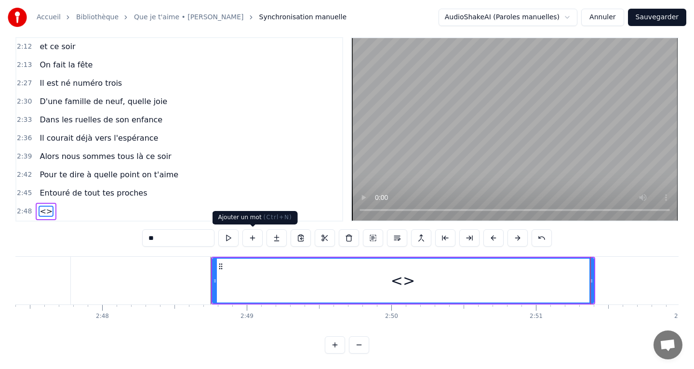
click at [182, 236] on input "**" at bounding box center [178, 238] width 72 height 17
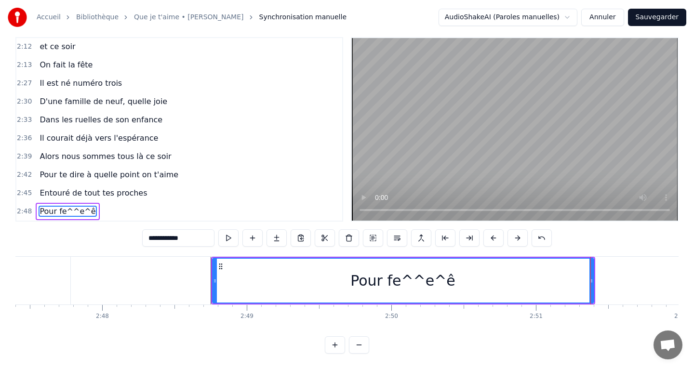
drag, startPoint x: 187, startPoint y: 240, endPoint x: 168, endPoint y: 238, distance: 18.9
click at [168, 238] on input "**********" at bounding box center [178, 238] width 72 height 17
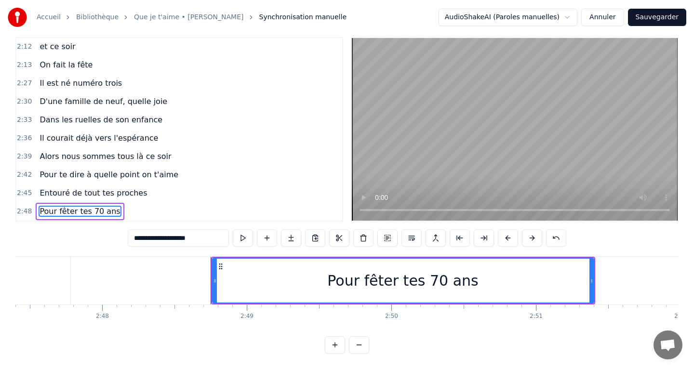
type input "**********"
click at [269, 281] on div "Pour fêter tes 70 ans" at bounding box center [403, 281] width 380 height 44
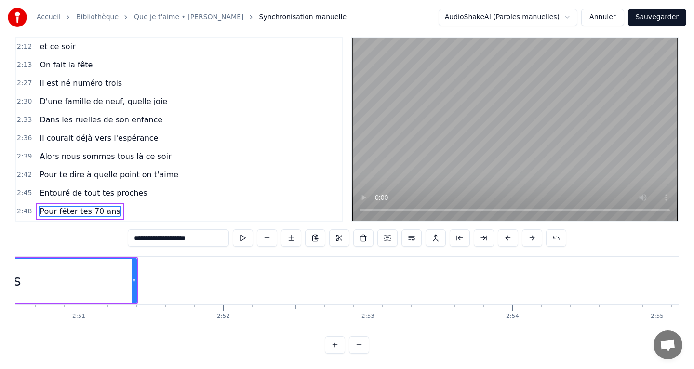
scroll to position [0, 24711]
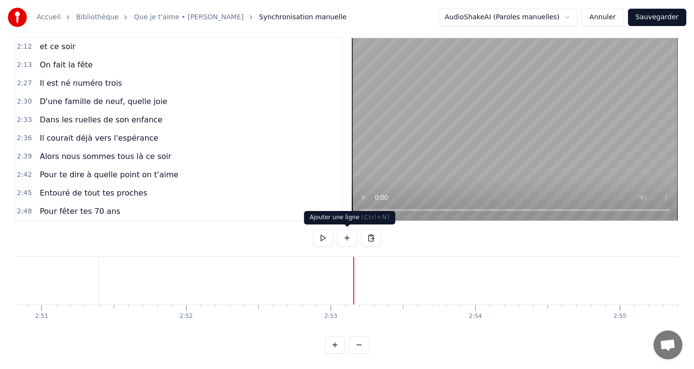
click at [344, 244] on button at bounding box center [347, 238] width 20 height 17
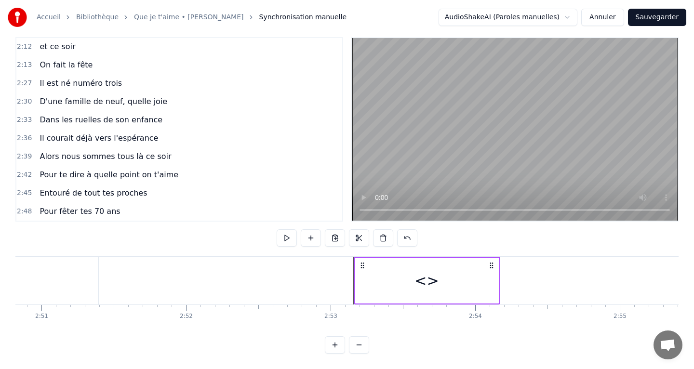
click at [412, 275] on div "<>" at bounding box center [427, 281] width 144 height 46
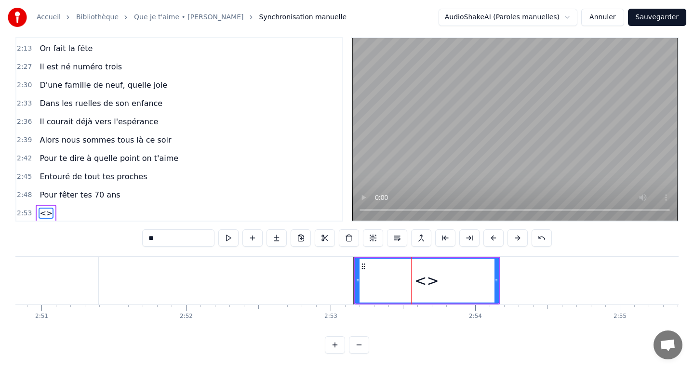
scroll to position [752, 0]
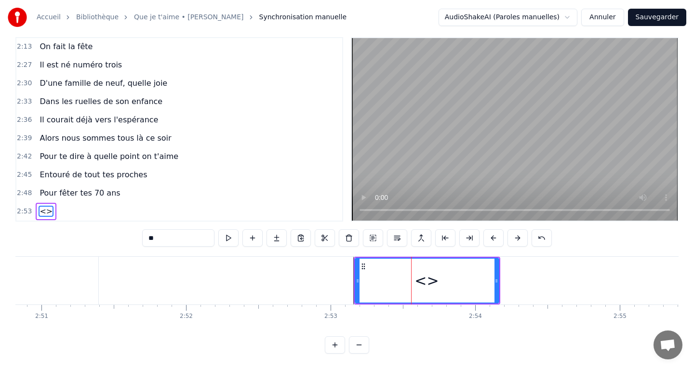
click at [173, 228] on div "0:13 Quand ton regard brille 0:16 pour un match de foot 0:19 Quand t’encourages…" at bounding box center [347, 195] width 664 height 317
click at [161, 238] on input "**" at bounding box center [178, 238] width 72 height 17
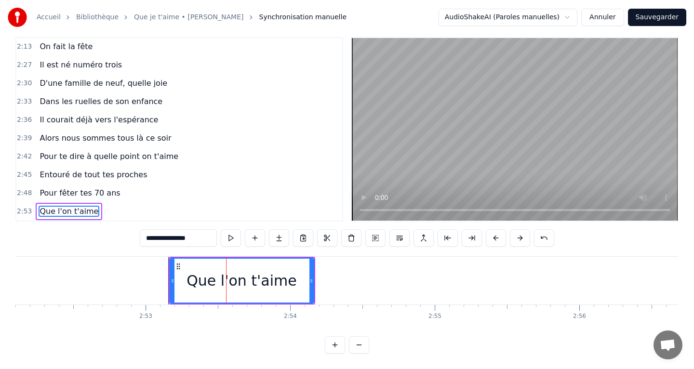
scroll to position [0, 24899]
type input "**********"
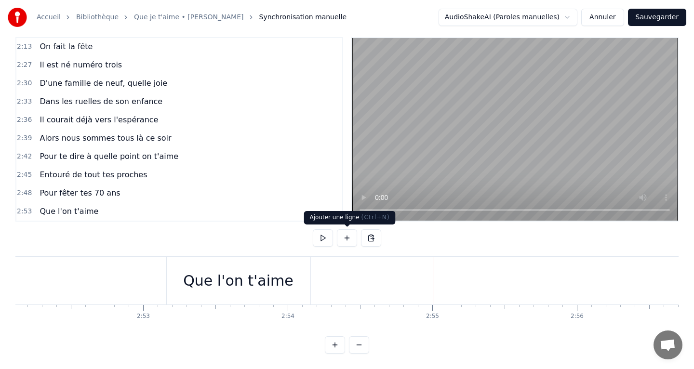
click at [348, 242] on button at bounding box center [347, 238] width 20 height 17
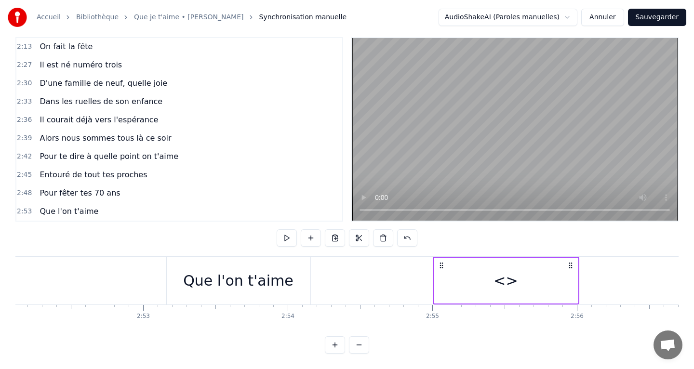
click at [506, 283] on div "<>" at bounding box center [506, 281] width 24 height 22
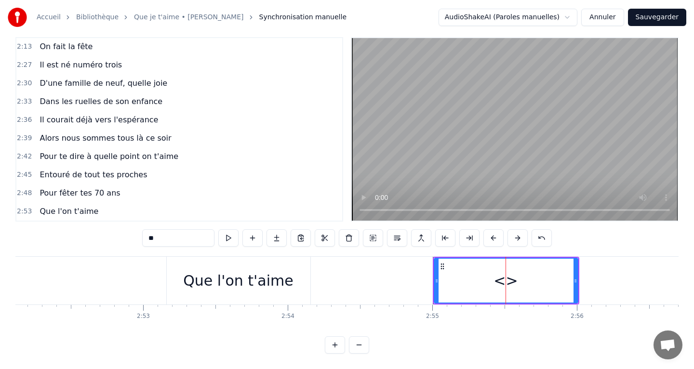
scroll to position [770, 0]
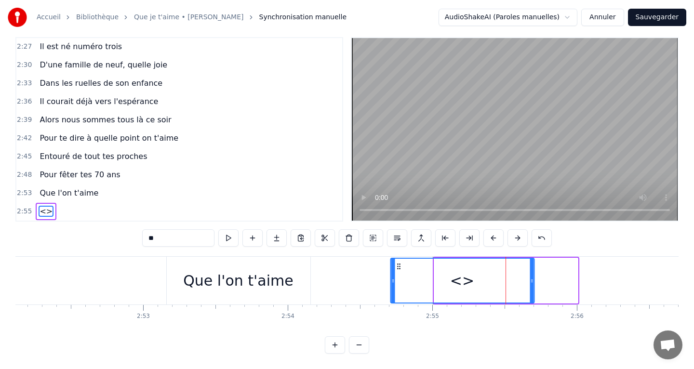
drag, startPoint x: 440, startPoint y: 265, endPoint x: 396, endPoint y: 277, distance: 45.4
click at [396, 277] on div "<>" at bounding box center [462, 281] width 143 height 44
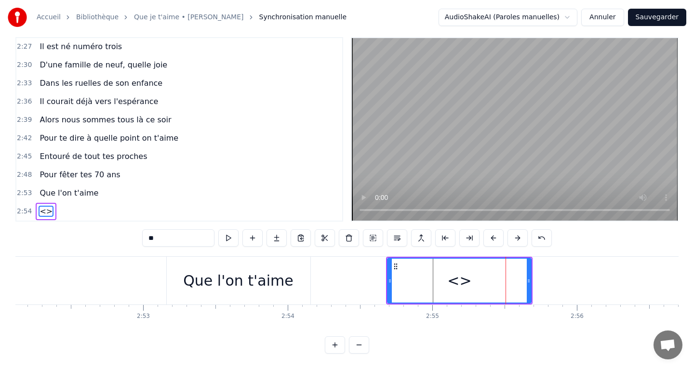
click at [152, 238] on input "**" at bounding box center [178, 238] width 72 height 17
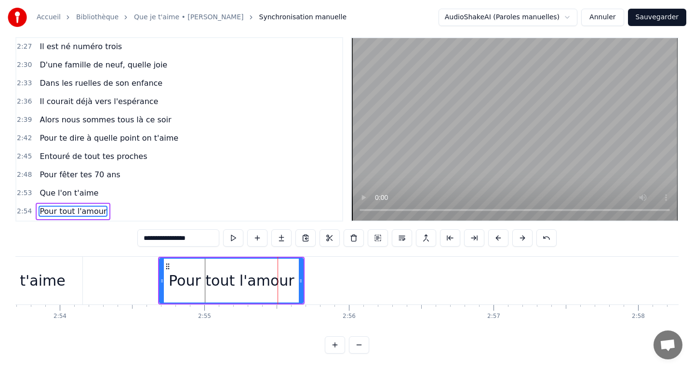
scroll to position [0, 25134]
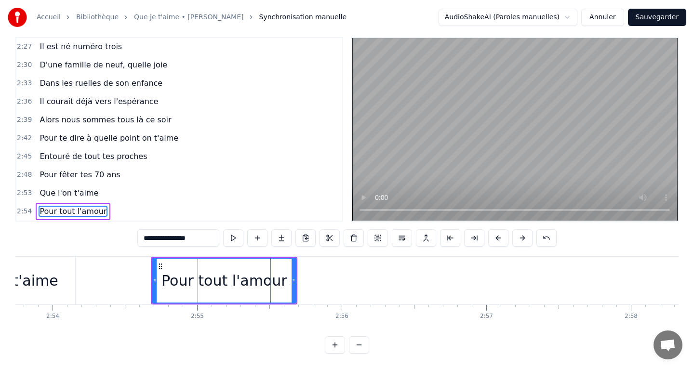
type input "**********"
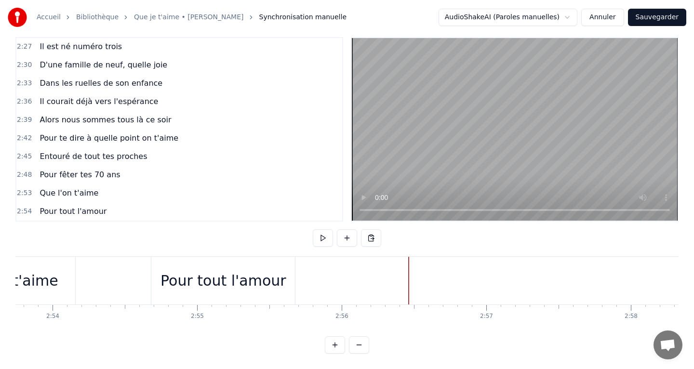
click at [349, 246] on button at bounding box center [347, 238] width 20 height 17
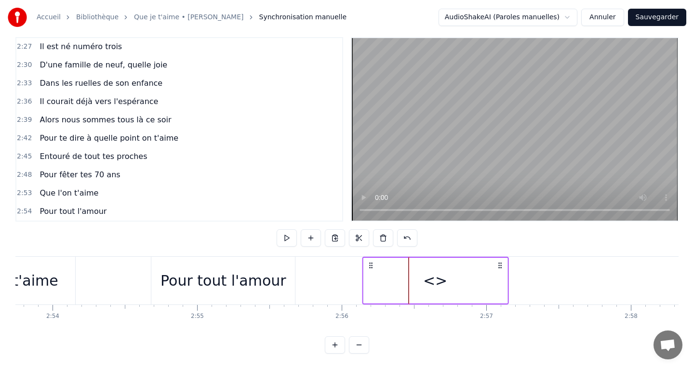
drag, startPoint x: 417, startPoint y: 268, endPoint x: 359, endPoint y: 270, distance: 57.4
click at [362, 270] on div "<>" at bounding box center [435, 281] width 147 height 48
click at [398, 281] on div "<>" at bounding box center [425, 281] width 144 height 46
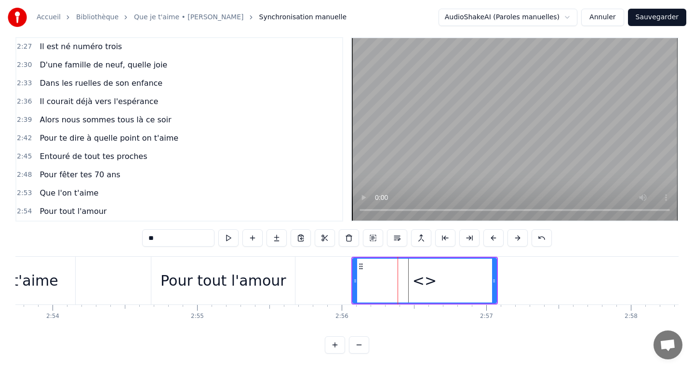
scroll to position [788, 0]
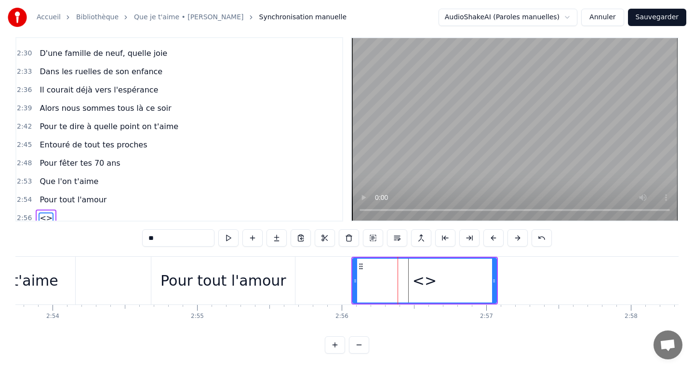
click at [398, 281] on div "<>" at bounding box center [424, 281] width 143 height 44
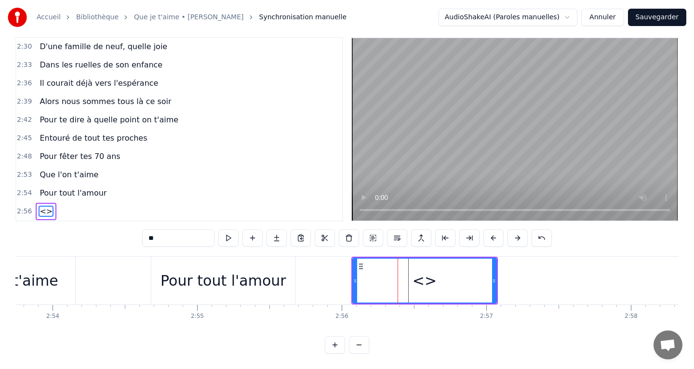
click at [178, 242] on input "**" at bounding box center [178, 238] width 72 height 17
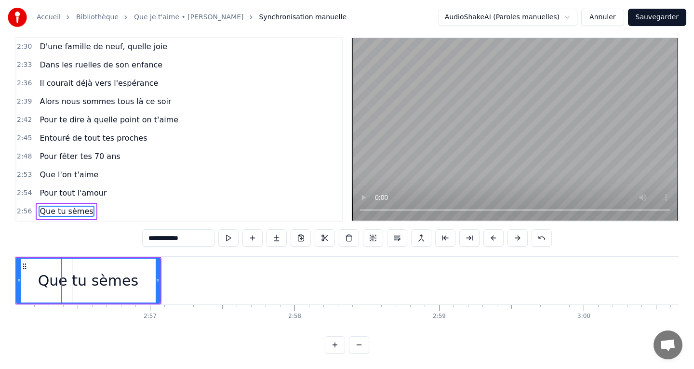
scroll to position [0, 25485]
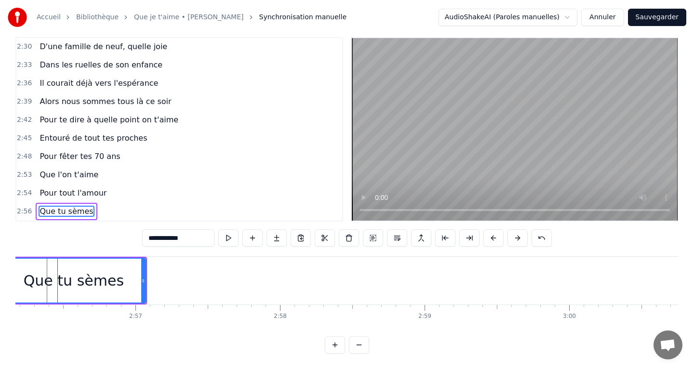
type input "**********"
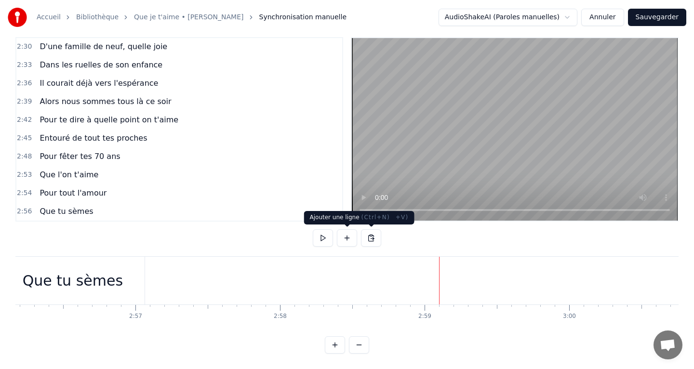
click at [353, 238] on button at bounding box center [347, 238] width 20 height 17
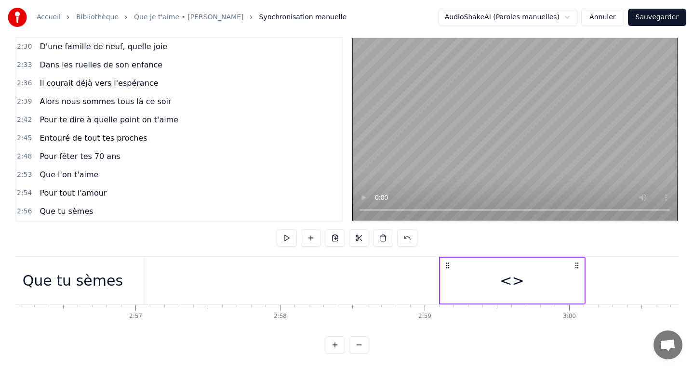
click at [473, 270] on div "<>" at bounding box center [513, 281] width 144 height 46
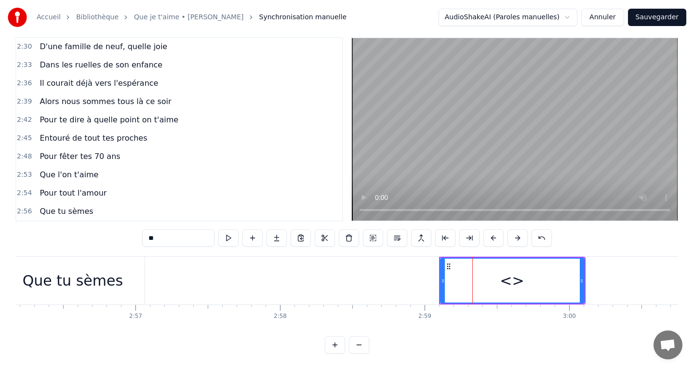
scroll to position [807, 0]
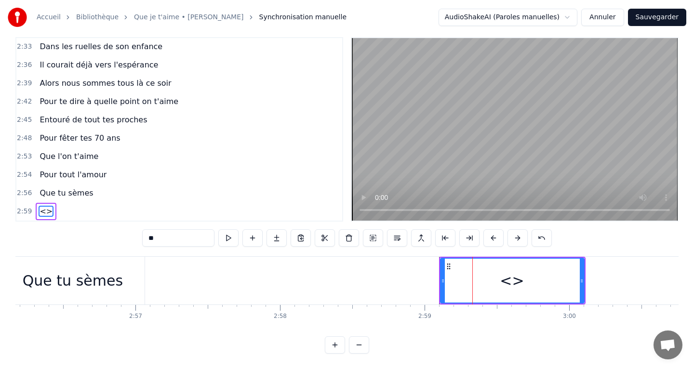
click at [195, 239] on input "**" at bounding box center [178, 238] width 72 height 17
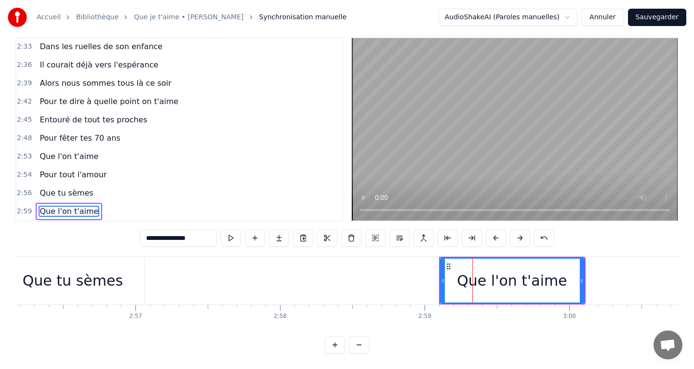
type input "**********"
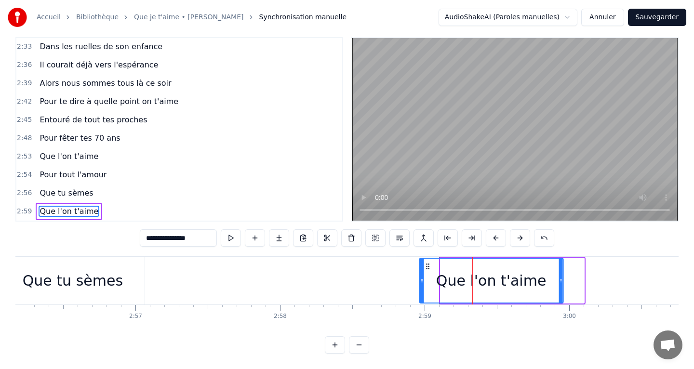
drag, startPoint x: 450, startPoint y: 267, endPoint x: 429, endPoint y: 269, distance: 21.3
click at [429, 269] on icon at bounding box center [428, 267] width 8 height 8
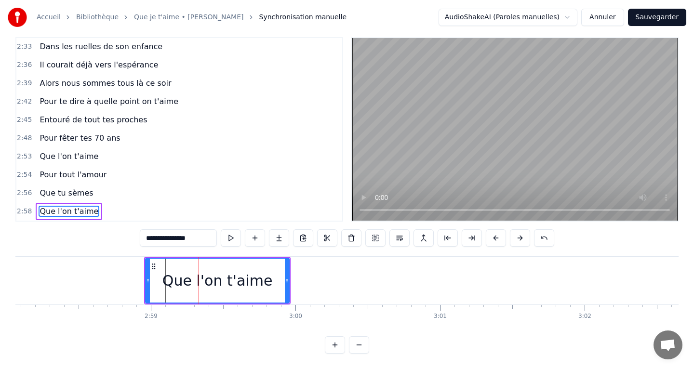
scroll to position [0, 25773]
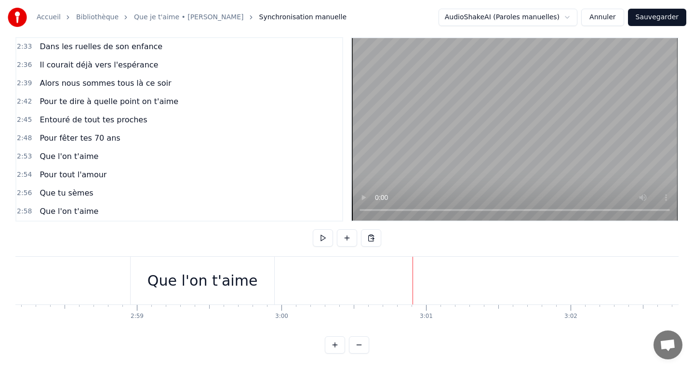
click at [347, 239] on button at bounding box center [347, 238] width 20 height 17
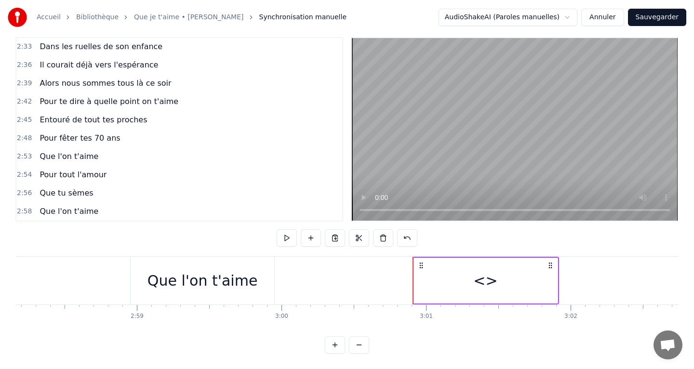
click at [414, 288] on div "<>" at bounding box center [486, 281] width 144 height 46
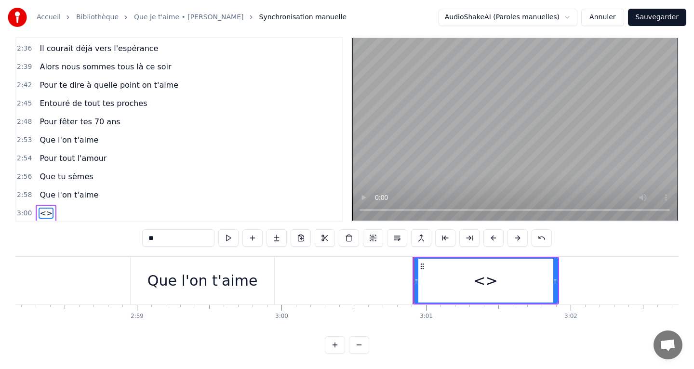
scroll to position [825, 0]
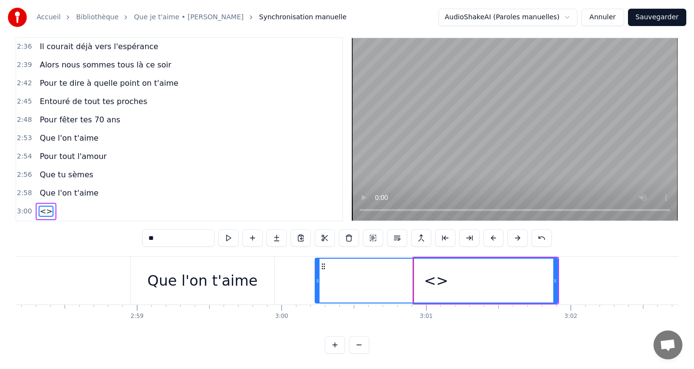
drag, startPoint x: 416, startPoint y: 288, endPoint x: 316, endPoint y: 286, distance: 100.3
click at [316, 286] on div at bounding box center [318, 281] width 4 height 44
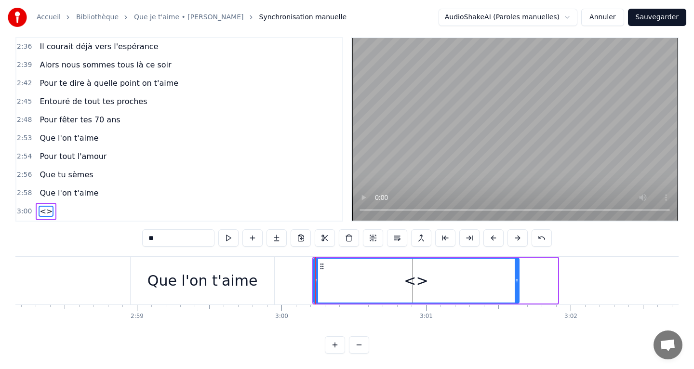
drag, startPoint x: 554, startPoint y: 285, endPoint x: 510, endPoint y: 282, distance: 43.5
click at [515, 282] on icon at bounding box center [517, 281] width 4 height 8
click at [162, 236] on input "**" at bounding box center [178, 238] width 72 height 17
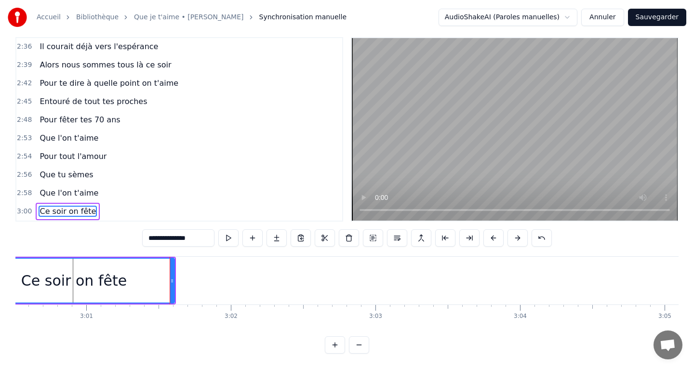
scroll to position [0, 26128]
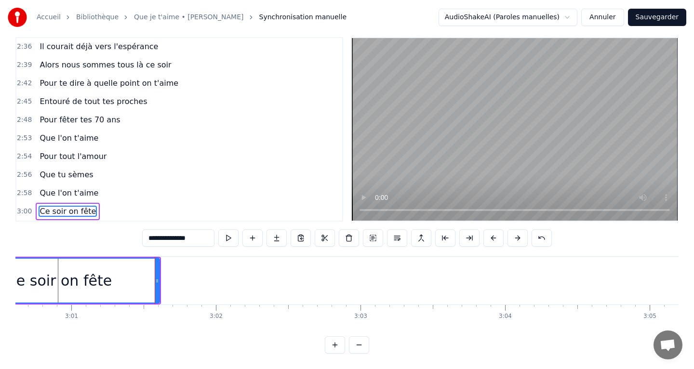
type input "**********"
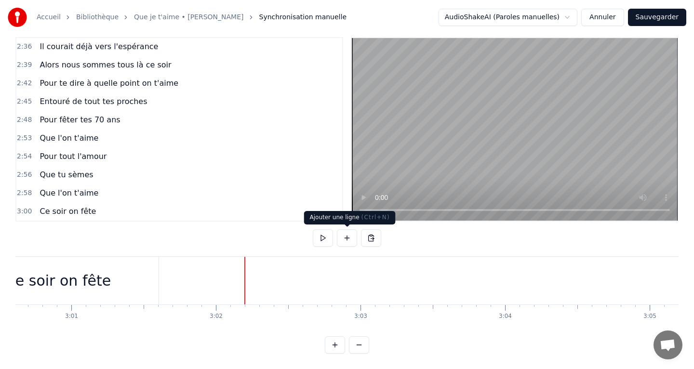
click at [351, 242] on button at bounding box center [347, 238] width 20 height 17
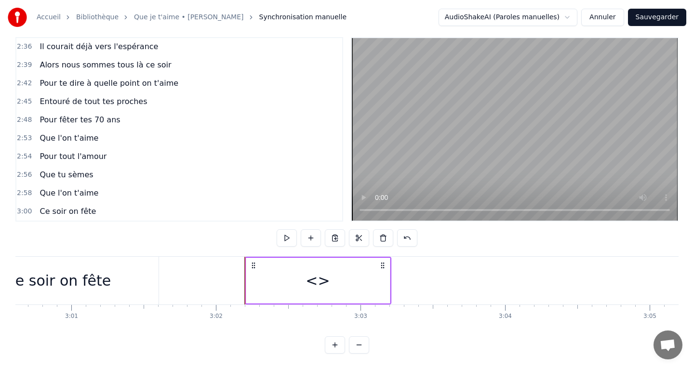
click at [323, 277] on div "<>" at bounding box center [318, 281] width 24 height 22
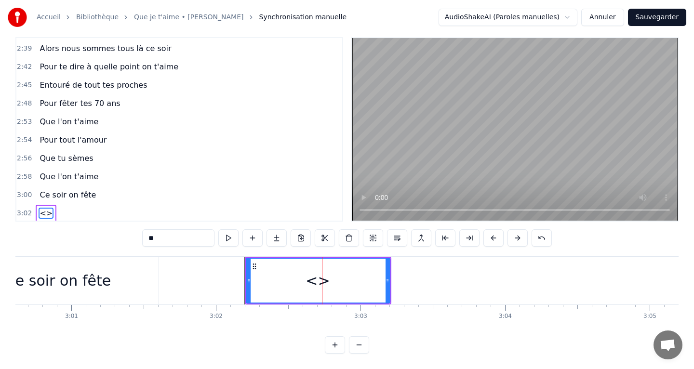
scroll to position [843, 0]
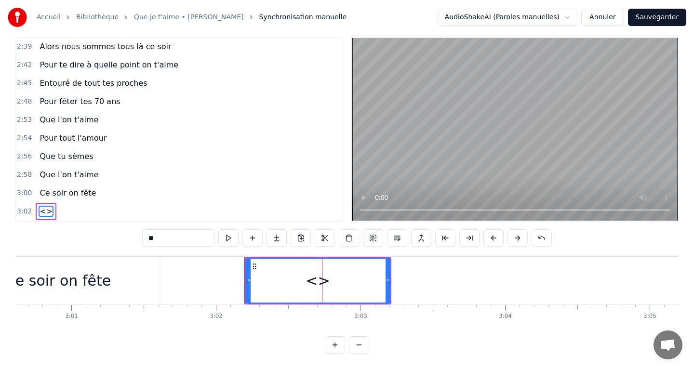
click at [183, 240] on input "**" at bounding box center [178, 238] width 72 height 17
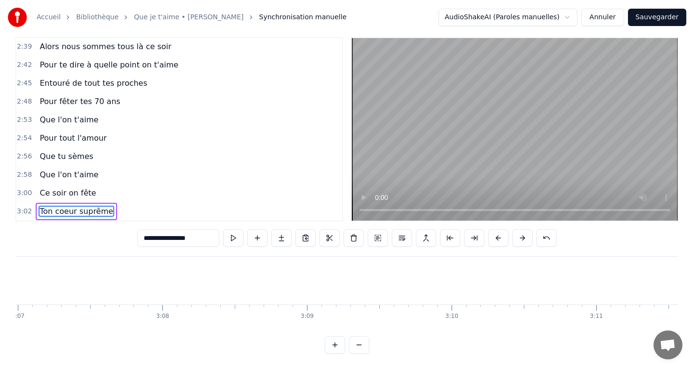
scroll to position [0, 27051]
type input "**********"
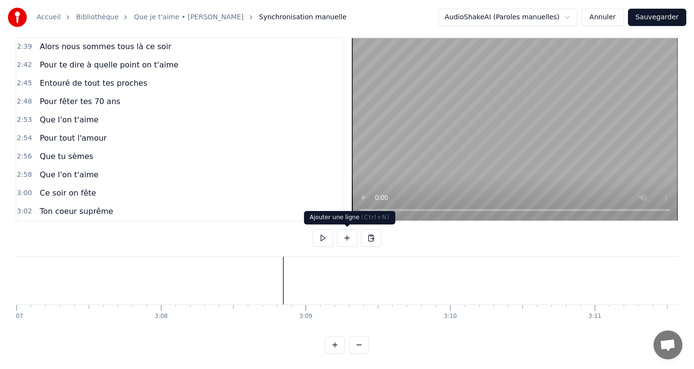
click at [352, 242] on button at bounding box center [347, 238] width 20 height 17
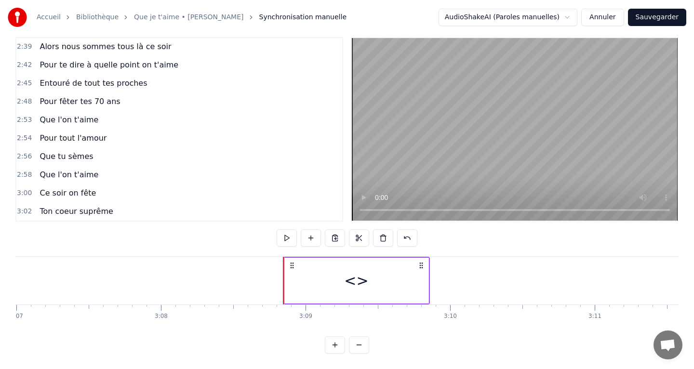
click at [345, 285] on div "<>" at bounding box center [357, 281] width 144 height 46
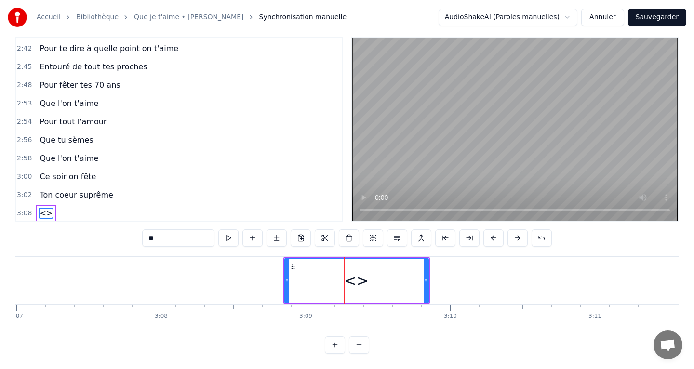
scroll to position [862, 0]
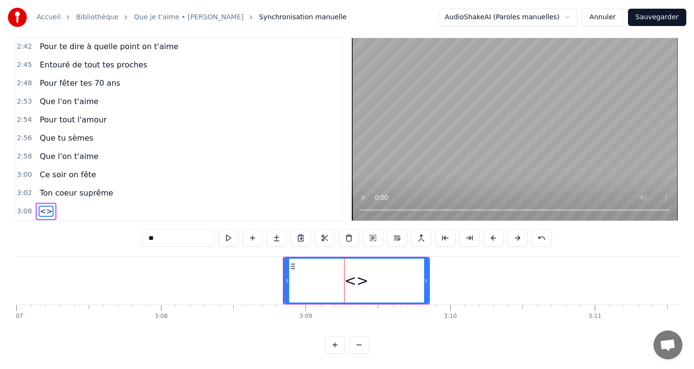
click at [186, 241] on input "**" at bounding box center [178, 238] width 72 height 17
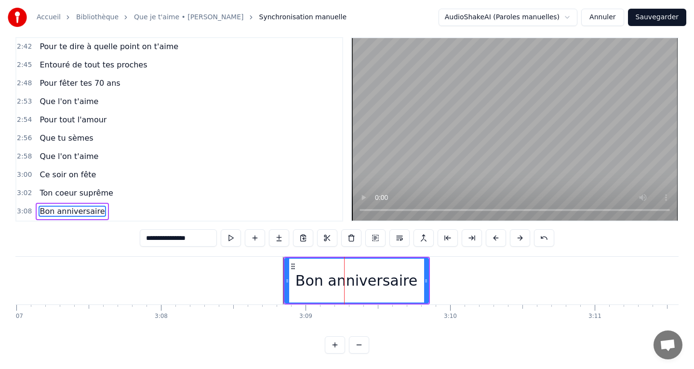
type input "**********"
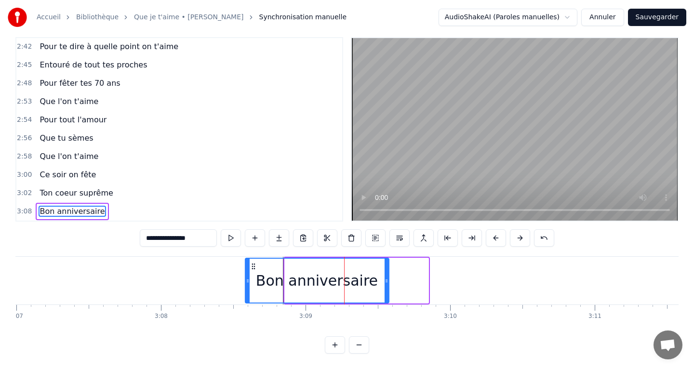
drag, startPoint x: 292, startPoint y: 268, endPoint x: 253, endPoint y: 268, distance: 39.5
click at [253, 268] on icon at bounding box center [253, 267] width 8 height 8
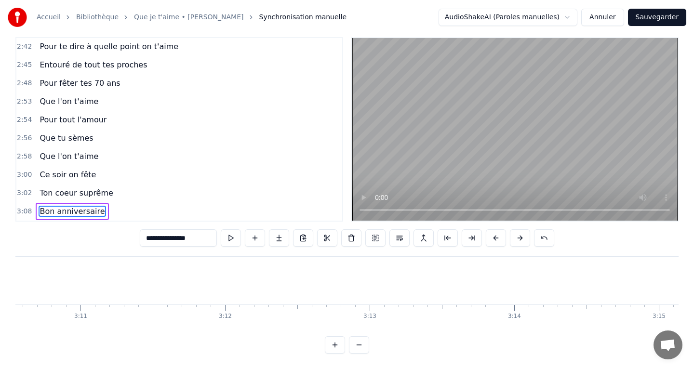
scroll to position [0, 27498]
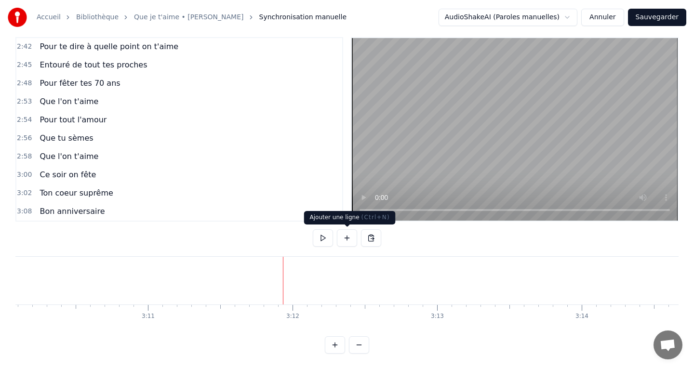
click at [349, 241] on button at bounding box center [347, 238] width 20 height 17
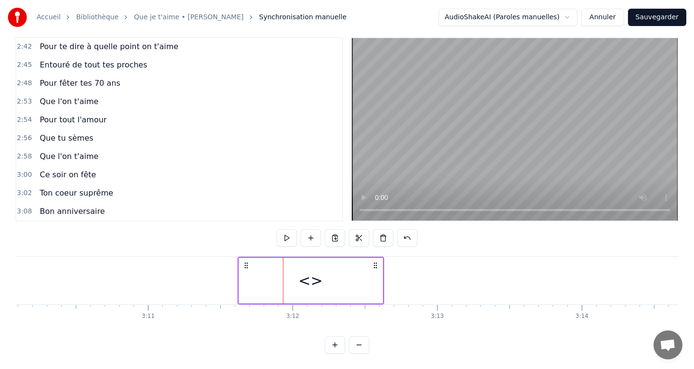
drag, startPoint x: 290, startPoint y: 266, endPoint x: 237, endPoint y: 268, distance: 53.6
click at [242, 268] on icon at bounding box center [246, 266] width 8 height 8
click at [289, 282] on div "<>" at bounding box center [303, 281] width 144 height 46
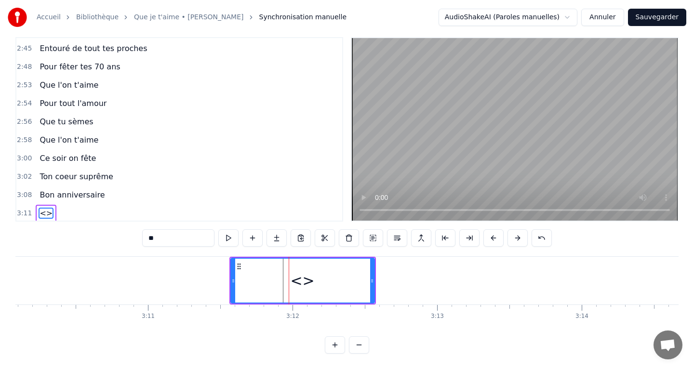
scroll to position [880, 0]
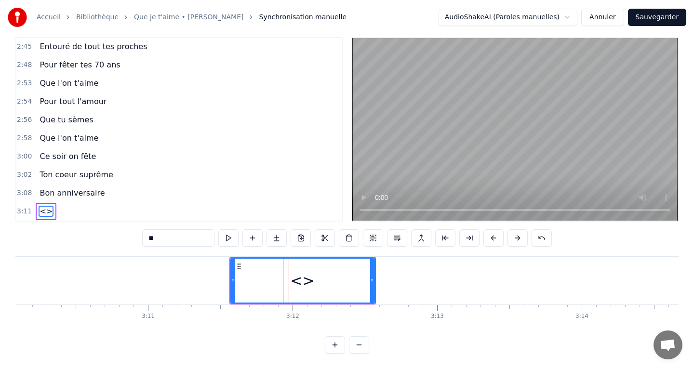
click at [164, 241] on input "**" at bounding box center [178, 238] width 72 height 17
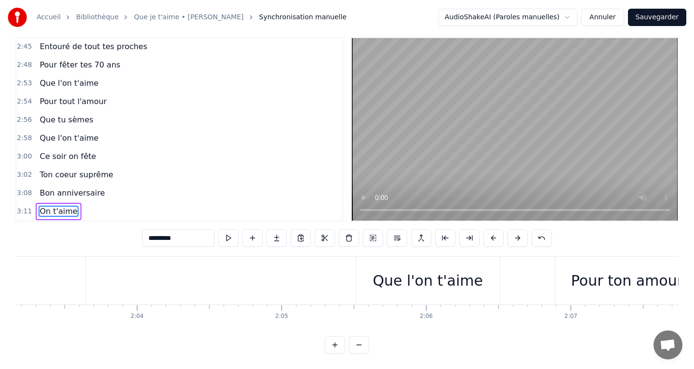
scroll to position [0, 17408]
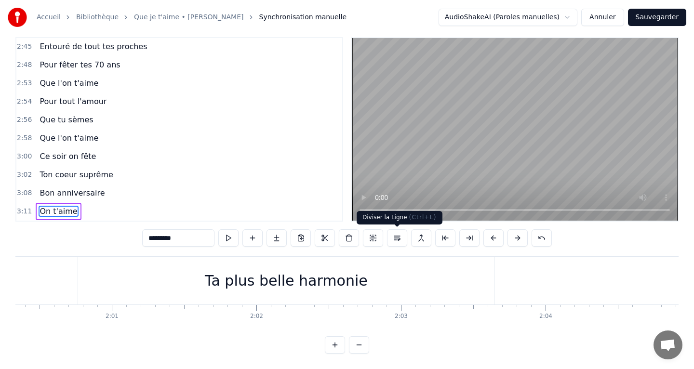
type input "*********"
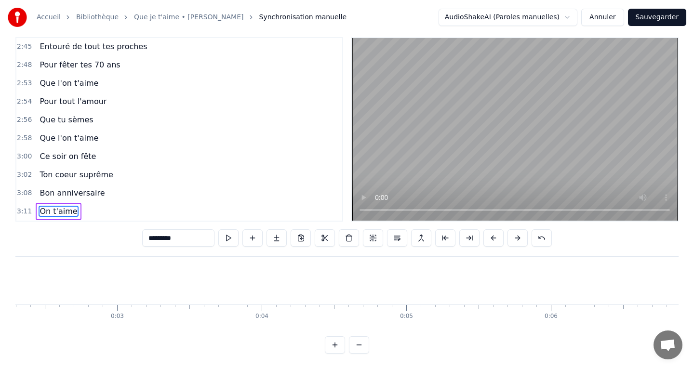
scroll to position [0, 0]
click at [659, 22] on button "Sauvegarder" at bounding box center [657, 17] width 58 height 17
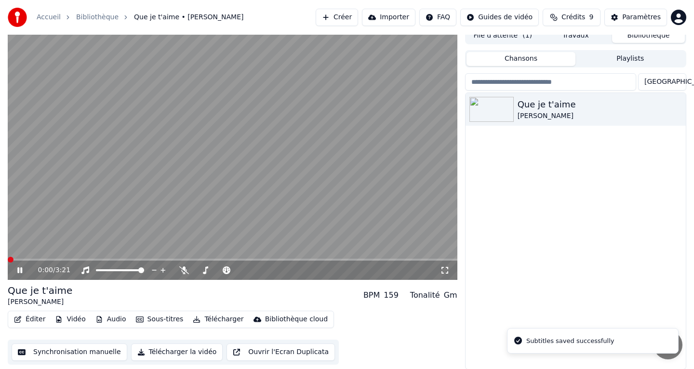
click at [383, 134] on video at bounding box center [233, 153] width 450 height 253
click at [531, 105] on div "Que je t'aime" at bounding box center [595, 105] width 155 height 14
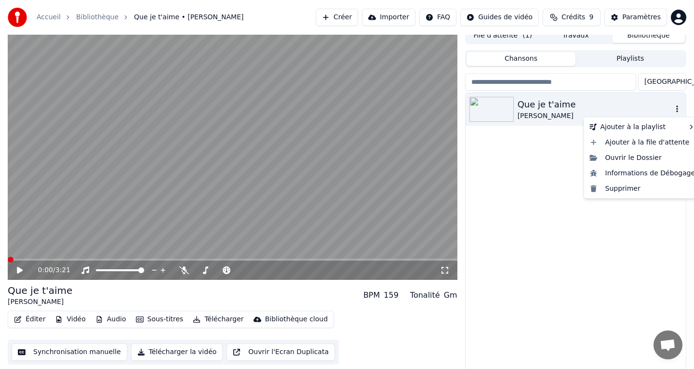
click at [678, 109] on icon "button" at bounding box center [678, 109] width 10 height 8
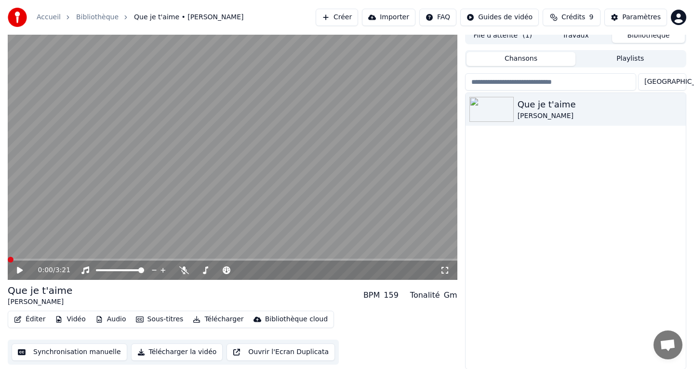
click at [29, 322] on button "Éditer" at bounding box center [29, 320] width 39 height 14
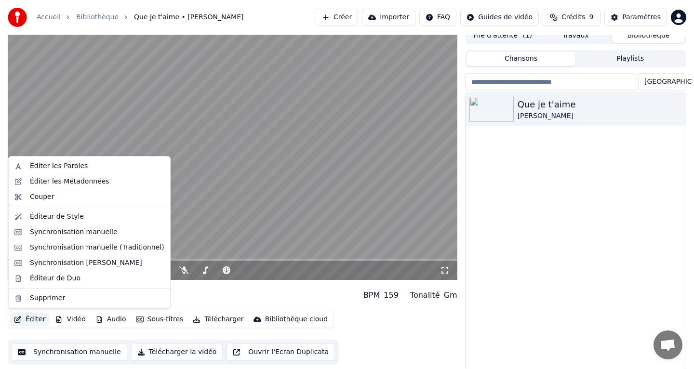
click at [503, 181] on div "Que je t'aime [PERSON_NAME]" at bounding box center [576, 231] width 220 height 276
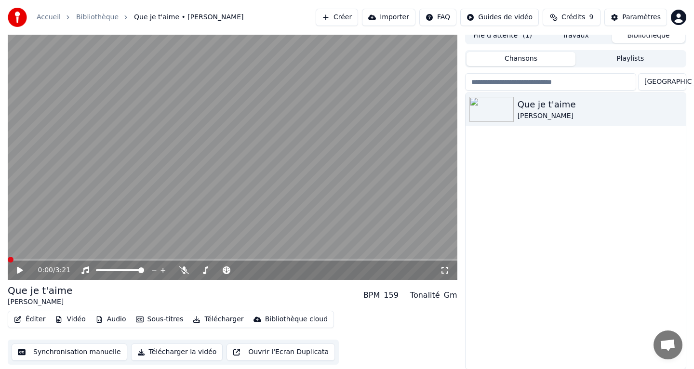
click at [445, 276] on div "0:00 / 3:21" at bounding box center [233, 270] width 450 height 19
click at [445, 273] on icon at bounding box center [445, 271] width 10 height 8
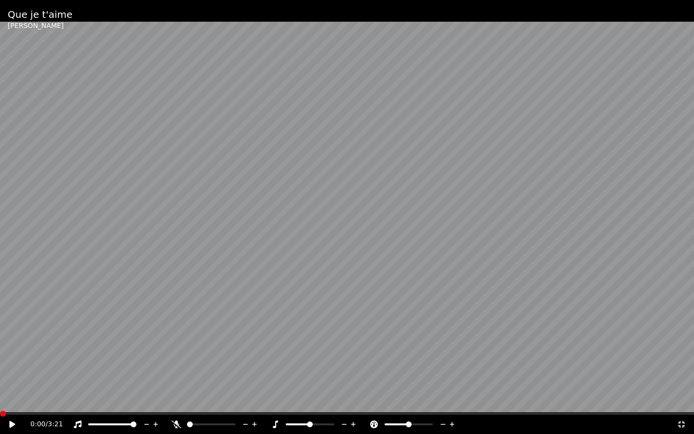
click at [396, 246] on video at bounding box center [347, 217] width 694 height 434
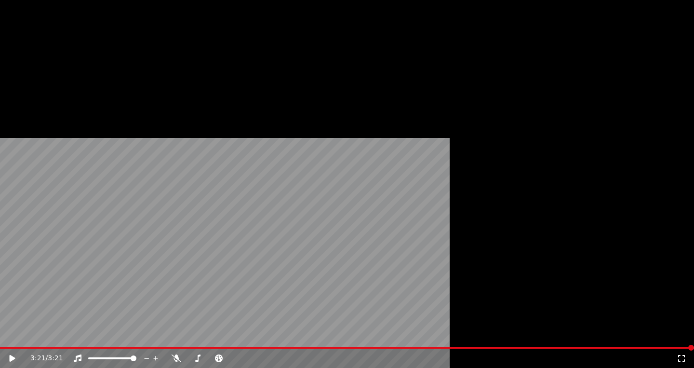
click at [25, 81] on button "Éditer" at bounding box center [29, 75] width 39 height 14
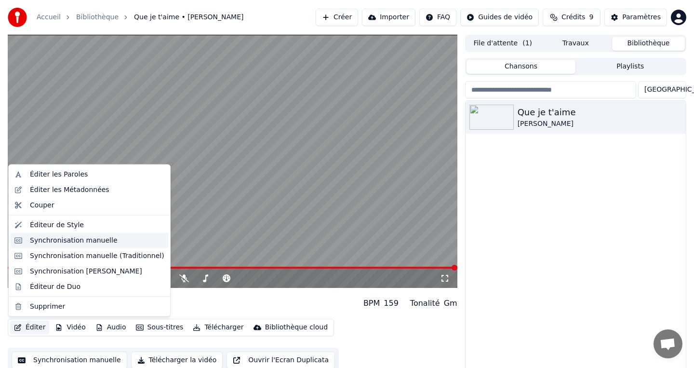
click at [81, 244] on div "Synchronisation manuelle" at bounding box center [74, 240] width 88 height 10
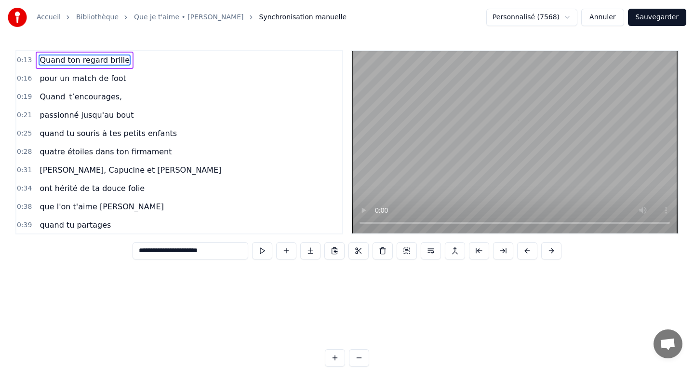
scroll to position [0, 1879]
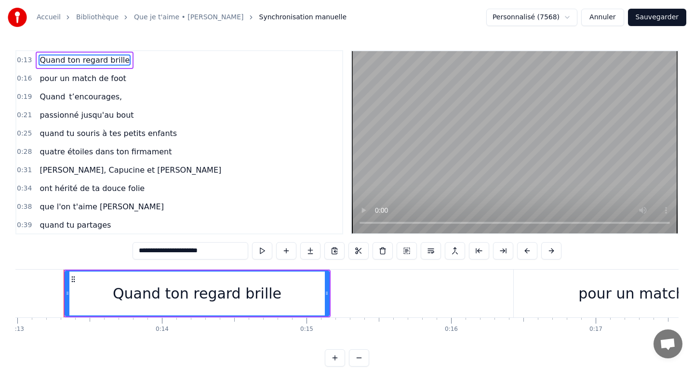
click at [125, 175] on span "[PERSON_NAME], Capucine et [PERSON_NAME]" at bounding box center [131, 169] width 184 height 11
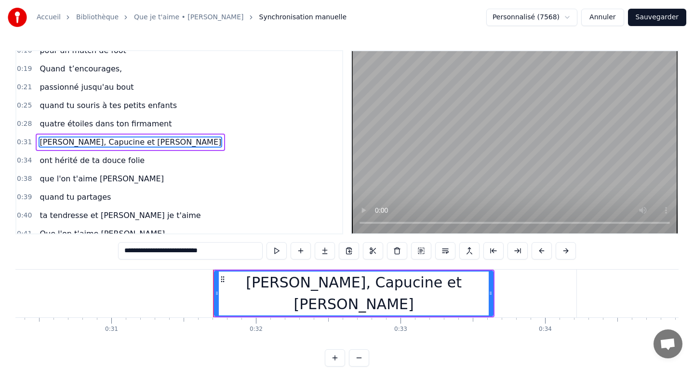
scroll to position [0, 4538]
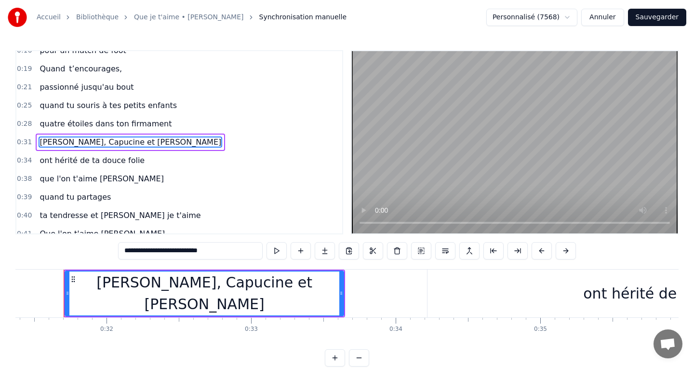
click at [203, 253] on input "**********" at bounding box center [190, 250] width 145 height 17
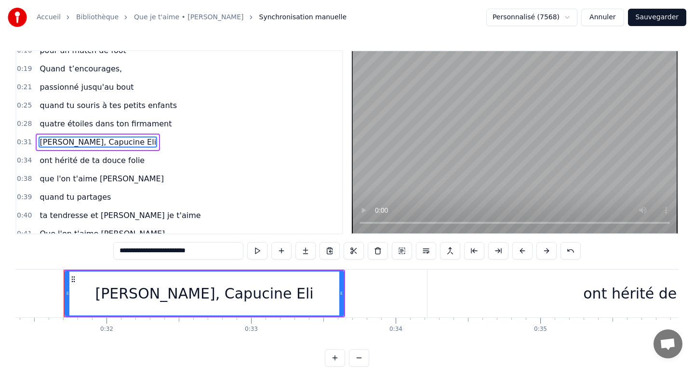
click at [121, 143] on span "[PERSON_NAME], Capucine Eli" at bounding box center [98, 141] width 119 height 11
click at [192, 248] on input "**********" at bounding box center [178, 250] width 130 height 17
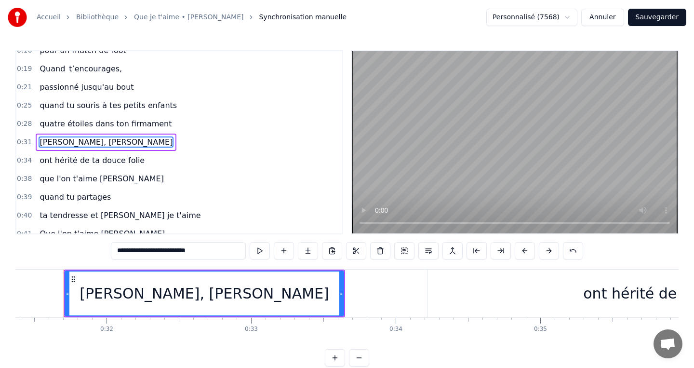
type input "**********"
click at [107, 185] on div "que l'on t'aime [PERSON_NAME]" at bounding box center [102, 178] width 132 height 17
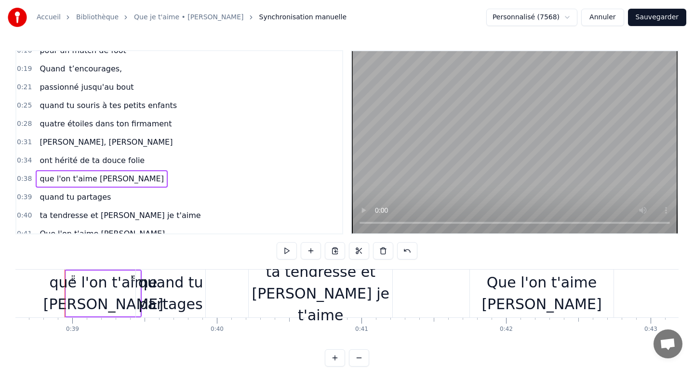
click at [102, 179] on span "que l'on t'aime [PERSON_NAME]" at bounding box center [102, 178] width 126 height 11
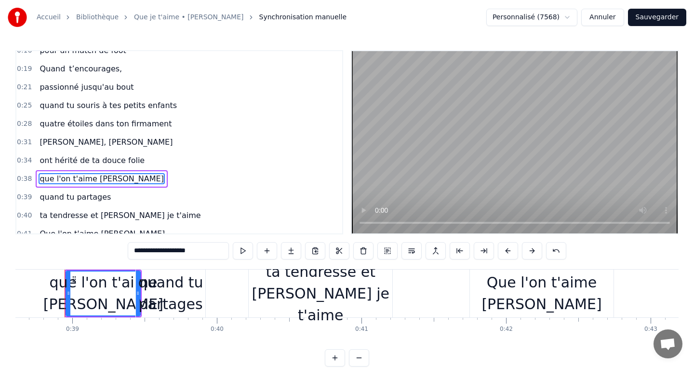
scroll to position [0, 5586]
click at [189, 253] on input "**********" at bounding box center [178, 250] width 101 height 17
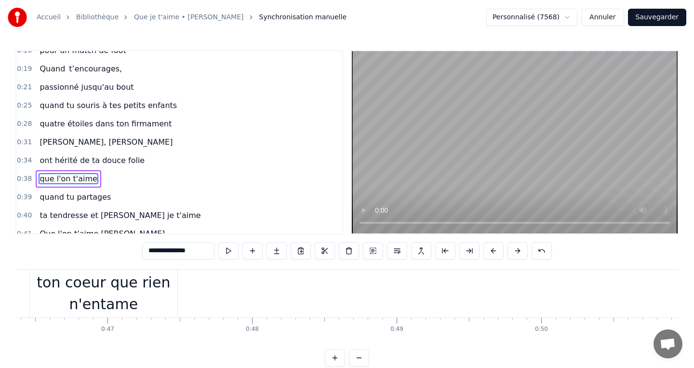
scroll to position [0, 6699]
click at [135, 294] on div "ton coeur que rien n'entame" at bounding box center [112, 292] width 148 height 43
type input "**********"
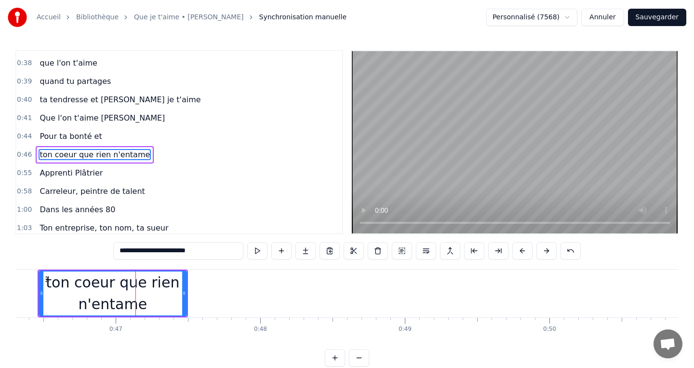
scroll to position [156, 0]
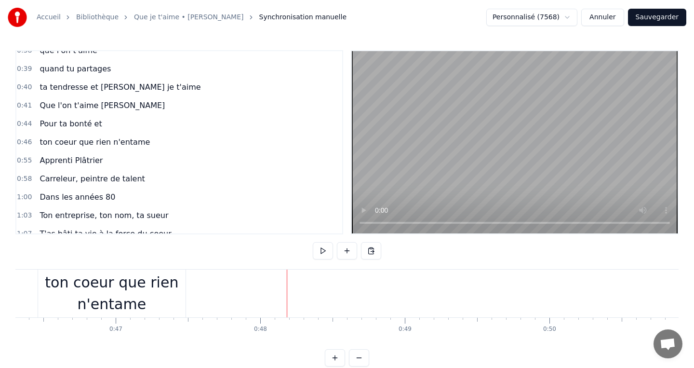
click at [122, 298] on div "ton coeur que rien n'entame" at bounding box center [112, 292] width 148 height 43
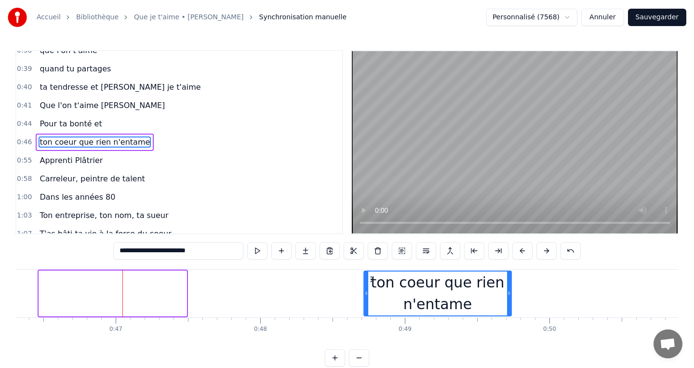
drag, startPoint x: 50, startPoint y: 278, endPoint x: 375, endPoint y: 285, distance: 325.1
click at [375, 285] on div "ton coeur que rien n'entame" at bounding box center [438, 293] width 147 height 44
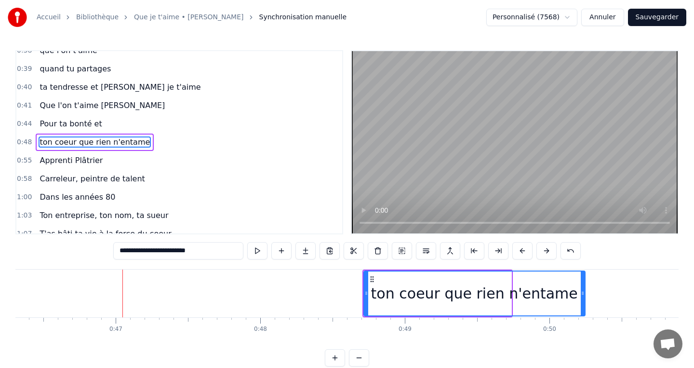
drag, startPoint x: 509, startPoint y: 295, endPoint x: 583, endPoint y: 275, distance: 76.3
click at [583, 275] on div at bounding box center [583, 293] width 4 height 44
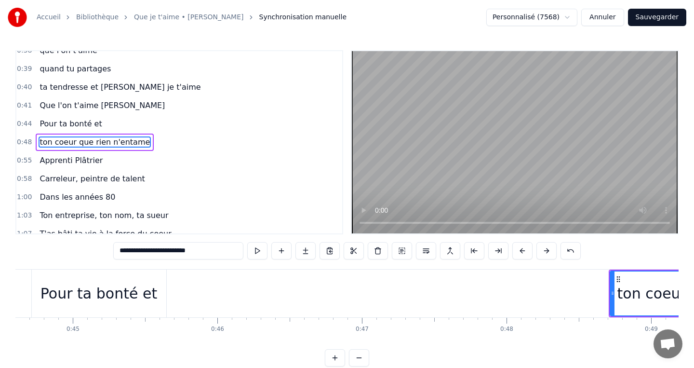
scroll to position [0, 6432]
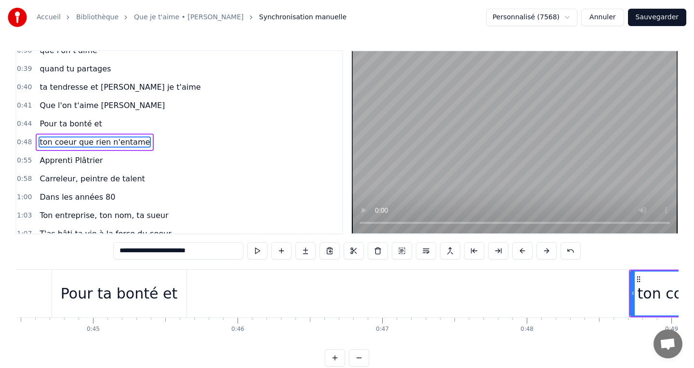
click at [122, 297] on div "Pour ta bonté et" at bounding box center [119, 294] width 117 height 22
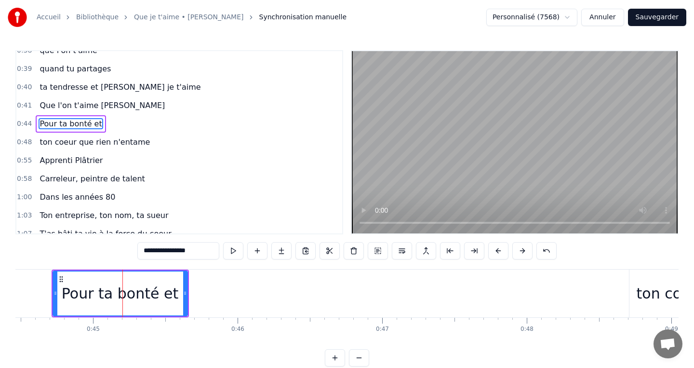
scroll to position [138, 0]
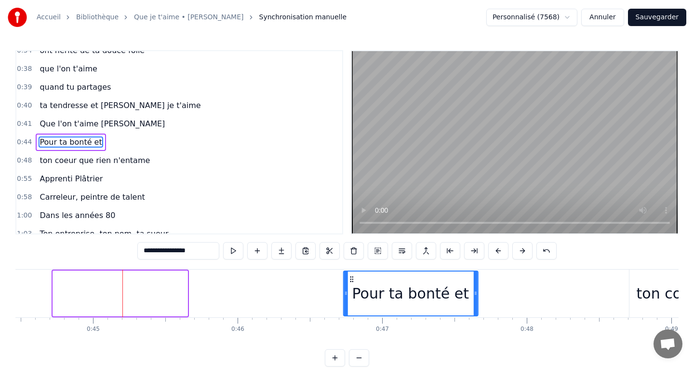
drag, startPoint x: 63, startPoint y: 280, endPoint x: 353, endPoint y: 276, distance: 290.3
click at [353, 276] on icon at bounding box center [352, 279] width 8 height 8
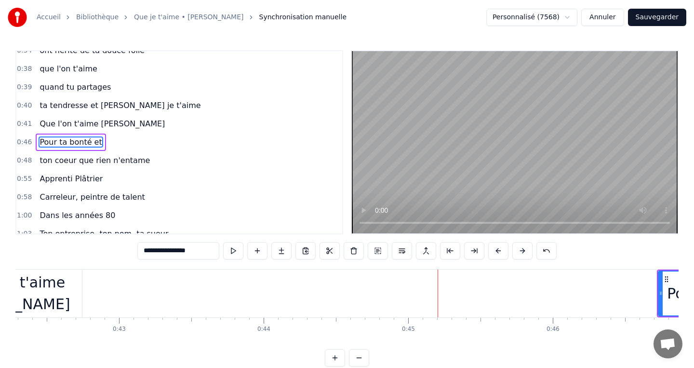
scroll to position [0, 6115]
click at [25, 292] on div "Que l'on t'aime [PERSON_NAME]" at bounding box center [12, 292] width 144 height 43
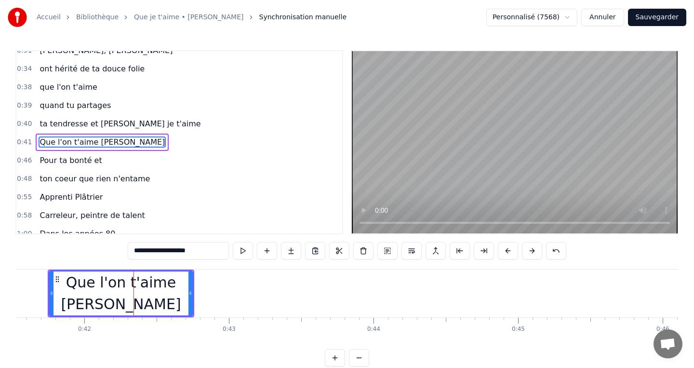
scroll to position [0, 6006]
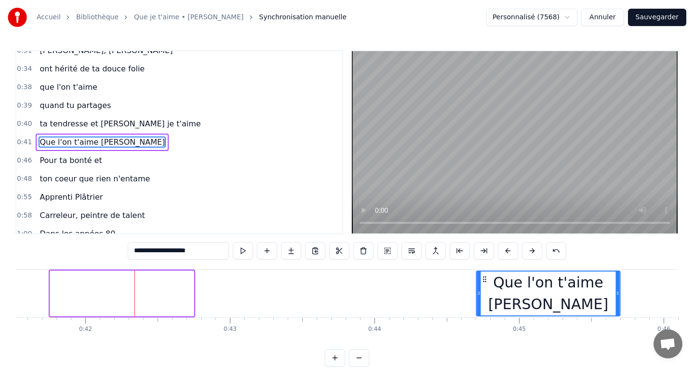
drag, startPoint x: 58, startPoint y: 281, endPoint x: 485, endPoint y: 271, distance: 426.9
click at [485, 271] on div "Que l'on t'aime [PERSON_NAME]" at bounding box center [548, 293] width 143 height 44
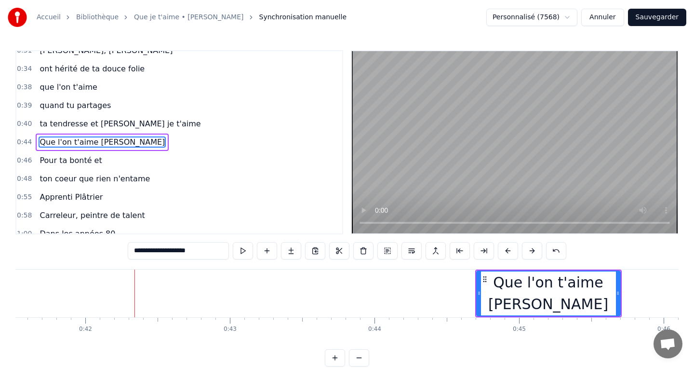
click at [200, 251] on input "**********" at bounding box center [178, 250] width 101 height 17
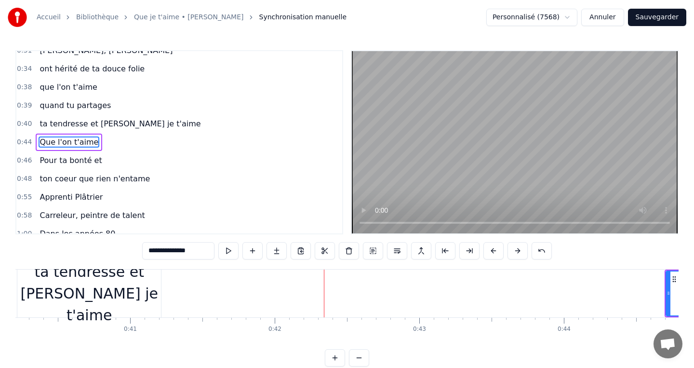
scroll to position [0, 5813]
click at [107, 294] on div "ta tendresse et [PERSON_NAME] je t'aime" at bounding box center [93, 293] width 144 height 65
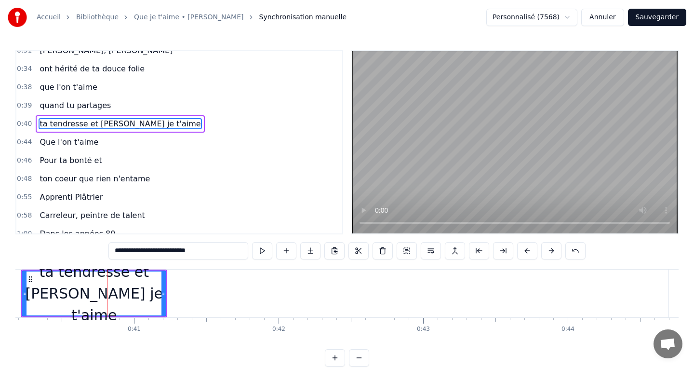
scroll to position [101, 0]
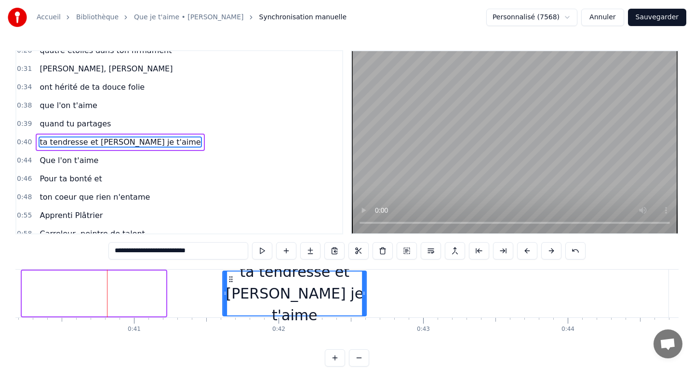
drag, startPoint x: 31, startPoint y: 278, endPoint x: 231, endPoint y: 292, distance: 201.1
click at [231, 292] on div "ta tendresse et [PERSON_NAME] je t'aime" at bounding box center [294, 293] width 143 height 44
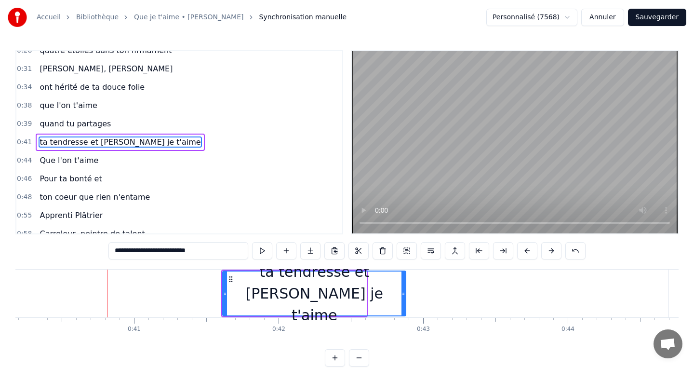
drag, startPoint x: 365, startPoint y: 295, endPoint x: 412, endPoint y: 295, distance: 46.8
click at [406, 295] on icon at bounding box center [404, 293] width 4 height 8
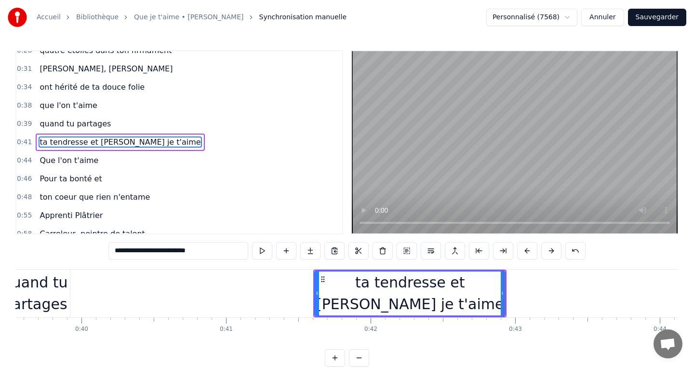
scroll to position [0, 5698]
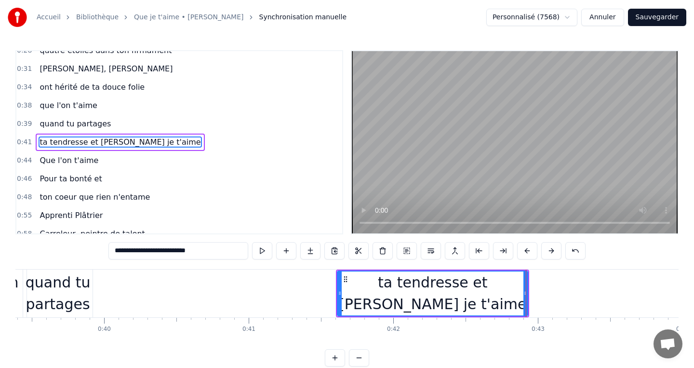
click at [61, 296] on div "quand tu partages" at bounding box center [57, 292] width 69 height 43
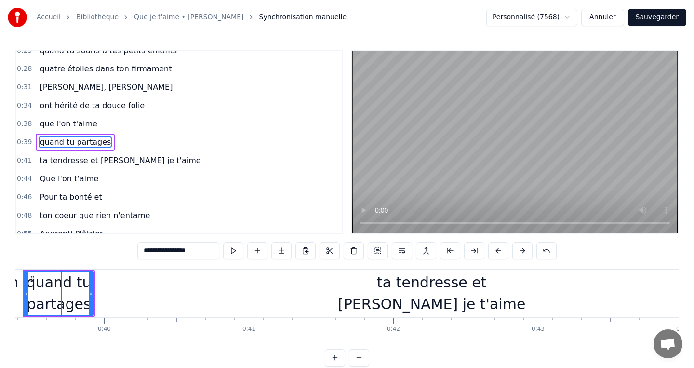
scroll to position [0, 5695]
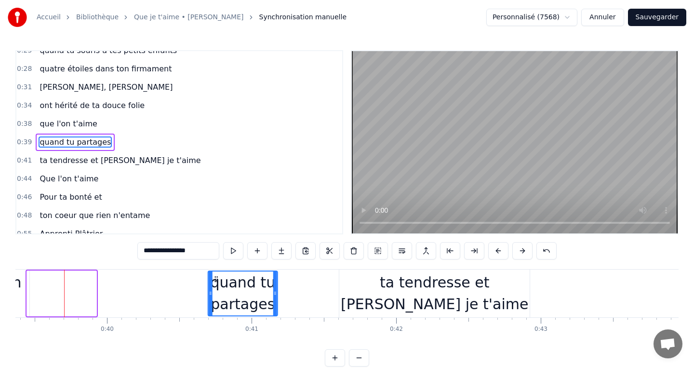
drag, startPoint x: 36, startPoint y: 279, endPoint x: 215, endPoint y: 283, distance: 178.5
click at [215, 283] on div "quand tu partages" at bounding box center [243, 293] width 68 height 44
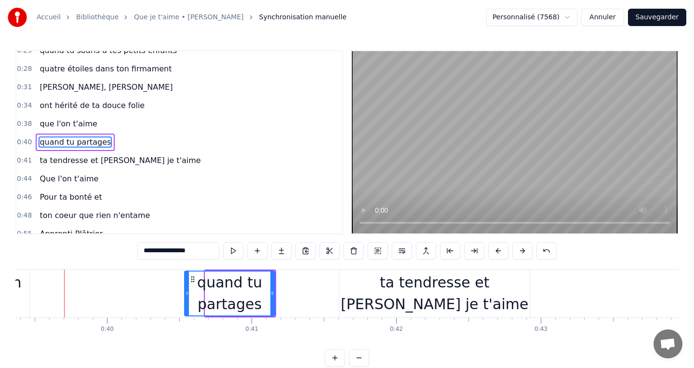
drag, startPoint x: 206, startPoint y: 294, endPoint x: 185, endPoint y: 291, distance: 21.8
click at [185, 291] on icon at bounding box center [187, 293] width 4 height 8
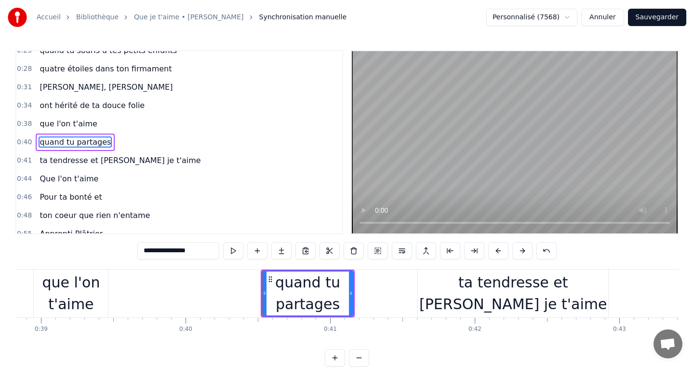
scroll to position [0, 5608]
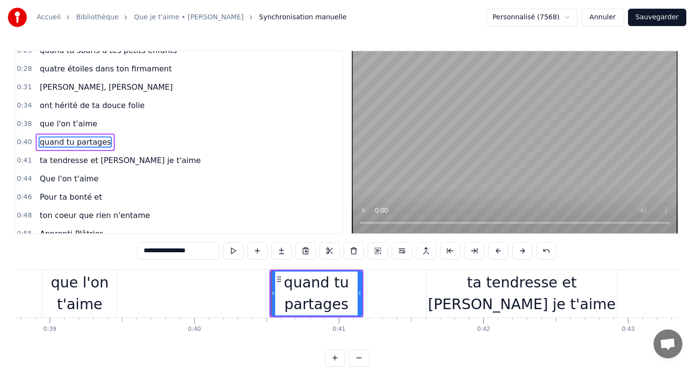
click at [82, 295] on div "que l'on t'aime" at bounding box center [79, 292] width 74 height 43
type input "**********"
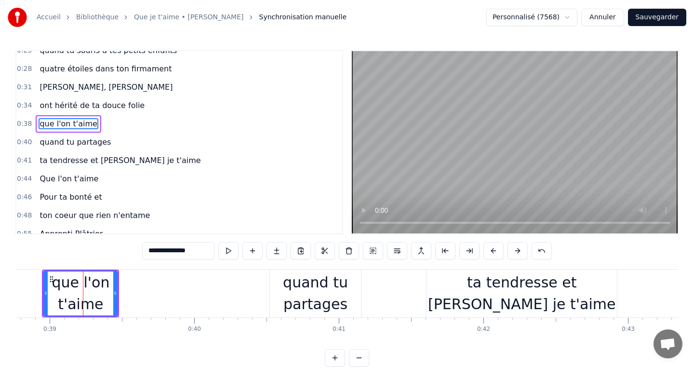
scroll to position [65, 0]
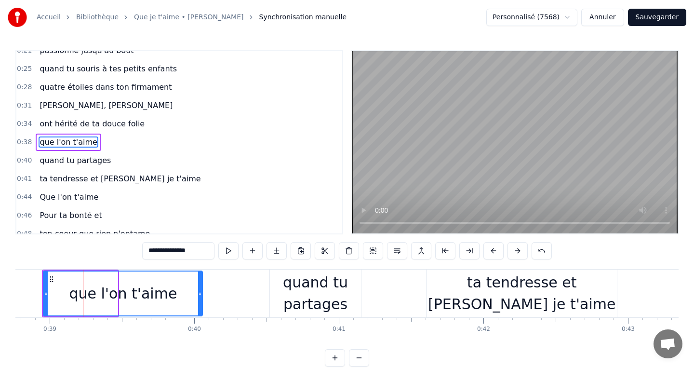
drag, startPoint x: 115, startPoint y: 294, endPoint x: 200, endPoint y: 291, distance: 84.9
click at [200, 291] on icon at bounding box center [200, 293] width 4 height 8
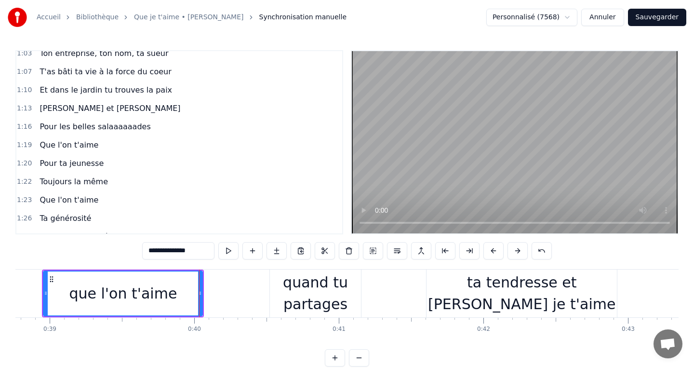
scroll to position [0, 0]
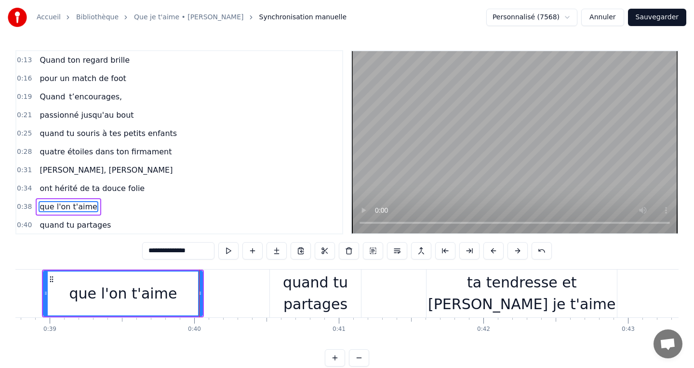
click at [643, 18] on button "Sauvegarder" at bounding box center [657, 17] width 58 height 17
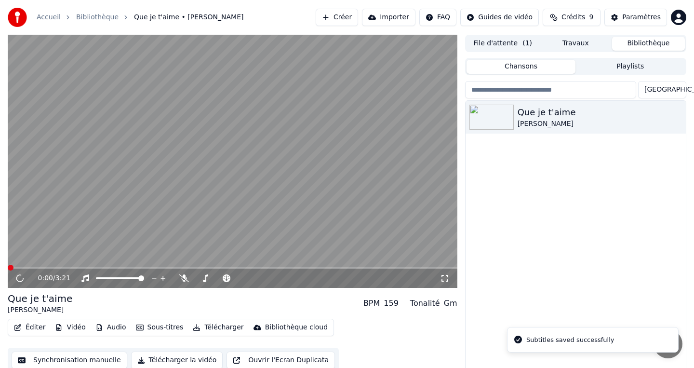
click at [303, 167] on video at bounding box center [233, 161] width 450 height 253
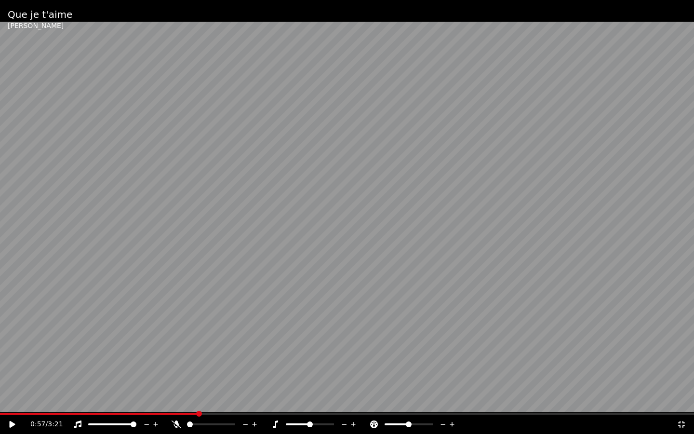
click at [127, 369] on div "0:57 / 3:21" at bounding box center [347, 424] width 694 height 19
click at [138, 369] on span at bounding box center [99, 414] width 198 height 2
click at [31, 369] on span at bounding box center [68, 414] width 137 height 2
click at [13, 369] on span at bounding box center [7, 414] width 14 height 2
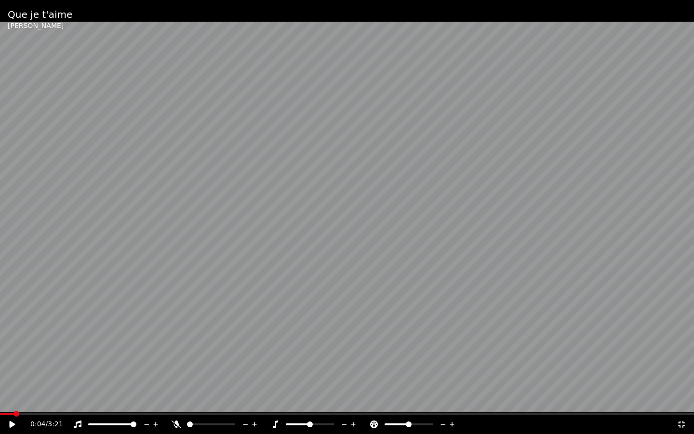
click at [208, 321] on video at bounding box center [347, 217] width 694 height 434
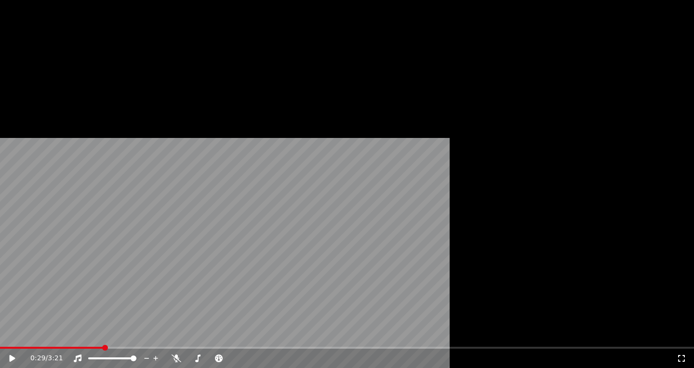
click at [36, 81] on button "Éditer" at bounding box center [29, 75] width 39 height 14
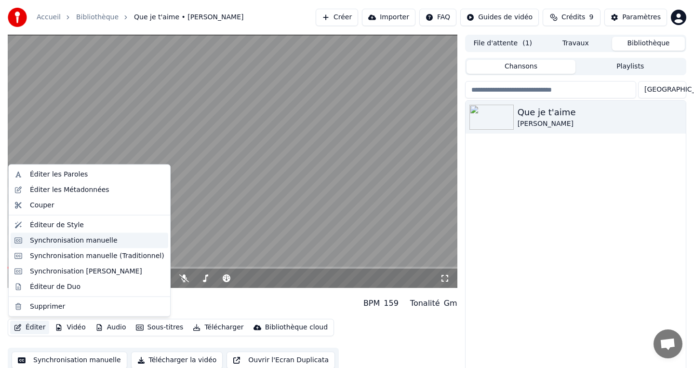
click at [82, 244] on div "Synchronisation manuelle" at bounding box center [74, 240] width 88 height 10
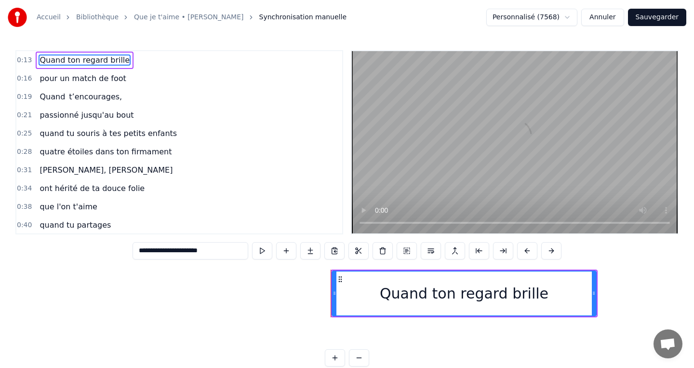
scroll to position [0, 1802]
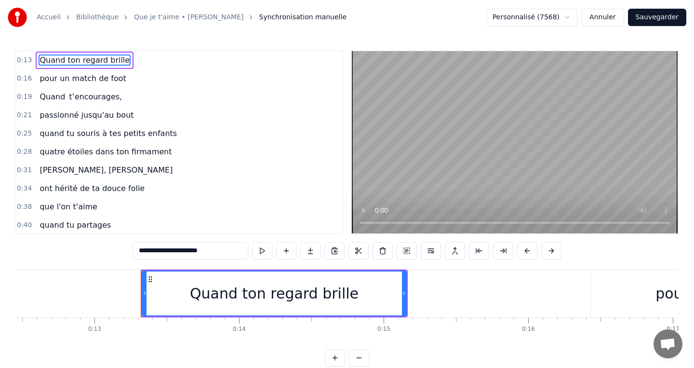
click at [125, 132] on span "quand tu souris à tes petits enfants" at bounding box center [108, 133] width 139 height 11
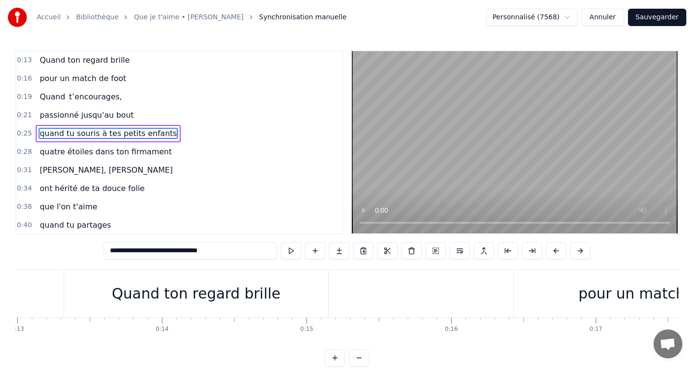
click at [183, 252] on input "**********" at bounding box center [191, 250] width 174 height 17
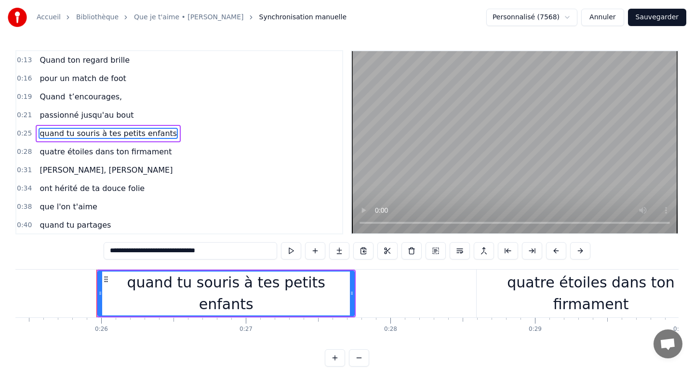
scroll to position [0, 3708]
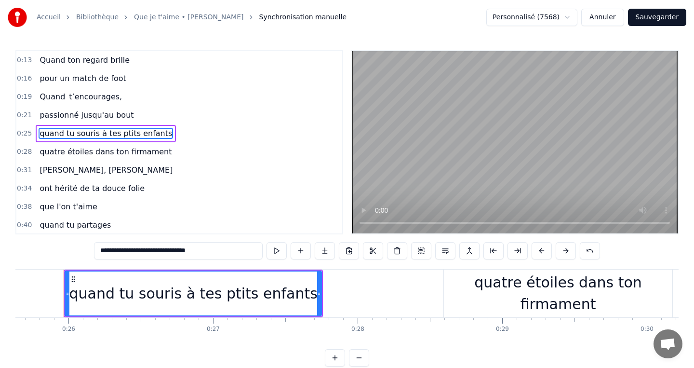
type input "**********"
click at [667, 16] on button "Sauvegarder" at bounding box center [657, 17] width 58 height 17
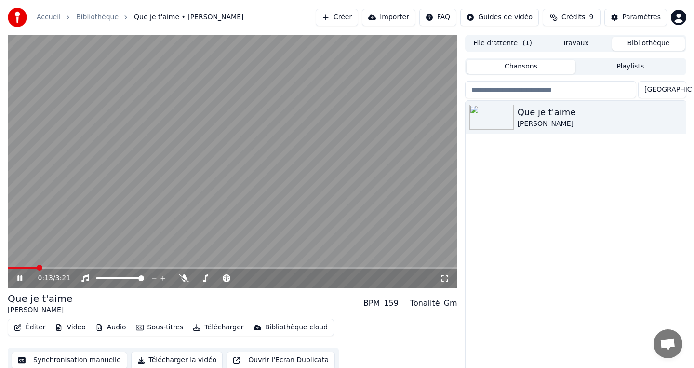
click at [27, 328] on button "Éditer" at bounding box center [29, 328] width 39 height 14
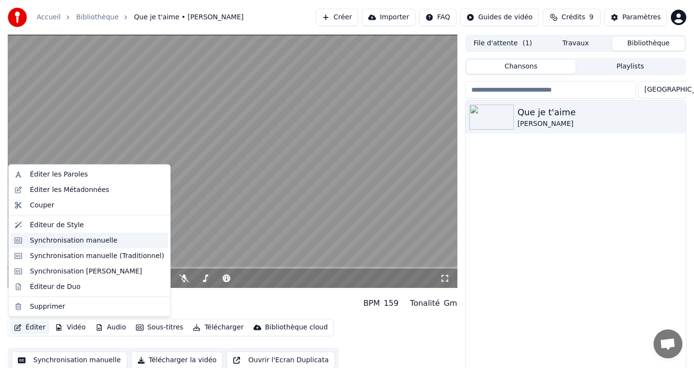
click at [74, 241] on div "Synchronisation manuelle" at bounding box center [74, 240] width 88 height 10
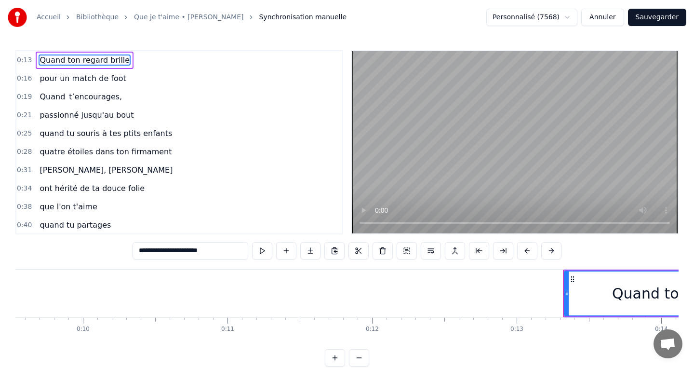
scroll to position [0, 1879]
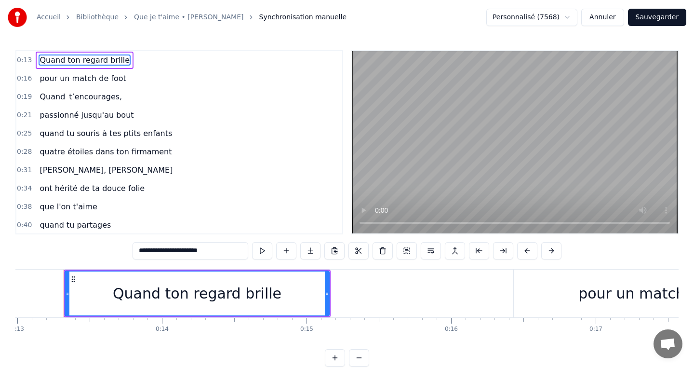
click at [124, 136] on span "quand tu souris à tes ptits enfants" at bounding box center [106, 133] width 135 height 11
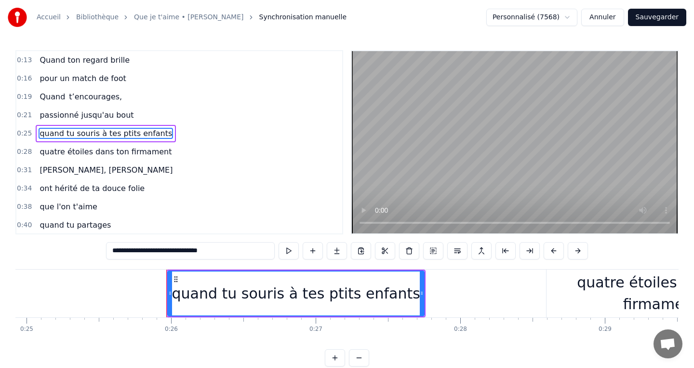
scroll to position [0, 3708]
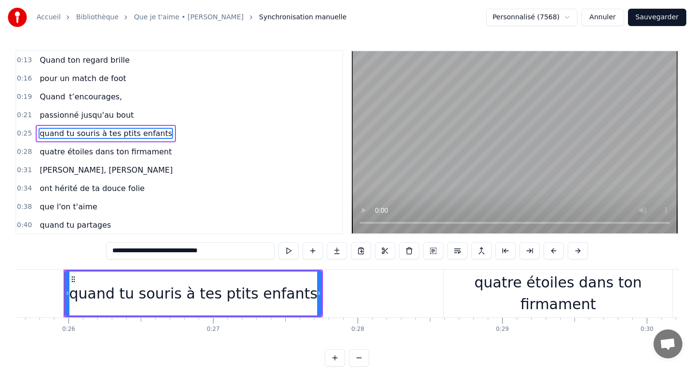
click at [182, 251] on input "**********" at bounding box center [190, 250] width 169 height 17
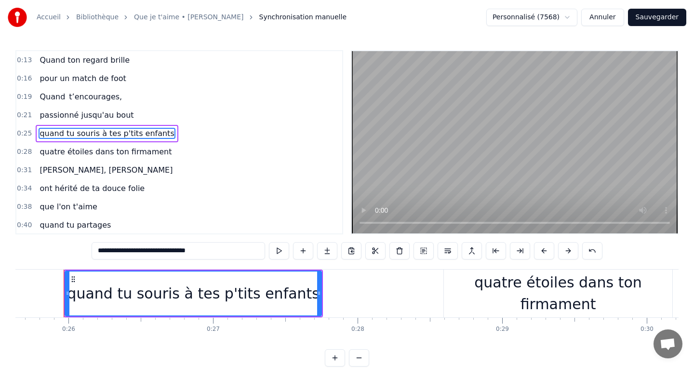
type input "**********"
click at [656, 18] on button "Sauvegarder" at bounding box center [657, 17] width 58 height 17
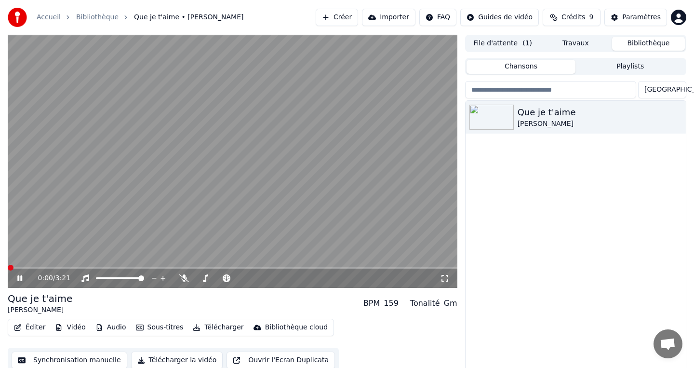
click at [228, 205] on video at bounding box center [233, 161] width 450 height 253
